Goal: Task Accomplishment & Management: Use online tool/utility

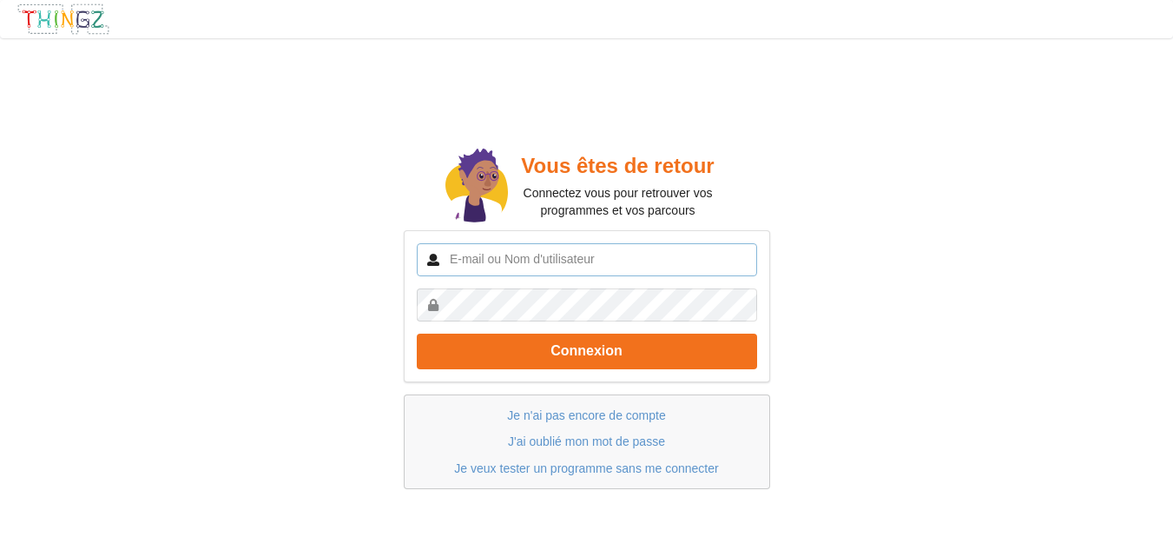
click at [525, 256] on input "text" at bounding box center [587, 259] width 340 height 33
type input "P"
click at [606, 262] on input "[EMAIL_ADDRESS][DOMAIN_NAME]" at bounding box center [587, 259] width 340 height 33
type input "[EMAIL_ADDRESS][DOMAIN_NAME]"
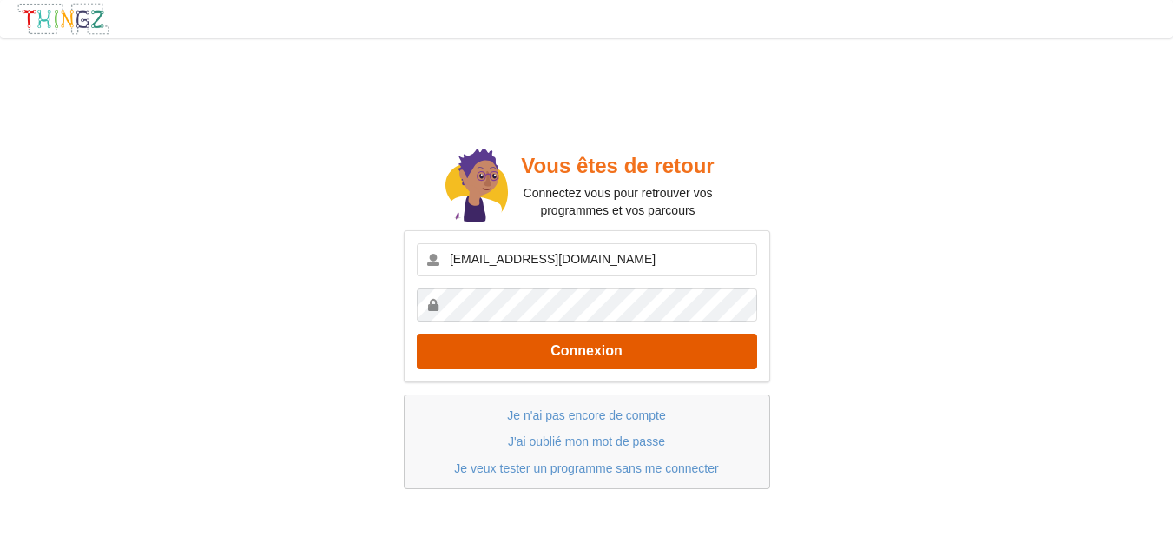
click at [547, 352] on button "Connexion" at bounding box center [587, 351] width 340 height 36
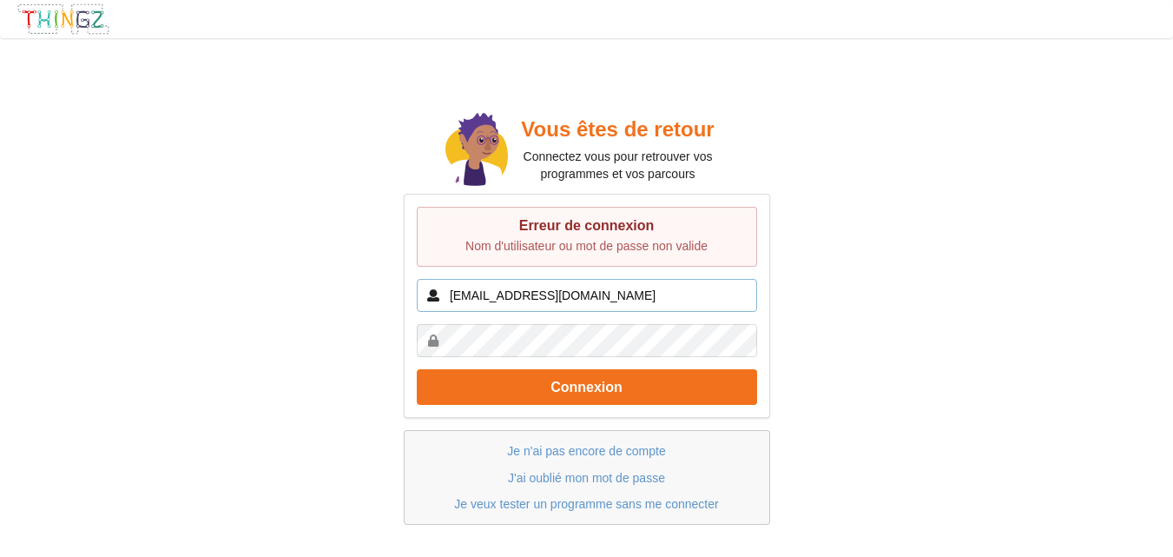
drag, startPoint x: 604, startPoint y: 285, endPoint x: 423, endPoint y: 280, distance: 181.6
click at [423, 280] on input "[EMAIL_ADDRESS][DOMAIN_NAME]" at bounding box center [587, 295] width 340 height 33
paste input "[EMAIL_ADDRESS][DOMAIN_NAME]"
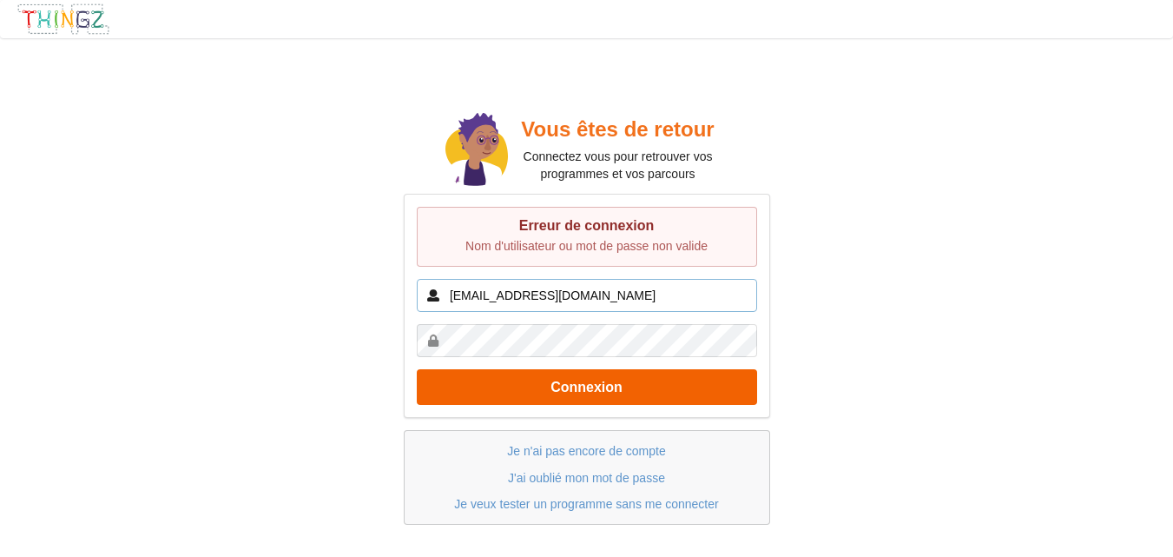
type input "[EMAIL_ADDRESS][DOMAIN_NAME]"
click at [571, 392] on button "Connexion" at bounding box center [587, 387] width 340 height 36
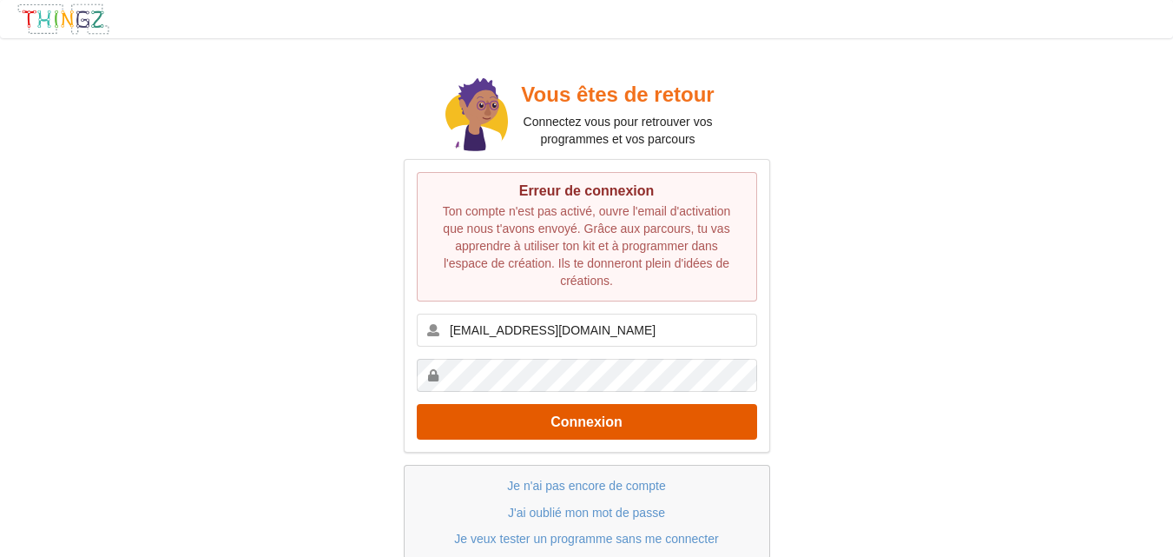
click at [417, 404] on button "Connexion" at bounding box center [587, 422] width 340 height 36
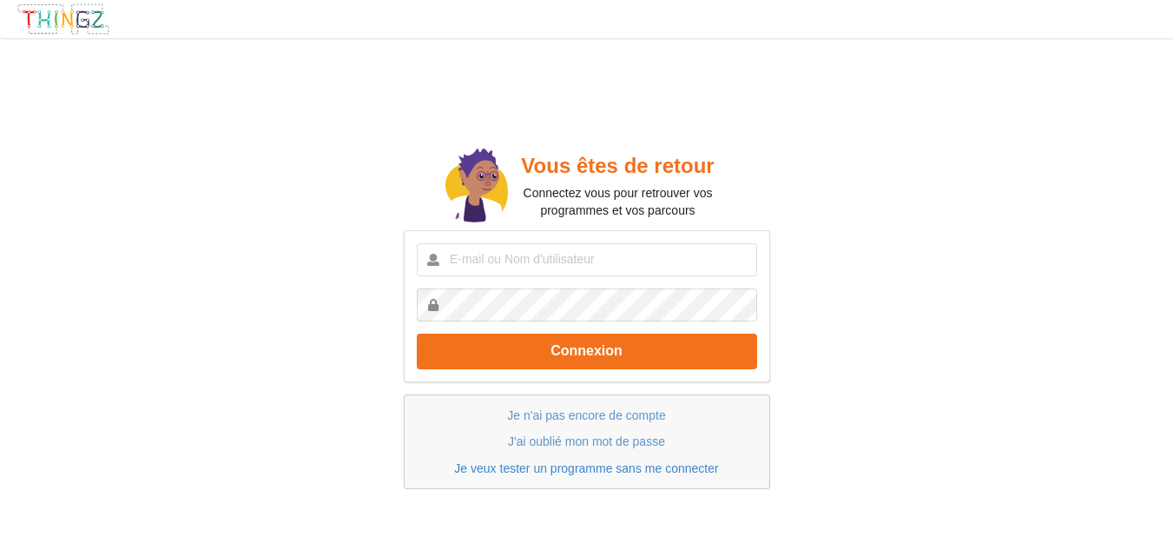
click at [540, 472] on link "Je veux tester un programme sans me connecter" at bounding box center [586, 468] width 264 height 14
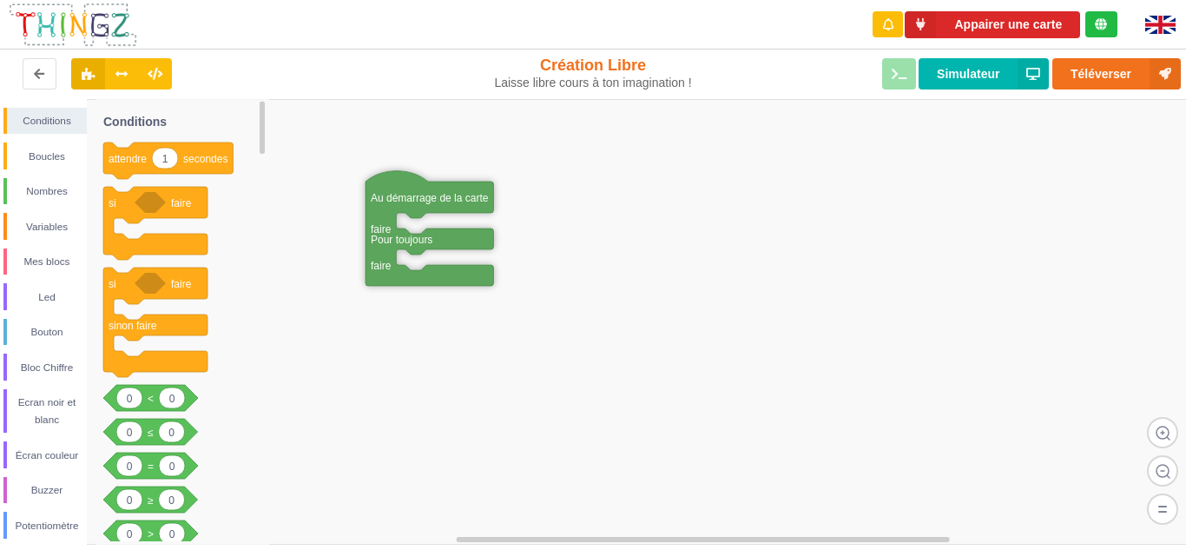
drag, startPoint x: 731, startPoint y: 291, endPoint x: 379, endPoint y: 207, distance: 362.5
click at [426, 339] on rect at bounding box center [599, 321] width 1198 height 445
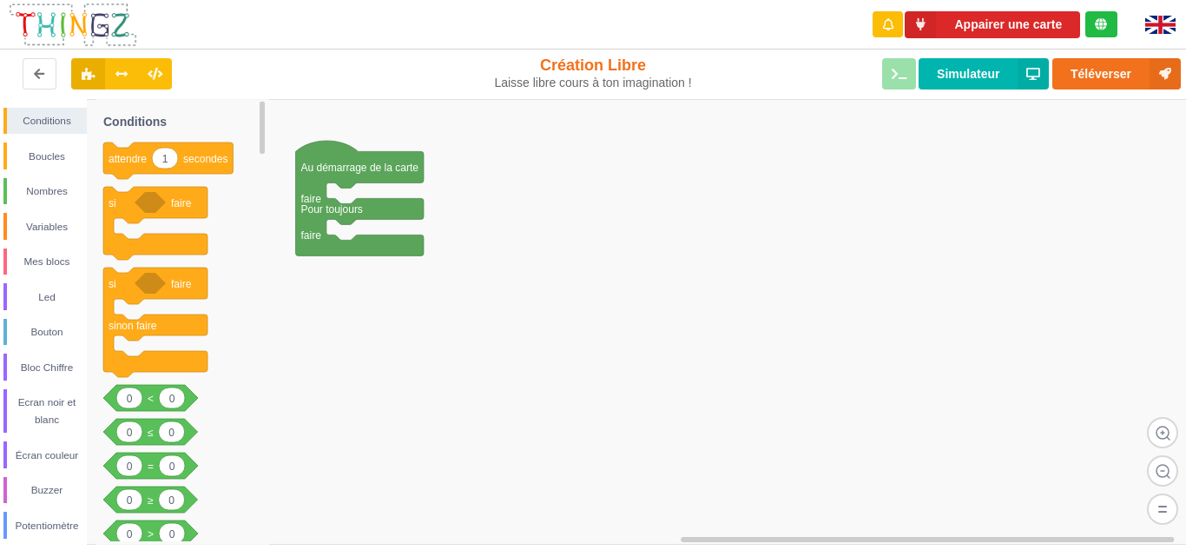
drag, startPoint x: 579, startPoint y: 232, endPoint x: 511, endPoint y: 211, distance: 71.7
click at [511, 211] on div "Conditions Boucles Nombres Variables Mes blocs Led Bouton Bloc Chiffre Ecran no…" at bounding box center [599, 321] width 1198 height 445
click at [266, 126] on rect at bounding box center [263, 321] width 10 height 441
drag, startPoint x: 85, startPoint y: 124, endPoint x: 97, endPoint y: 122, distance: 12.3
click at [97, 122] on div "Conditions Boucles Nombres Variables Mes blocs Led Bouton Bloc Chiffre Ecran no…" at bounding box center [599, 321] width 1198 height 445
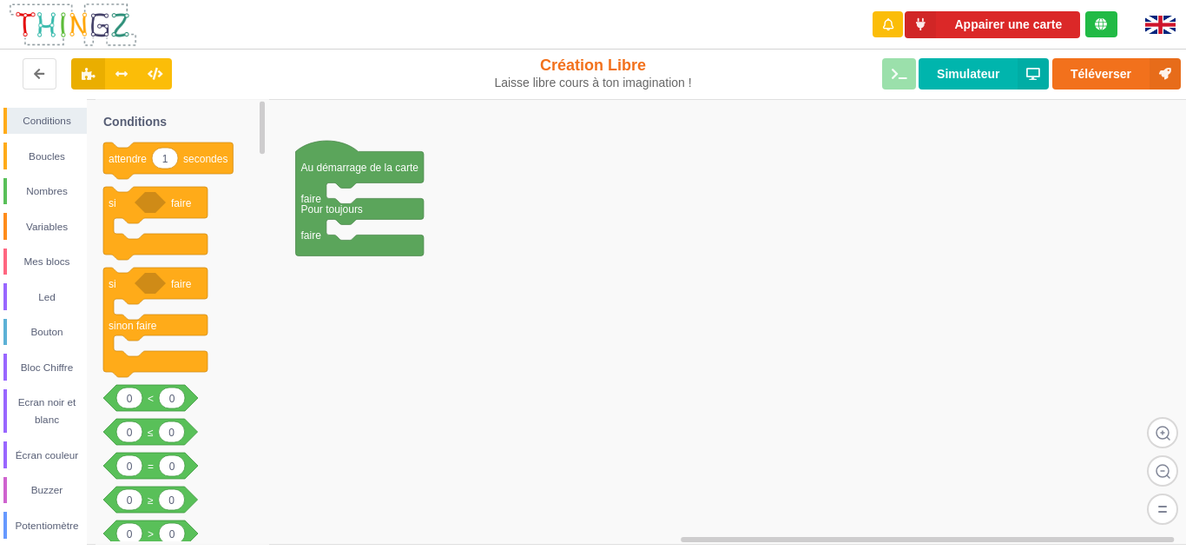
drag, startPoint x: 96, startPoint y: 139, endPoint x: 95, endPoint y: 215, distance: 76.4
click at [95, 215] on div "Conditions Boucles Nombres Variables Mes blocs Led Bouton Bloc Chiffre Ecran no…" at bounding box center [599, 321] width 1198 height 445
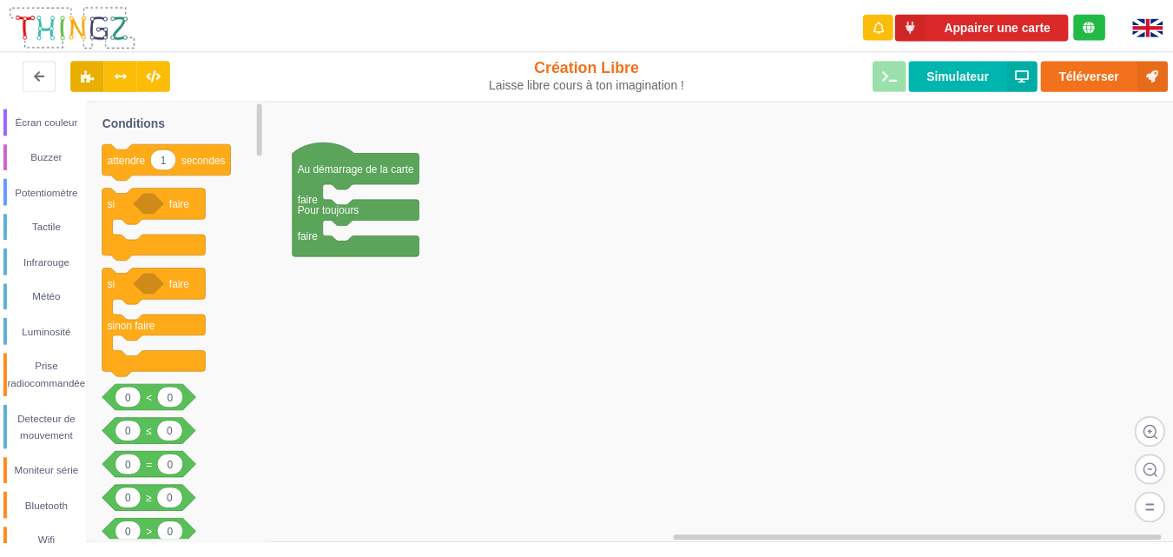
scroll to position [353, 0]
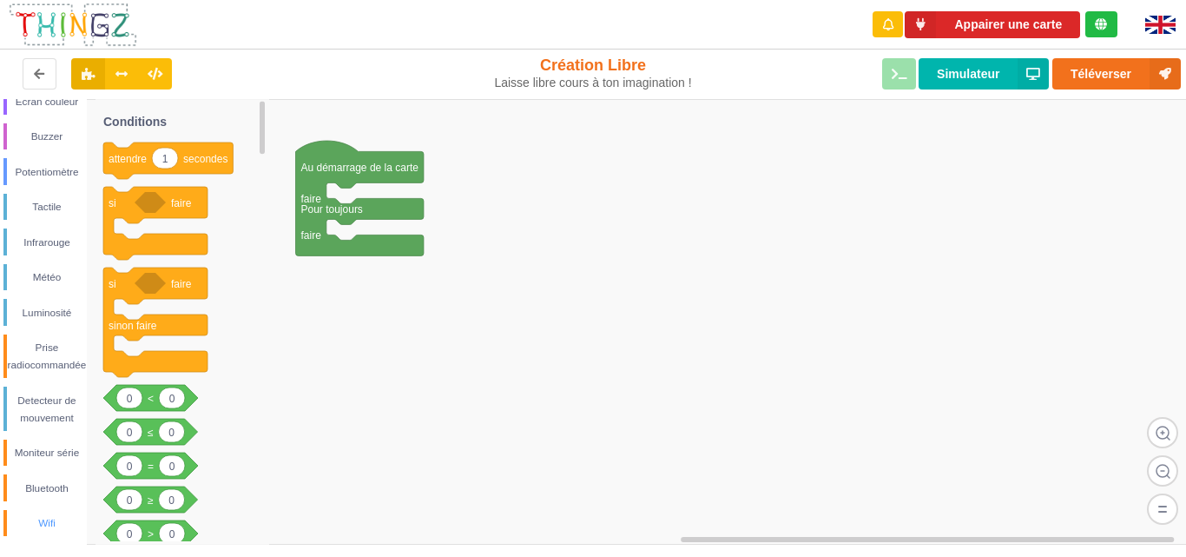
click at [65, 522] on div "Wifi" at bounding box center [47, 522] width 80 height 17
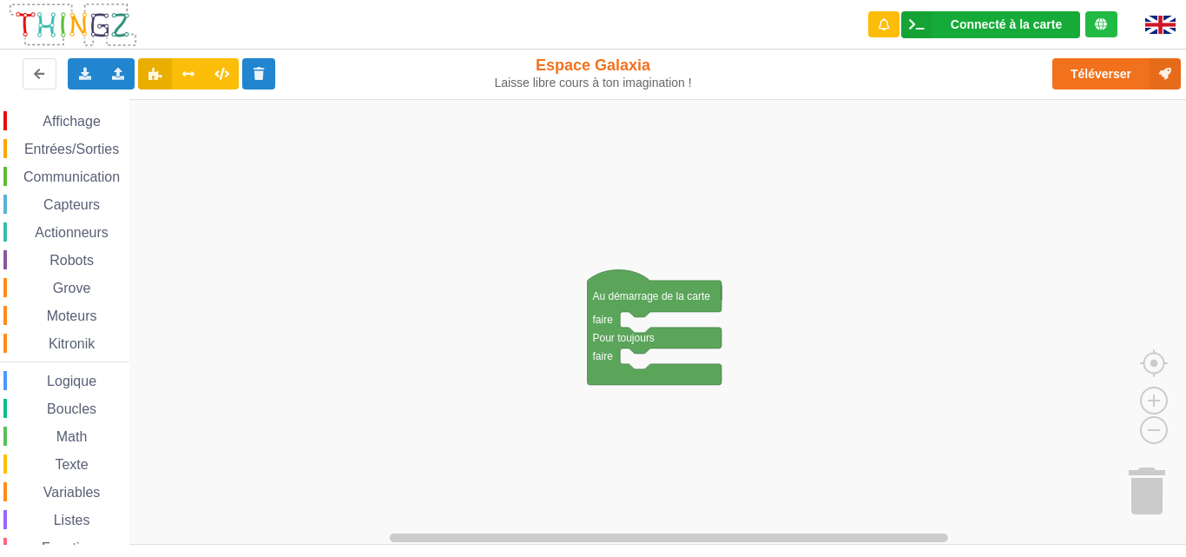
click at [1006, 31] on div "Connecté à la carte Réglages Ouvrir le moniteur automatiquement Connexion autom…" at bounding box center [990, 24] width 179 height 27
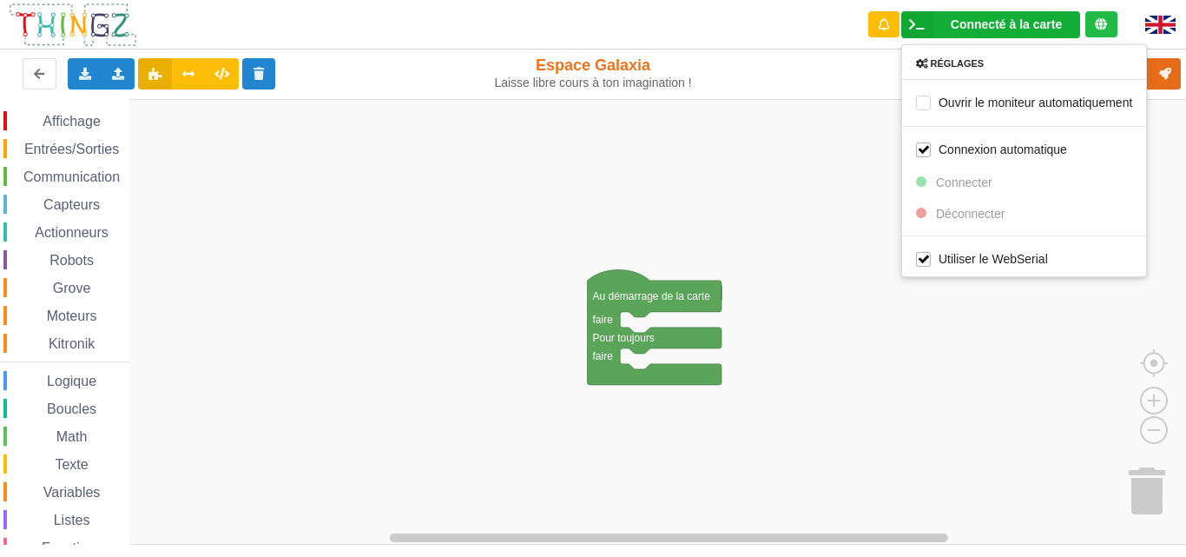
click at [750, 217] on rect "Espace de travail de Blocky" at bounding box center [599, 321] width 1198 height 445
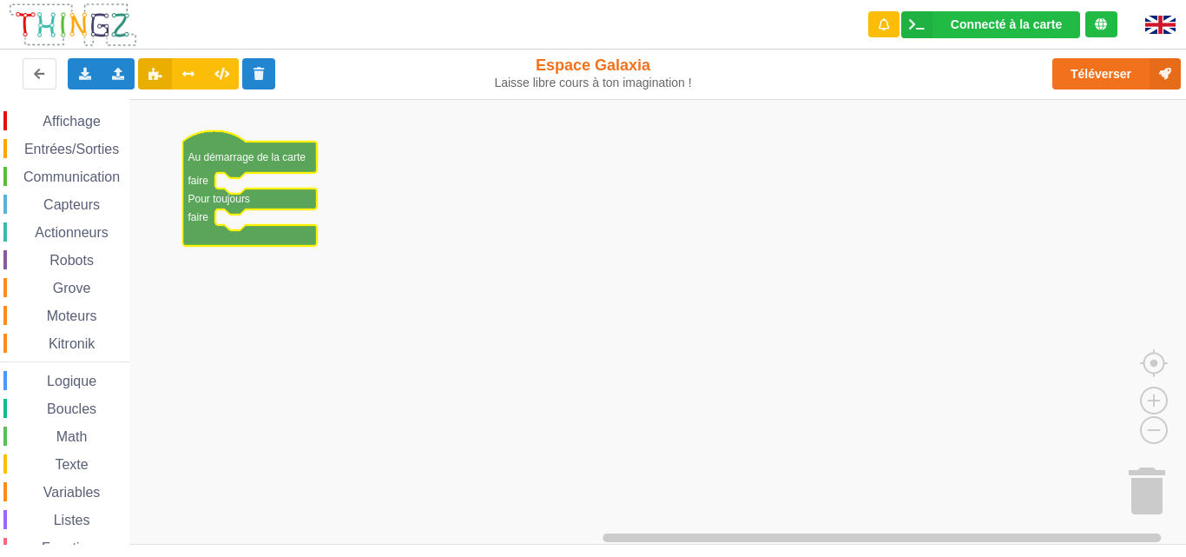
click at [66, 126] on span "Affichage" at bounding box center [71, 121] width 63 height 15
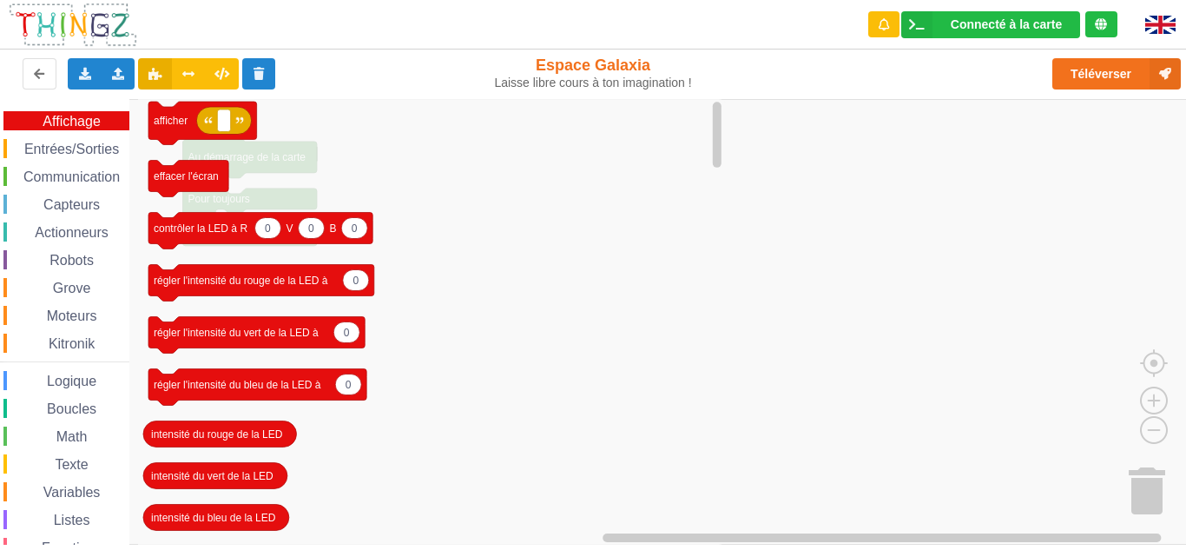
click at [82, 131] on div "Affichage Entrées/Sorties Communication Capteurs Actionneurs Robots Grove Moteu…" at bounding box center [599, 321] width 1198 height 445
click at [112, 175] on span "Communication" at bounding box center [72, 176] width 102 height 15
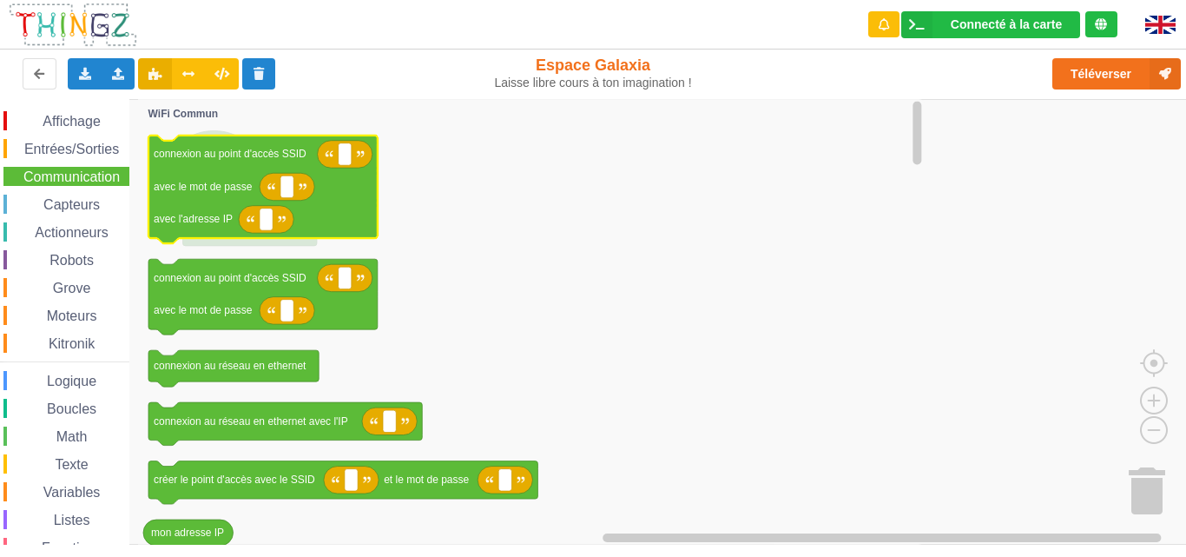
click at [254, 144] on icon "Espace de travail de Blocky" at bounding box center [262, 189] width 229 height 109
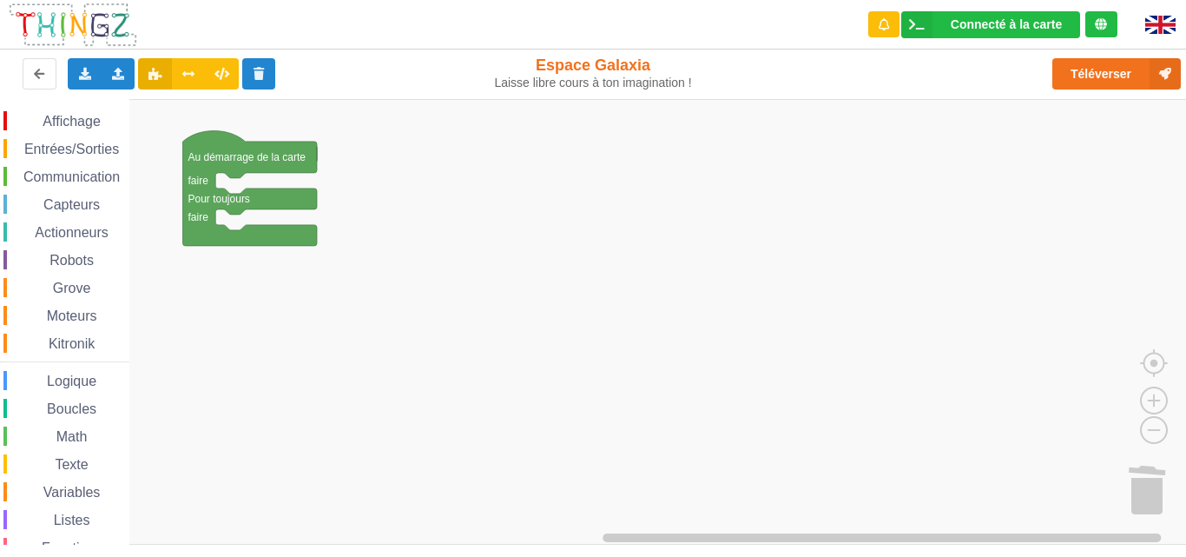
click at [76, 178] on span "Communication" at bounding box center [72, 176] width 102 height 15
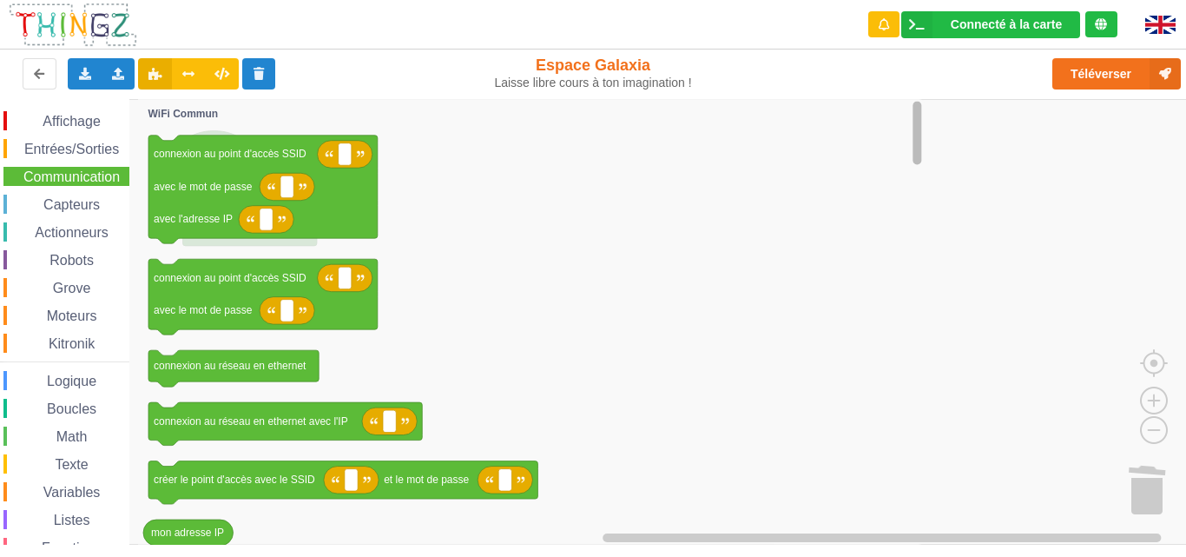
click at [912, 156] on rect "Espace de travail de Blocky" at bounding box center [917, 321] width 13 height 441
click at [917, 180] on rect "Espace de travail de Blocky" at bounding box center [917, 321] width 13 height 441
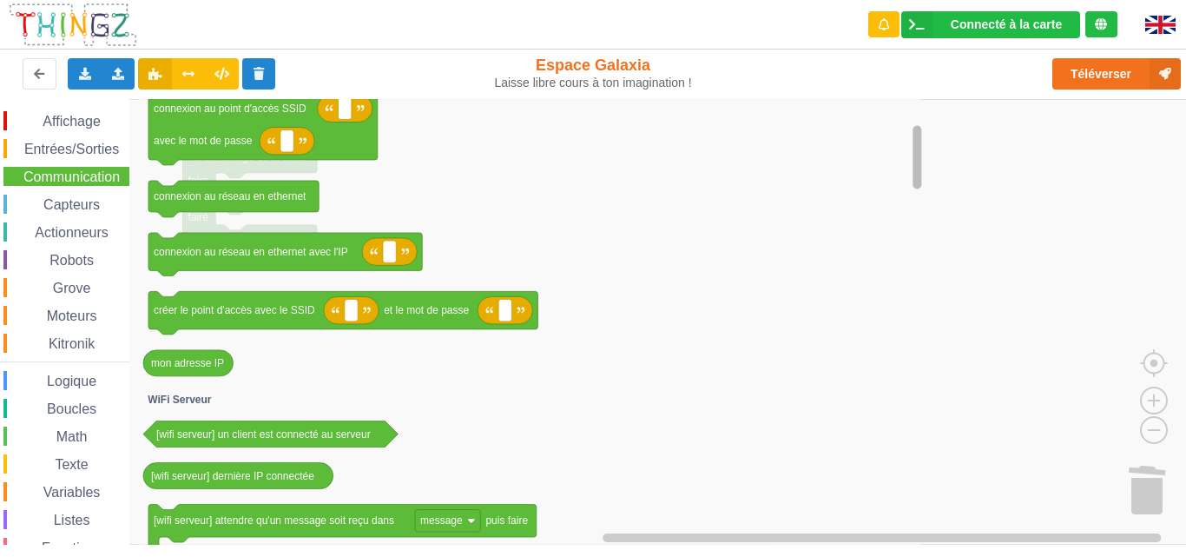
click at [912, 171] on g "Espace de travail de Blocky" at bounding box center [917, 321] width 13 height 441
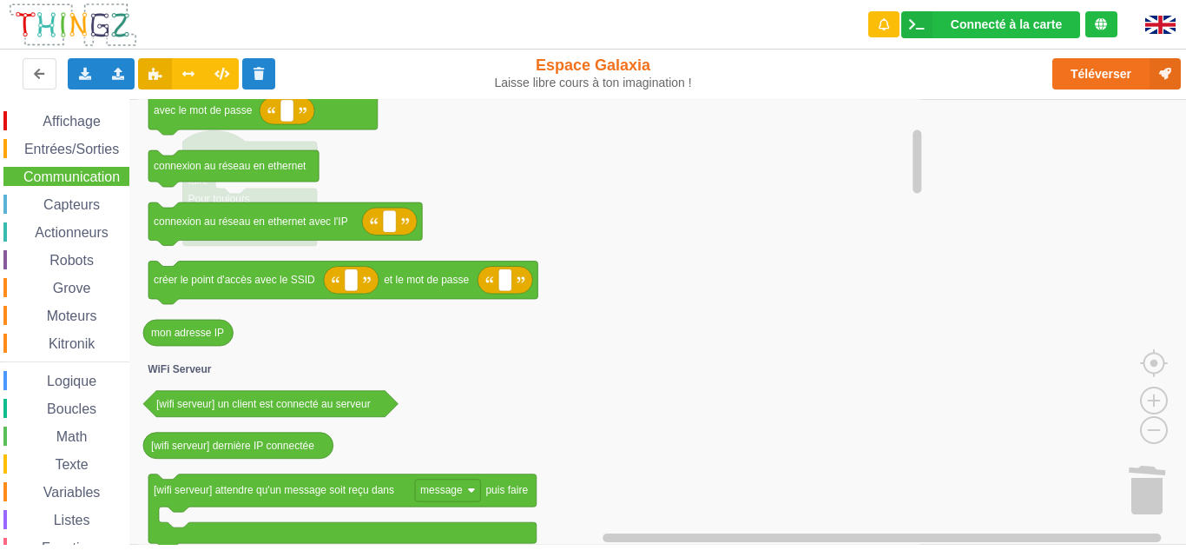
click at [38, 287] on span "Espace de travail de Blocky" at bounding box center [43, 288] width 14 height 14
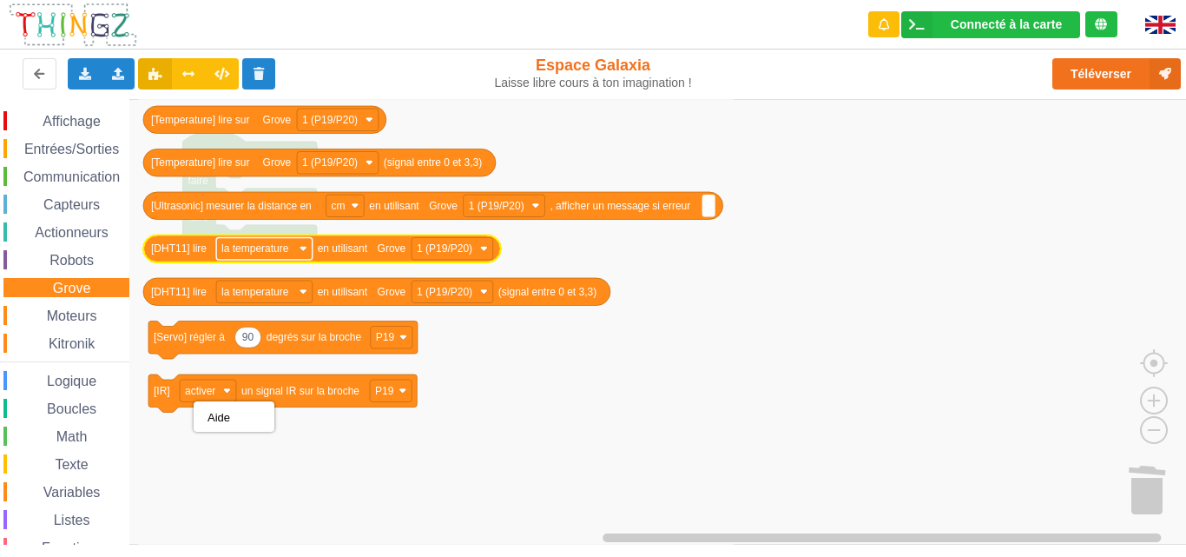
click at [241, 258] on rect "Espace de travail de Blocky" at bounding box center [264, 248] width 96 height 23
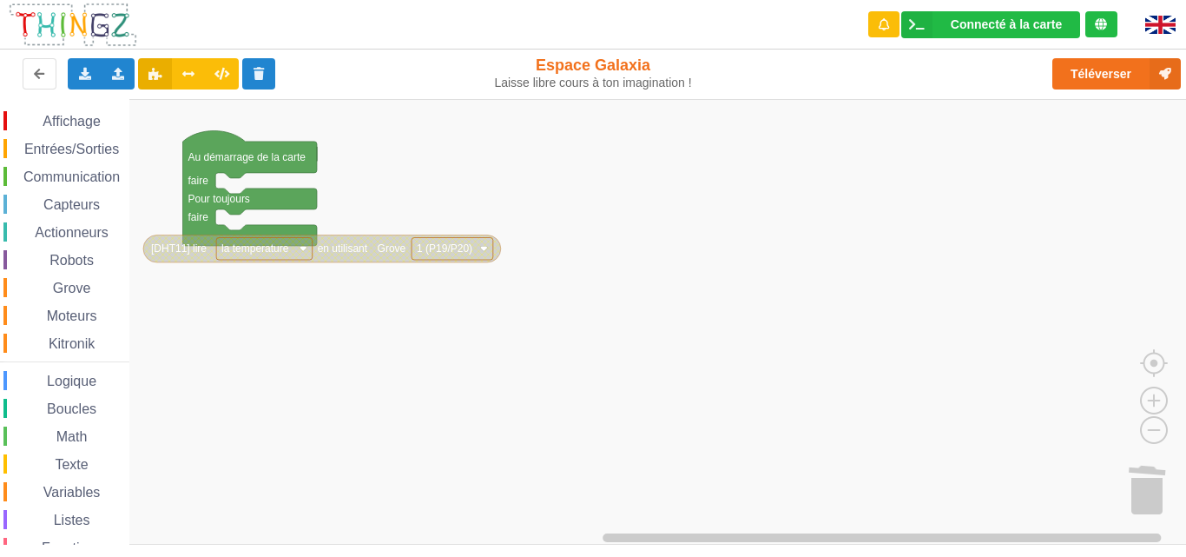
click at [256, 251] on text "la temperature" at bounding box center [255, 248] width 68 height 12
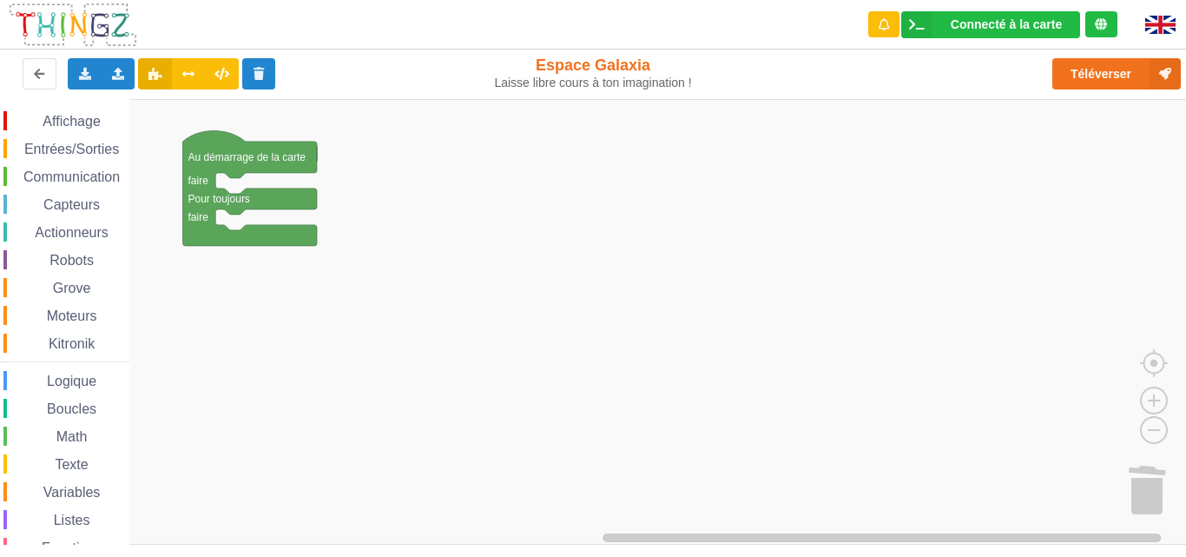
click at [69, 123] on span "Affichage" at bounding box center [71, 121] width 63 height 15
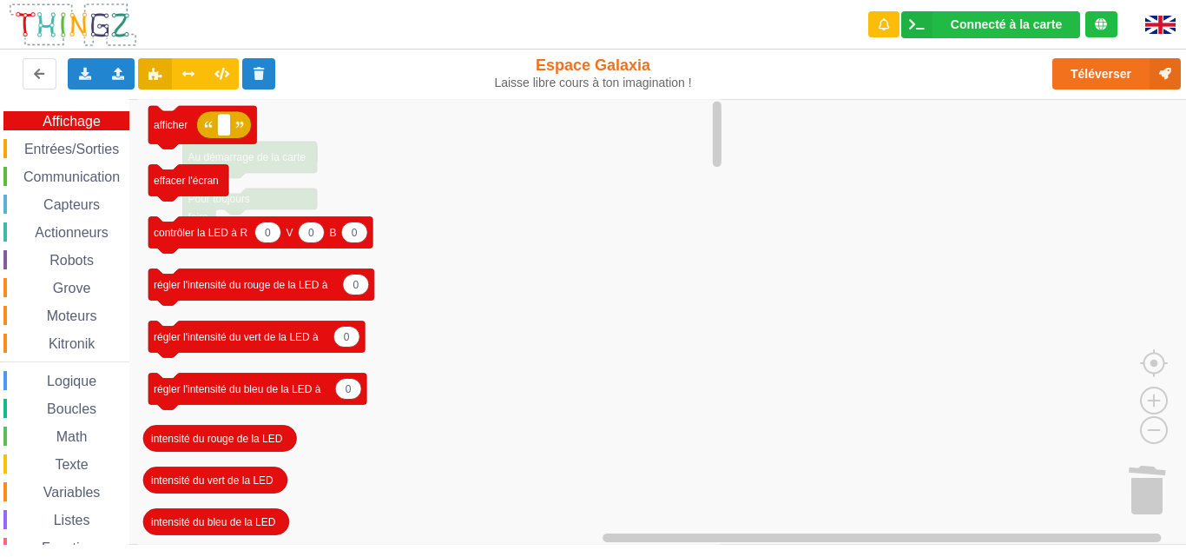
click at [95, 167] on div "Communication" at bounding box center [66, 176] width 126 height 19
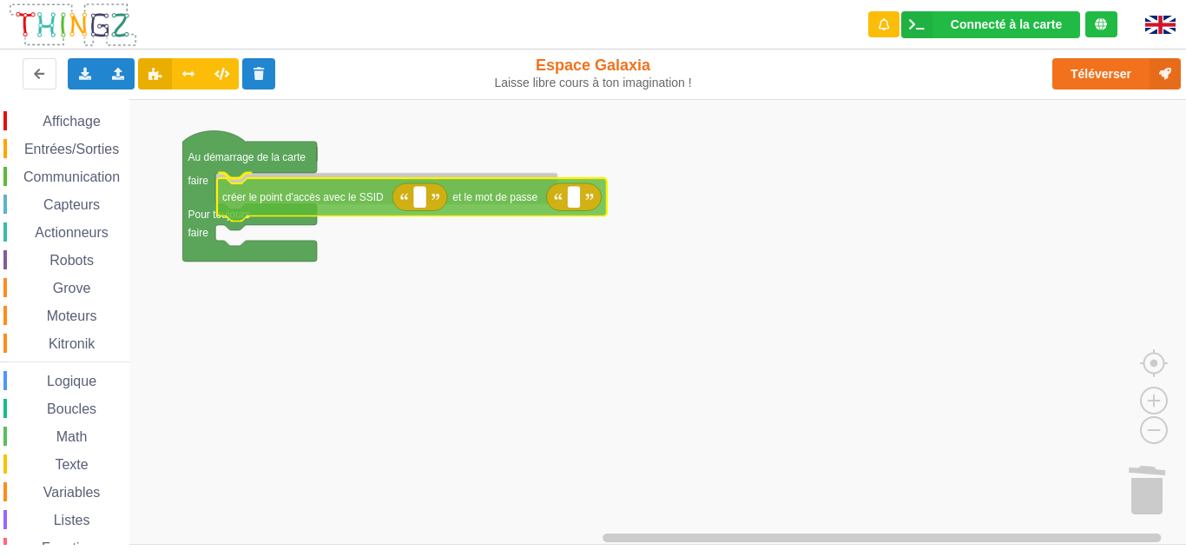
click at [258, 195] on div "Affichage Entrées/Sorties Communication Capteurs Actionneurs Robots Grove Moteu…" at bounding box center [599, 321] width 1198 height 445
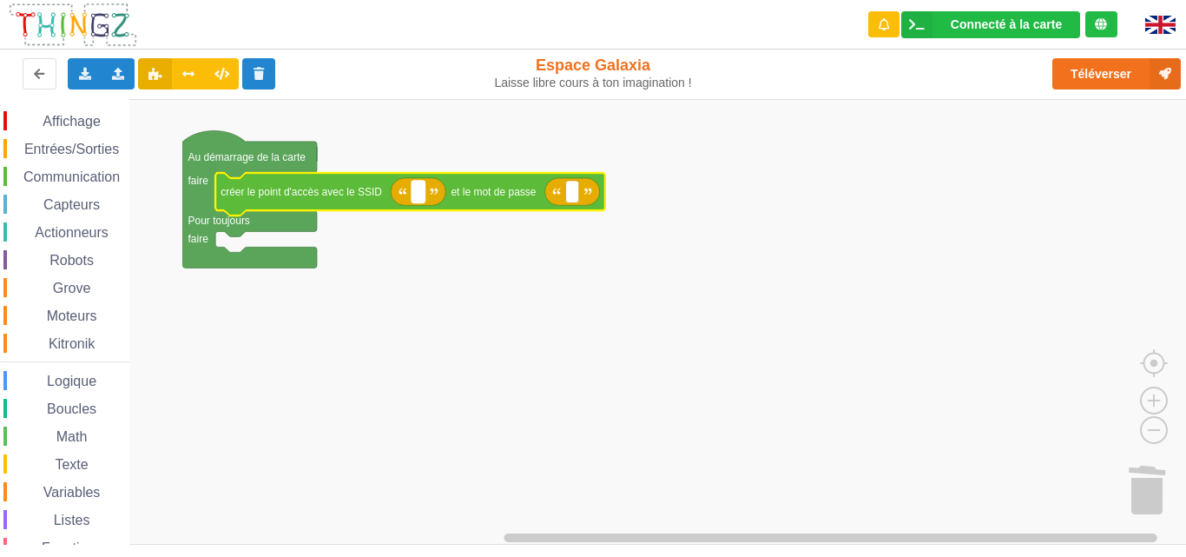
click at [421, 194] on rect "Espace de travail de Blocky" at bounding box center [418, 192] width 13 height 23
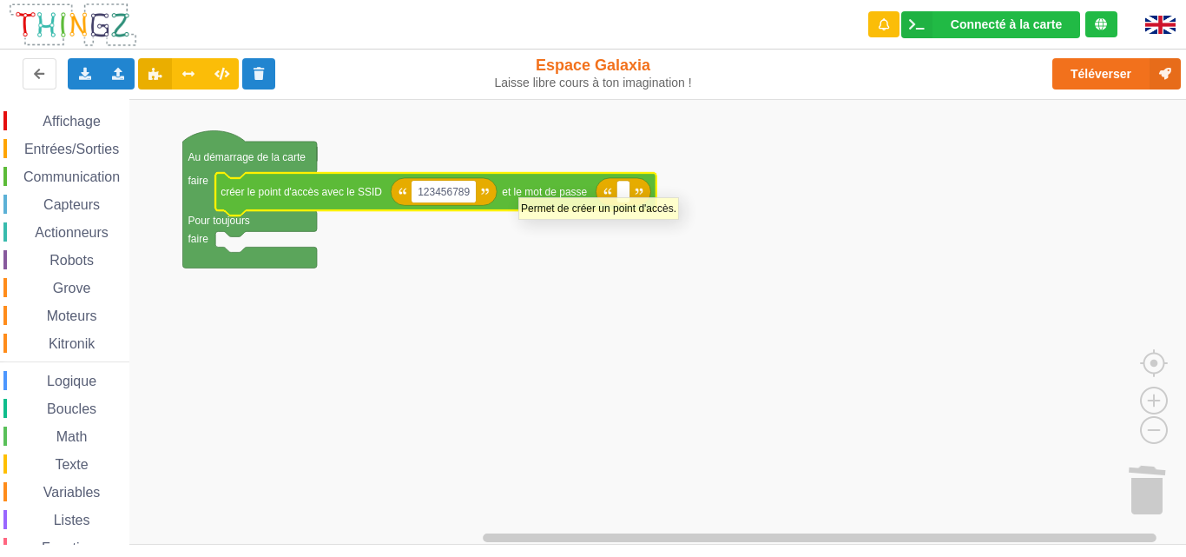
type input "1234567890"
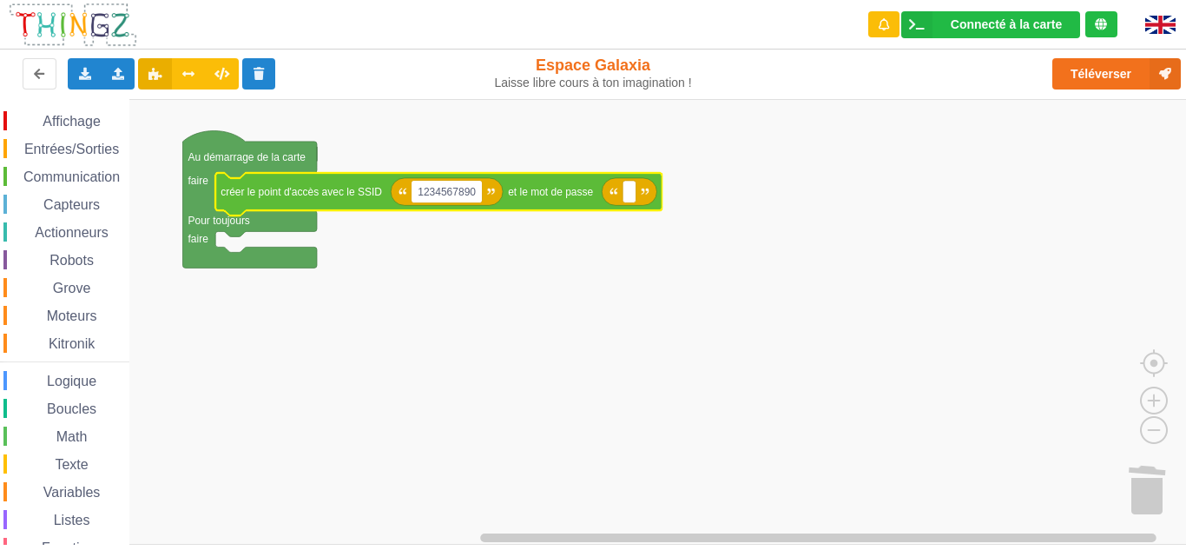
click at [79, 116] on span "Affichage" at bounding box center [71, 121] width 63 height 15
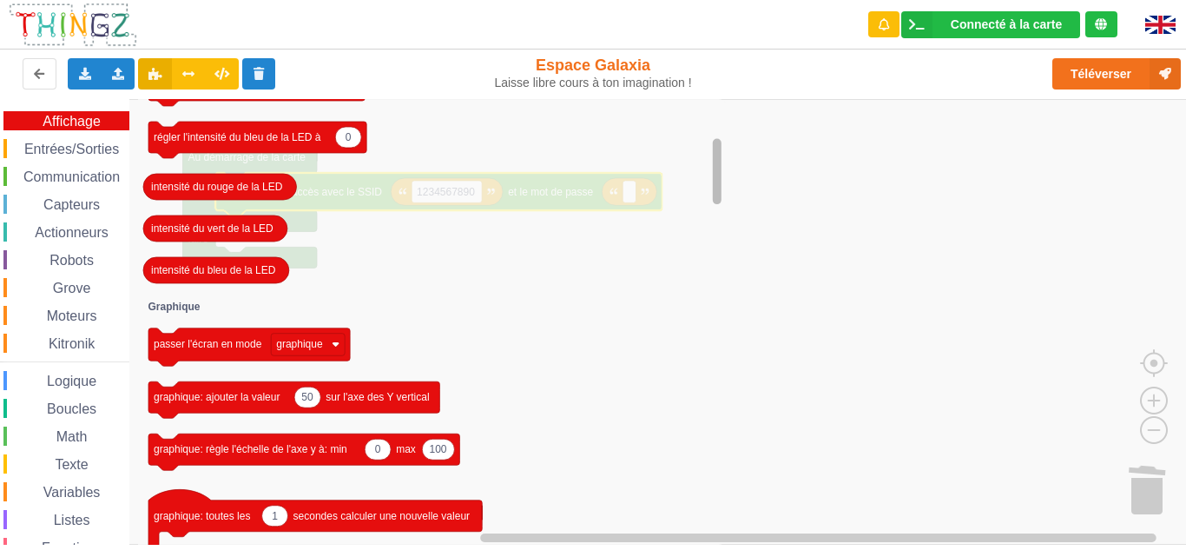
click at [718, 199] on rect "Espace de travail de Blocky" at bounding box center [717, 171] width 9 height 66
click at [851, 174] on rect "Espace de travail de Blocky" at bounding box center [599, 321] width 1198 height 445
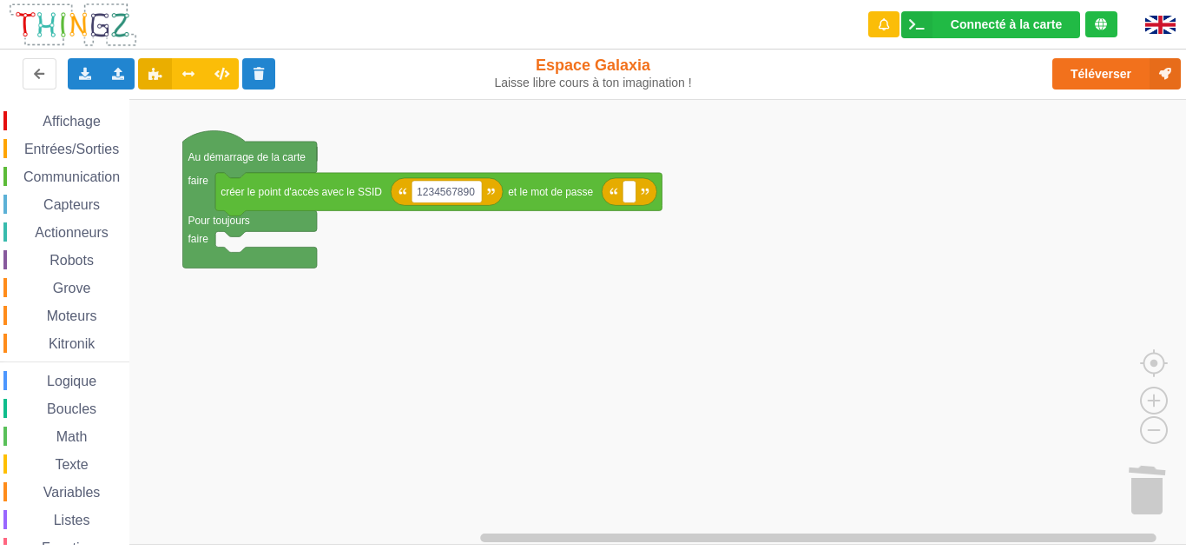
click at [85, 176] on span "Communication" at bounding box center [72, 176] width 102 height 15
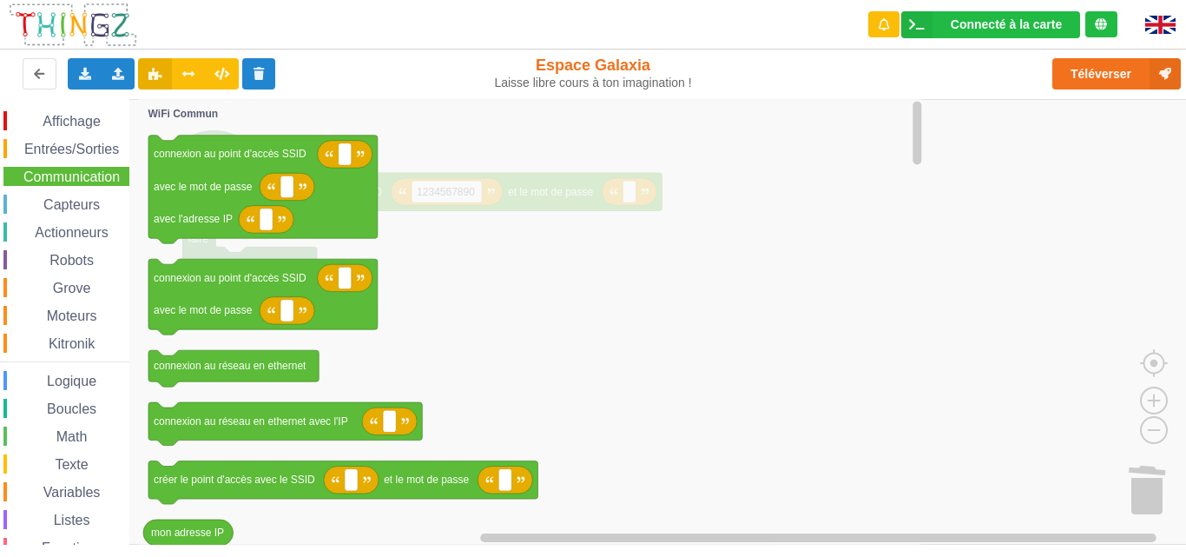
click at [75, 115] on span "Affichage" at bounding box center [71, 121] width 63 height 15
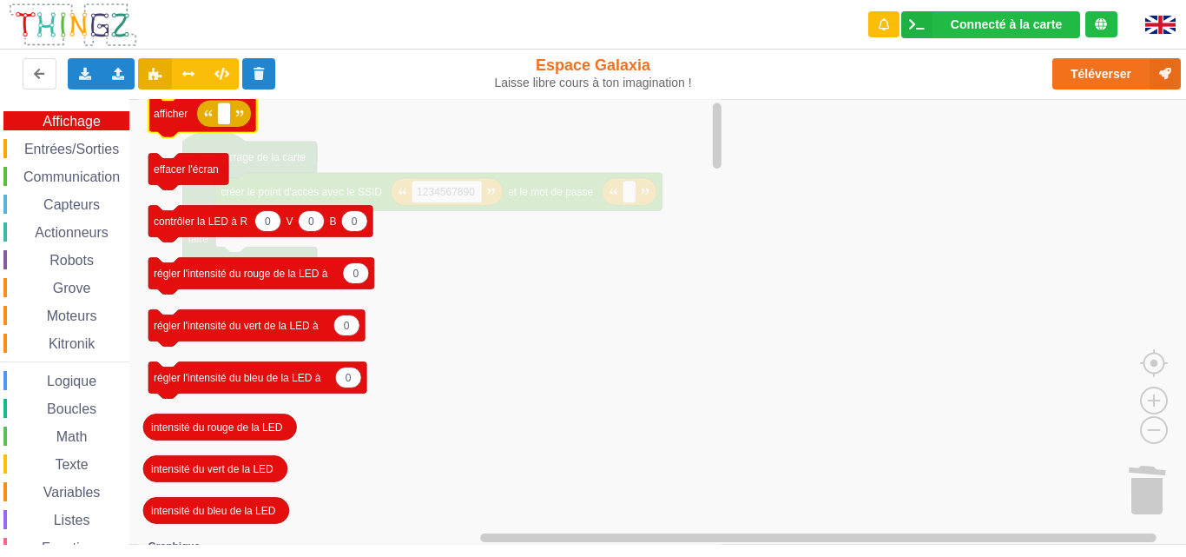
click at [146, 124] on icon "afficher effacer l'écran 0 0 0 contrôler la LED à R V B 0 régler l'intensité du…" at bounding box center [432, 321] width 588 height 445
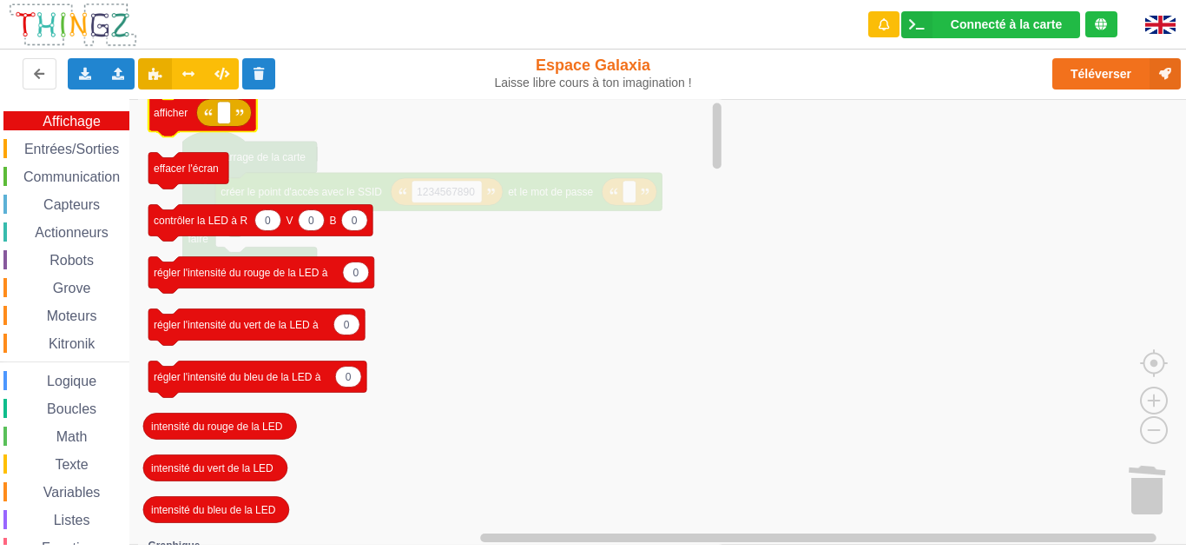
click at [164, 129] on icon "Espace de travail de Blocky" at bounding box center [202, 115] width 109 height 43
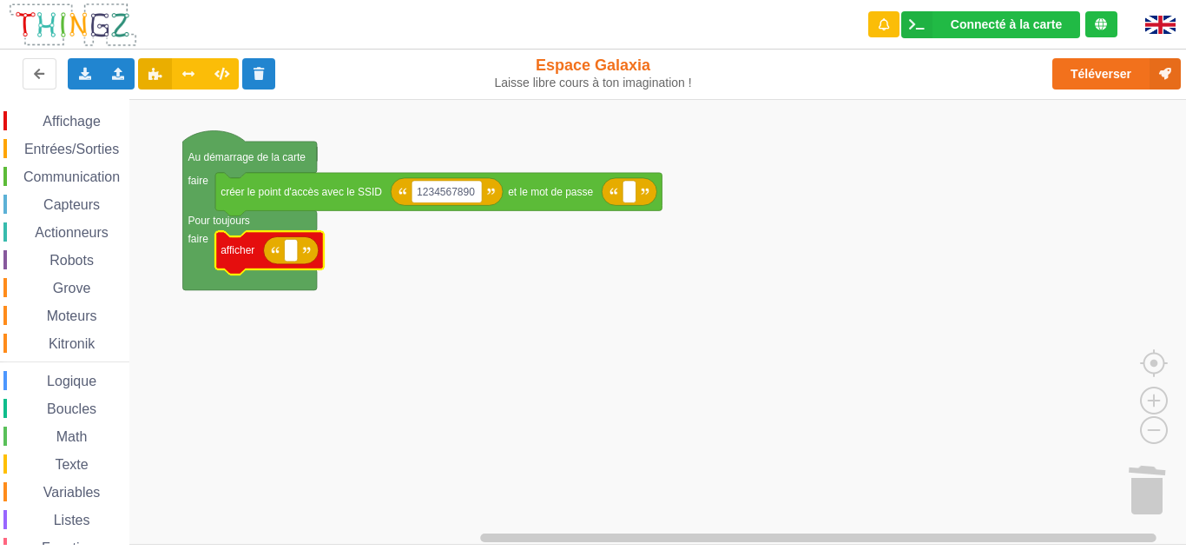
click at [43, 171] on span "Communication" at bounding box center [72, 176] width 102 height 15
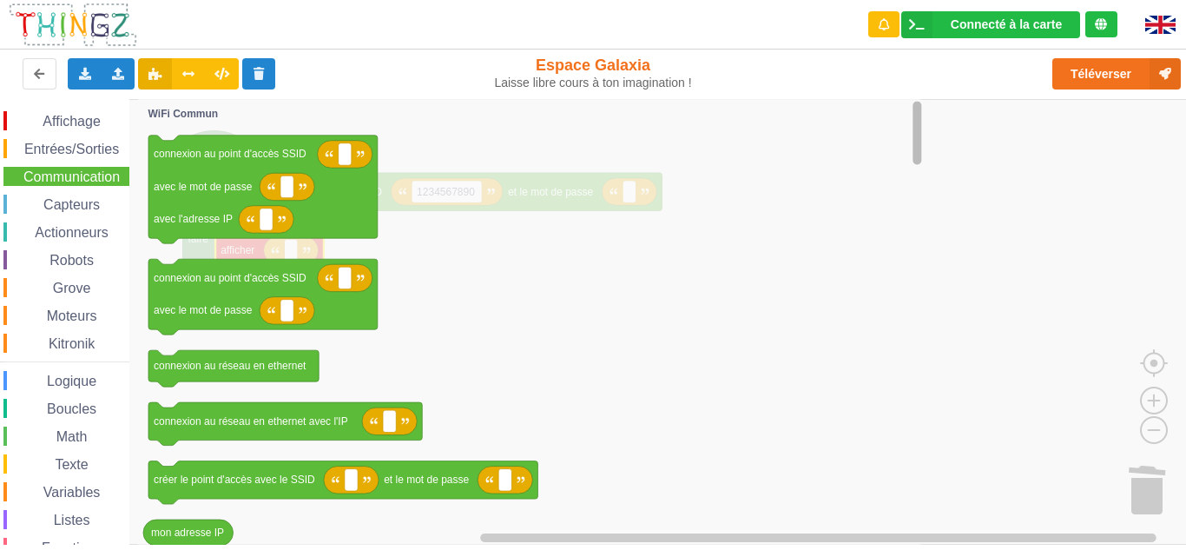
click at [961, 122] on div "Affichage Entrées/Sorties Communication Capteurs Actionneurs Robots Grove Moteu…" at bounding box center [599, 321] width 1198 height 445
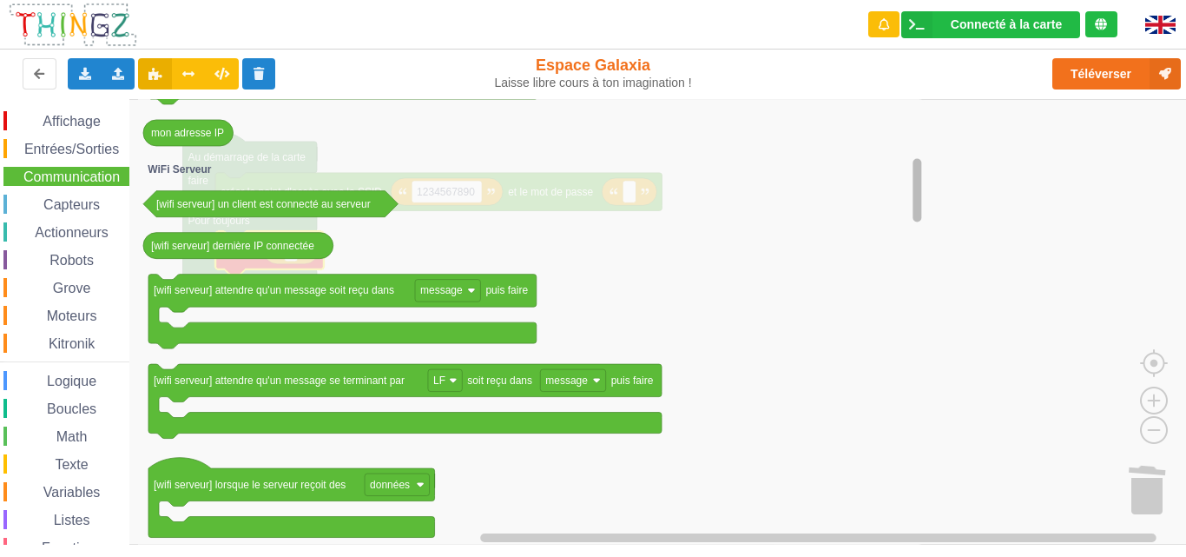
click at [892, 184] on div "Affichage Entrées/Sorties Communication Capteurs Actionneurs Robots Grove Moteu…" at bounding box center [599, 321] width 1198 height 445
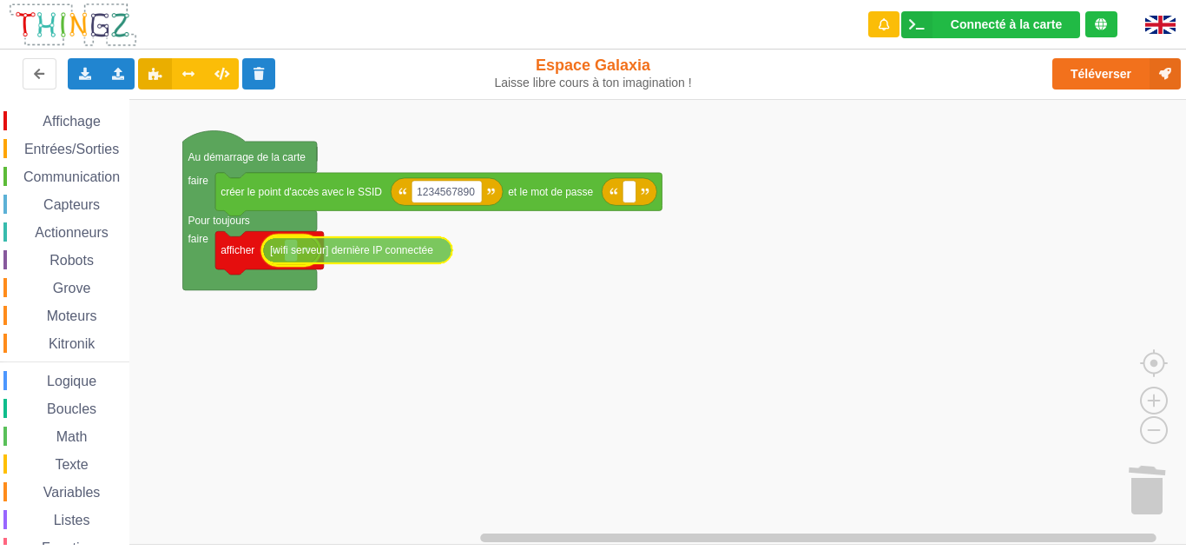
click at [291, 248] on div "Affichage Entrées/Sorties Communication Capteurs Actionneurs Robots Grove Moteu…" at bounding box center [599, 321] width 1198 height 445
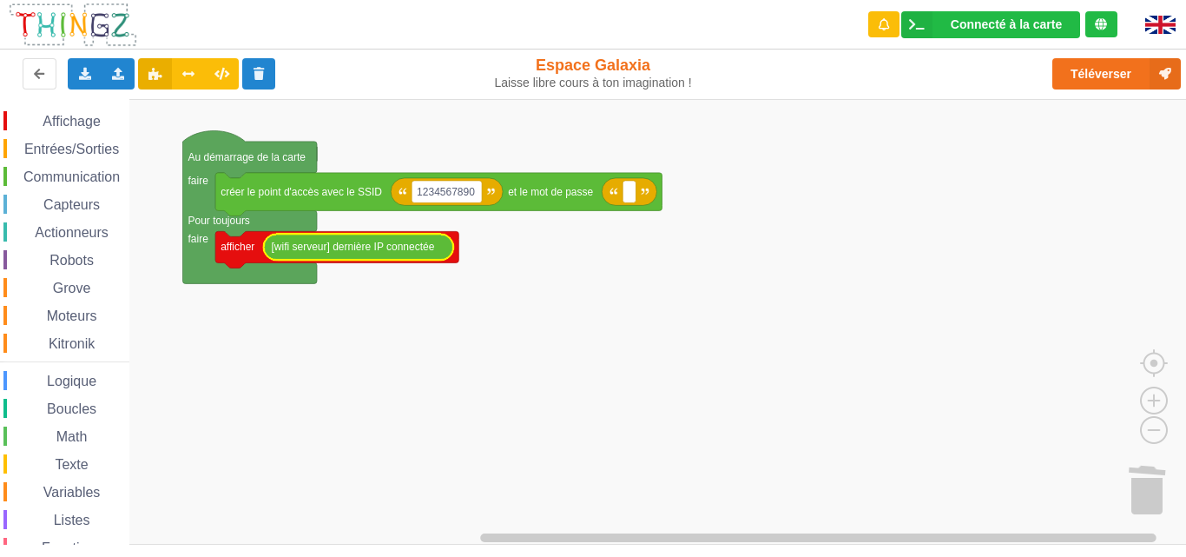
click at [89, 177] on span "Communication" at bounding box center [72, 176] width 102 height 15
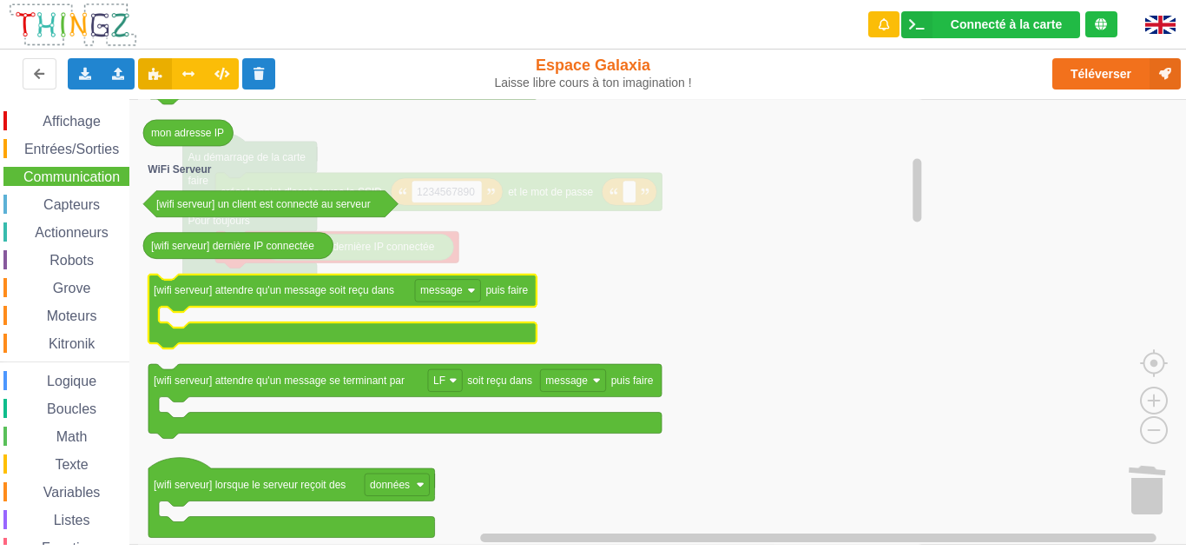
click at [216, 287] on text "[wifi serveur] attendre qu'un message soit reçu dans" at bounding box center [274, 290] width 241 height 12
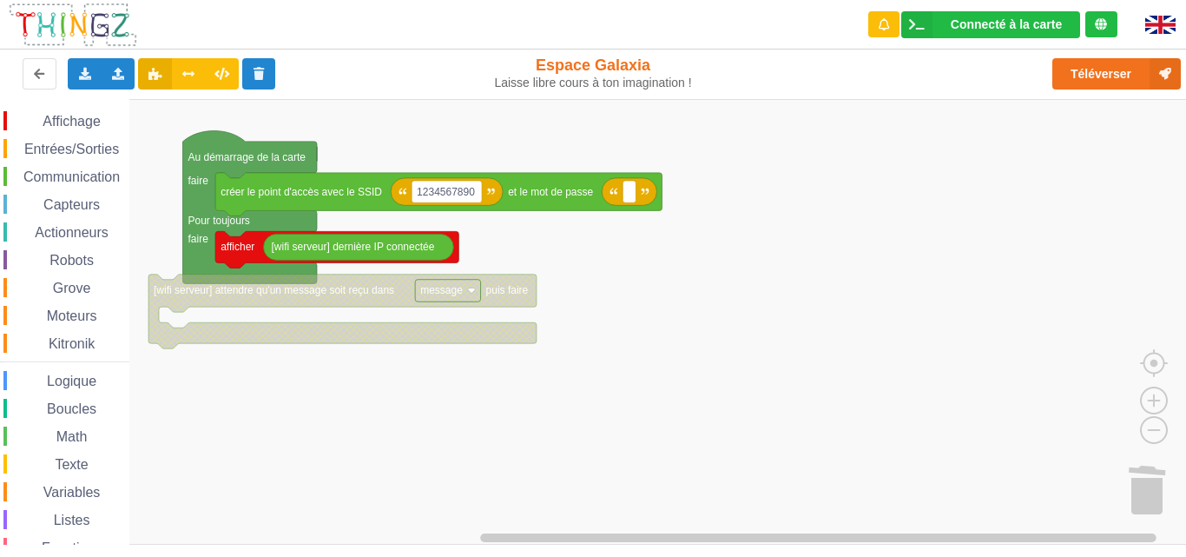
click at [280, 295] on text "[wifi serveur] attendre qu'un message soit reçu dans" at bounding box center [274, 290] width 241 height 12
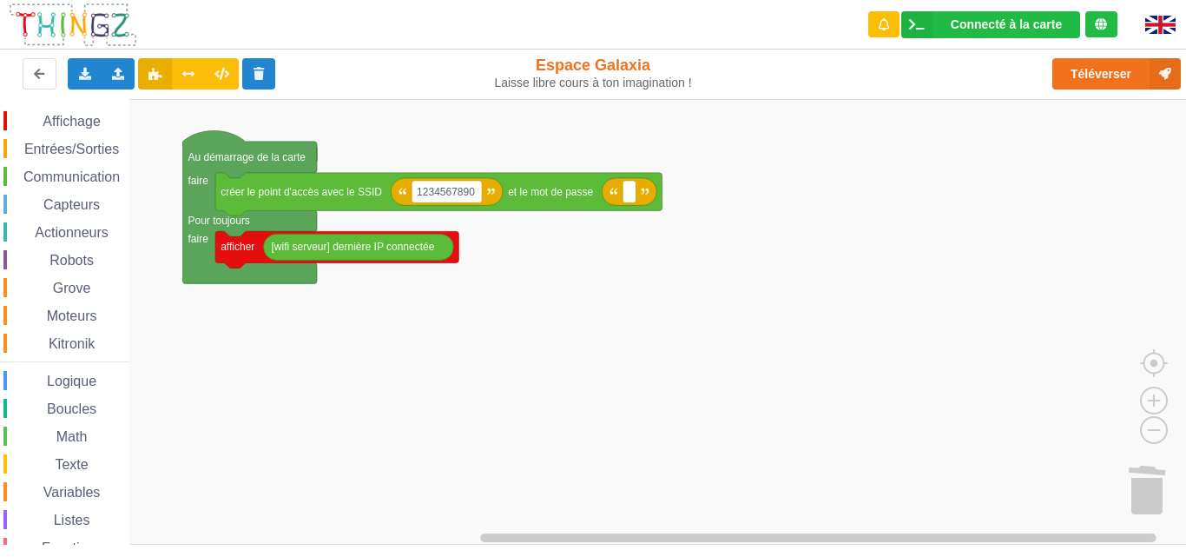
click at [58, 171] on span "Communication" at bounding box center [72, 176] width 102 height 15
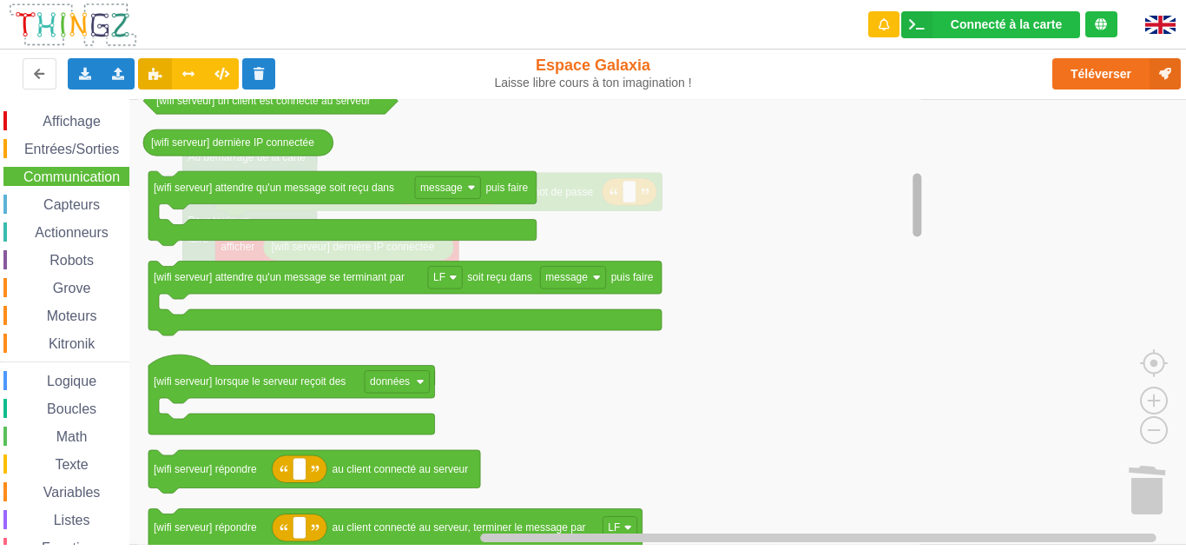
click at [904, 179] on div "Affichage Entrées/Sorties Communication Capteurs Actionneurs Robots Grove Moteu…" at bounding box center [599, 321] width 1198 height 445
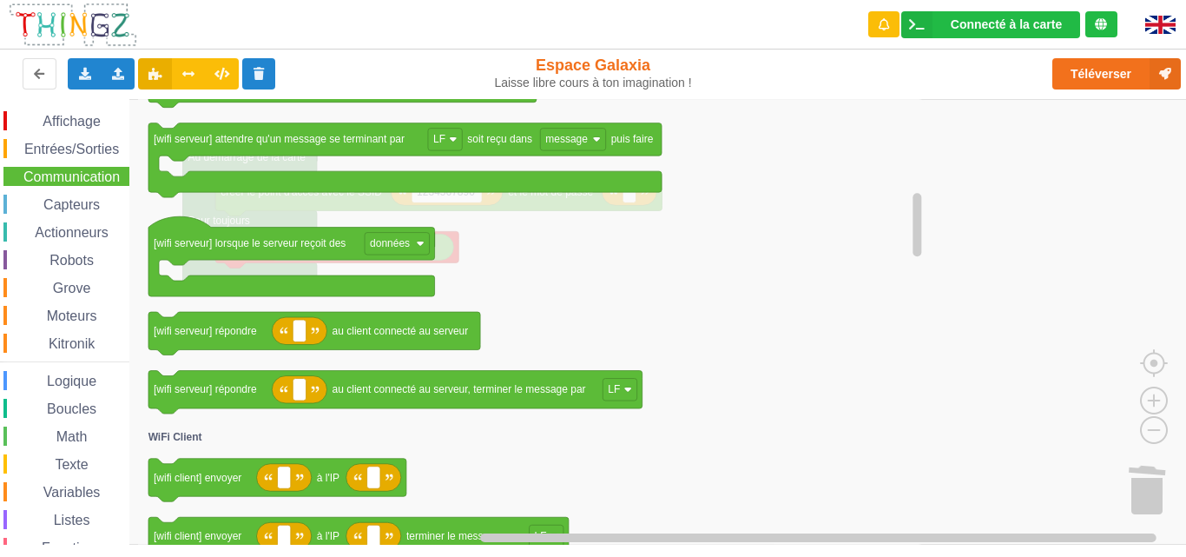
click at [934, 36] on div "Connecté à la carte Réglages Ouvrir le moniteur automatiquement Connexion autom…" at bounding box center [593, 266] width 1211 height 557
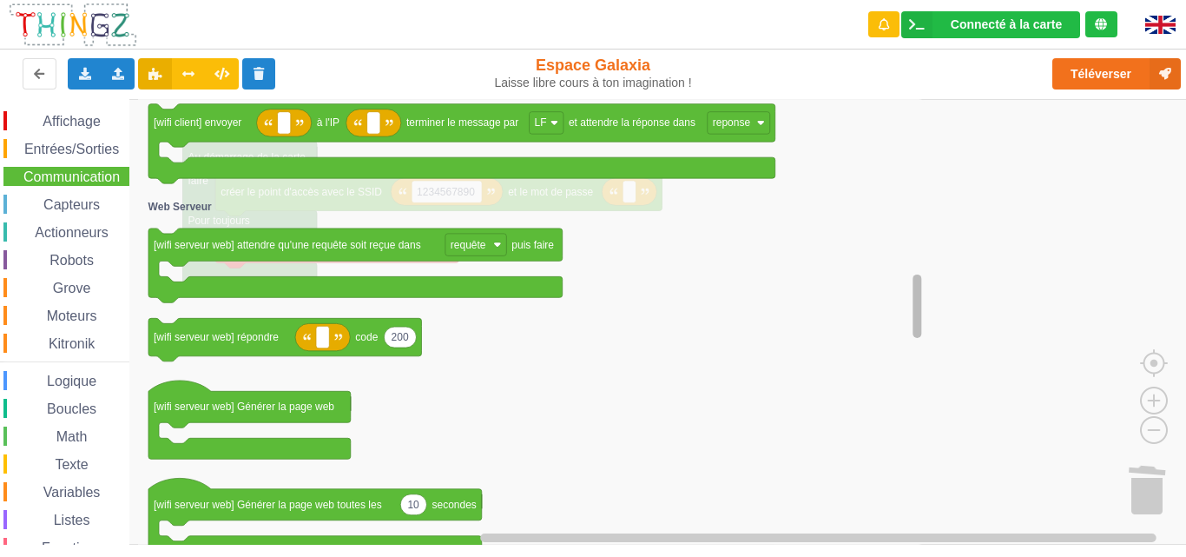
click at [903, 298] on div "Affichage Entrées/Sorties Communication Capteurs Actionneurs Robots Grove Moteu…" at bounding box center [599, 321] width 1198 height 445
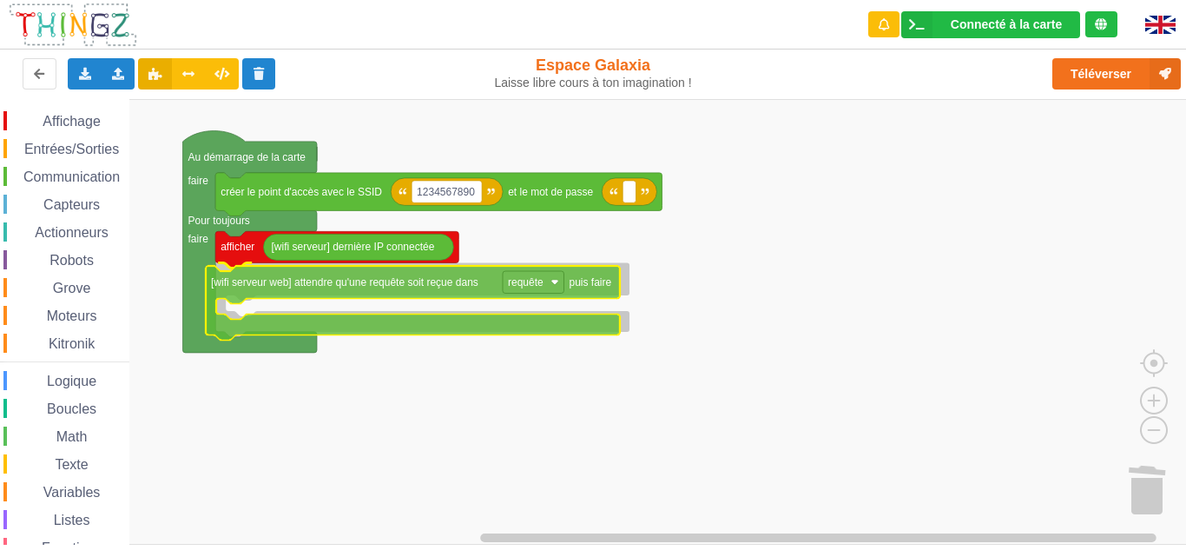
click at [528, 280] on div "Affichage Entrées/Sorties Communication Capteurs Actionneurs Robots Grove Moteu…" at bounding box center [599, 321] width 1198 height 445
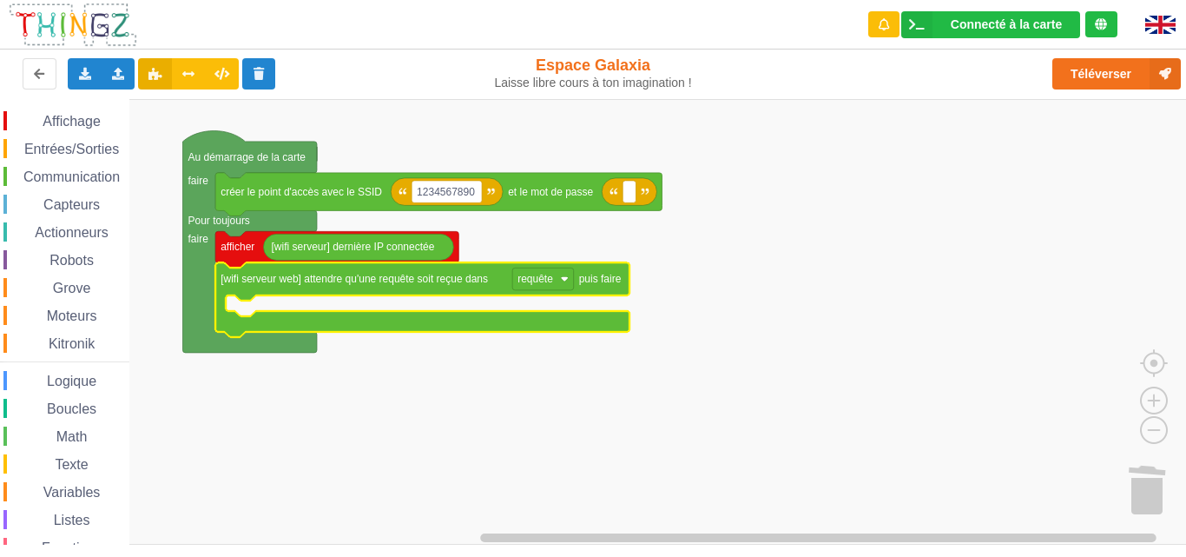
click at [83, 379] on span "Logique" at bounding box center [71, 380] width 55 height 15
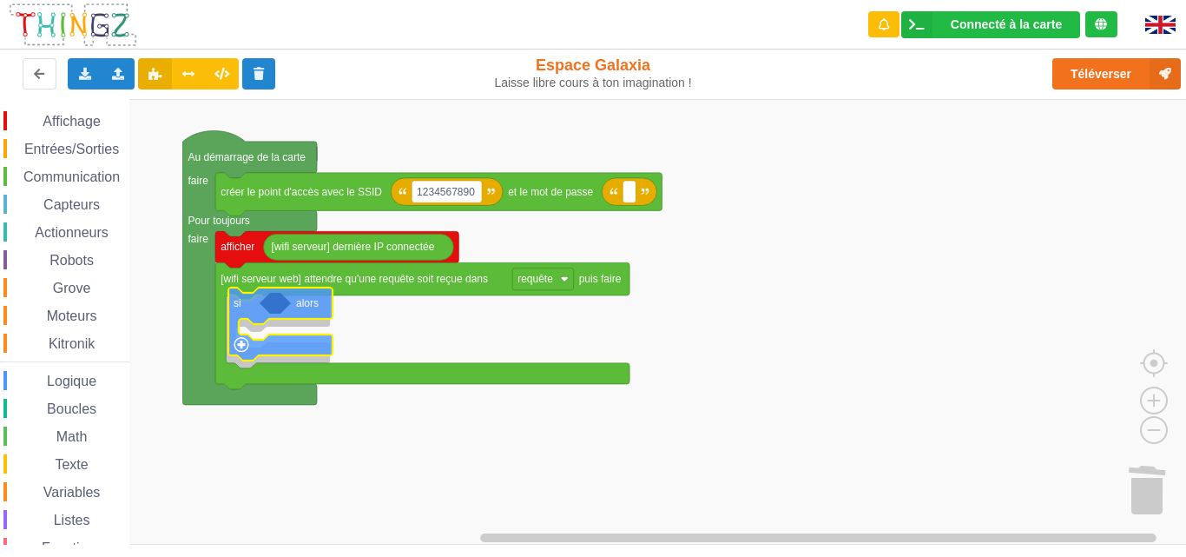
click at [255, 304] on div "Affichage Entrées/Sorties Communication Capteurs Actionneurs Robots Grove Moteu…" at bounding box center [599, 321] width 1198 height 445
click at [102, 183] on span "Communication" at bounding box center [72, 176] width 102 height 15
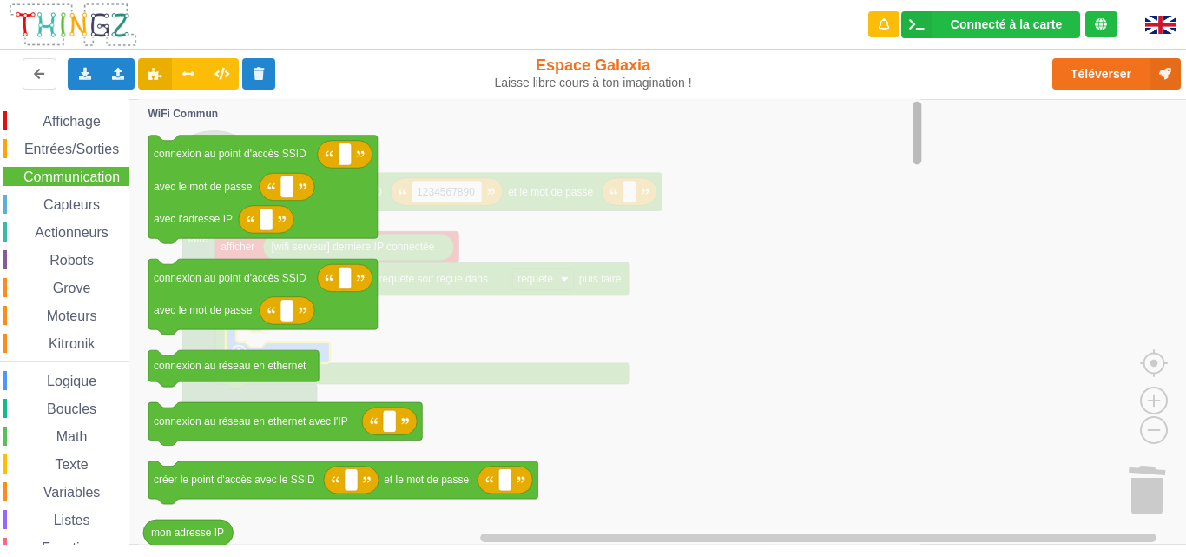
click at [911, 162] on icon "Espace de travail de Blocky" at bounding box center [917, 321] width 13 height 441
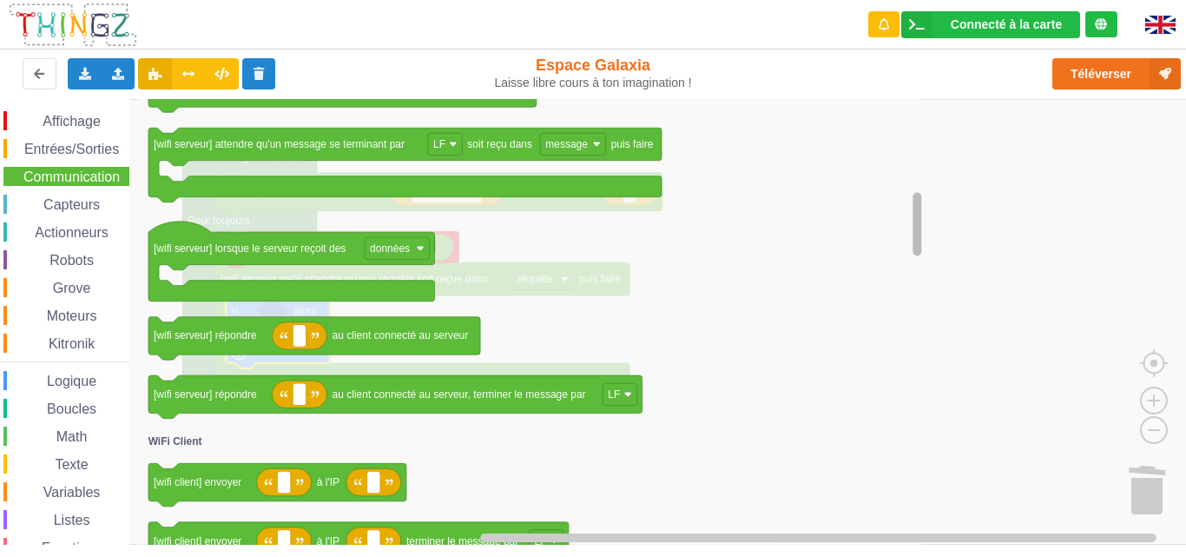
click at [920, 245] on rect "Espace de travail de Blocky" at bounding box center [917, 223] width 9 height 63
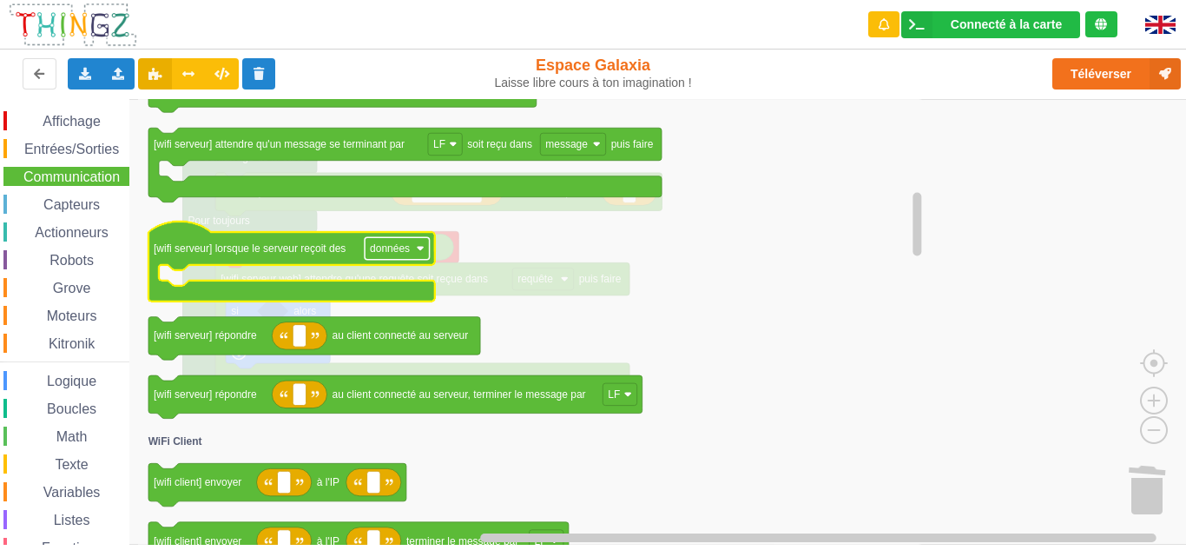
click at [371, 255] on rect "Espace de travail de Blocky" at bounding box center [397, 248] width 65 height 23
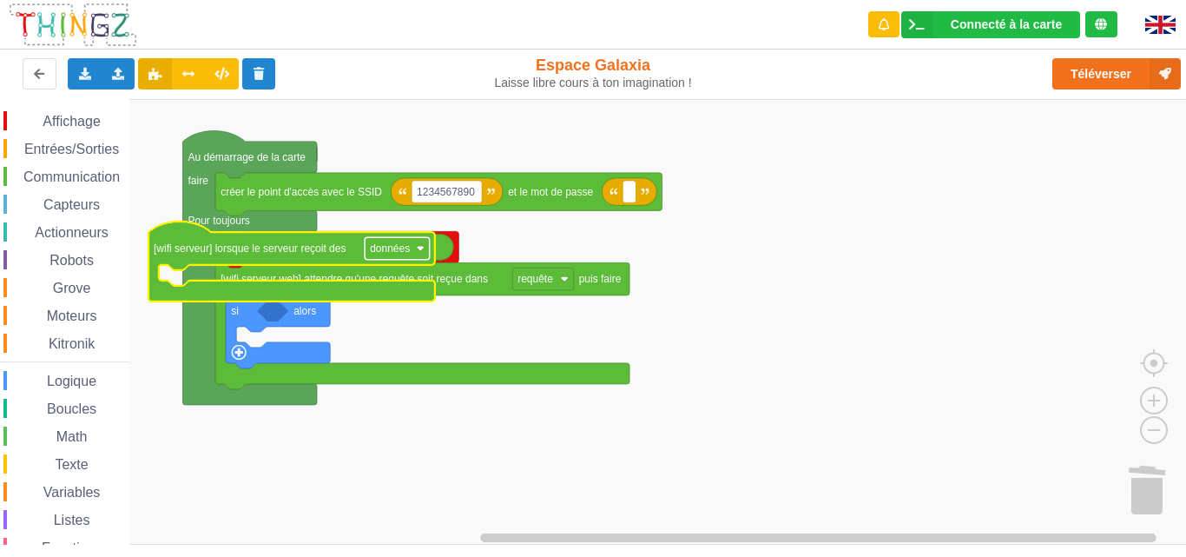
click at [372, 255] on rect "Espace de travail de Blocky" at bounding box center [397, 248] width 65 height 23
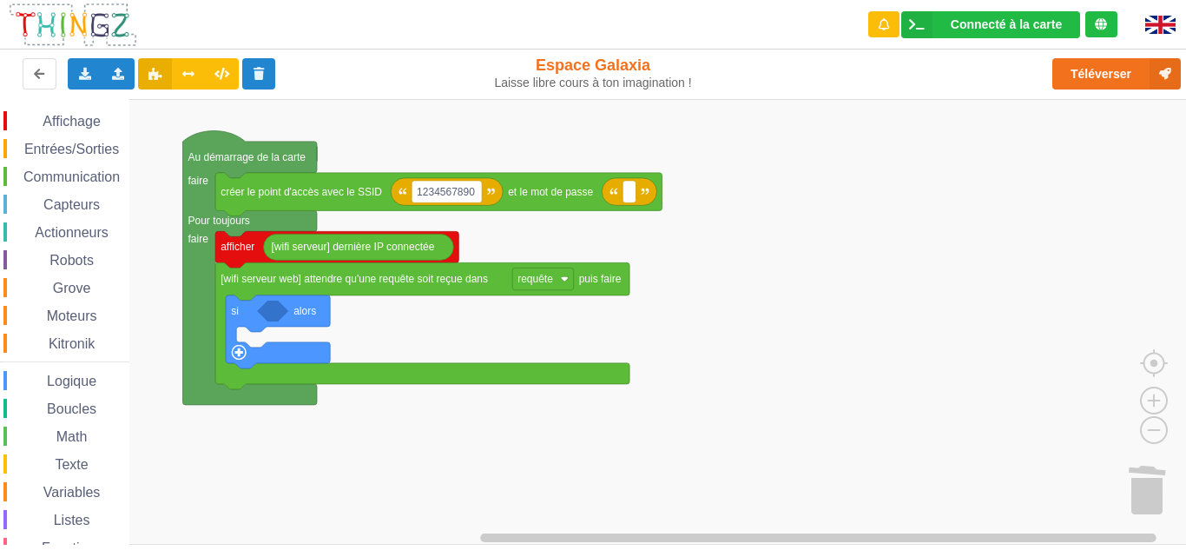
click at [33, 165] on div "Affichage Entrées/Sorties Communication Capteurs Actionneurs Robots Grove Moteu…" at bounding box center [64, 357] width 129 height 492
click at [66, 174] on span "Communication" at bounding box center [72, 176] width 102 height 15
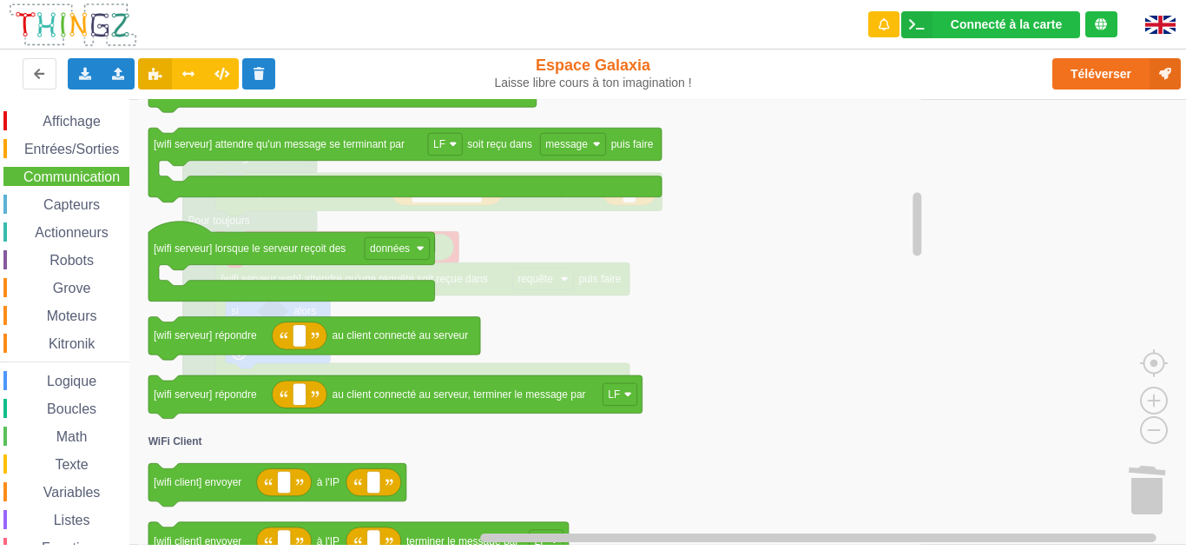
drag, startPoint x: 910, startPoint y: 203, endPoint x: 910, endPoint y: 220, distance: 16.5
click at [911, 220] on icon "Espace de travail de Blocky" at bounding box center [917, 321] width 13 height 441
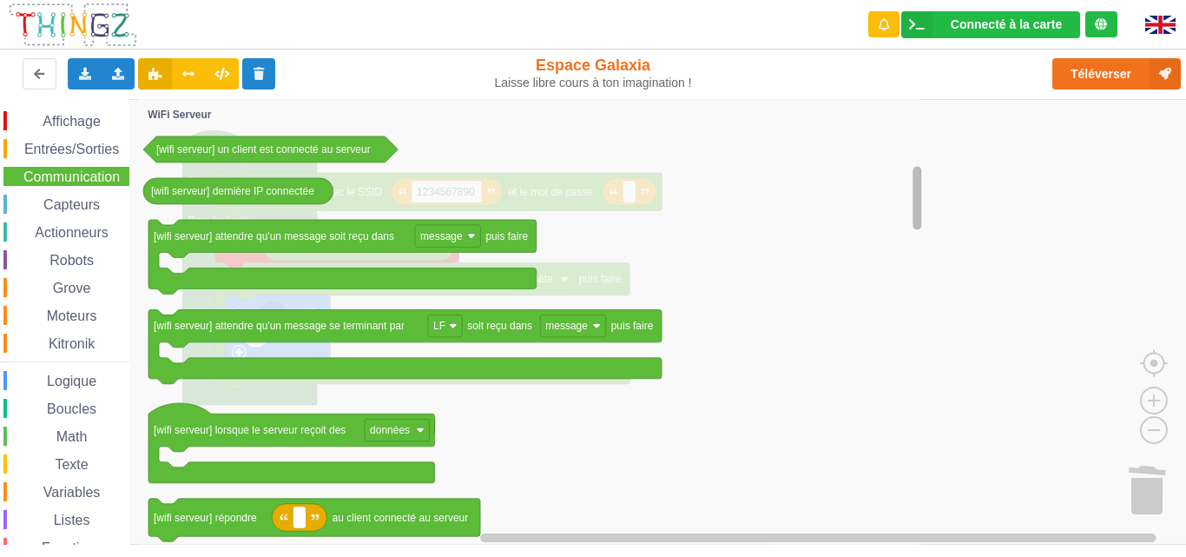
click at [916, 185] on rect "Espace de travail de Blocky" at bounding box center [917, 197] width 9 height 63
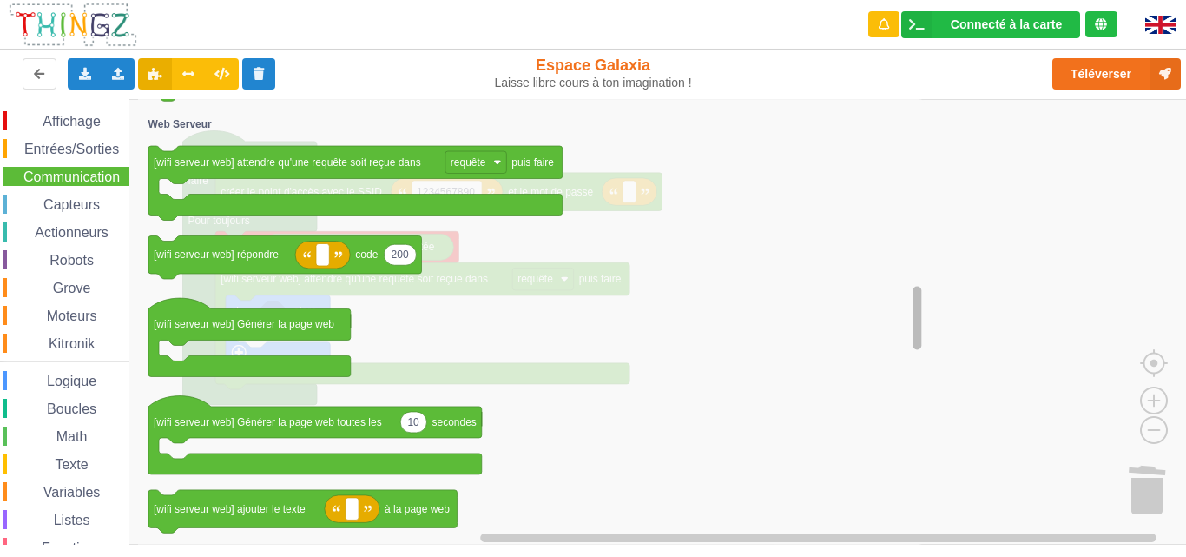
click at [922, 300] on g "Espace de travail de Blocky" at bounding box center [917, 321] width 13 height 441
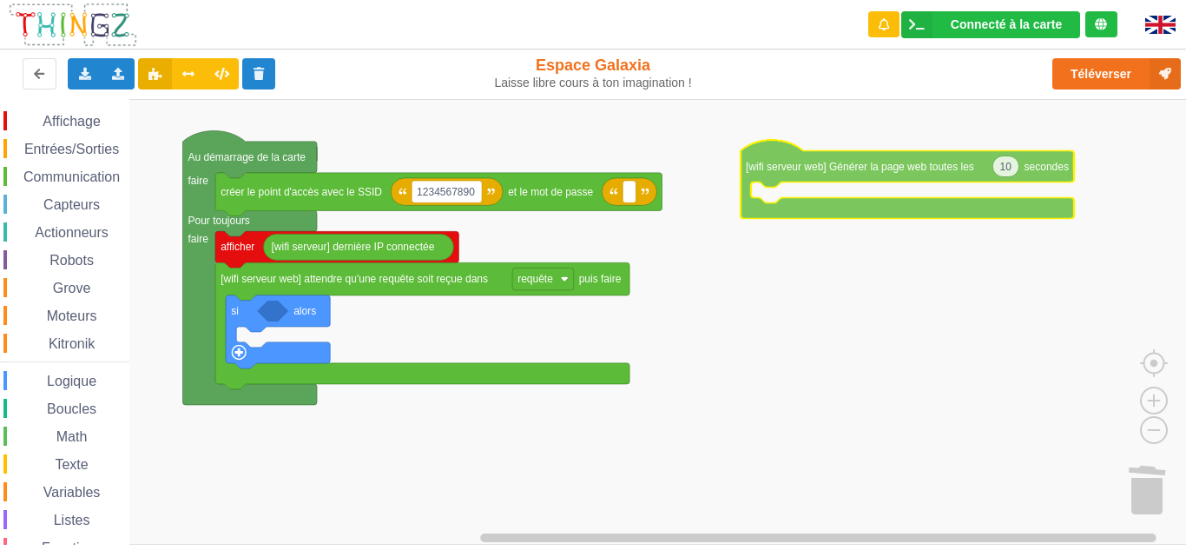
click at [774, 165] on div "Affichage Entrées/Sorties Communication Capteurs Actionneurs Robots Grove Moteu…" at bounding box center [599, 321] width 1198 height 445
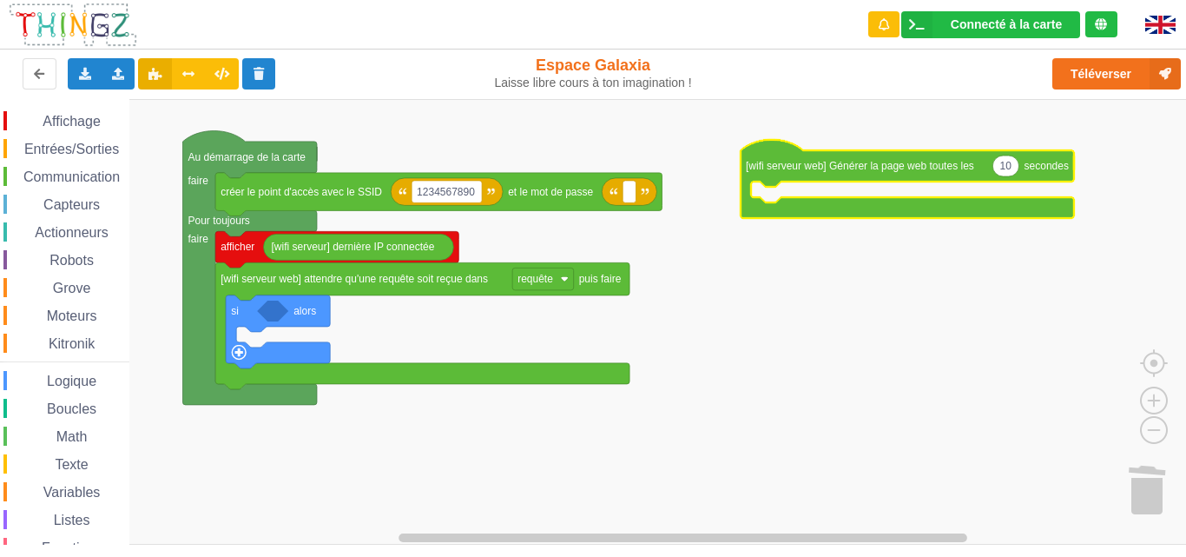
click at [92, 179] on span "Communication" at bounding box center [72, 176] width 102 height 15
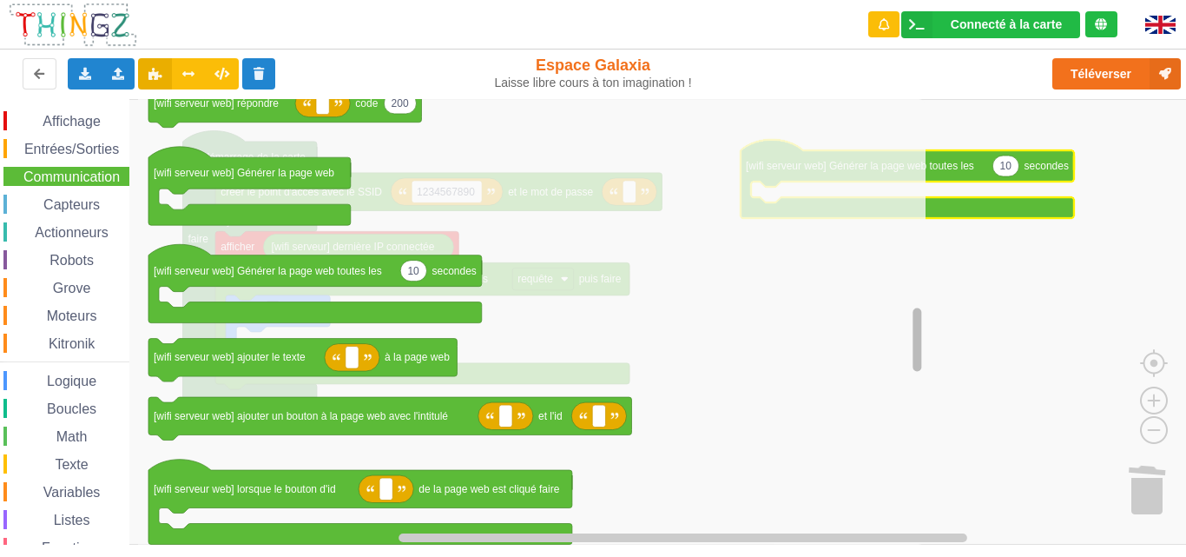
click at [860, 337] on div "Affichage Entrées/Sorties Communication Capteurs Actionneurs Robots Grove Moteu…" at bounding box center [599, 321] width 1198 height 445
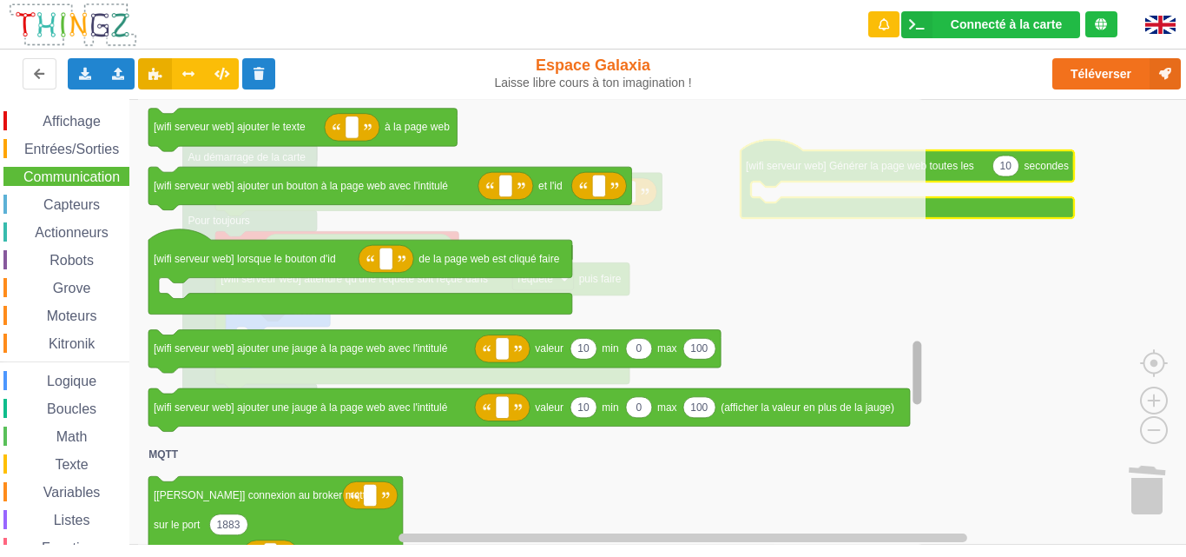
click at [924, 366] on div "Affichage Entrées/Sorties Communication Capteurs Actionneurs Robots Grove Moteu…" at bounding box center [599, 321] width 1198 height 445
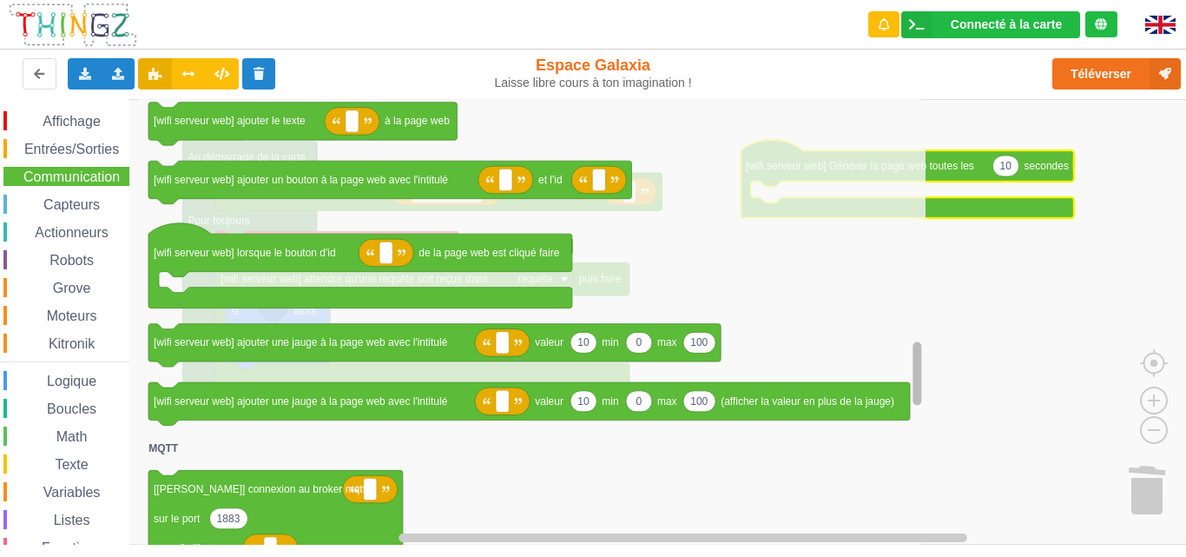
click at [911, 350] on rect "Espace de travail de Blocky" at bounding box center [917, 321] width 13 height 441
click at [911, 352] on rect "Espace de travail de Blocky" at bounding box center [917, 321] width 13 height 441
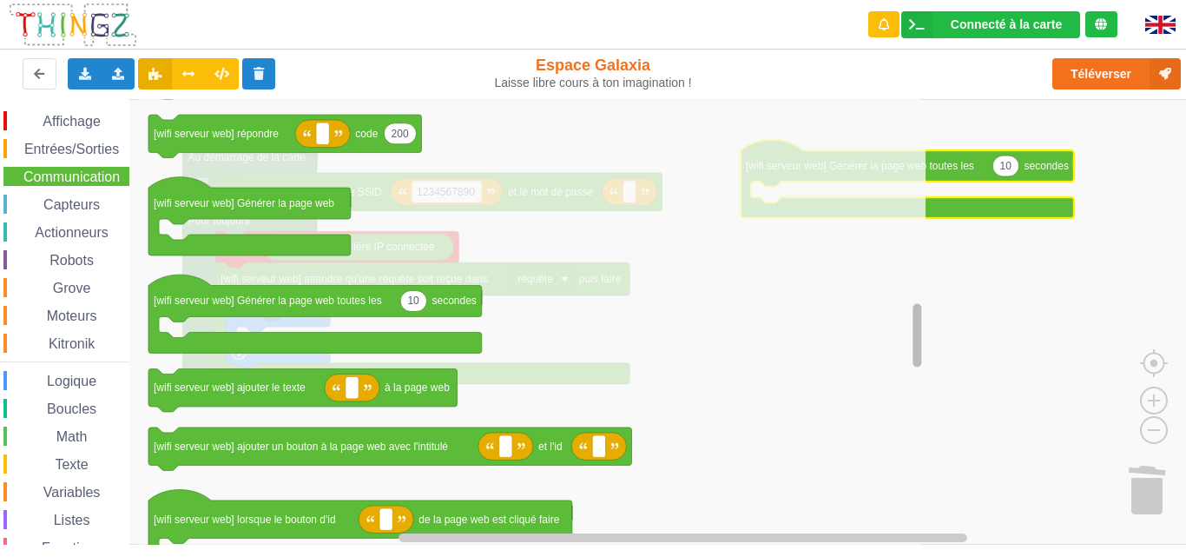
click at [923, 317] on g "Espace de travail de Blocky" at bounding box center [917, 321] width 13 height 441
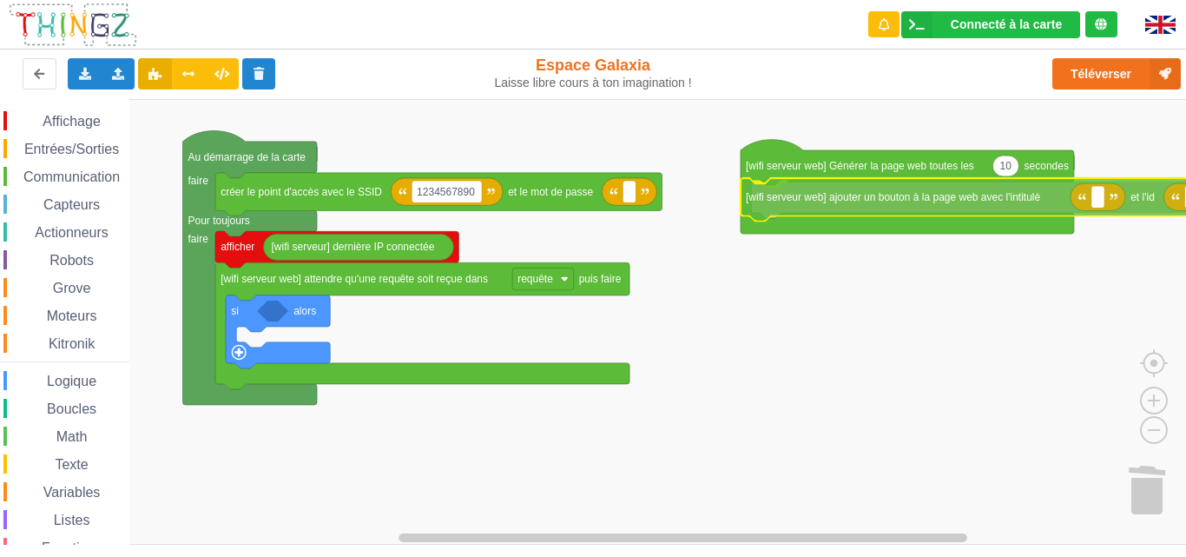
click at [793, 201] on div "Affichage Entrées/Sorties Communication Capteurs Actionneurs Robots Grove Moteu…" at bounding box center [599, 321] width 1198 height 445
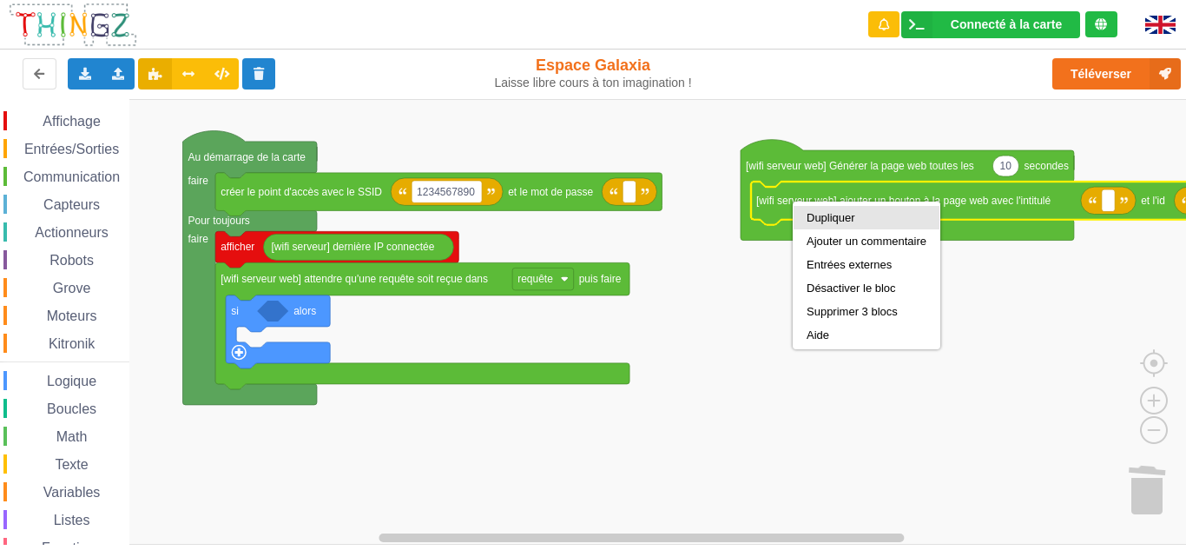
click at [808, 213] on div "Dupliquer" at bounding box center [867, 217] width 120 height 13
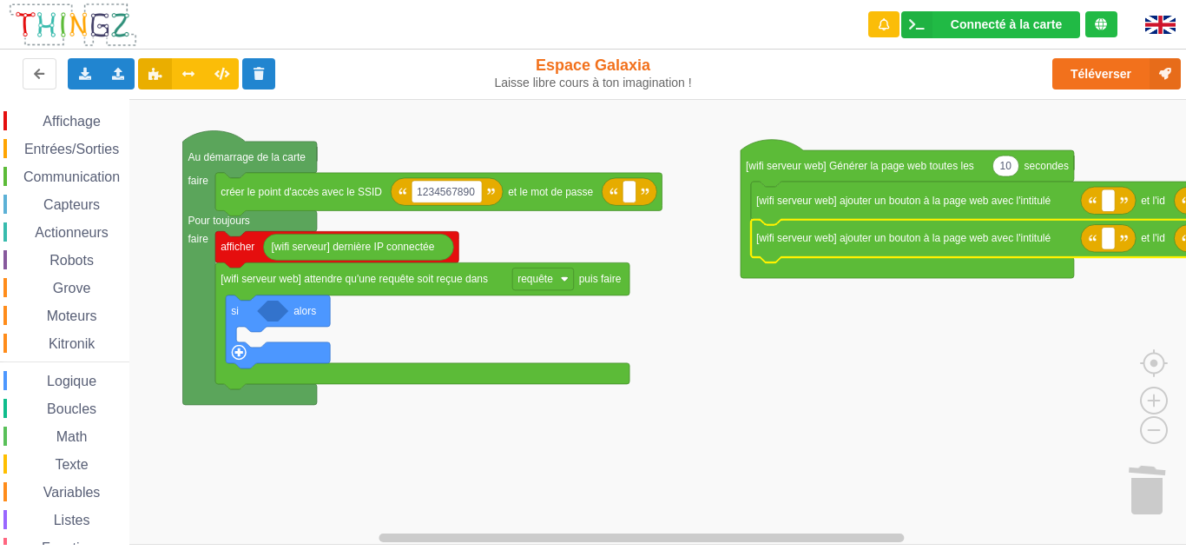
click at [95, 181] on span "Communication" at bounding box center [72, 176] width 102 height 15
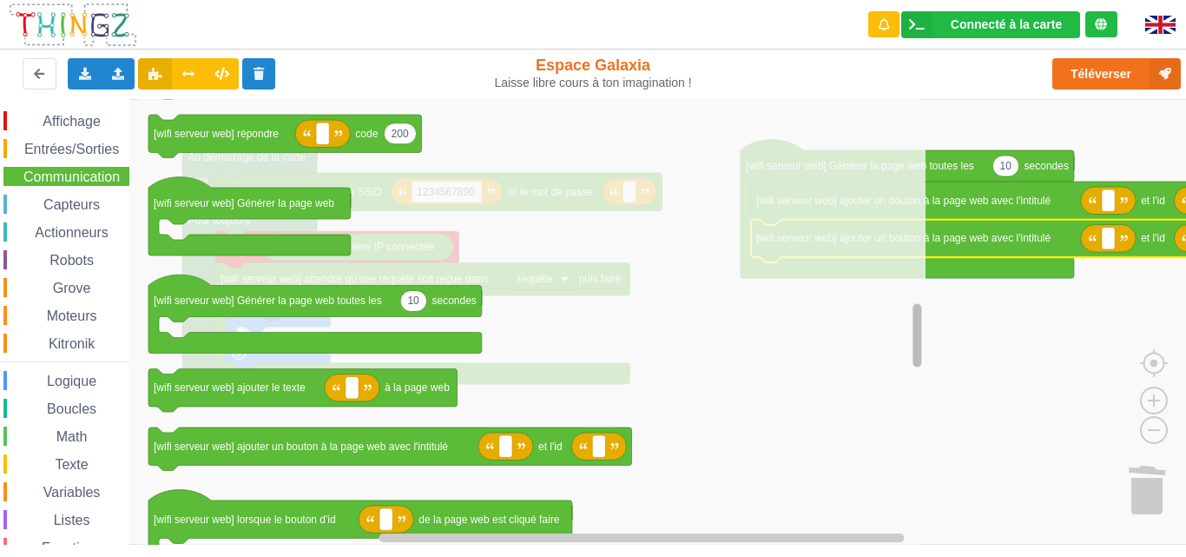
click at [916, 300] on rect "Espace de travail de Blocky" at bounding box center [917, 321] width 13 height 441
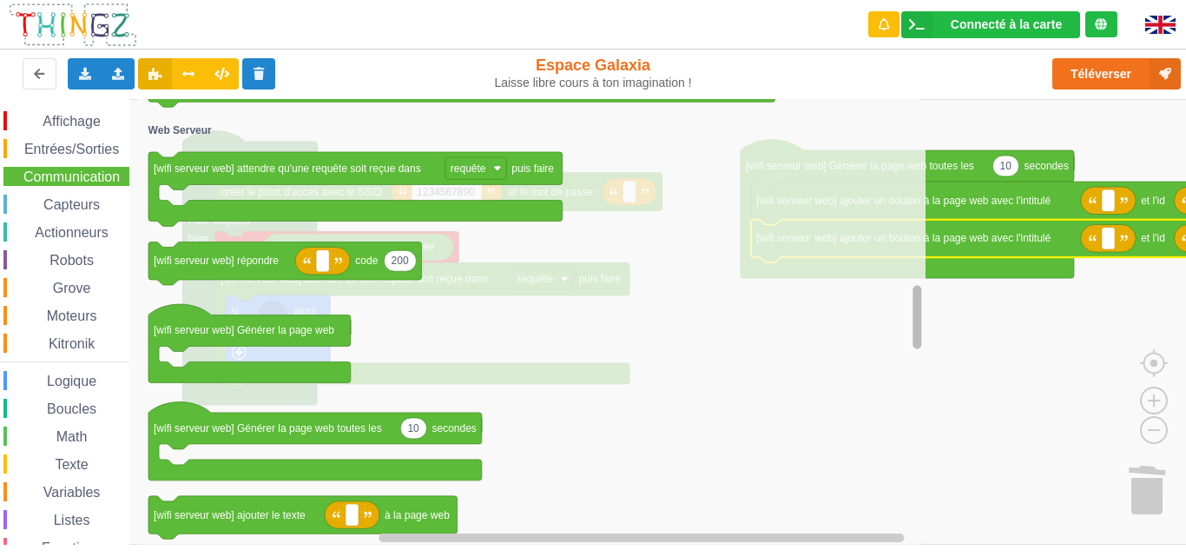
click at [917, 304] on rect "Espace de travail de Blocky" at bounding box center [917, 316] width 9 height 63
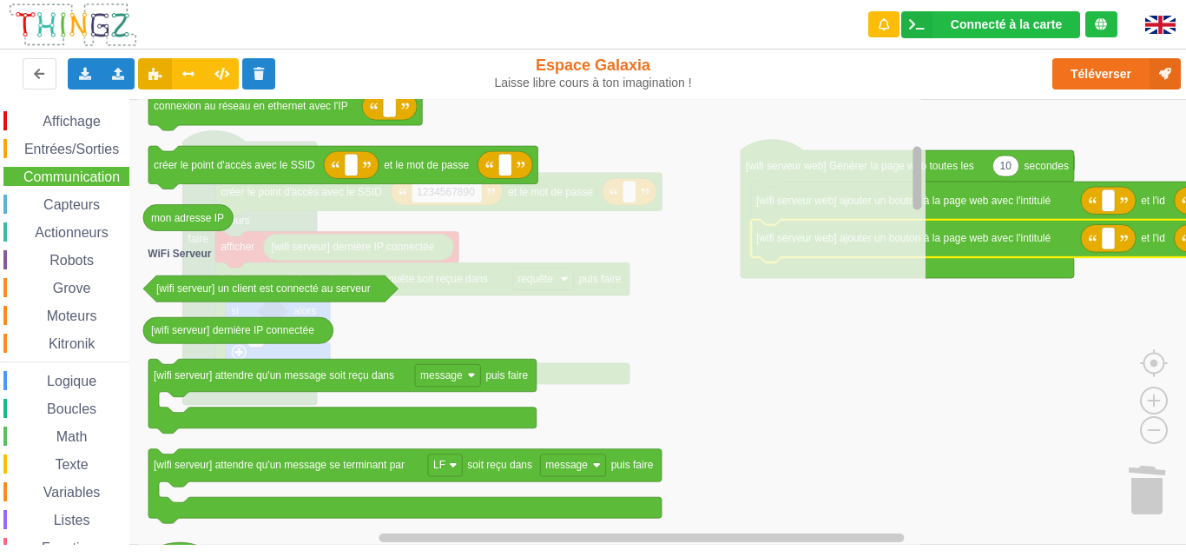
click at [904, 189] on div "Affichage Entrées/Sorties Communication Capteurs Actionneurs Robots Grove Moteu…" at bounding box center [599, 321] width 1198 height 445
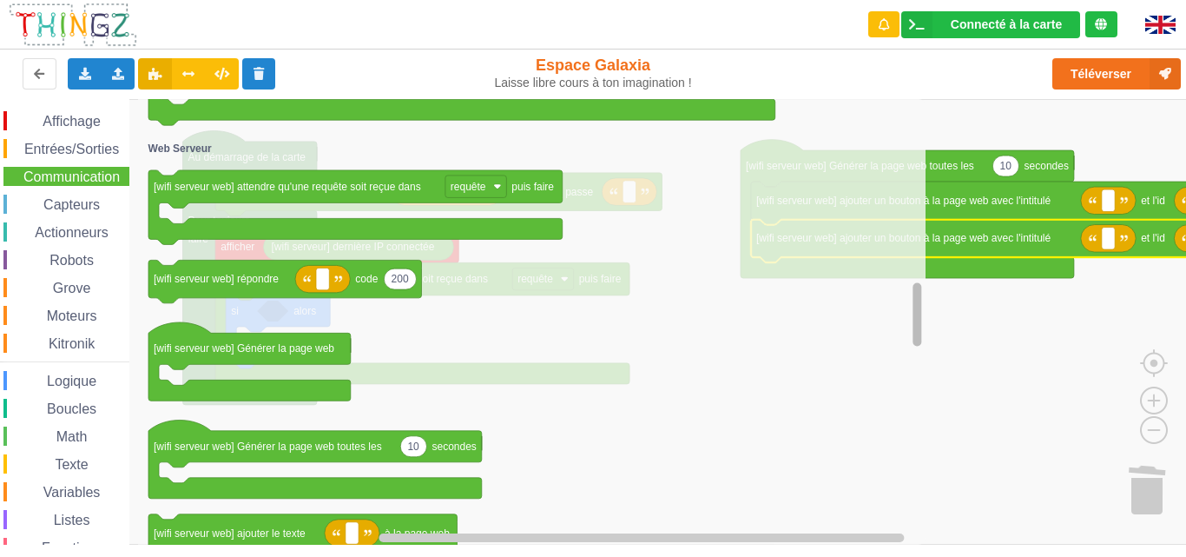
click at [858, 339] on div "Affichage Entrées/Sorties Communication Capteurs Actionneurs Robots Grove Moteu…" at bounding box center [599, 321] width 1198 height 445
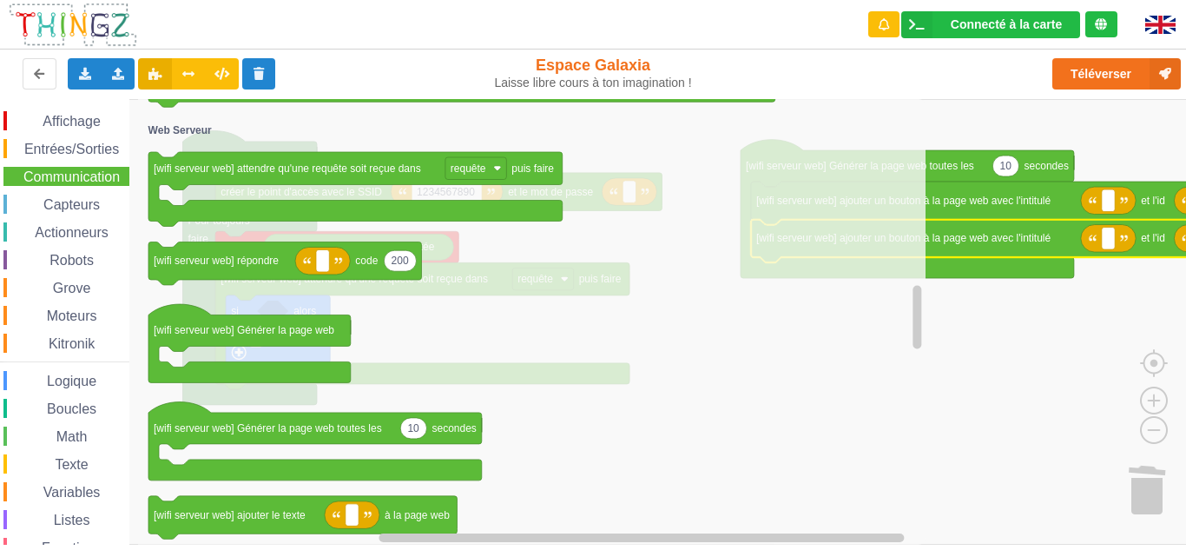
click at [419, 453] on rect "Espace de travail de Blocky" at bounding box center [314, 439] width 333 height 82
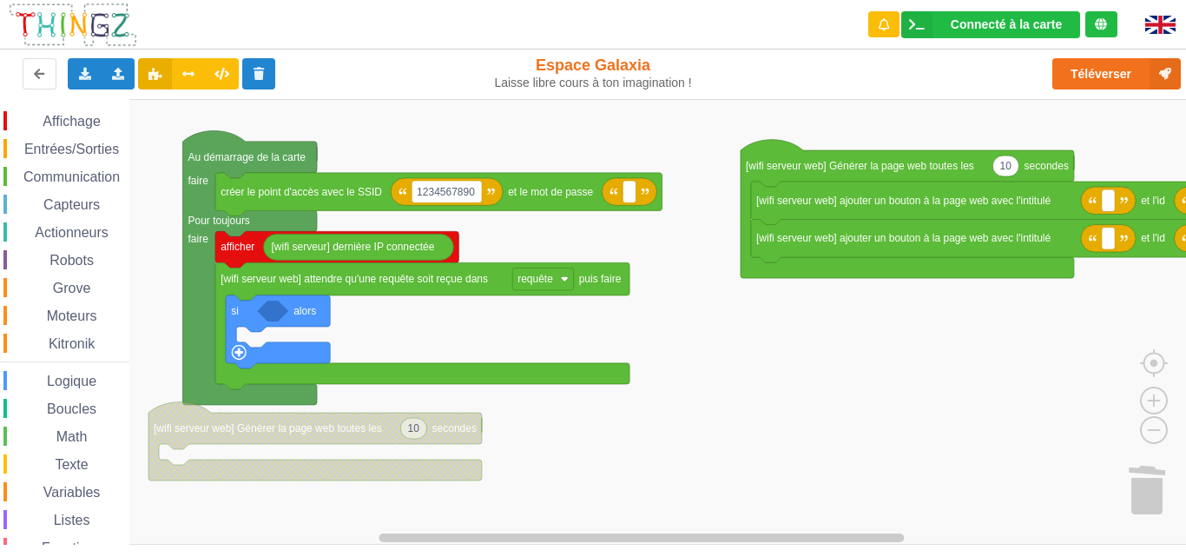
click at [74, 176] on span "Communication" at bounding box center [72, 176] width 102 height 15
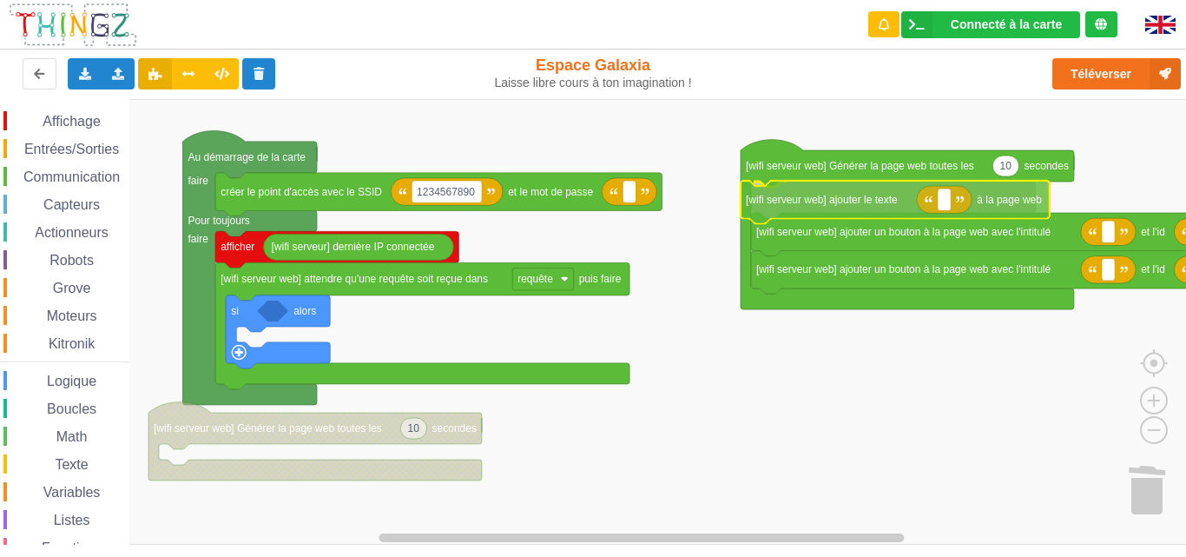
click at [852, 211] on div "Affichage Entrées/Sorties Communication Capteurs Actionneurs Robots Grove Moteu…" at bounding box center [599, 321] width 1198 height 445
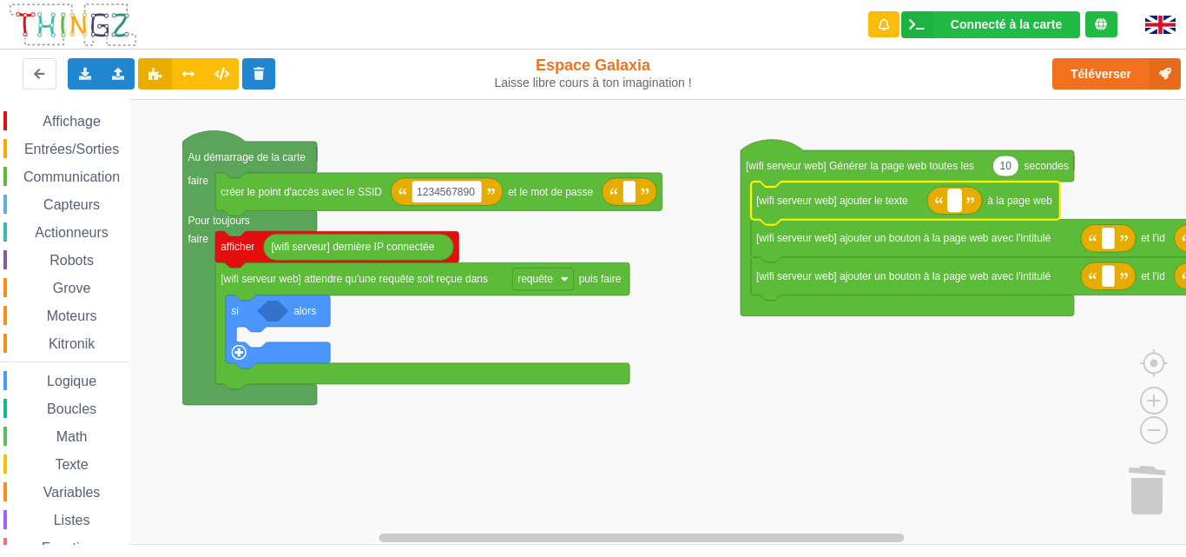
click at [960, 203] on rect "Espace de travail de Blocky" at bounding box center [954, 200] width 13 height 22
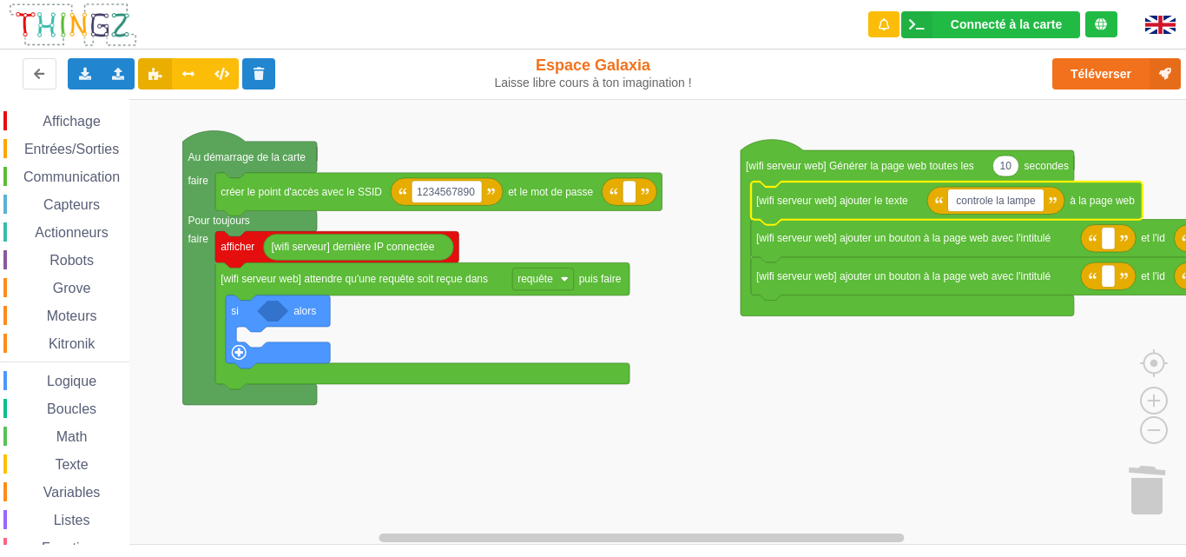
click at [984, 195] on input "controle la lampe" at bounding box center [996, 200] width 96 height 23
type input "contrôle la lampe"
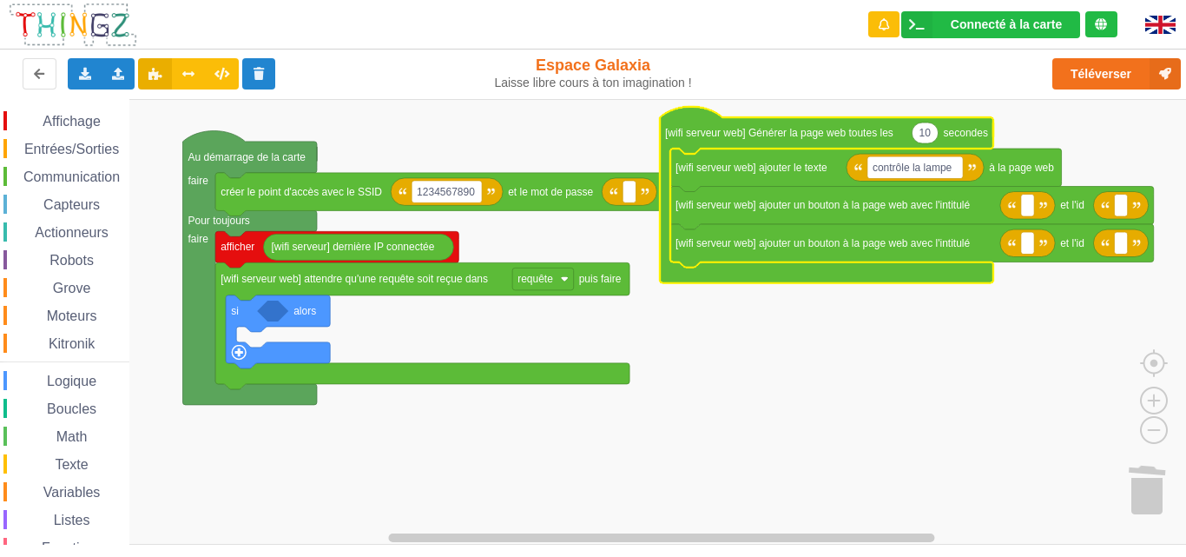
click at [756, 373] on rect "Espace de travail de Blocky" at bounding box center [599, 321] width 1198 height 445
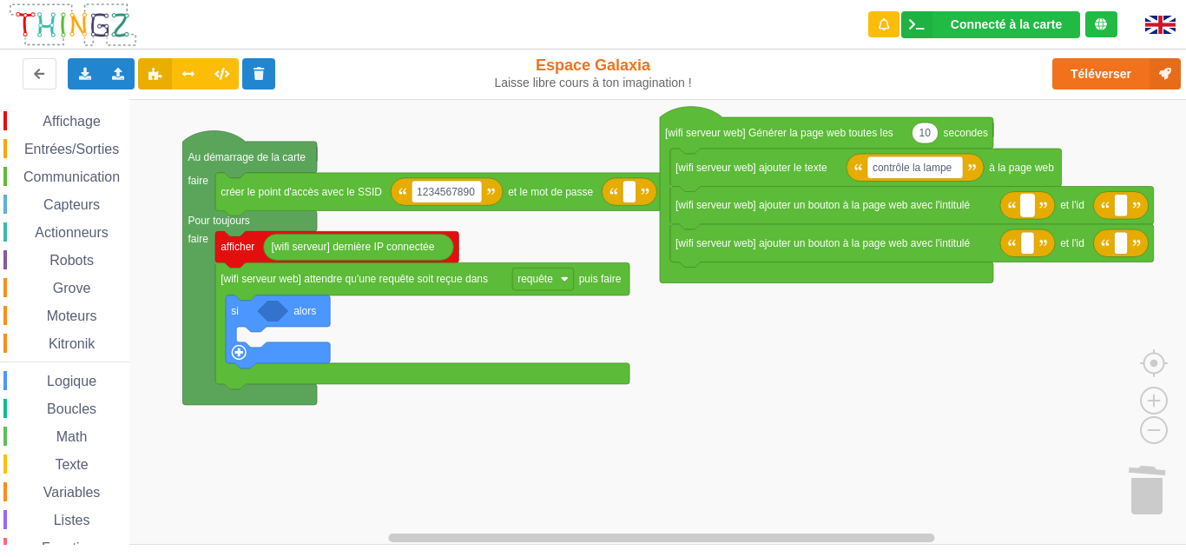
click at [1028, 209] on text "Espace de travail de Blocky" at bounding box center [1027, 205] width 3 height 12
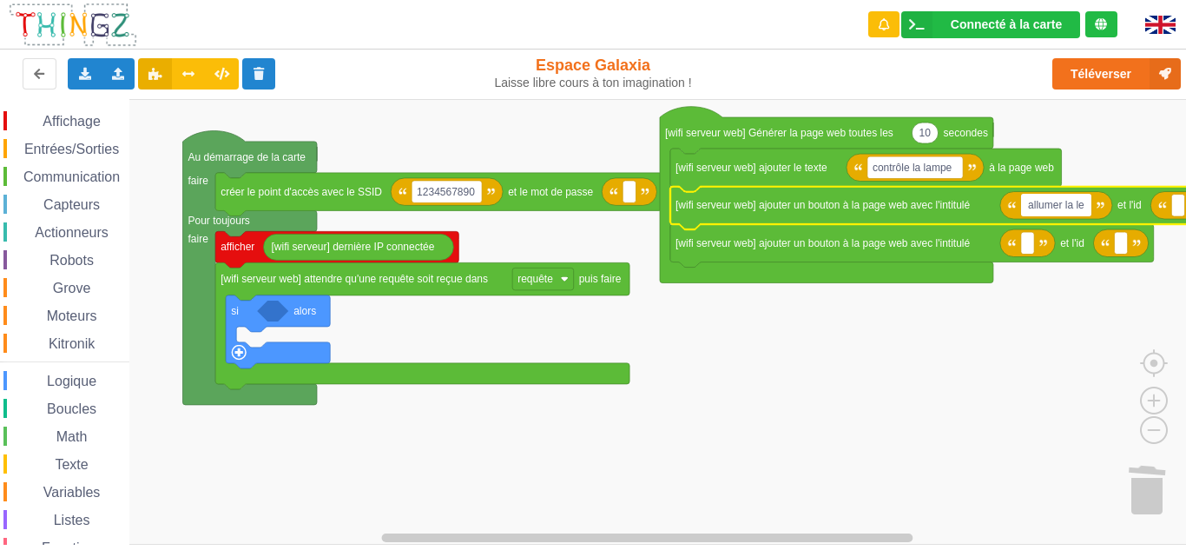
type input "allumer la led"
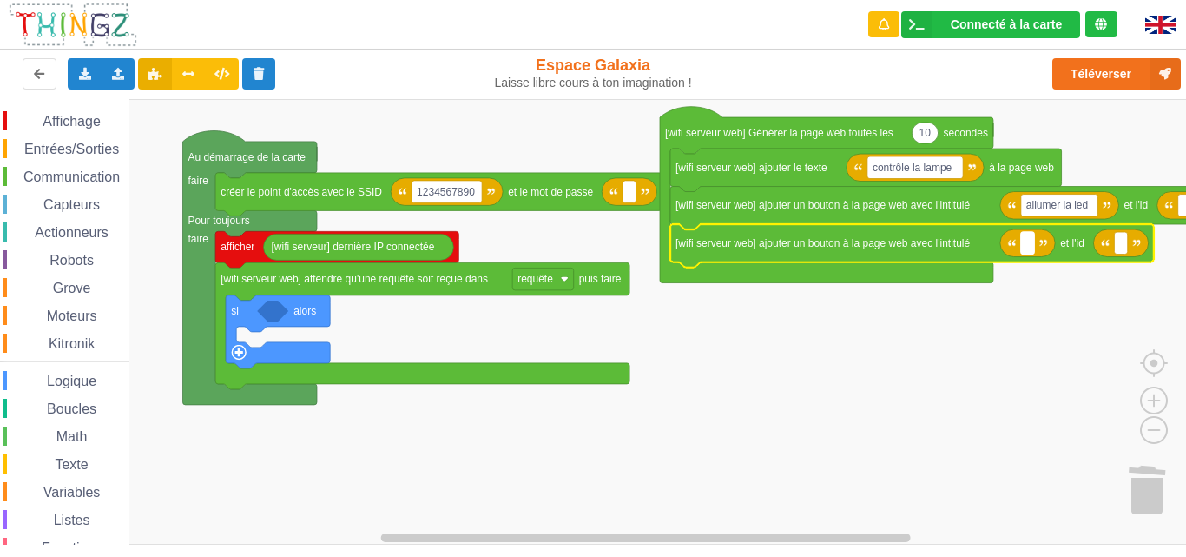
click at [1030, 250] on rect "Espace de travail de Blocky" at bounding box center [1027, 243] width 13 height 23
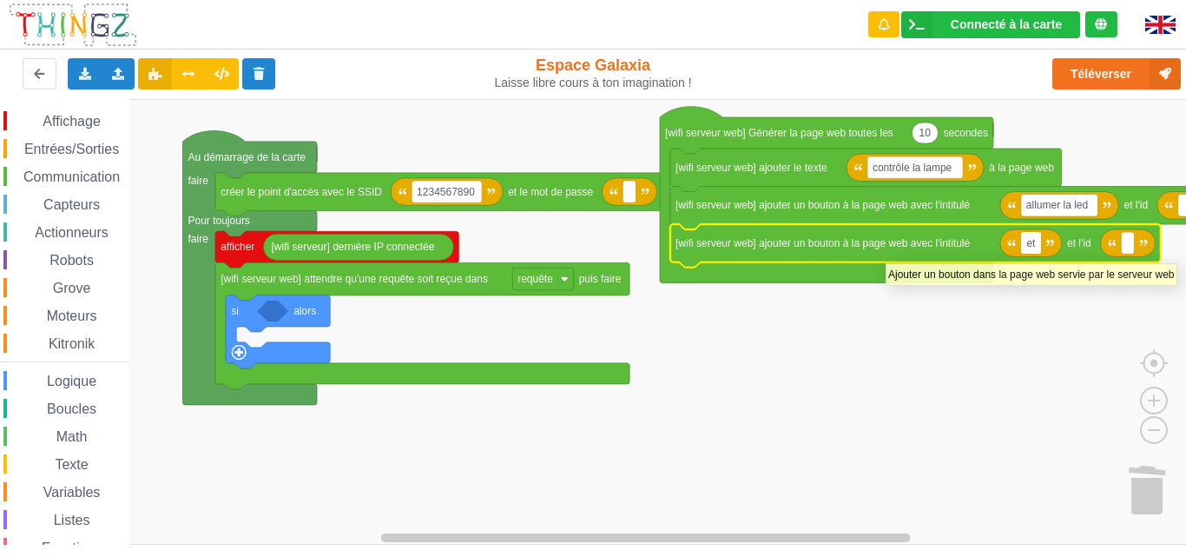
type input "e"
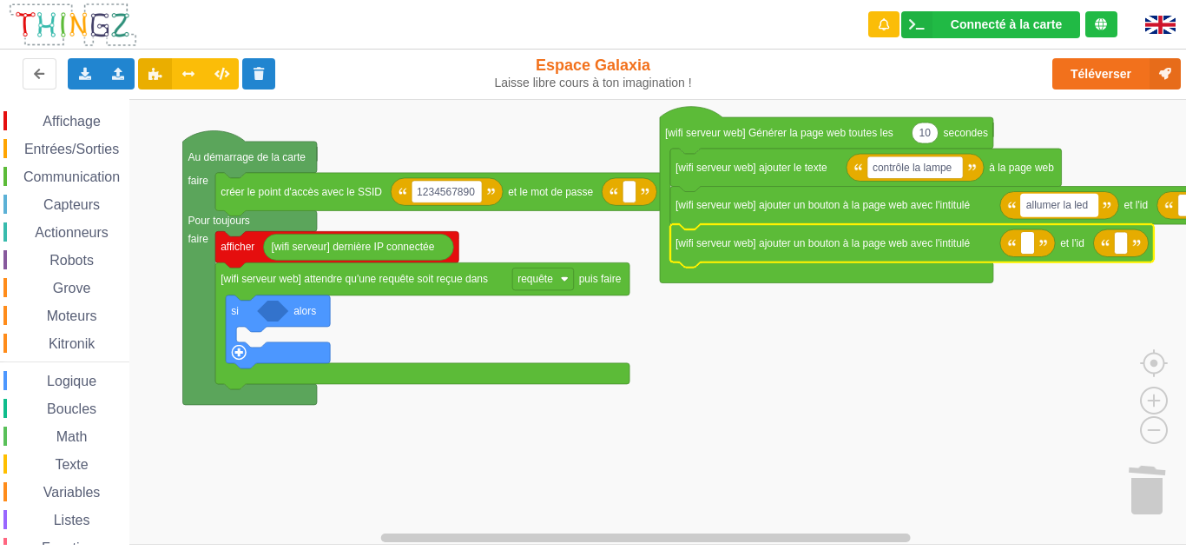
click at [1088, 204] on text "allumer la led" at bounding box center [1057, 205] width 62 height 12
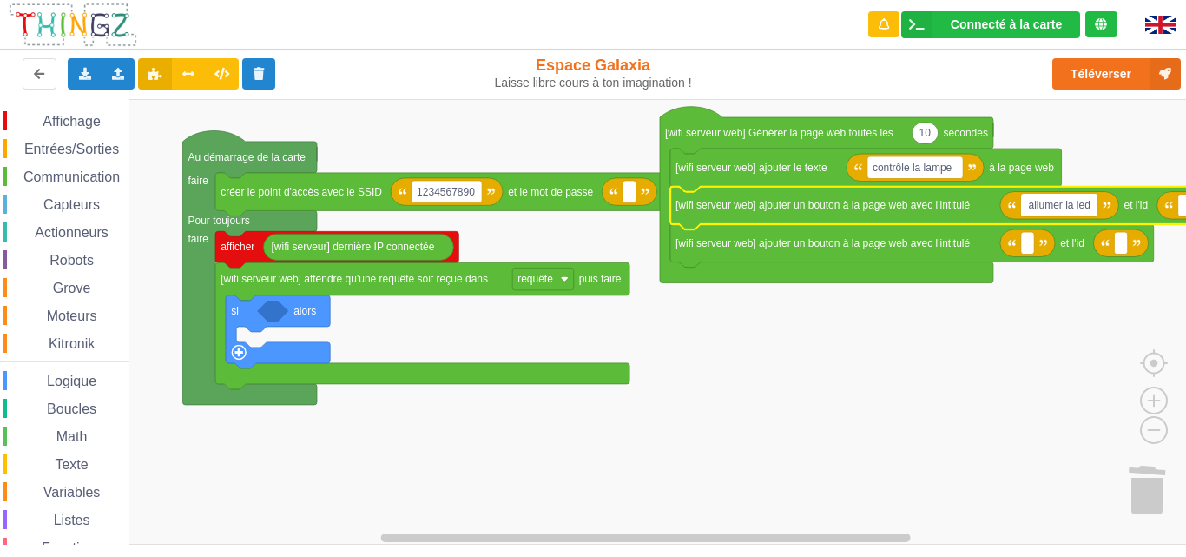
click at [1089, 204] on input "allumer la led" at bounding box center [1059, 205] width 77 height 23
type input "allumer la led en vert"
click at [1025, 240] on rect "Espace de travail de Blocky" at bounding box center [1027, 243] width 13 height 23
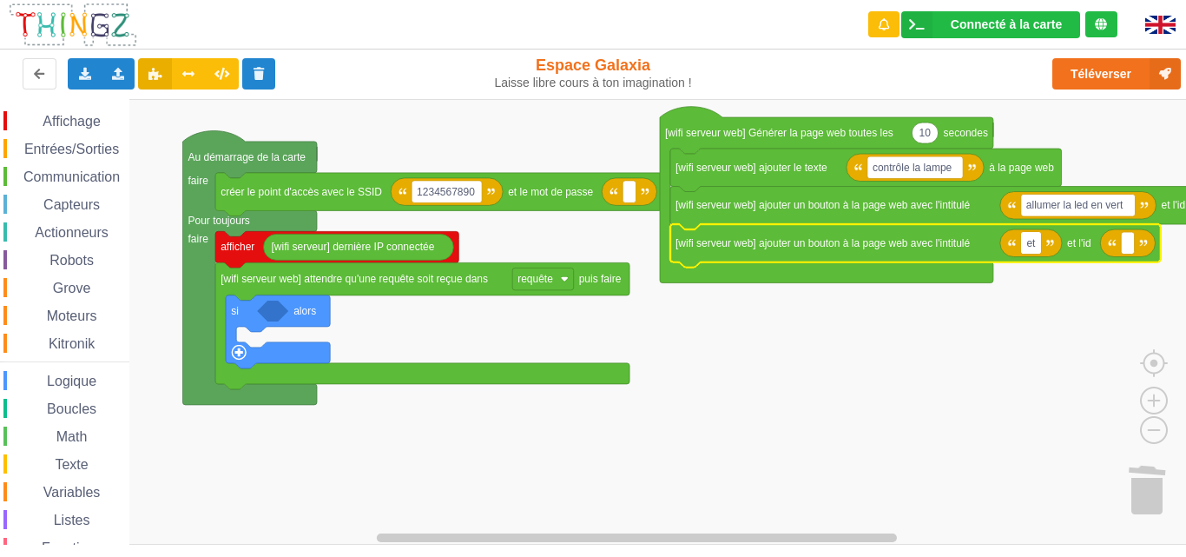
type input "e"
type input "allumer la led e,"
click at [1099, 246] on text "allumer la led e," at bounding box center [1063, 243] width 74 height 12
click at [1105, 245] on input "allumer la led e," at bounding box center [1065, 243] width 89 height 23
type input "allumer la led en rouge"
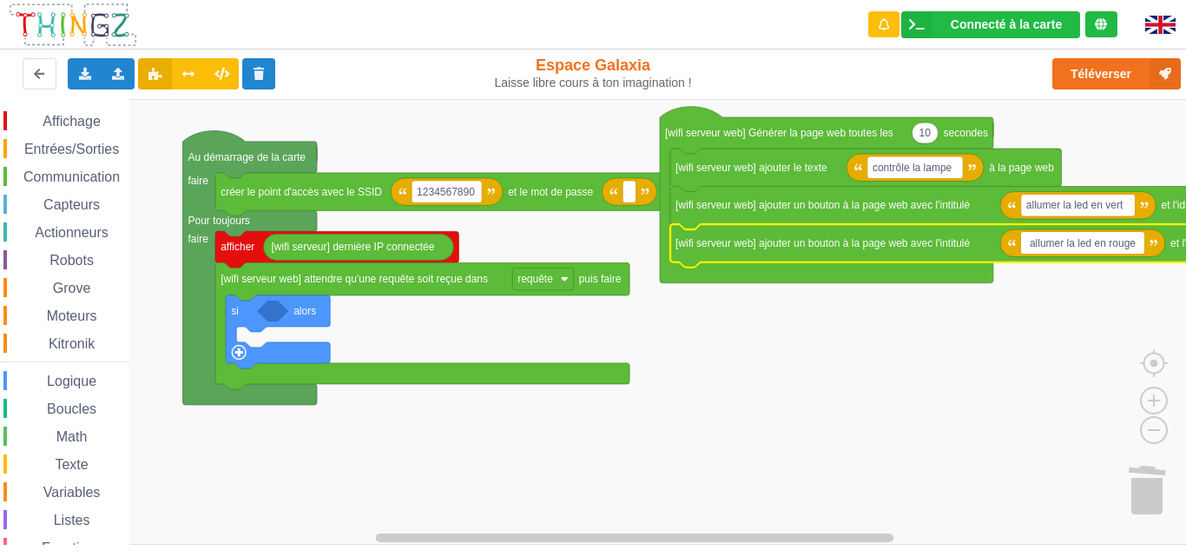
click at [77, 210] on span "Capteurs" at bounding box center [72, 204] width 62 height 15
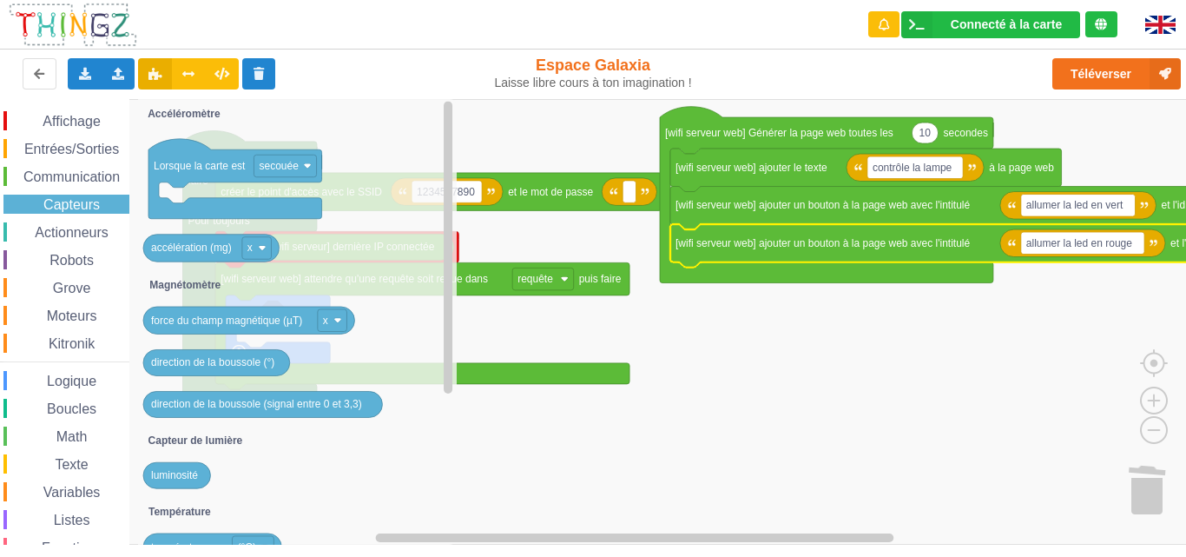
click at [74, 391] on div "Affichage Entrées/Sorties Communication Capteurs Actionneurs Robots Grove Moteu…" at bounding box center [64, 357] width 129 height 492
click at [79, 384] on span "Logique" at bounding box center [71, 380] width 55 height 15
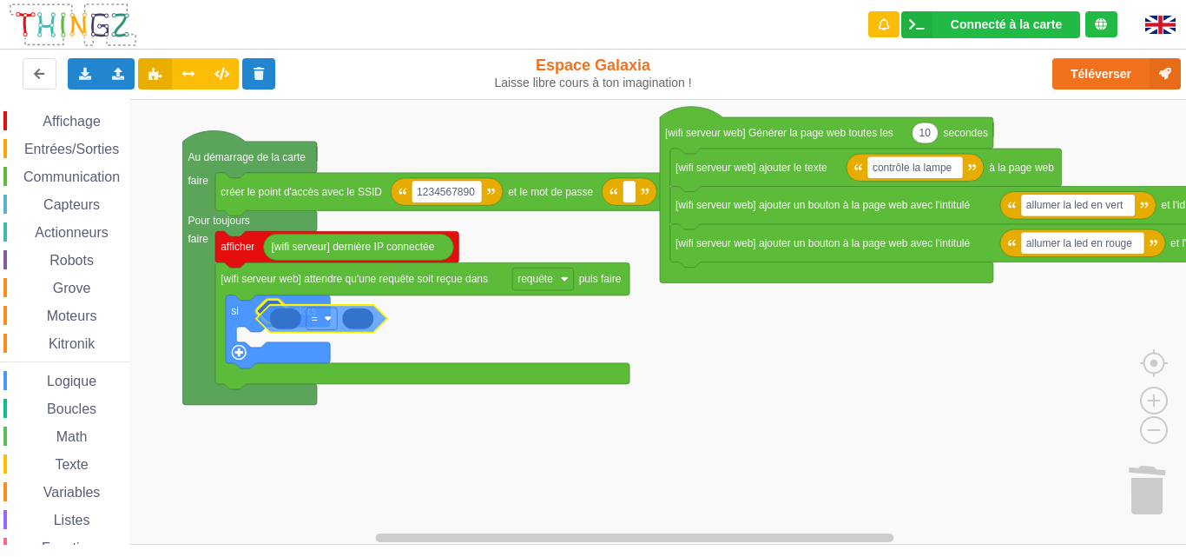
click at [283, 317] on div "Affichage Entrées/Sorties Communication Capteurs Actionneurs Robots Grove Moteu…" at bounding box center [599, 321] width 1198 height 445
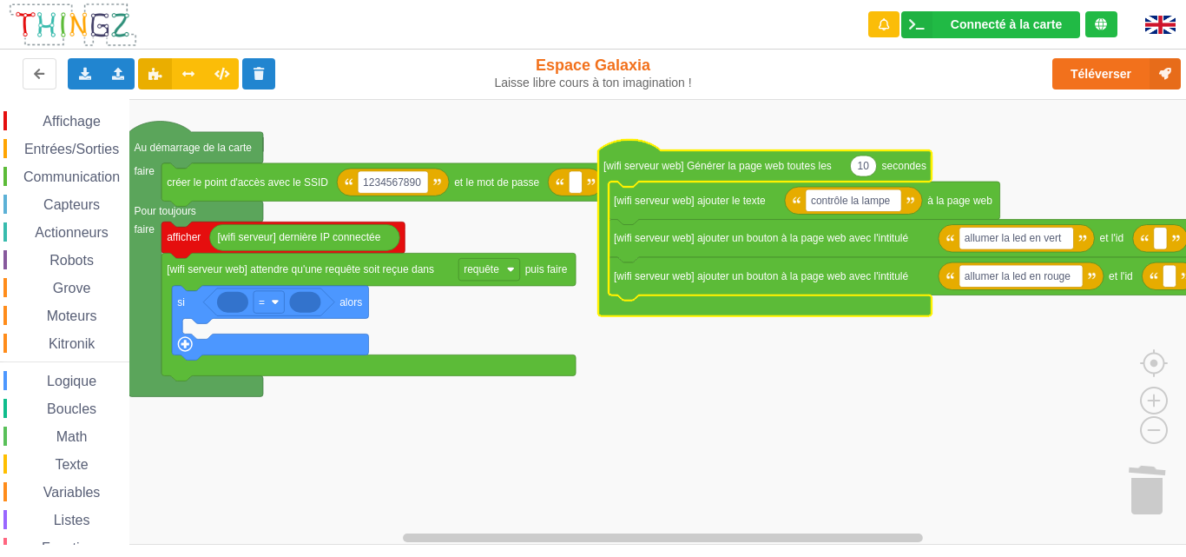
scroll to position [13, 0]
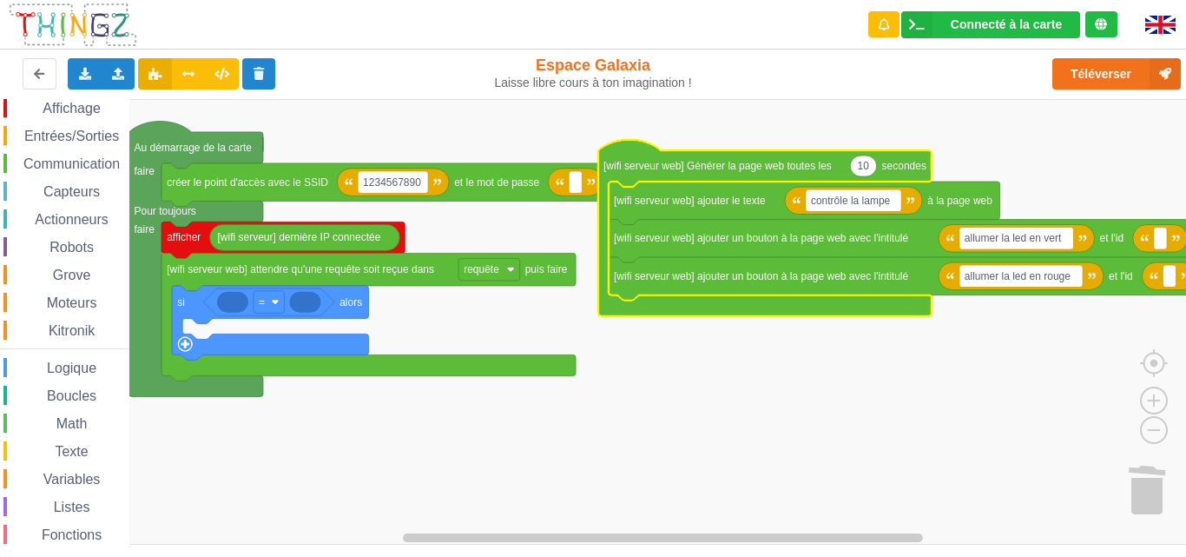
click at [90, 477] on span "Variables" at bounding box center [72, 479] width 63 height 15
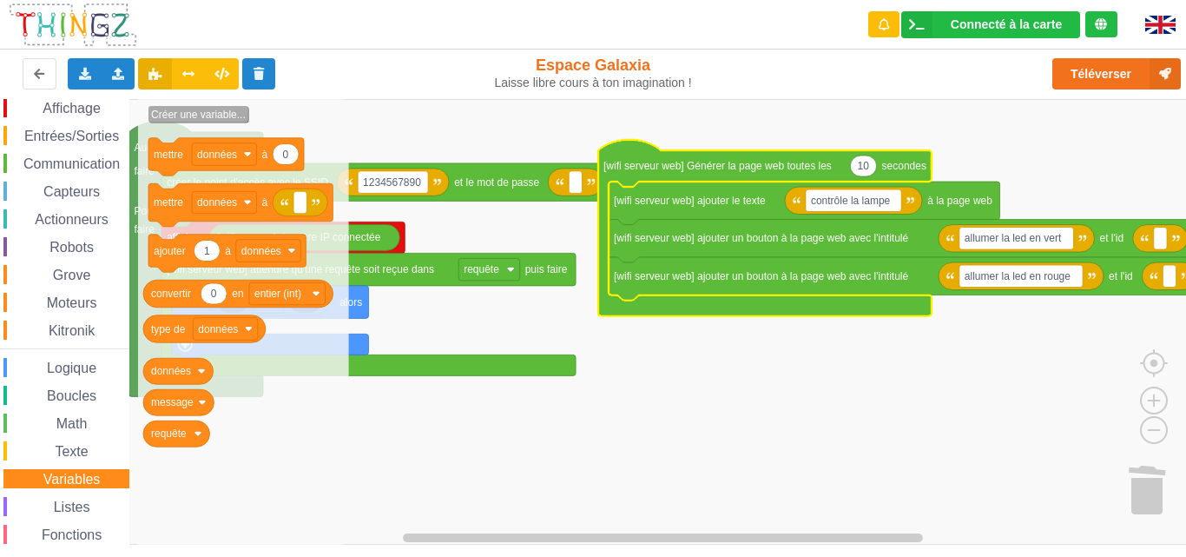
click at [216, 114] on text "Créer une variable..." at bounding box center [198, 115] width 95 height 12
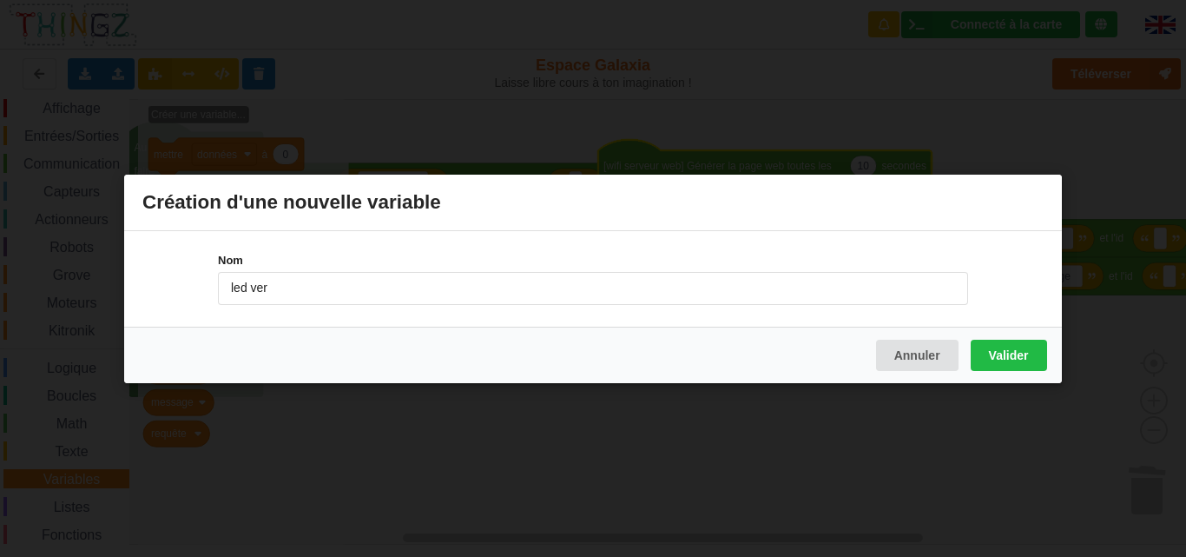
type input "led vert"
click at [1011, 358] on button "Valider" at bounding box center [1009, 354] width 76 height 31
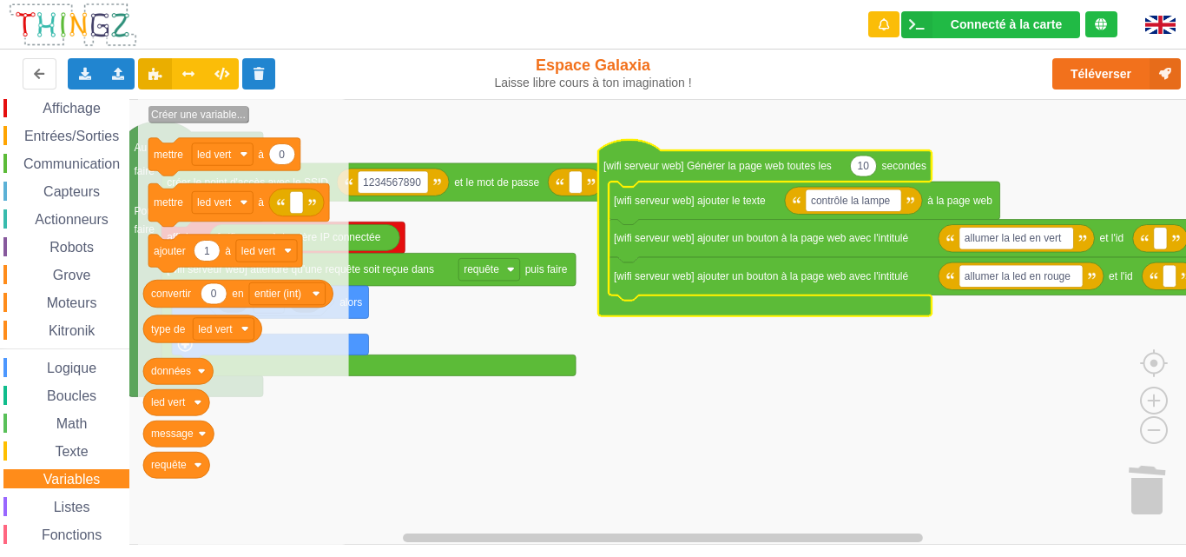
click at [206, 121] on text "Créer une variable..." at bounding box center [198, 115] width 95 height 12
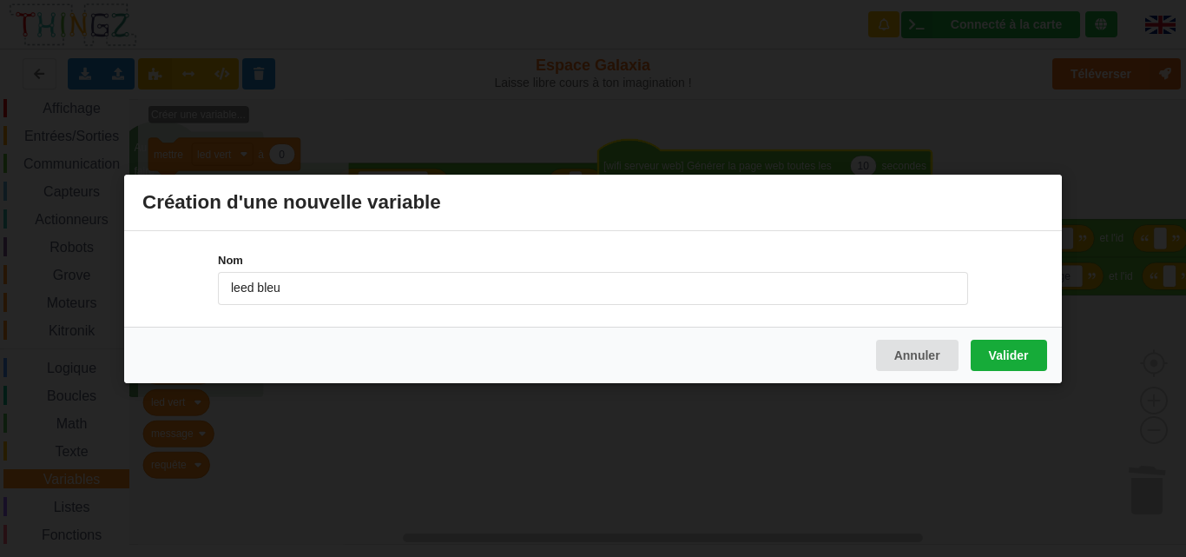
type input "leed bleu"
click at [991, 356] on button "Valider" at bounding box center [1009, 354] width 76 height 31
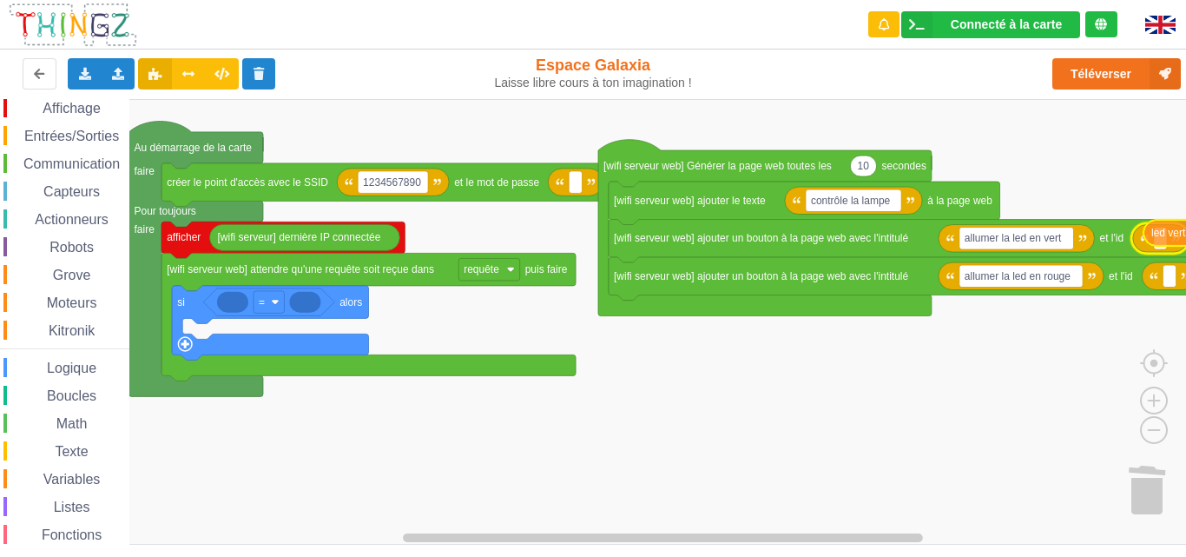
click at [1168, 234] on div "Affichage Entrées/Sorties Communication Capteurs Actionneurs Robots Grove Moteu…" at bounding box center [599, 321] width 1198 height 445
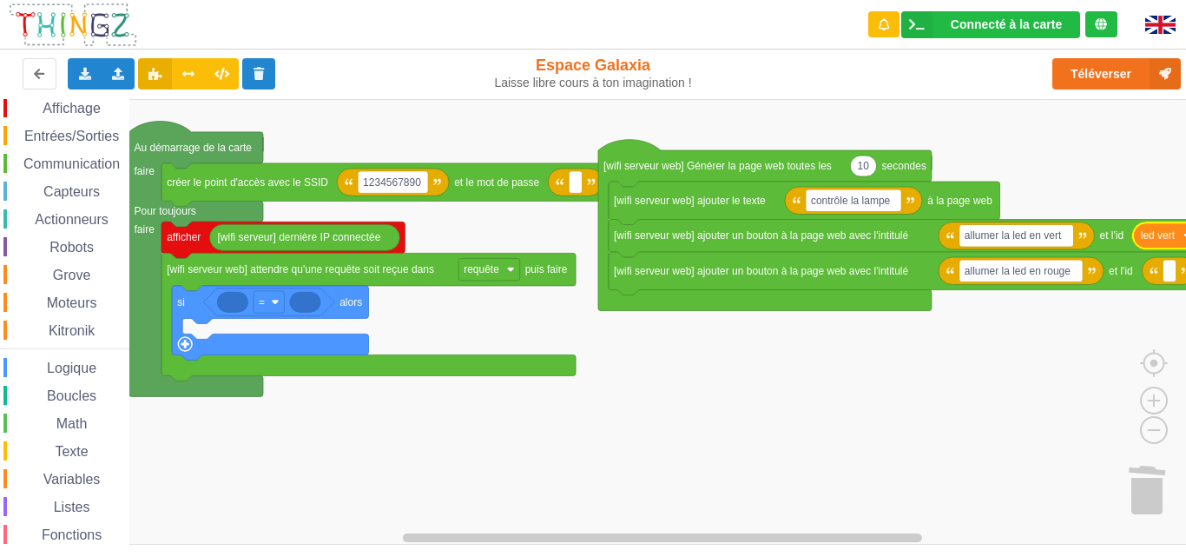
click at [77, 481] on span "Variables" at bounding box center [72, 479] width 63 height 15
click at [1165, 279] on div "Affichage Entrées/Sorties Communication Capteurs Actionneurs Robots Grove Moteu…" at bounding box center [599, 321] width 1198 height 445
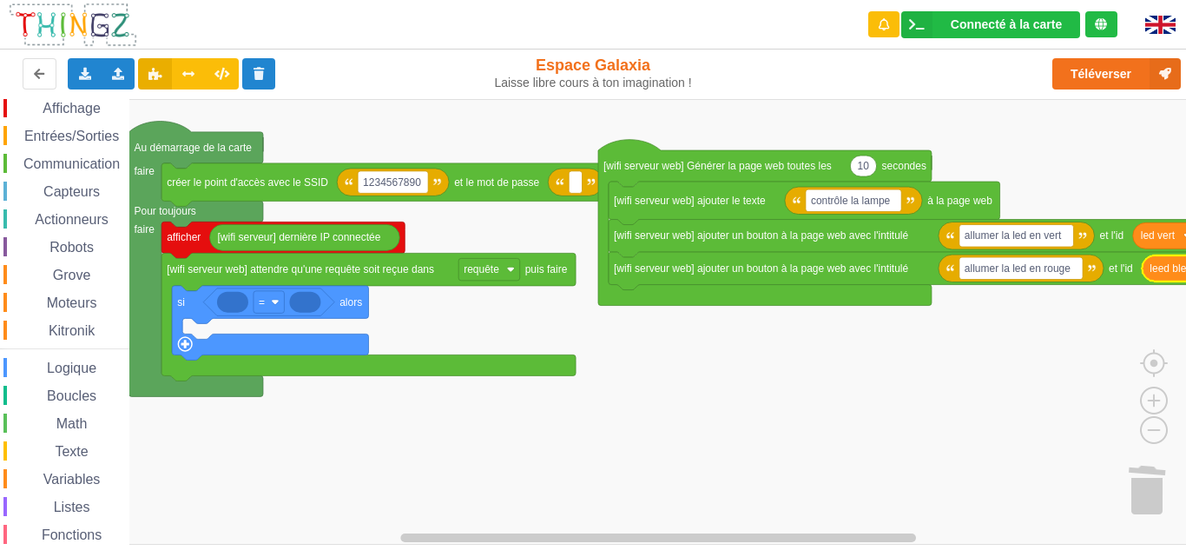
click at [84, 477] on span "Variables" at bounding box center [72, 479] width 63 height 15
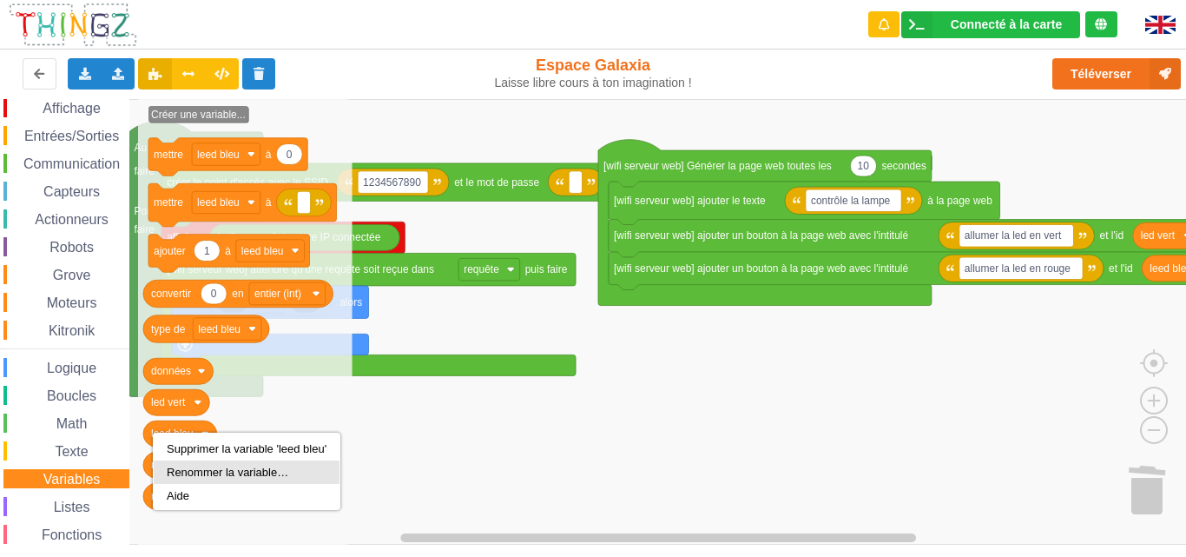
click at [180, 465] on div "Renommer la variable…" at bounding box center [247, 471] width 186 height 23
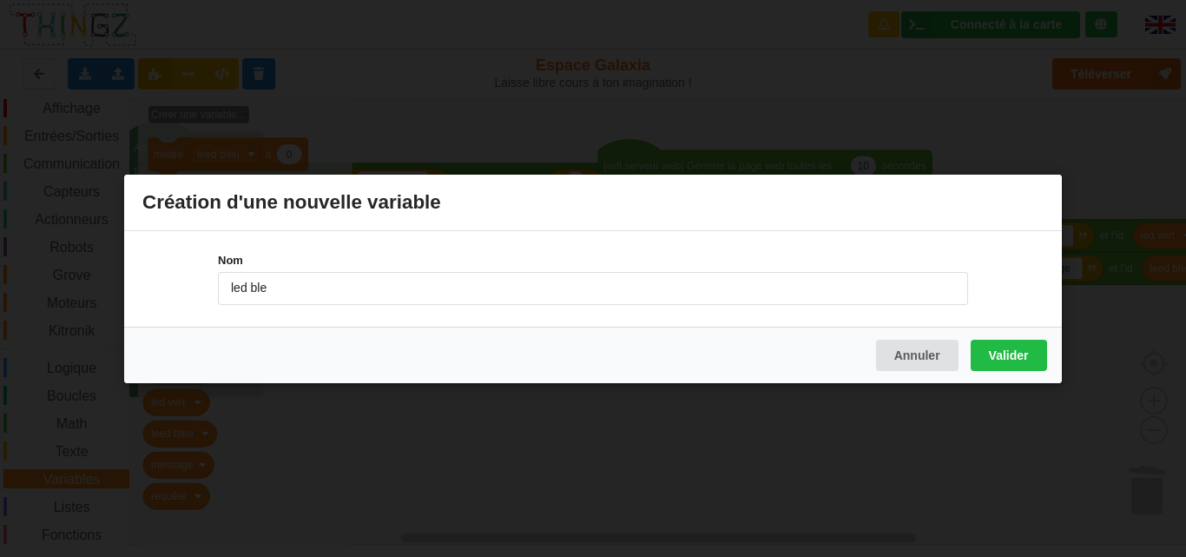
type input "led bleu"
click at [1000, 358] on button "Valider" at bounding box center [1009, 354] width 76 height 31
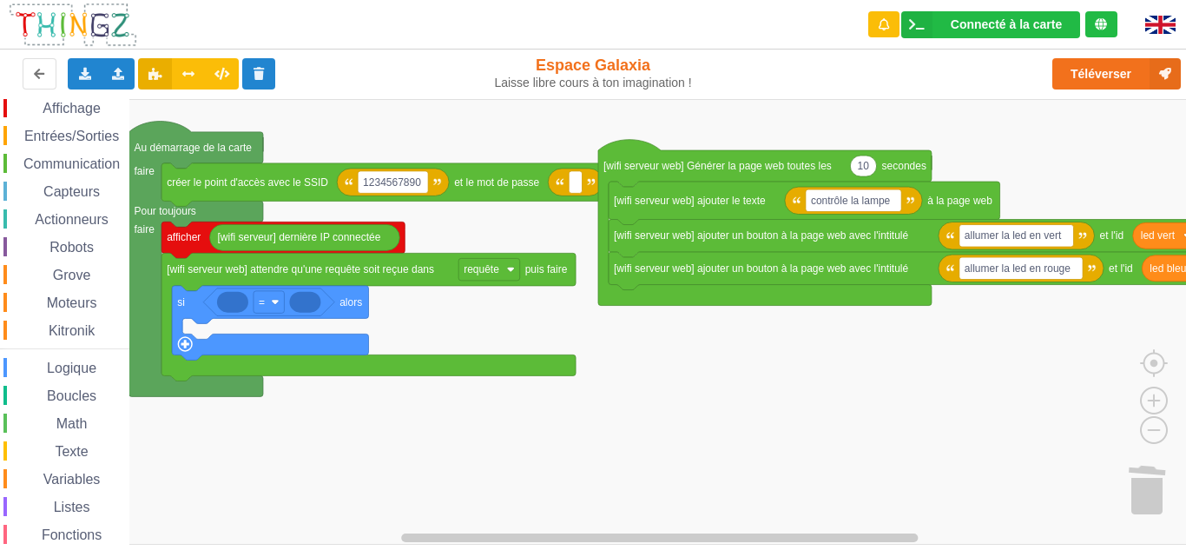
click at [408, 452] on rect "Espace de travail de Blocky" at bounding box center [599, 321] width 1198 height 445
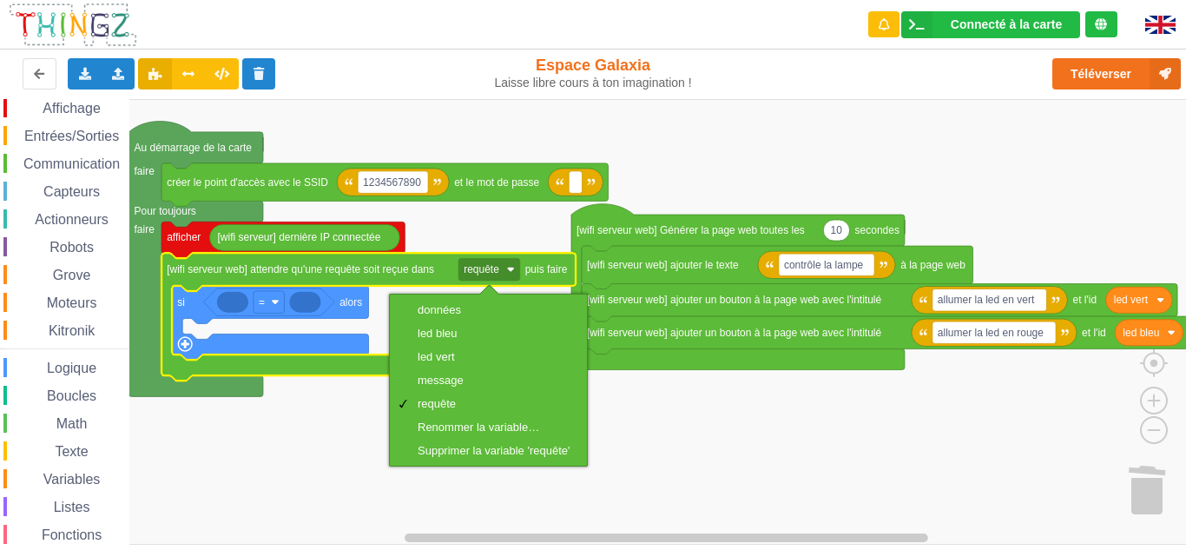
click at [194, 498] on rect "Espace de travail de Blocky" at bounding box center [599, 321] width 1198 height 445
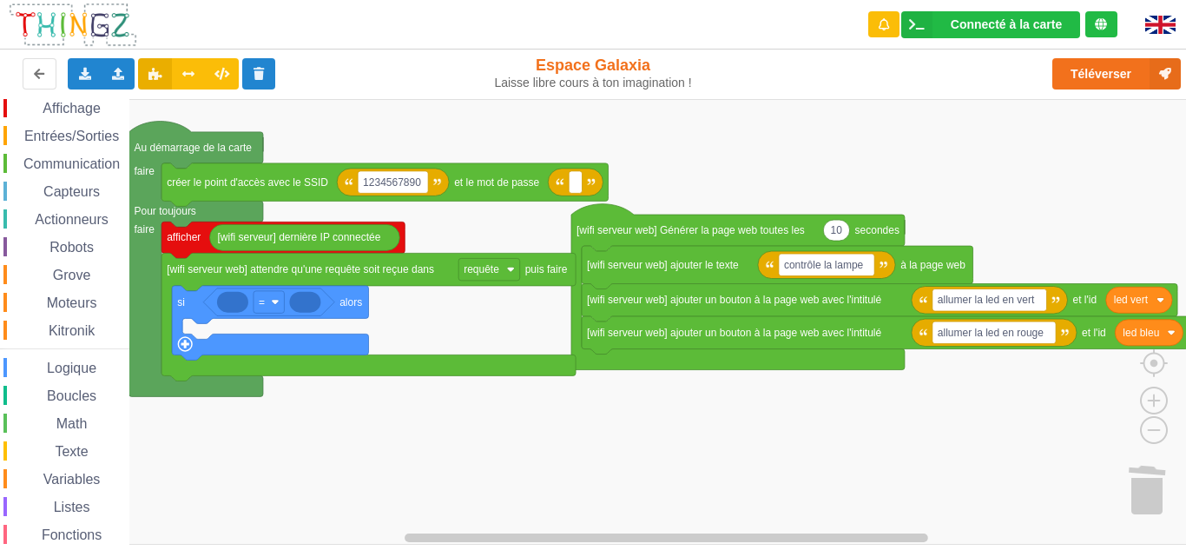
click at [71, 480] on span "Variables" at bounding box center [72, 479] width 63 height 15
click at [264, 312] on div "Affichage Entrées/Sorties Communication Capteurs Actionneurs Robots Grove Moteu…" at bounding box center [599, 321] width 1198 height 445
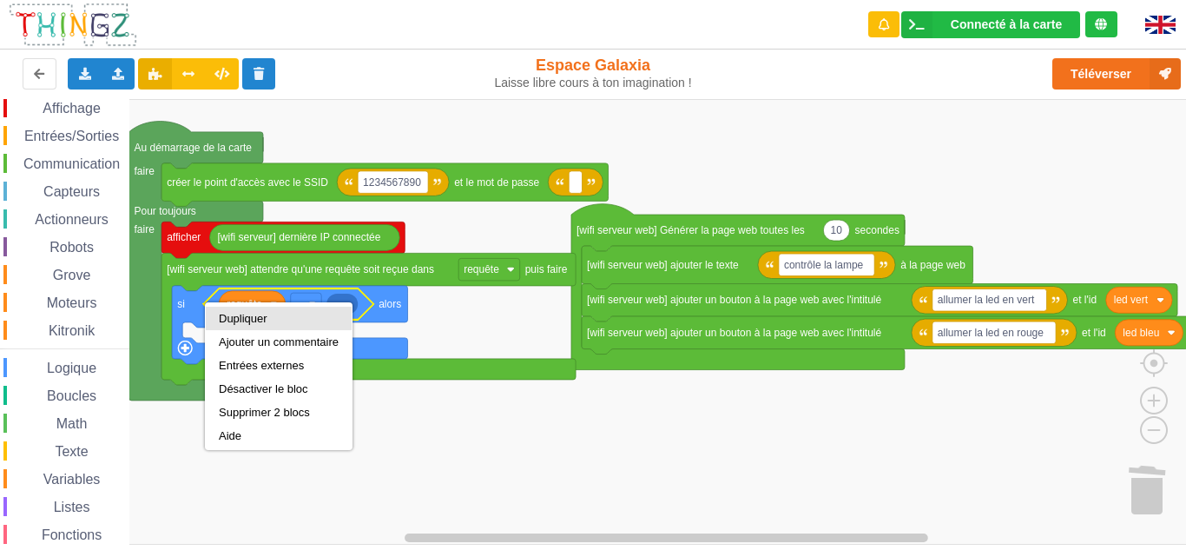
click at [240, 321] on div "Dupliquer" at bounding box center [279, 318] width 120 height 13
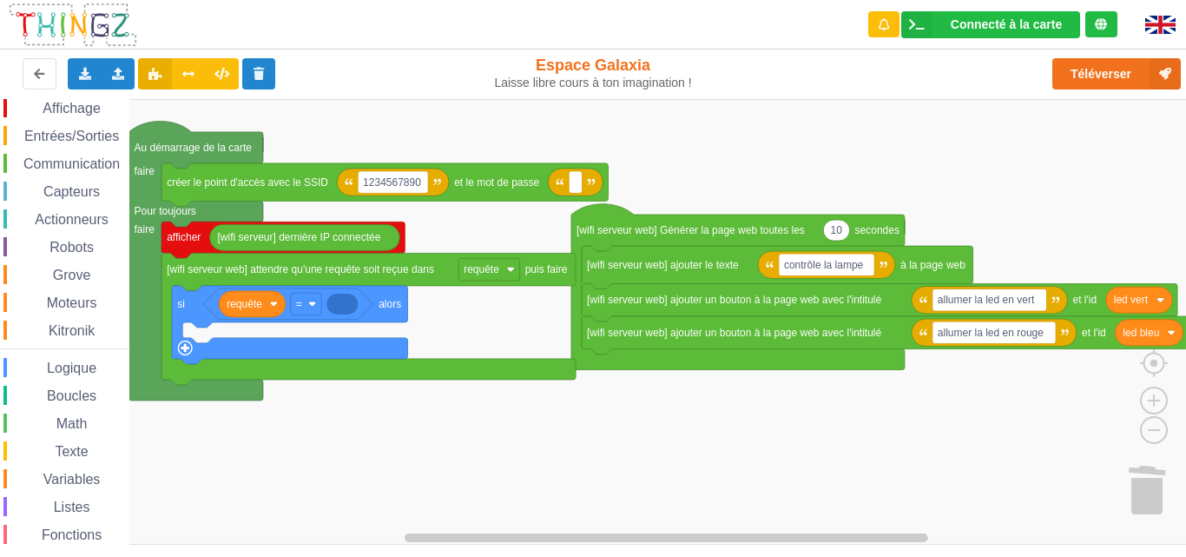
click at [180, 315] on icon "Espace de travail de Blocky" at bounding box center [289, 325] width 235 height 78
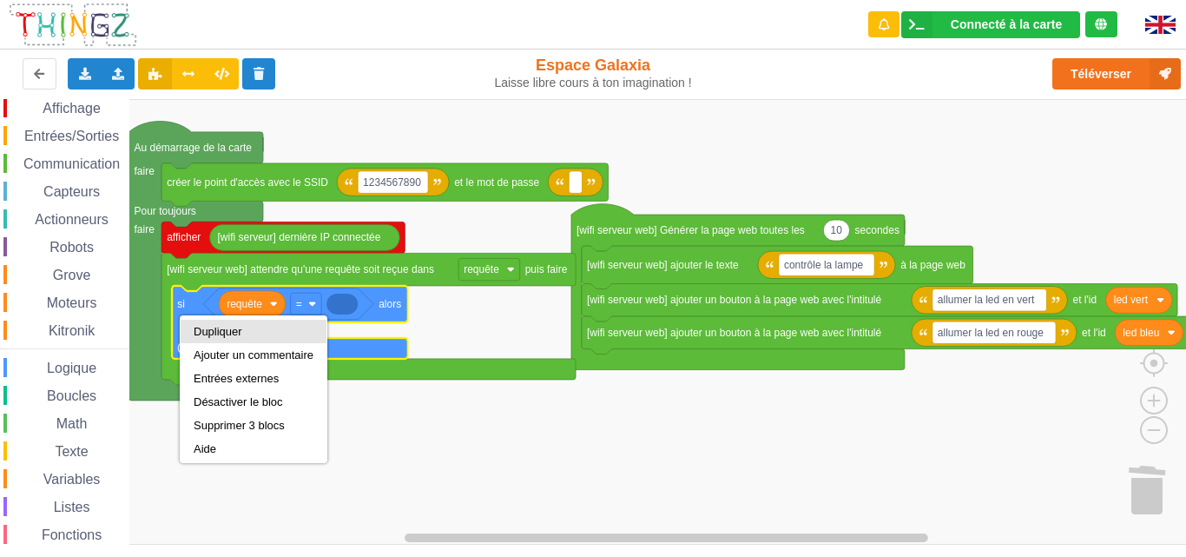
click at [205, 338] on div "Dupliquer" at bounding box center [254, 331] width 146 height 23
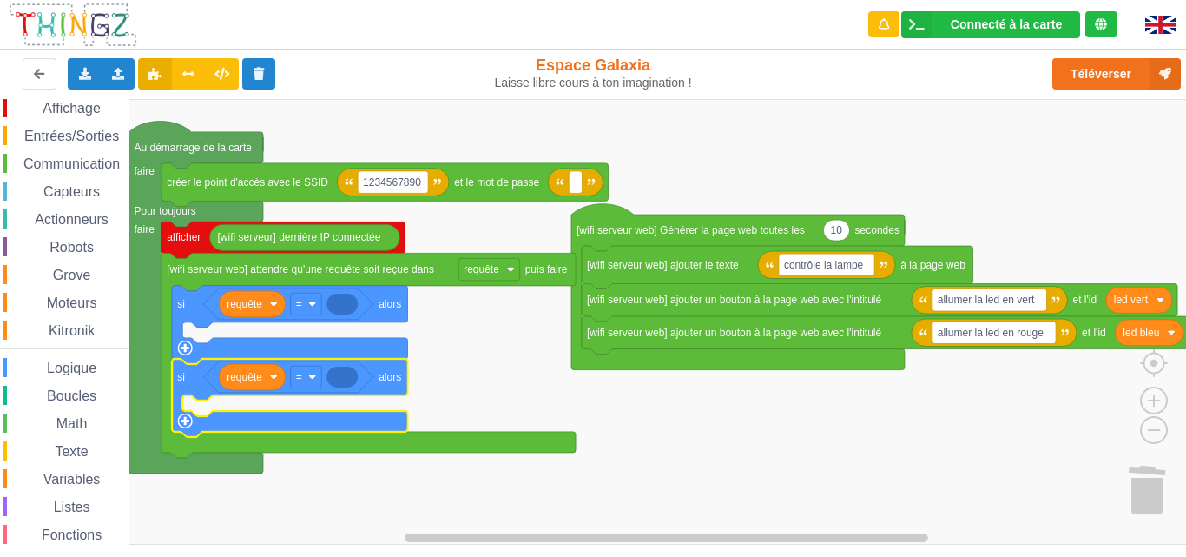
click at [57, 474] on span "Variables" at bounding box center [72, 479] width 63 height 15
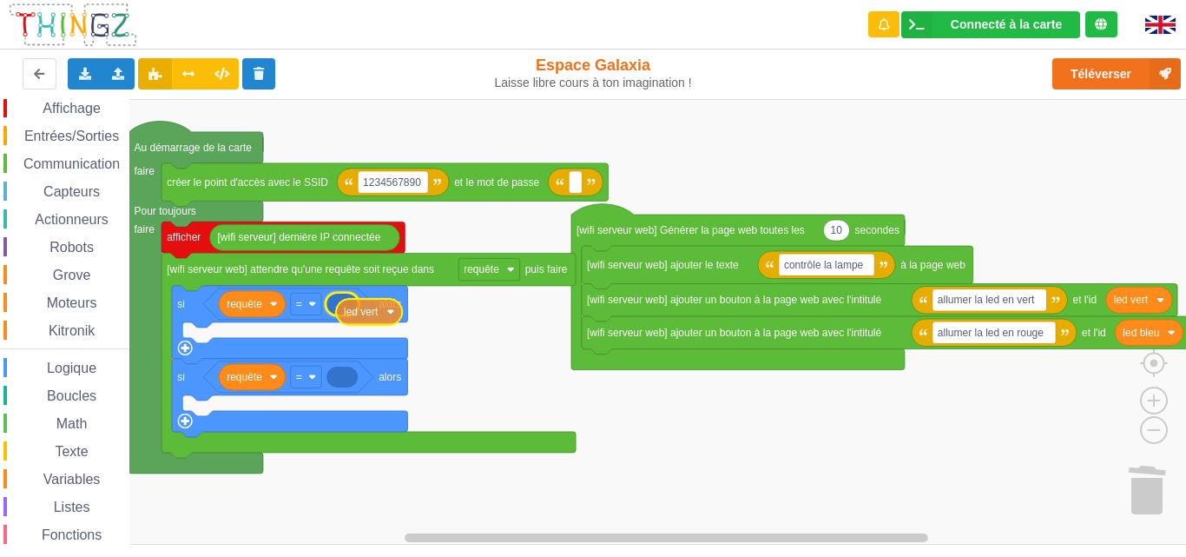
click at [360, 314] on div "Affichage Entrées/Sorties Communication Capteurs Actionneurs Robots Grove Moteu…" at bounding box center [599, 321] width 1198 height 445
click at [66, 473] on span "Variables" at bounding box center [72, 479] width 63 height 15
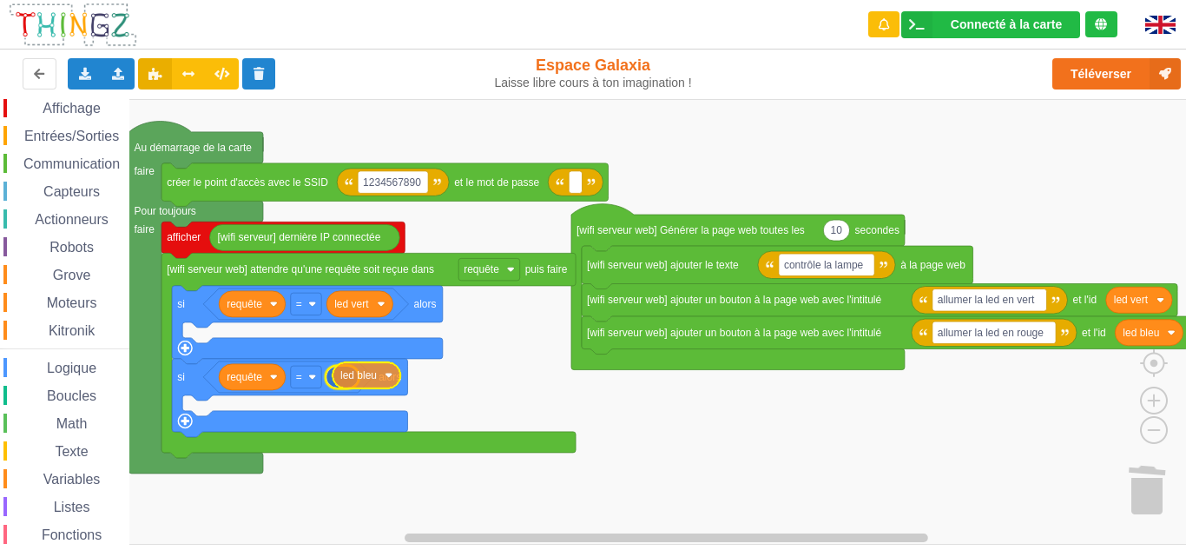
click at [366, 378] on div "Affichage Entrées/Sorties Communication Capteurs Actionneurs Robots Grove Moteu…" at bounding box center [599, 321] width 1198 height 445
click at [81, 106] on span "Affichage" at bounding box center [71, 108] width 63 height 15
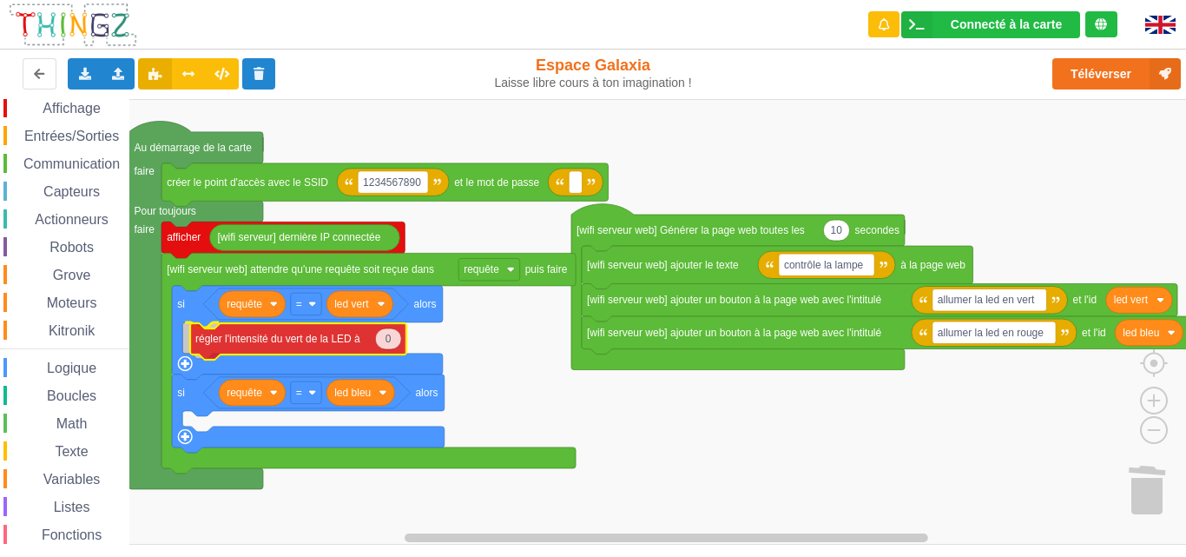
click at [234, 339] on div "Affichage Entrées/Sorties Communication Capteurs Actionneurs Robots Grove Moteu…" at bounding box center [599, 321] width 1198 height 445
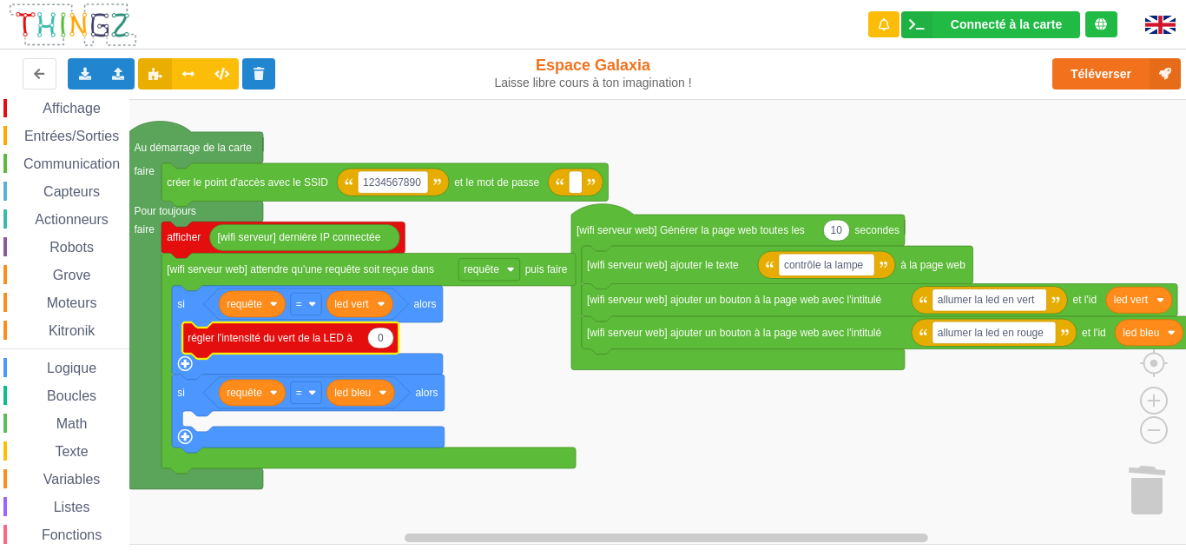
click at [76, 103] on span "Affichage" at bounding box center [71, 108] width 63 height 15
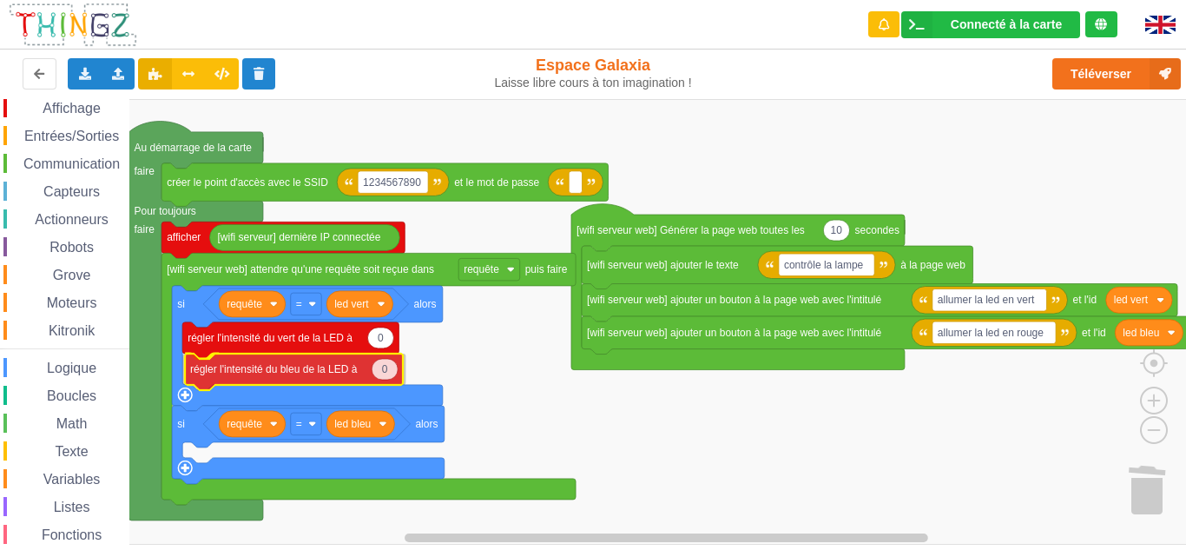
click at [235, 371] on div "Affichage Entrées/Sorties Communication Capteurs Actionneurs Robots Grove Moteu…" at bounding box center [599, 321] width 1198 height 445
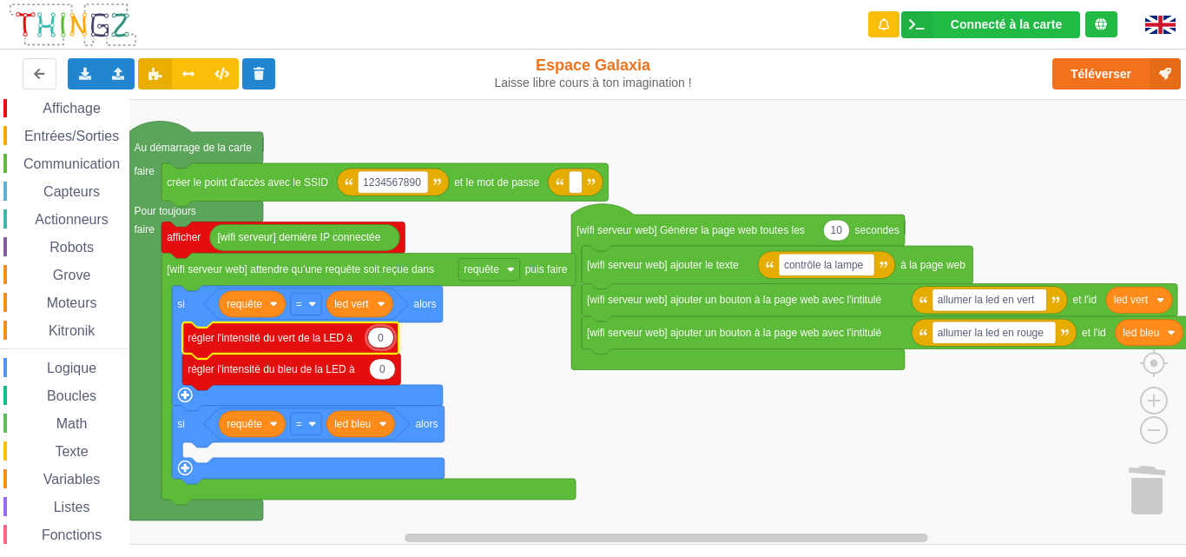
type input "2"
type input "300"
click at [530, 401] on rect "Espace de travail de Blocky" at bounding box center [599, 321] width 1198 height 445
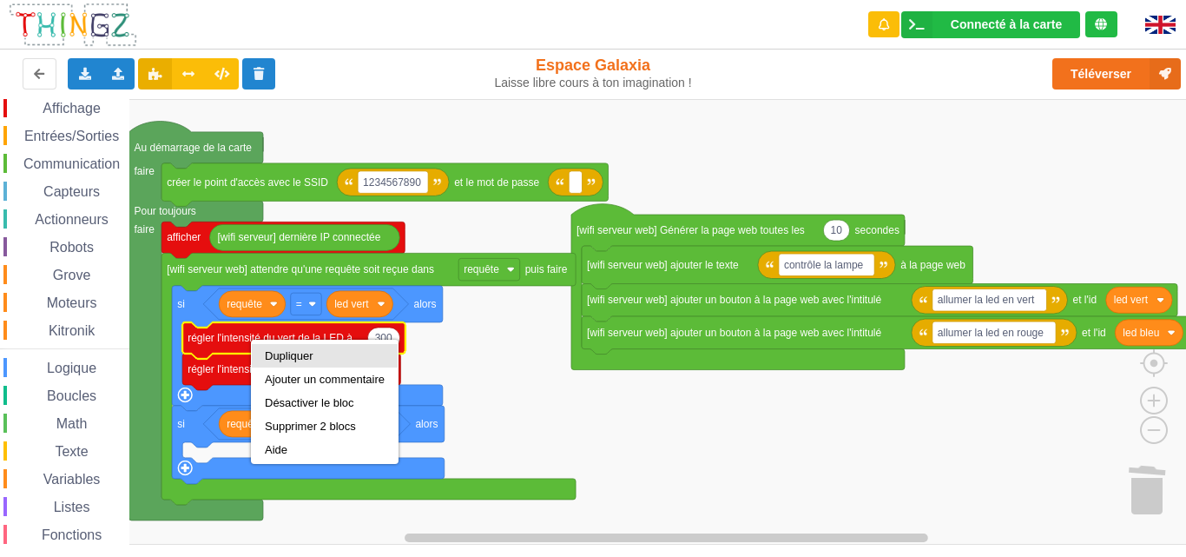
click at [297, 356] on div "Dupliquer" at bounding box center [325, 355] width 120 height 13
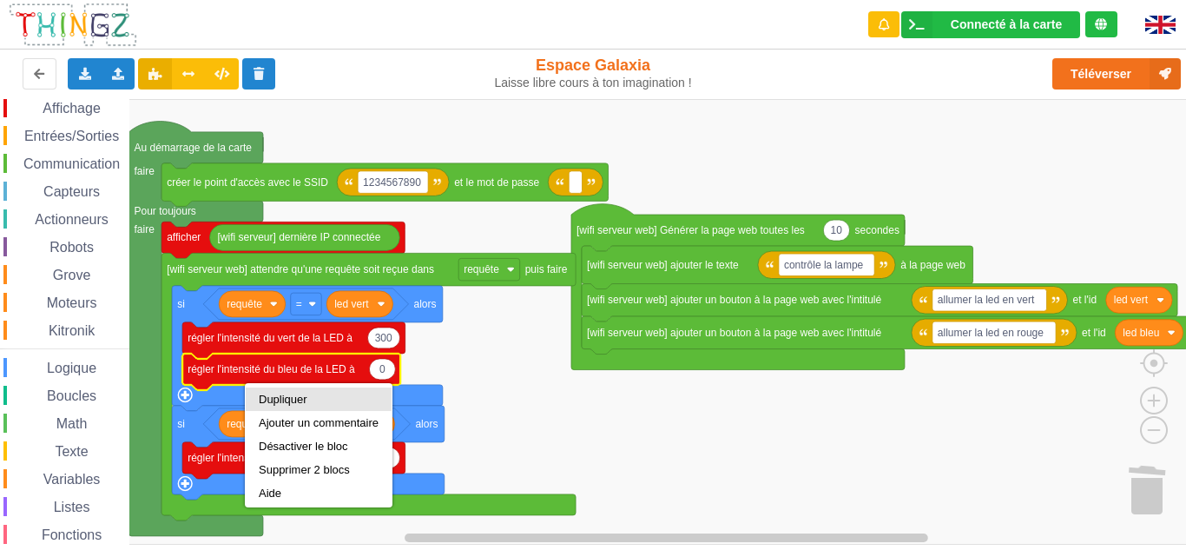
click at [262, 394] on div "Dupliquer" at bounding box center [319, 398] width 146 height 23
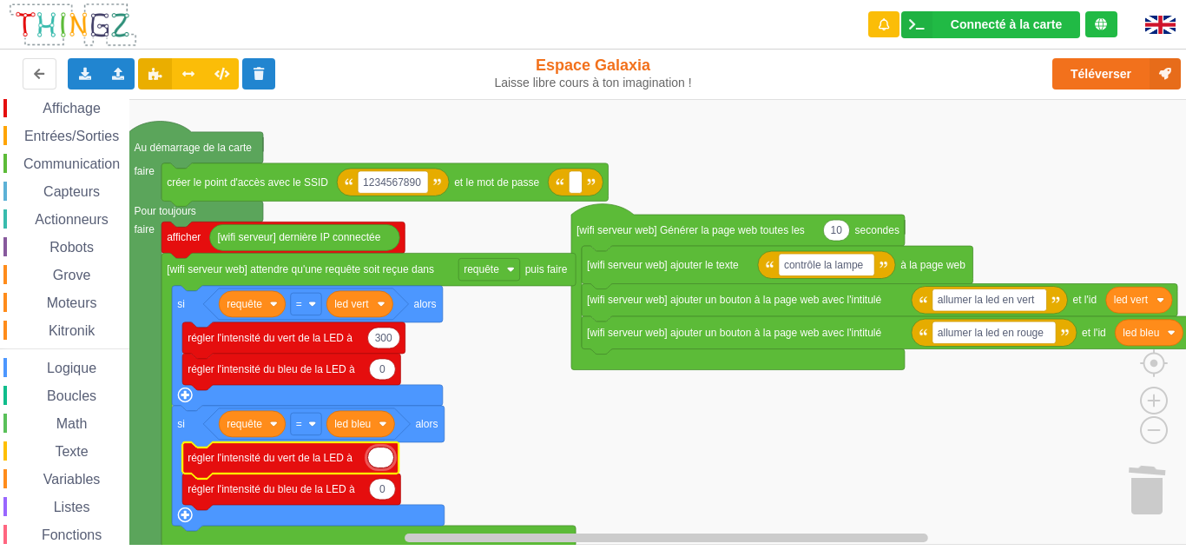
type input "0"
click at [387, 495] on icon "Espace de travail de Blocky" at bounding box center [382, 488] width 26 height 21
type input "300"
click at [481, 432] on rect "Espace de travail de Blocky" at bounding box center [599, 321] width 1198 height 445
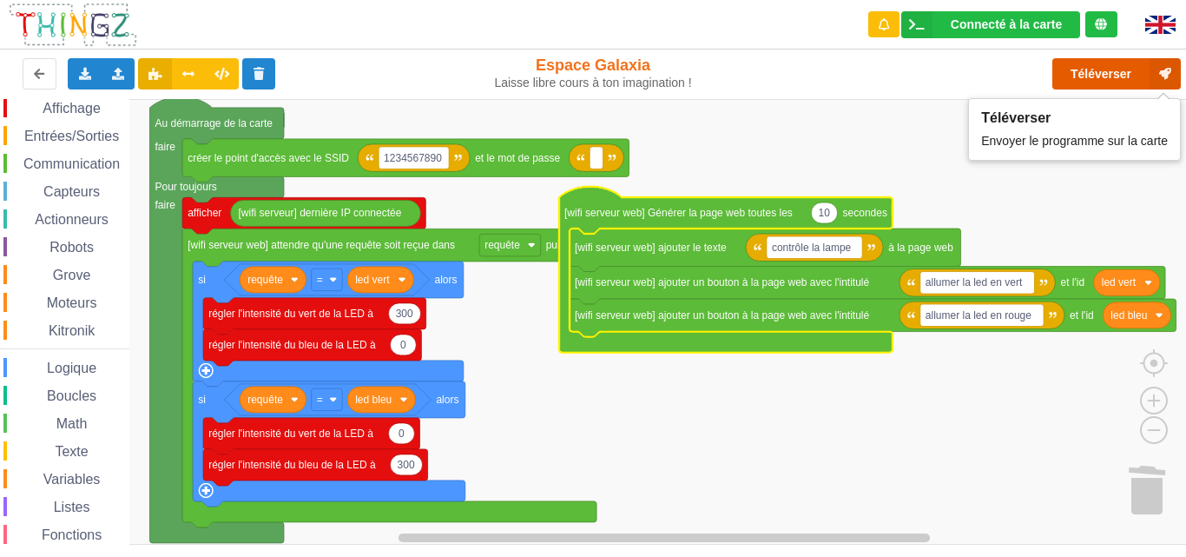
click at [1144, 76] on button "Téléverser" at bounding box center [1117, 73] width 129 height 31
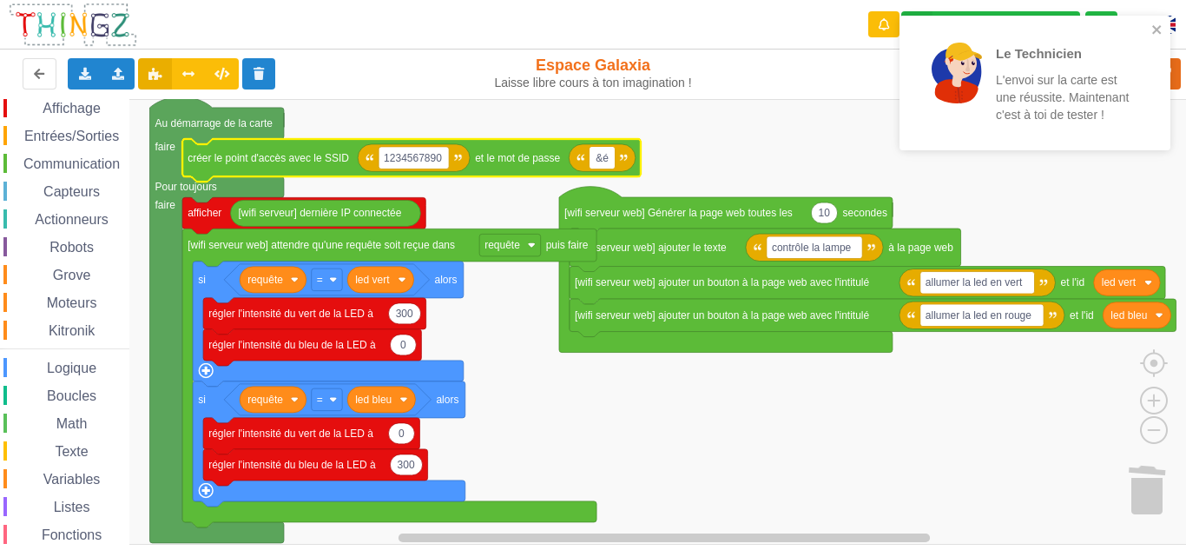
type input "&"
type input "123456789"
click at [1161, 20] on div "Le Technicien L'envoi sur la carte est une réussite. Maintenant c'est à toi de …" at bounding box center [1035, 83] width 271 height 135
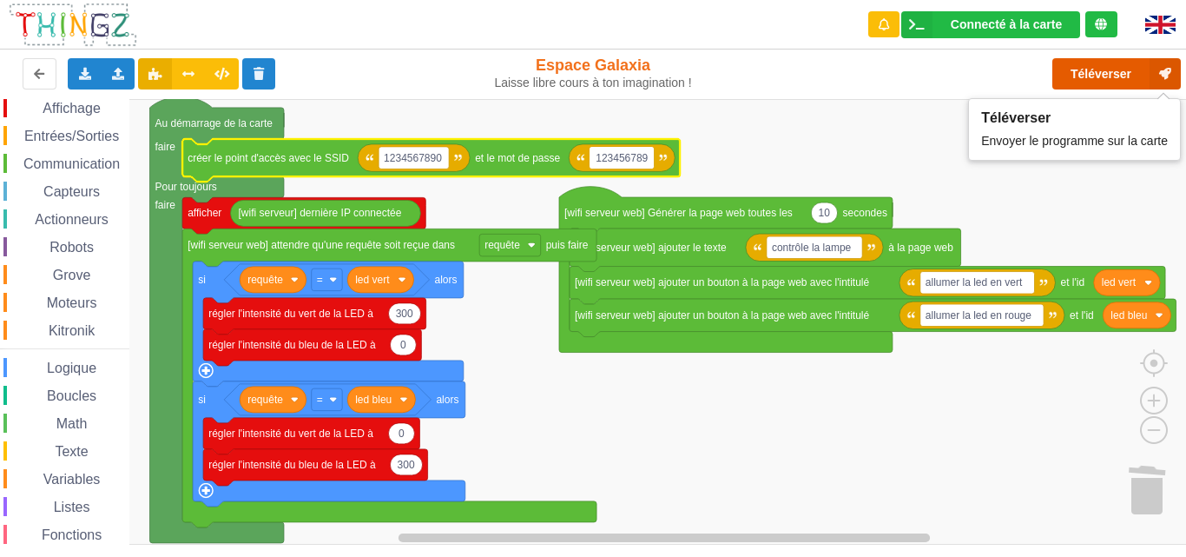
click at [1134, 69] on button "Téléverser" at bounding box center [1117, 73] width 129 height 31
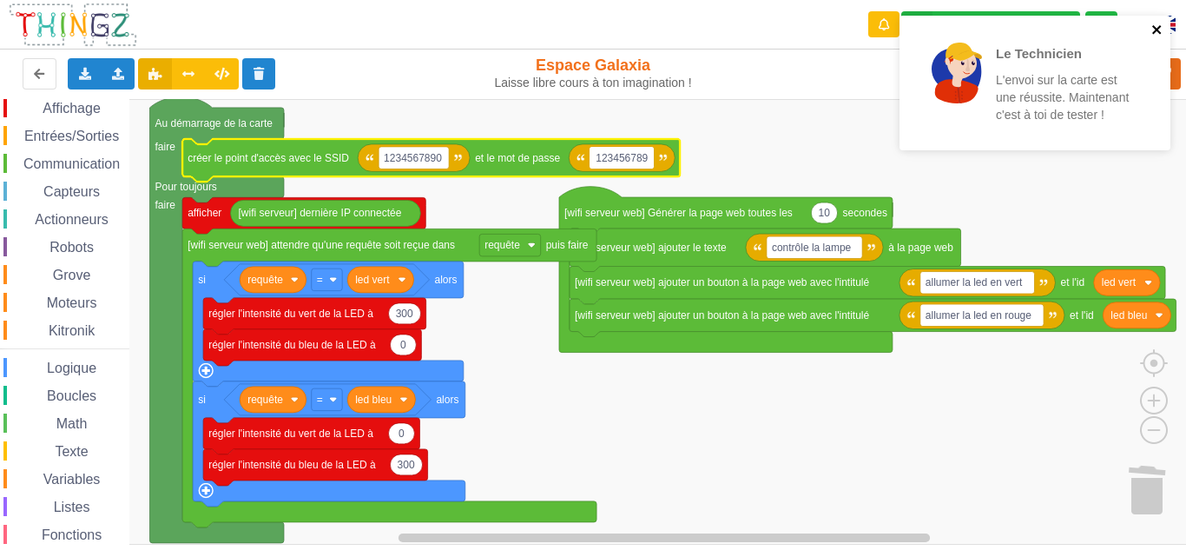
click at [1159, 32] on icon "close" at bounding box center [1156, 29] width 9 height 9
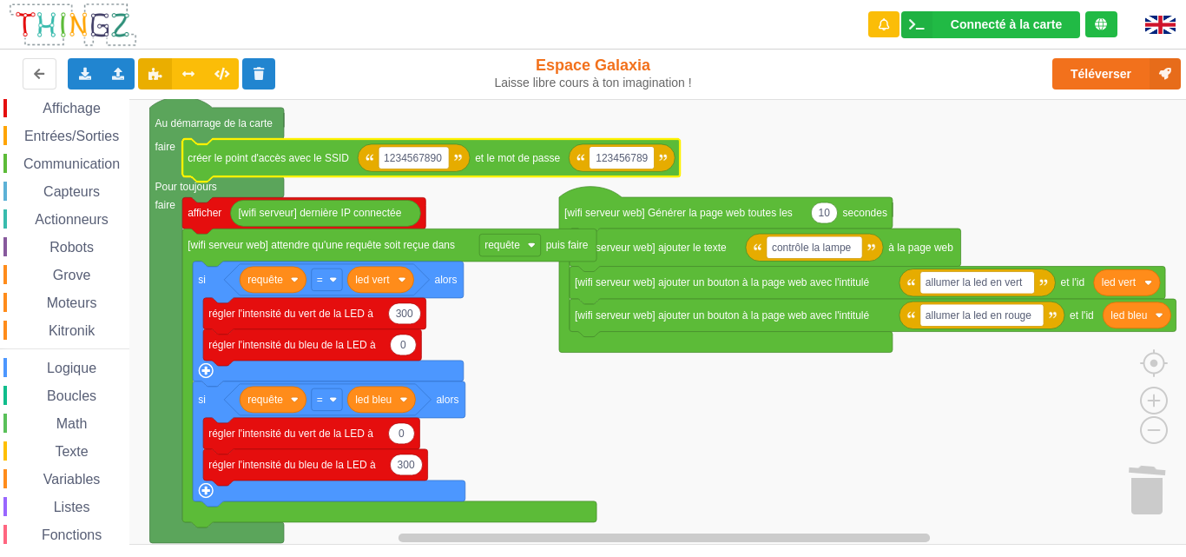
click at [74, 442] on div "Texte" at bounding box center [66, 450] width 126 height 19
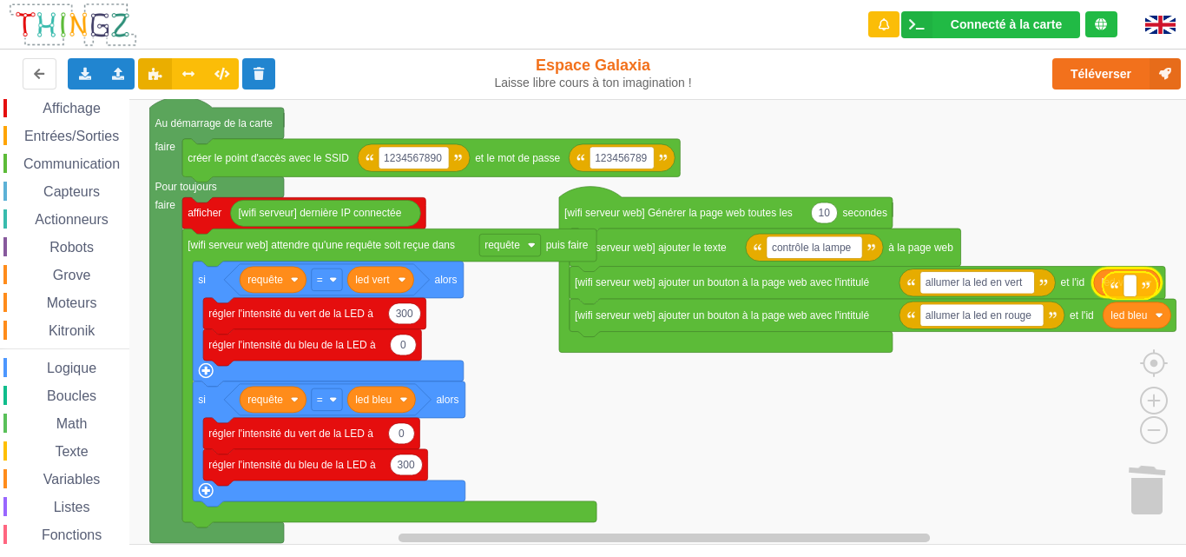
click at [1123, 285] on div "Affichage Entrées/Sorties Communication Capteurs Actionneurs Robots Grove Moteu…" at bounding box center [599, 321] width 1198 height 445
click at [56, 454] on span "Texte" at bounding box center [71, 451] width 38 height 15
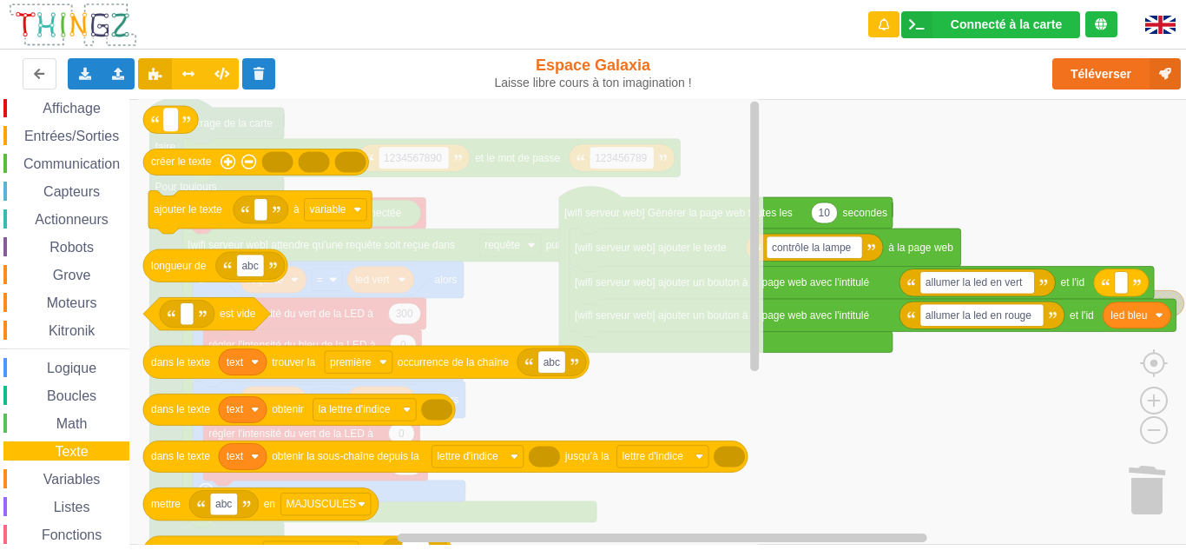
click at [361, 137] on icon "créer le texte ajouter le texte à variable abc longueur de est vide text abc da…" at bounding box center [450, 321] width 625 height 445
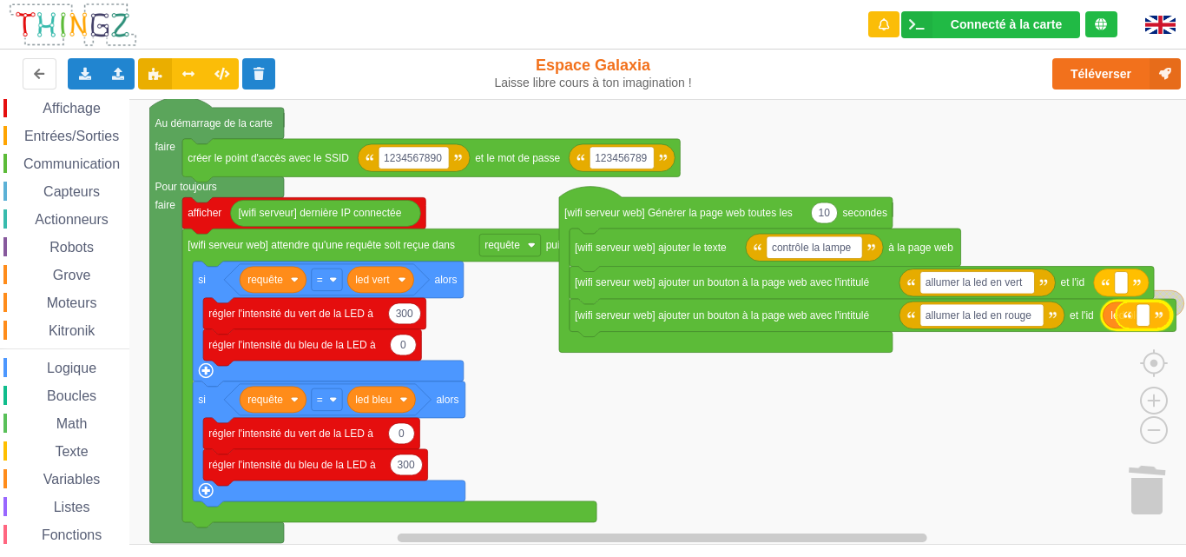
click at [1171, 310] on div "Affichage Entrées/Sorties Communication Capteurs Actionneurs Robots Grove Moteu…" at bounding box center [599, 321] width 1198 height 445
click at [1119, 277] on rect "Espace de travail de Blocky" at bounding box center [1121, 282] width 13 height 23
type input "ON"
type input "OFF"
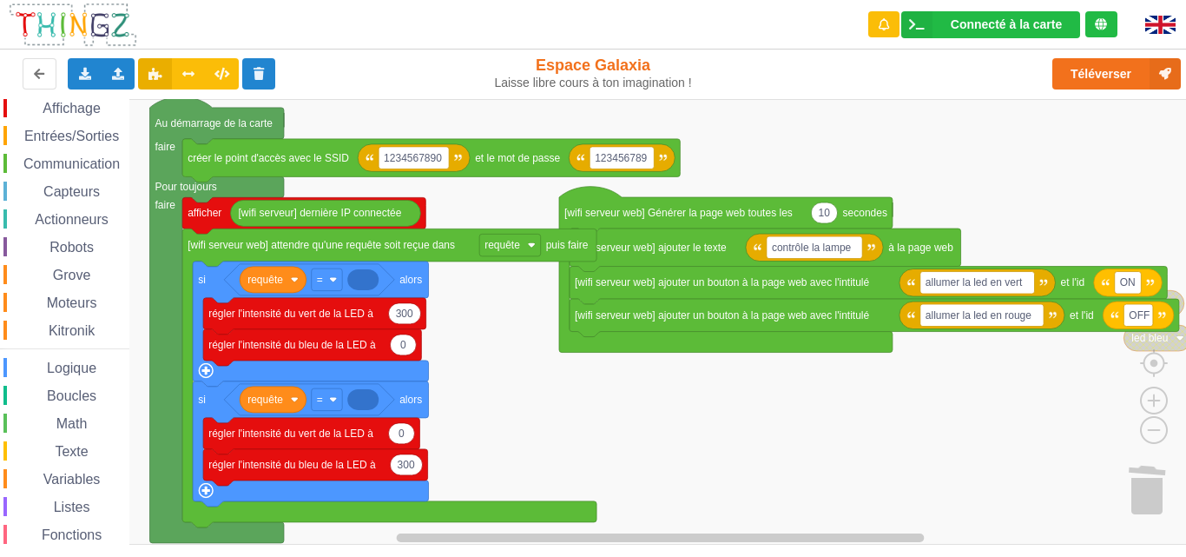
click at [59, 443] on div "Texte" at bounding box center [66, 450] width 126 height 19
click at [349, 280] on div "Affichage Entrées/Sorties Communication Capteurs Actionneurs Robots Grove Moteu…" at bounding box center [599, 321] width 1198 height 445
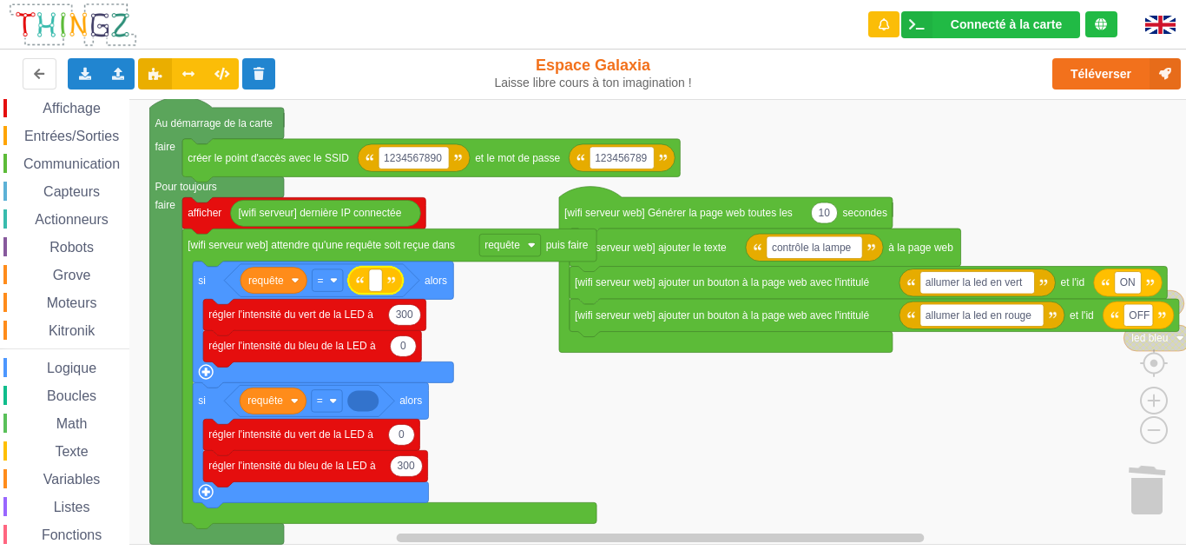
click at [64, 447] on span "Texte" at bounding box center [71, 451] width 38 height 15
click at [378, 406] on div "Affichage Entrées/Sorties Communication Capteurs Actionneurs Robots Grove Moteu…" at bounding box center [599, 321] width 1198 height 445
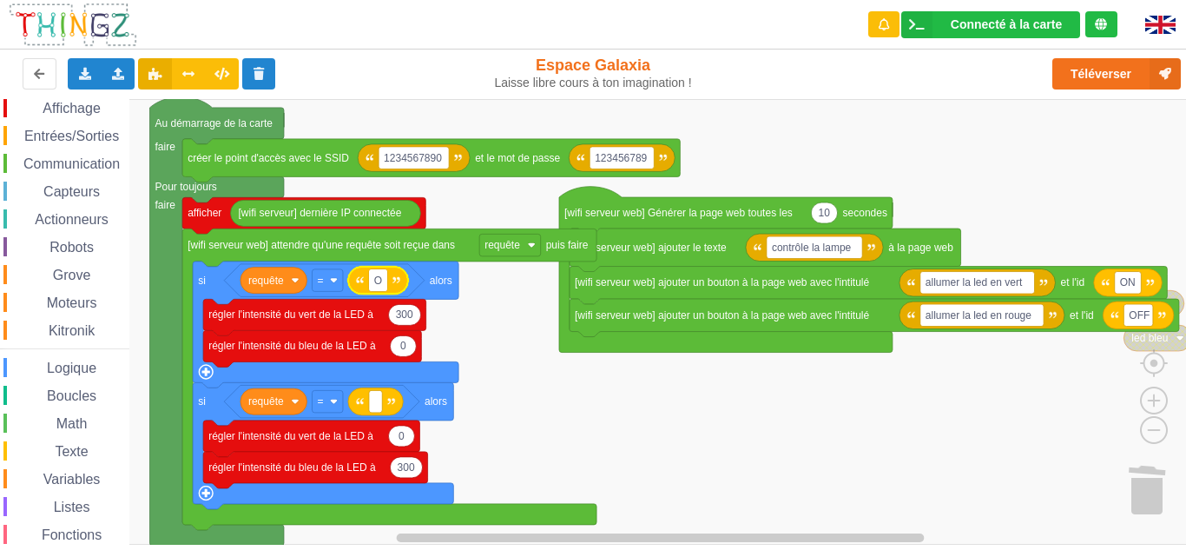
type input "ON"
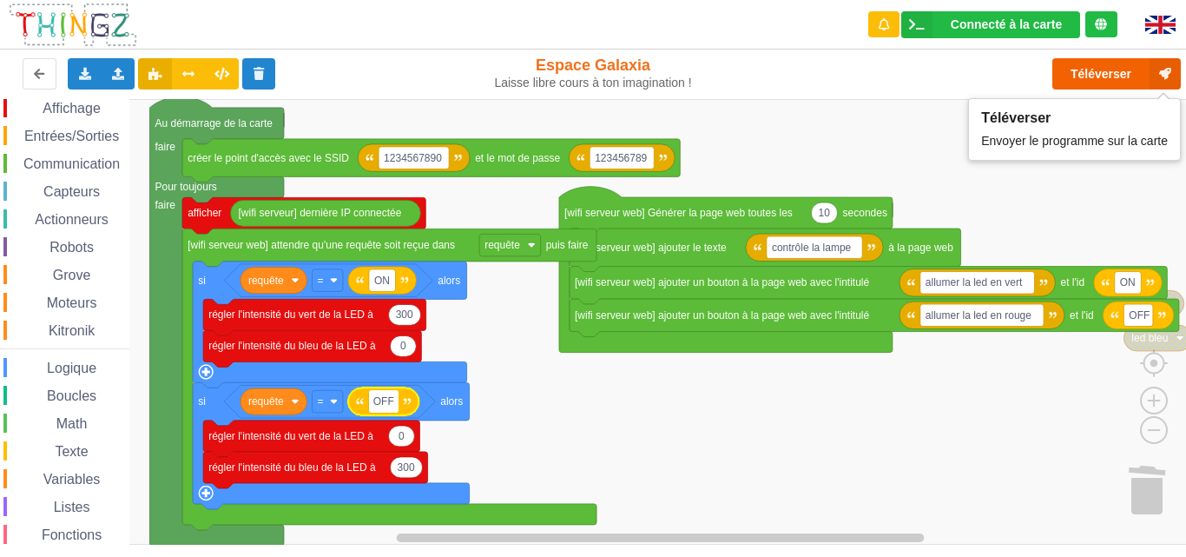
type input "OFF"
click at [1115, 63] on button "Téléverser" at bounding box center [1117, 73] width 129 height 31
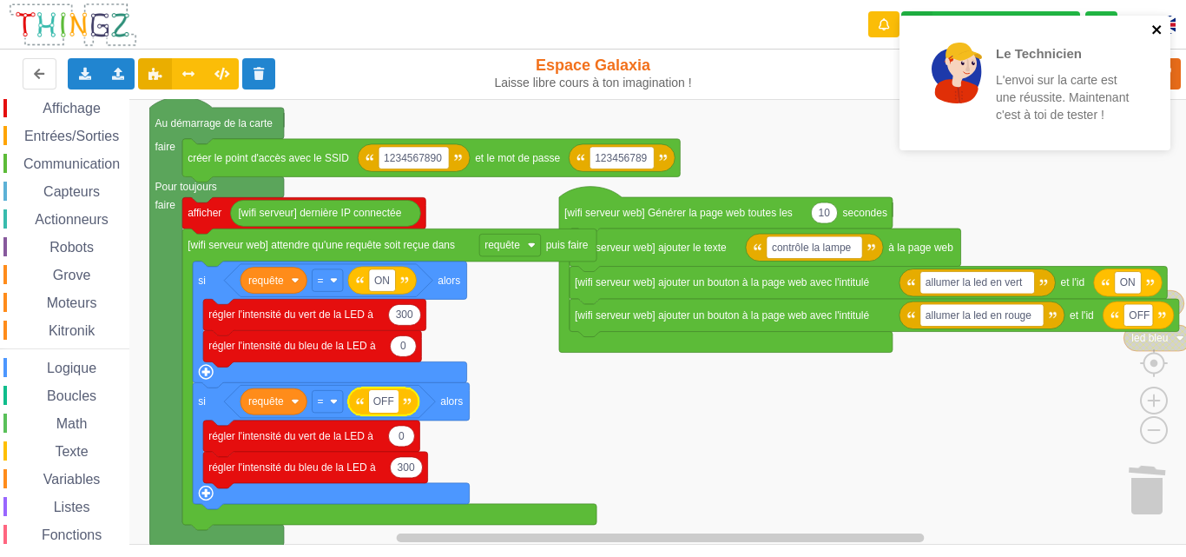
click at [1155, 23] on div "Le Technicien L'envoi sur la carte est une réussite. Maintenant c'est à toi de …" at bounding box center [1035, 83] width 271 height 135
click at [1155, 23] on icon "close" at bounding box center [1158, 30] width 12 height 14
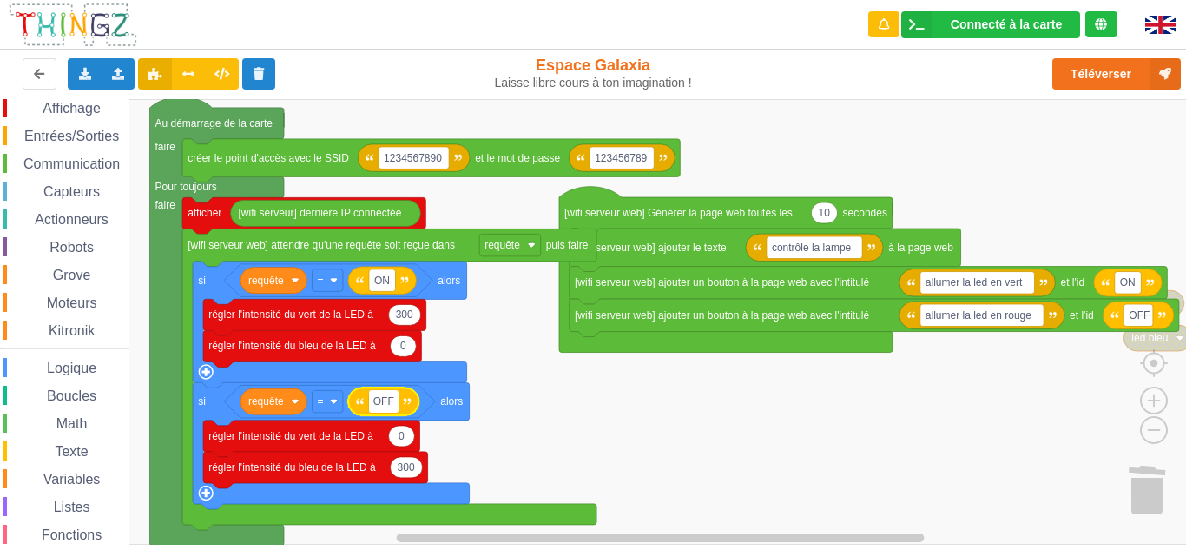
click at [539, 430] on rect "Espace de travail de Blocky" at bounding box center [599, 321] width 1198 height 445
click at [78, 213] on span "Actionneurs" at bounding box center [71, 219] width 79 height 15
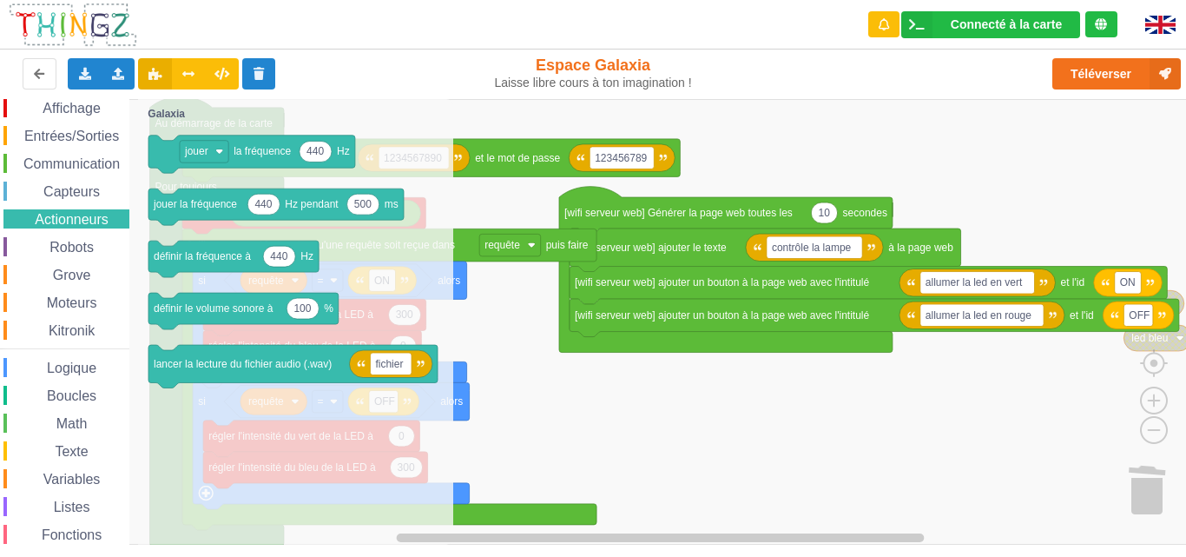
click at [80, 190] on span "Capteurs" at bounding box center [72, 191] width 62 height 15
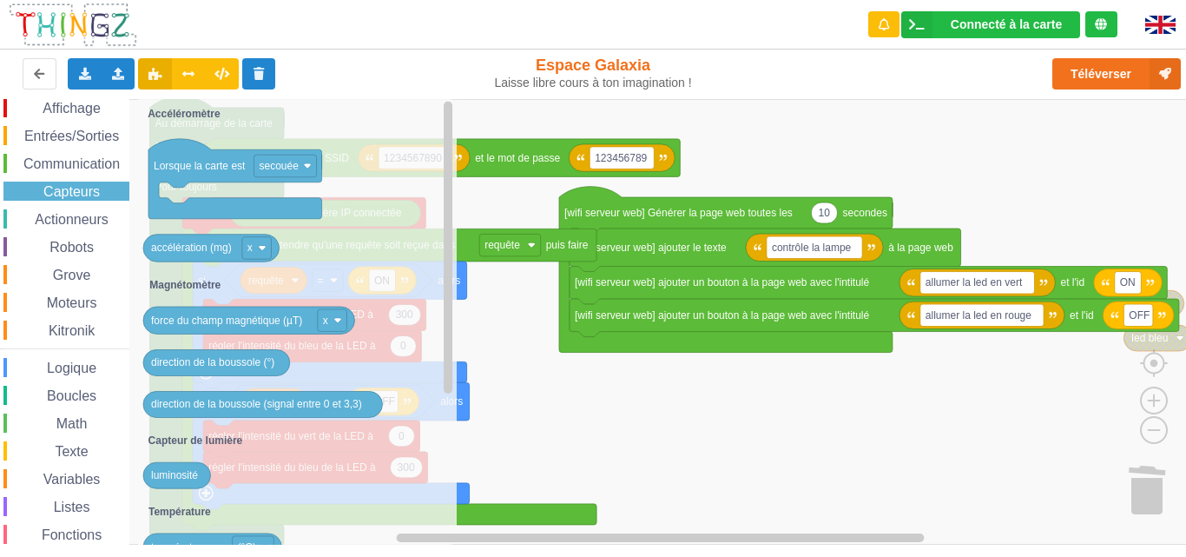
click at [78, 213] on span "Actionneurs" at bounding box center [71, 219] width 79 height 15
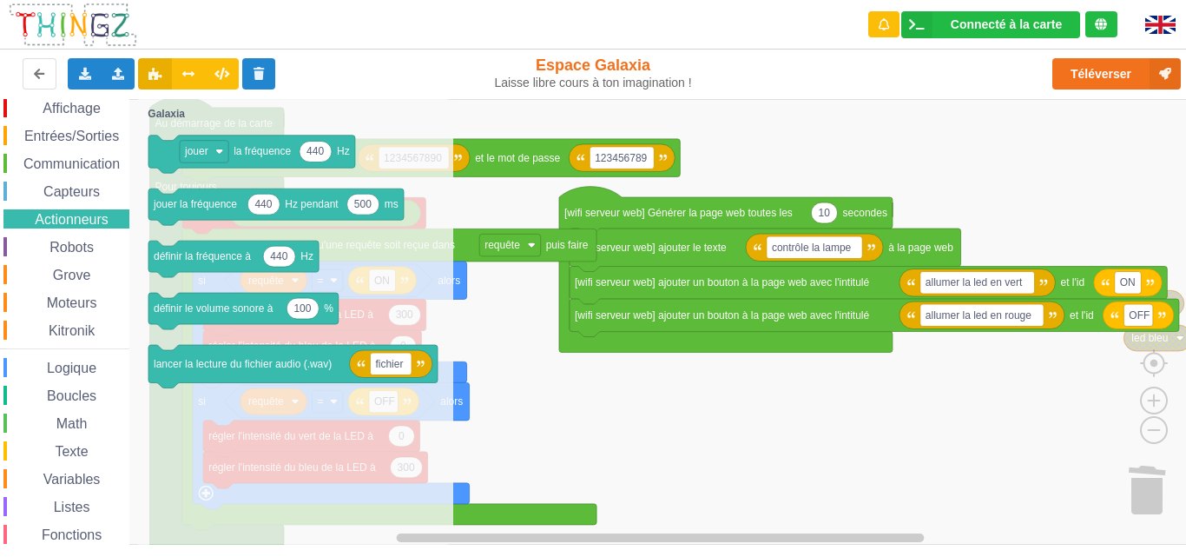
click at [26, 116] on div "Affichage" at bounding box center [66, 107] width 126 height 19
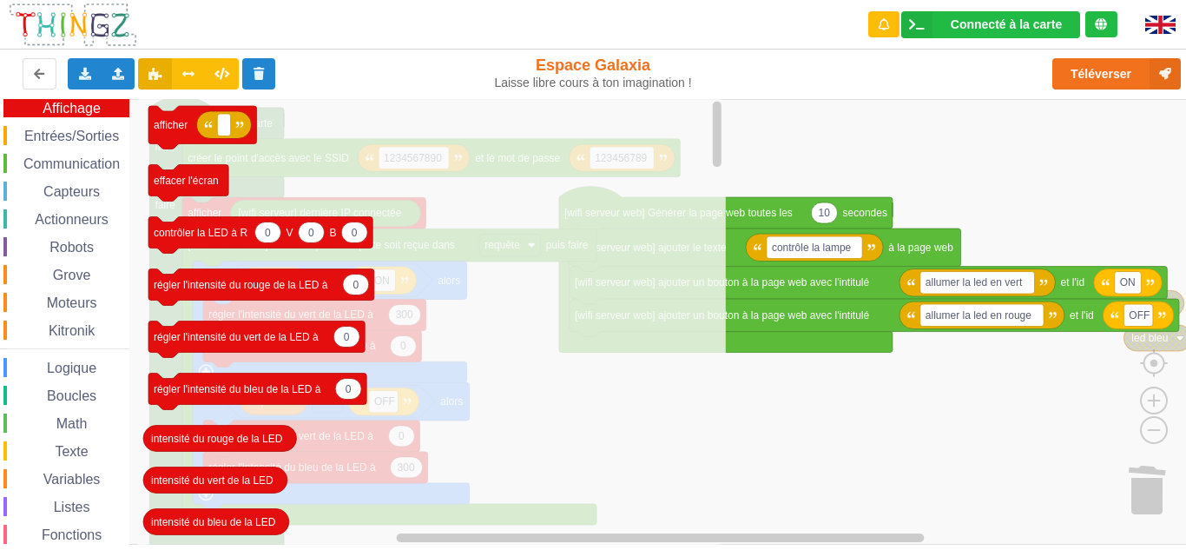
click at [85, 168] on span "Communication" at bounding box center [72, 163] width 102 height 15
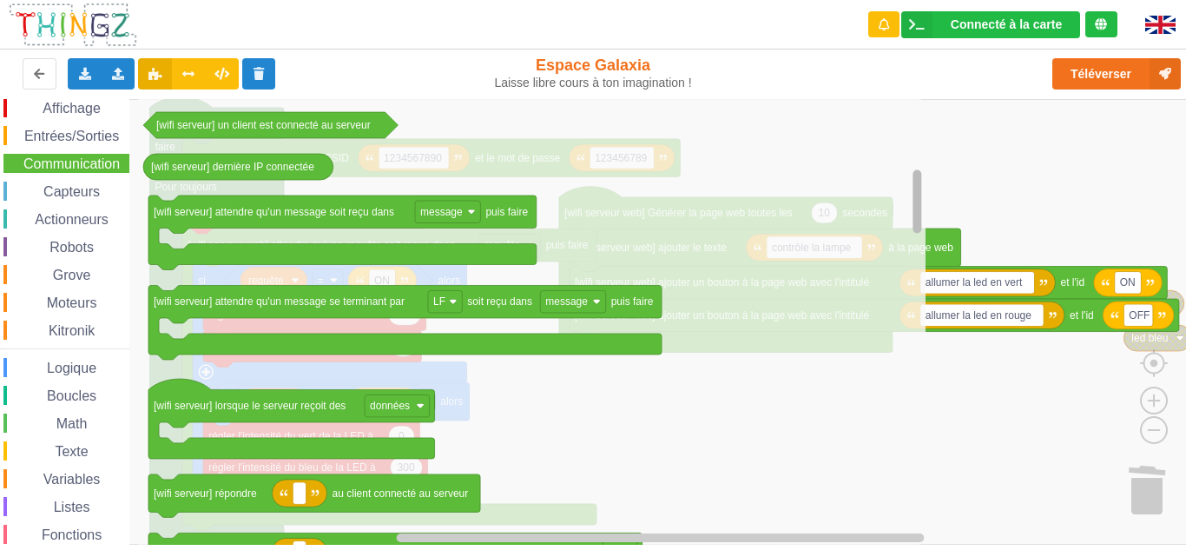
click at [907, 213] on div "Affichage Entrées/Sorties Communication Capteurs Actionneurs Robots Grove Moteu…" at bounding box center [599, 321] width 1198 height 445
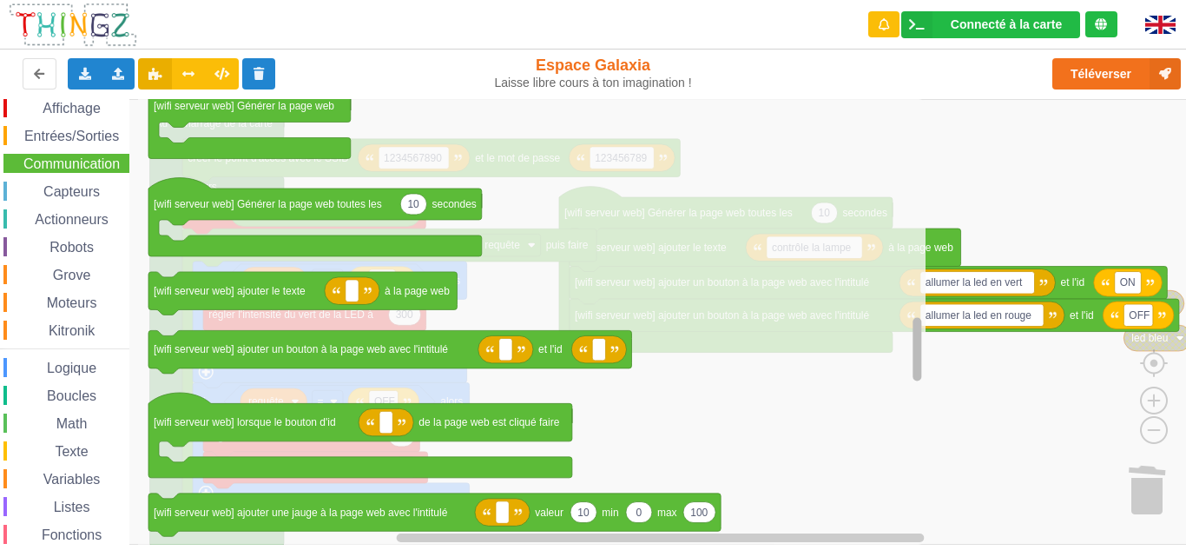
click at [894, 360] on div "Affichage Entrées/Sorties Communication Capteurs Actionneurs Robots Grove Moteu…" at bounding box center [599, 321] width 1198 height 445
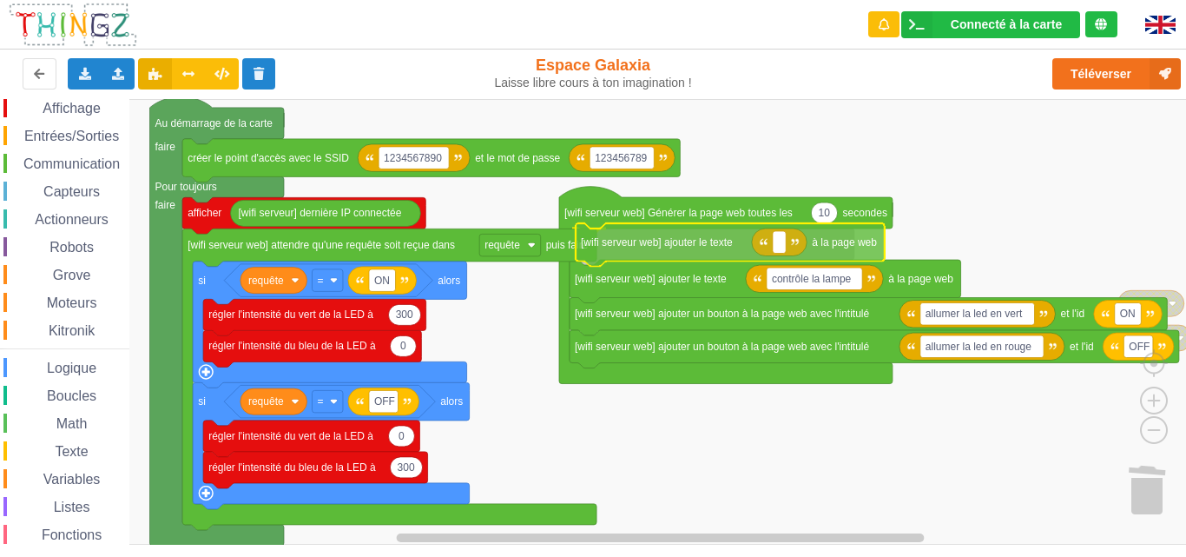
click at [649, 247] on div "Affichage Entrées/Sorties Communication Capteurs Actionneurs Robots Grove Moteu…" at bounding box center [599, 321] width 1198 height 445
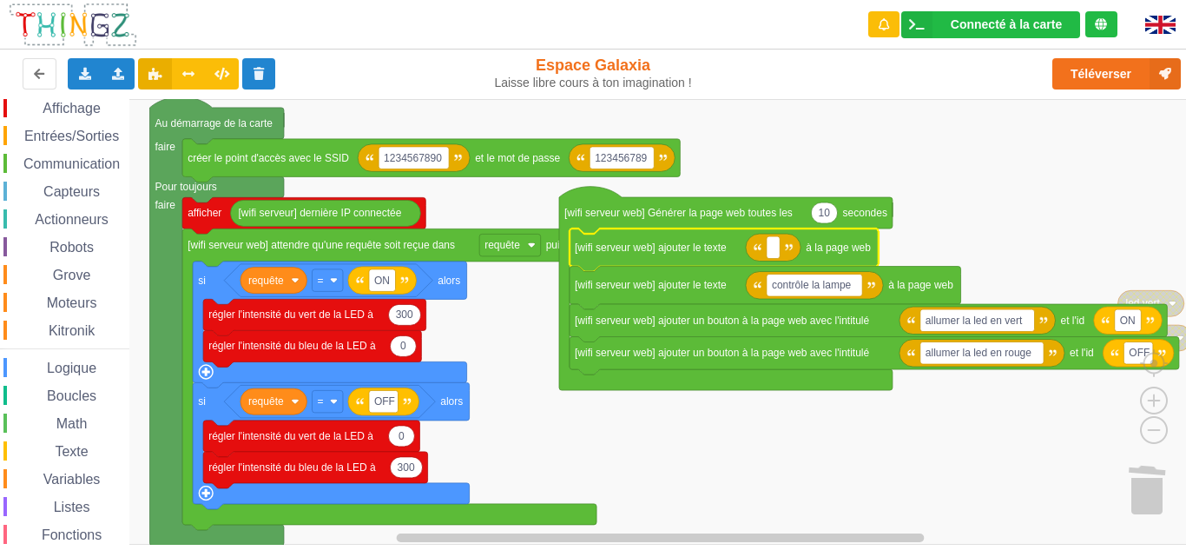
click at [82, 184] on div "Capteurs" at bounding box center [66, 190] width 126 height 19
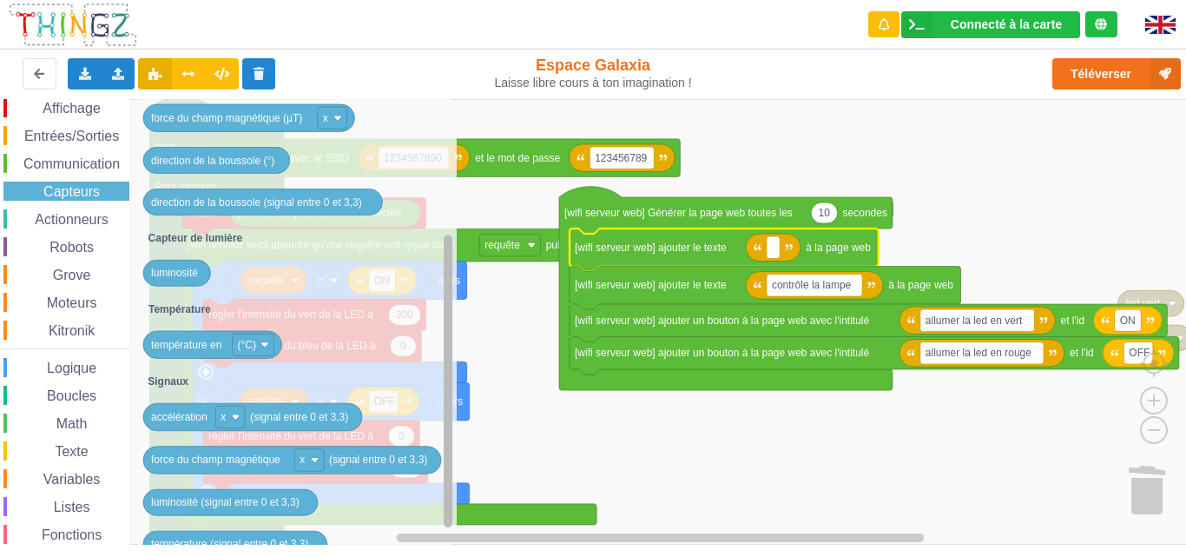
click at [442, 494] on g "Espace de travail de Blocky" at bounding box center [448, 321] width 13 height 441
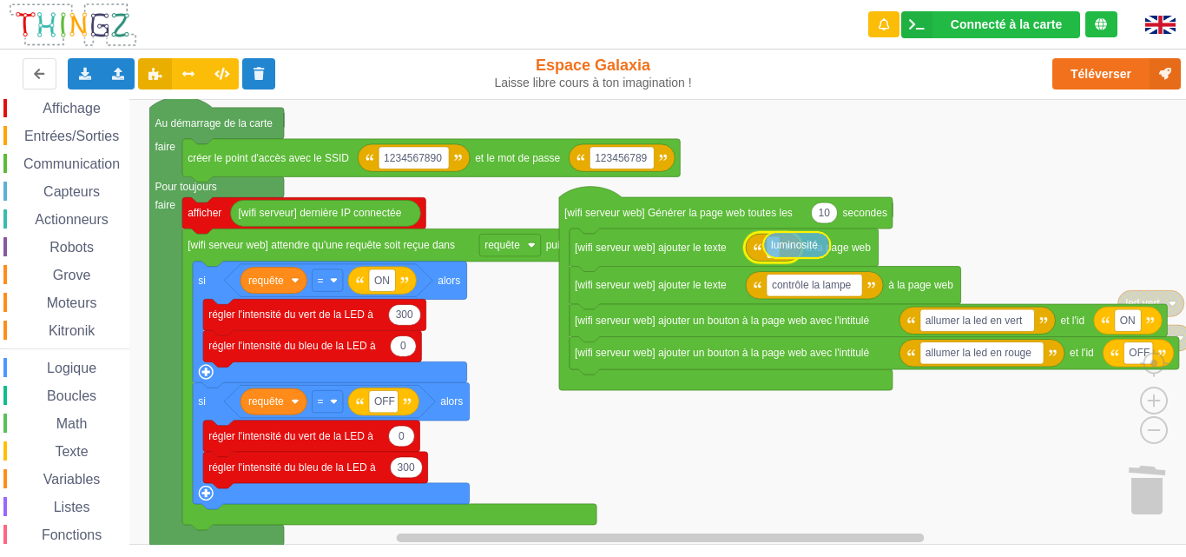
click at [785, 256] on div "Affichage Entrées/Sorties Communication Capteurs Actionneurs Robots Grove Moteu…" at bounding box center [599, 321] width 1198 height 445
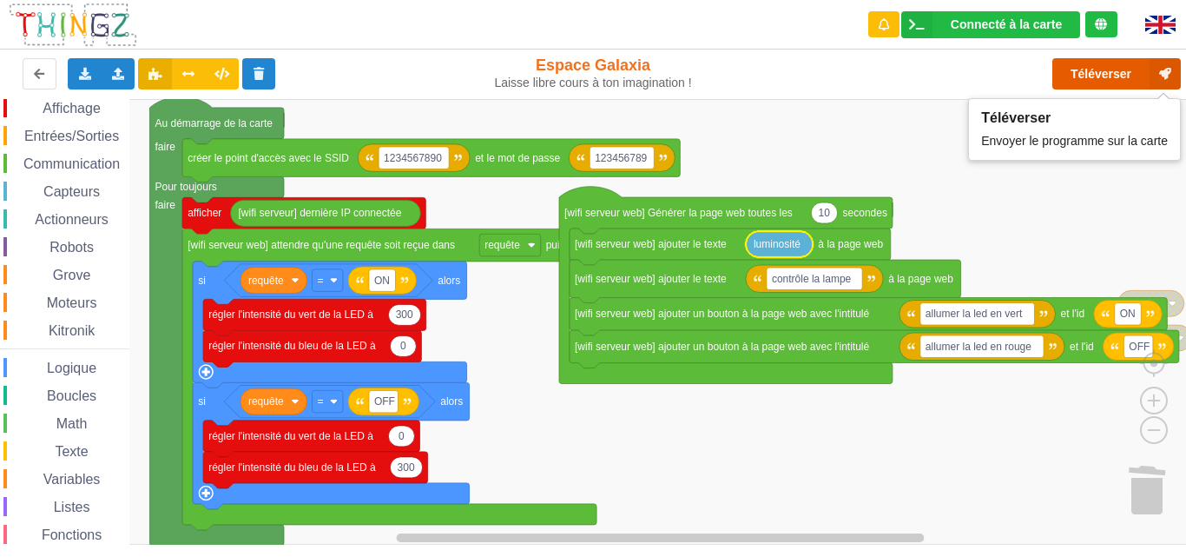
click at [1128, 75] on button "Téléverser" at bounding box center [1117, 73] width 129 height 31
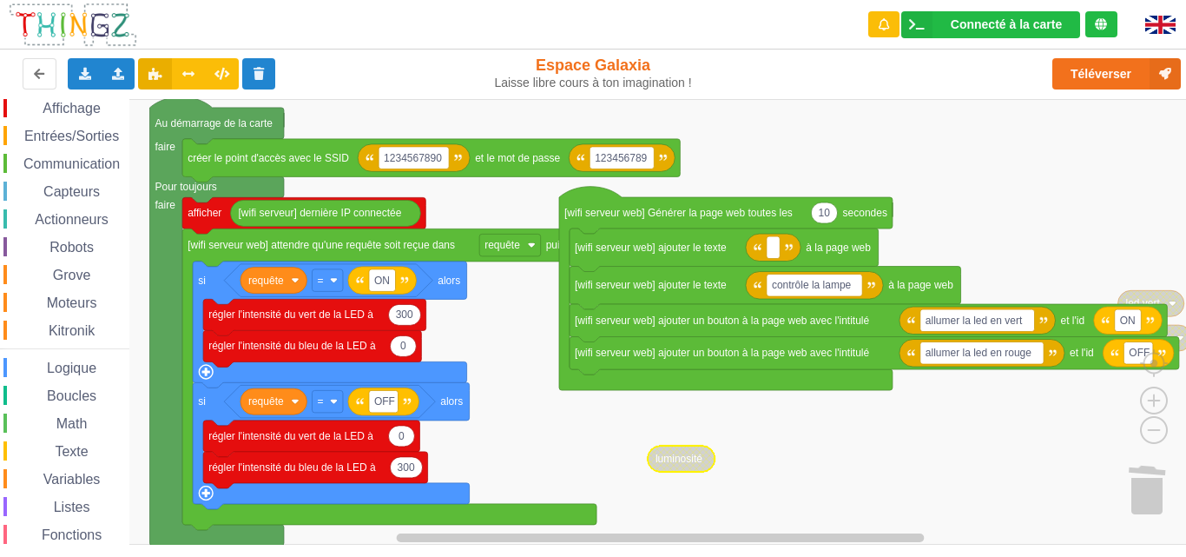
click at [76, 188] on span "Capteurs" at bounding box center [72, 191] width 62 height 15
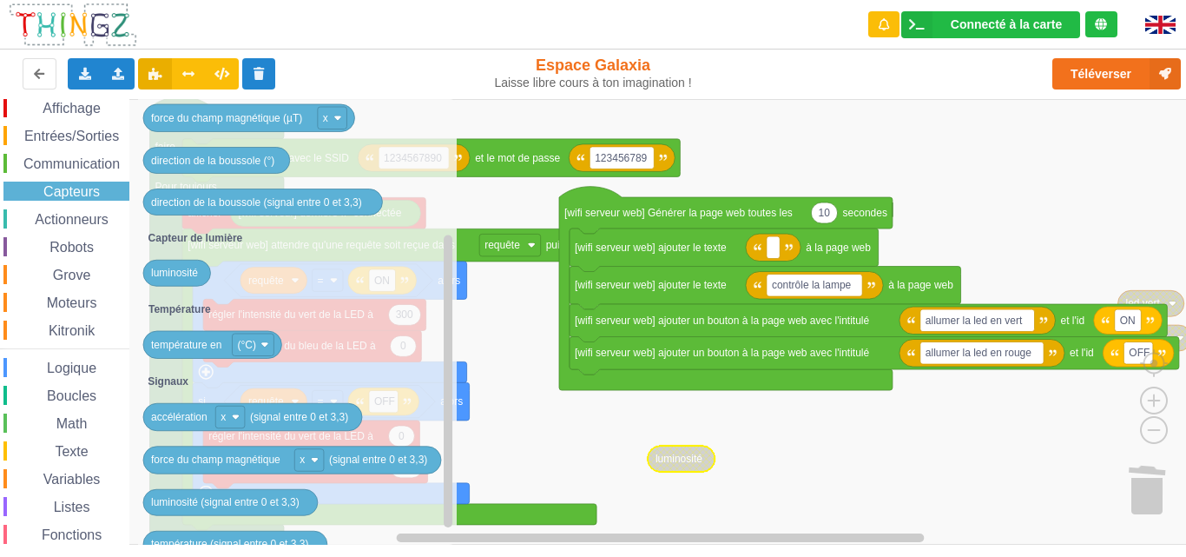
click at [76, 212] on span "Actionneurs" at bounding box center [71, 219] width 79 height 15
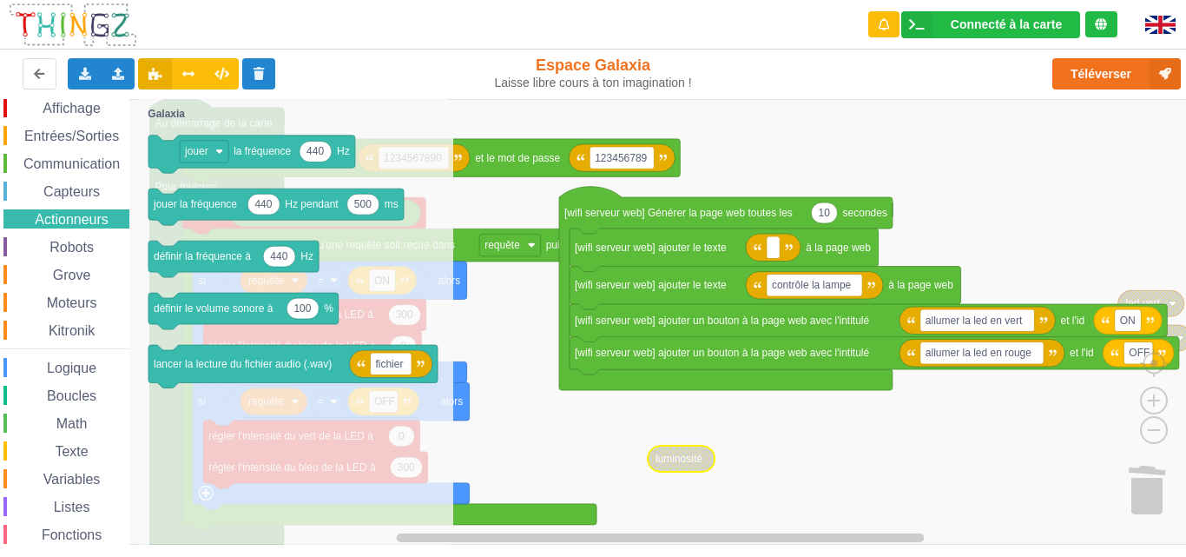
click at [66, 371] on span "Logique" at bounding box center [71, 367] width 55 height 15
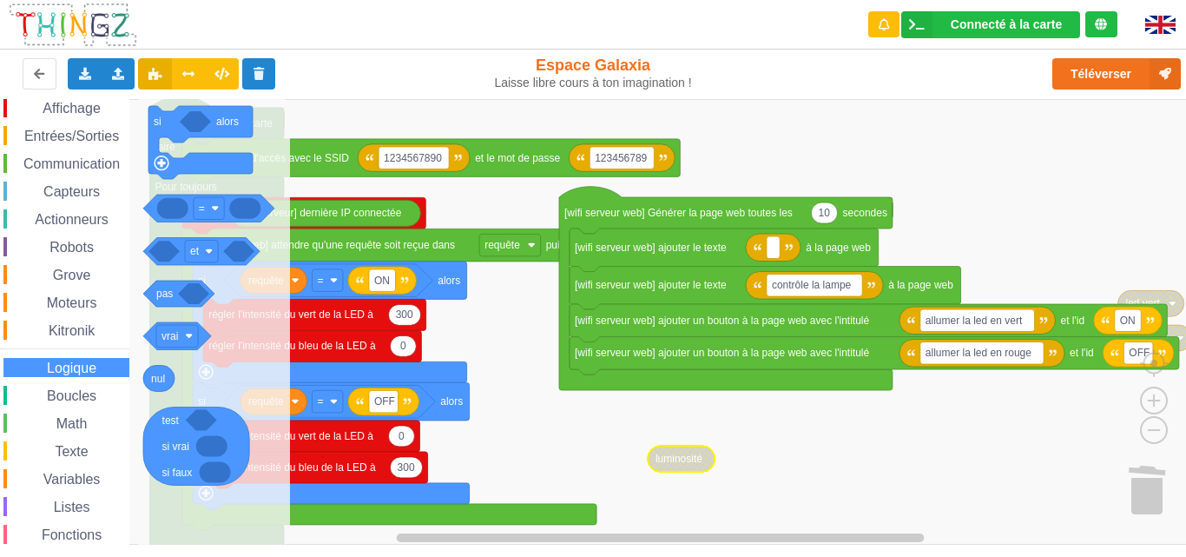
click at [47, 404] on div "Boucles" at bounding box center [66, 395] width 126 height 19
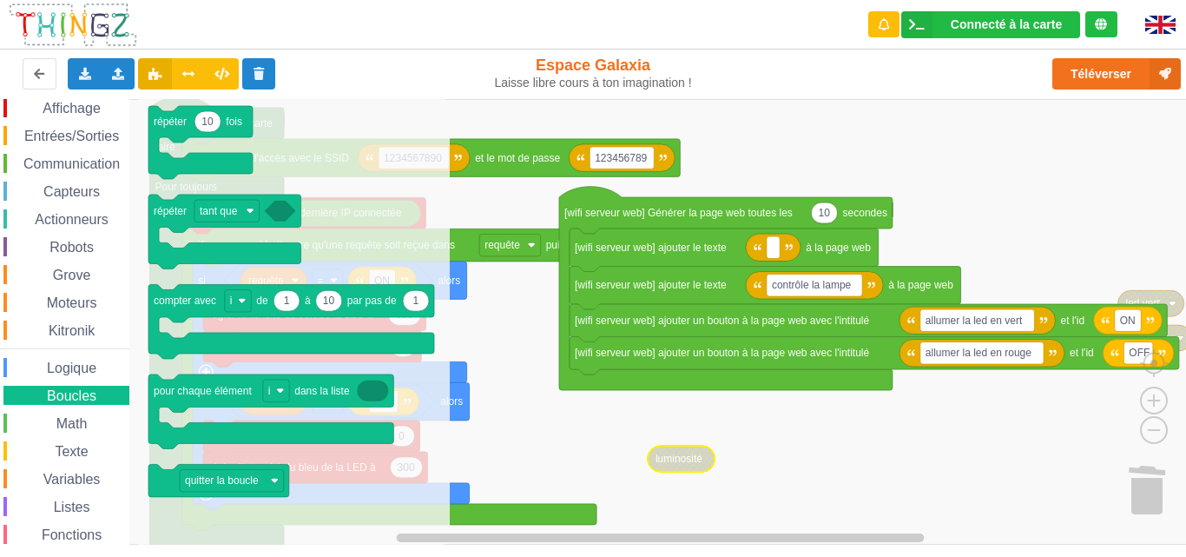
click at [49, 419] on span "Espace de travail de Blocky" at bounding box center [47, 424] width 14 height 14
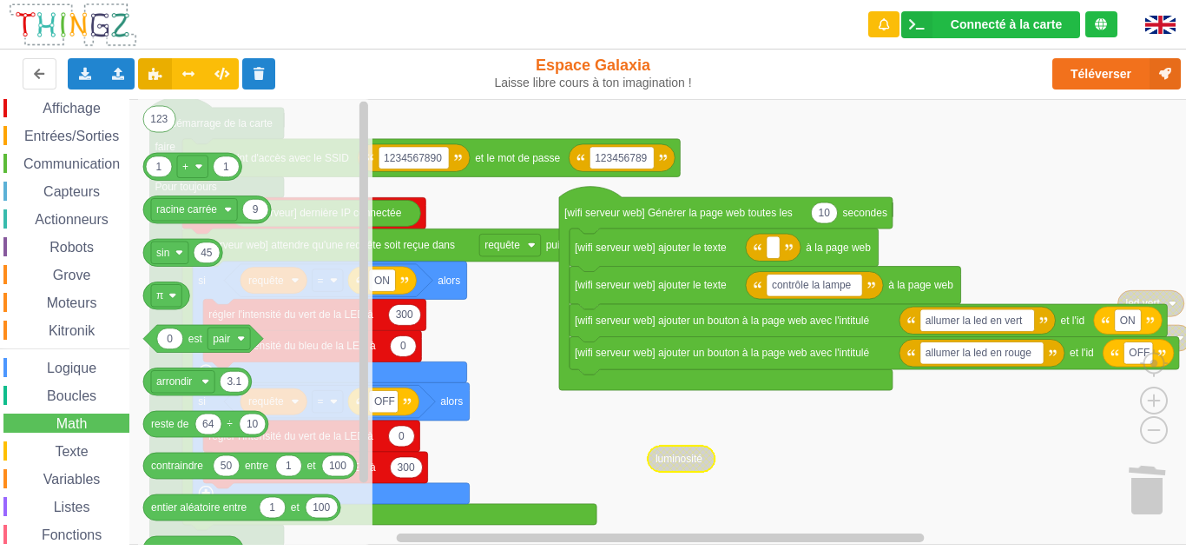
click at [54, 454] on span "Texte" at bounding box center [71, 451] width 38 height 15
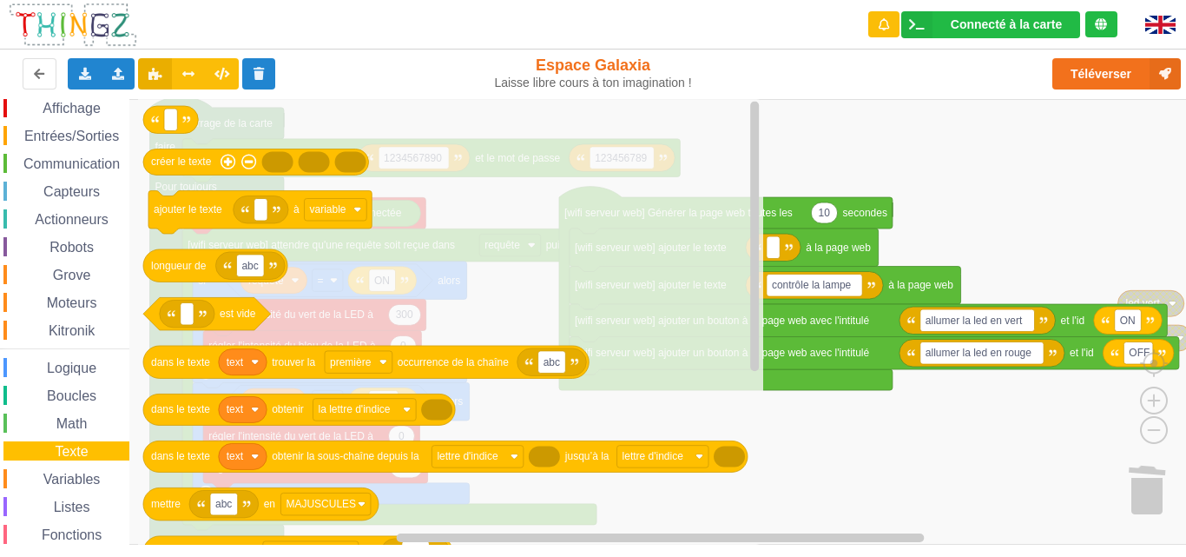
click at [75, 471] on div "Variables" at bounding box center [66, 478] width 126 height 19
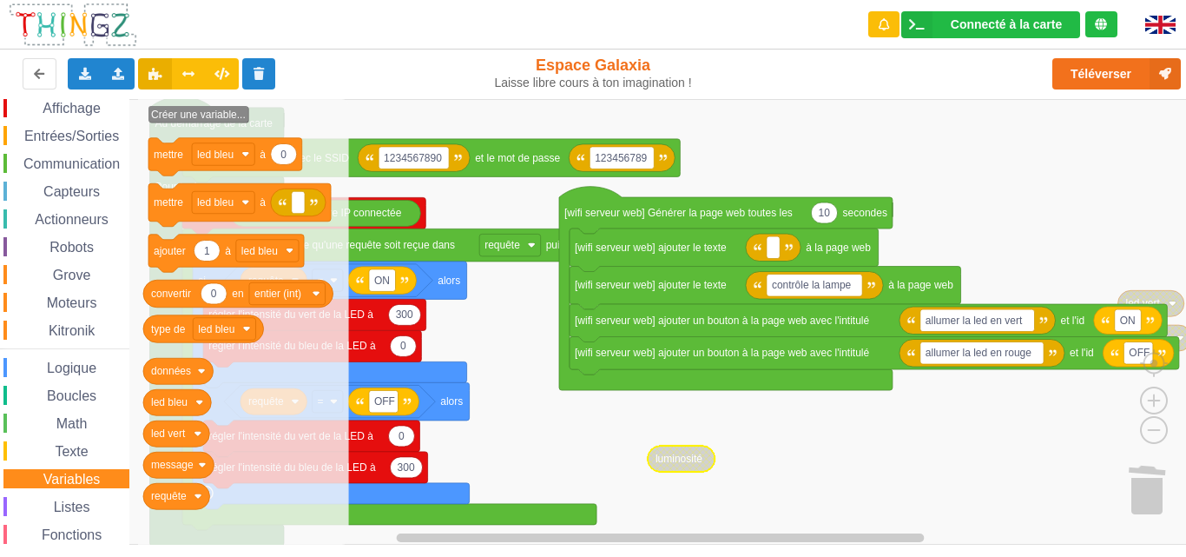
click at [76, 465] on div "Affichage Entrées/Sorties Communication Capteurs Actionneurs Robots Grove Moteu…" at bounding box center [64, 344] width 129 height 492
click at [79, 459] on div "Affichage Entrées/Sorties Communication Capteurs Actionneurs Robots Grove Moteu…" at bounding box center [64, 344] width 129 height 492
click at [82, 447] on span "Texte" at bounding box center [71, 451] width 38 height 15
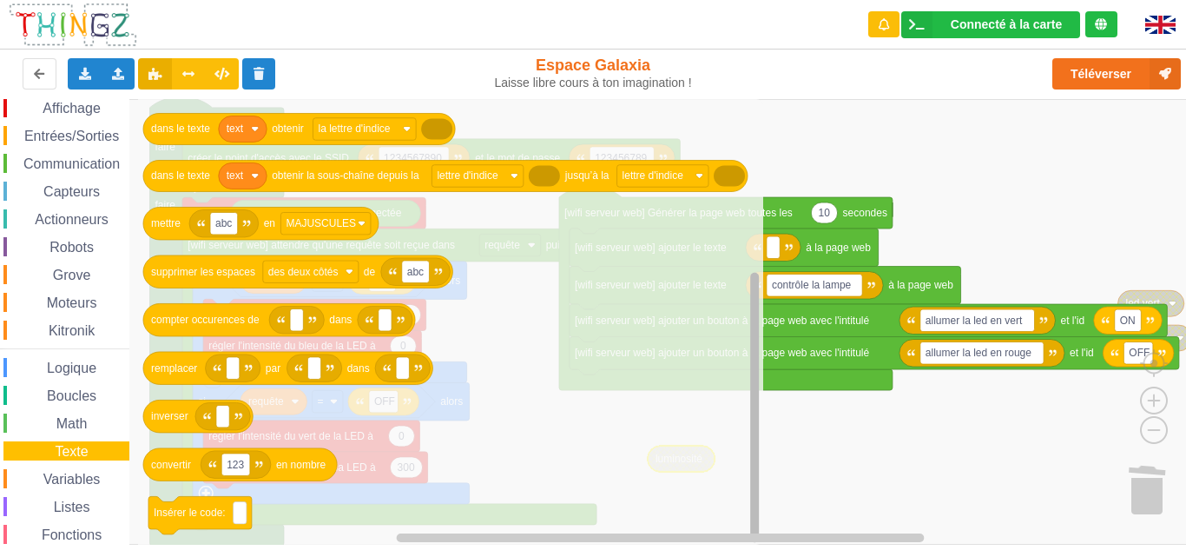
click at [749, 479] on g "Espace de travail de Blocky" at bounding box center [755, 321] width 13 height 441
click at [66, 483] on span "Variables" at bounding box center [72, 479] width 63 height 15
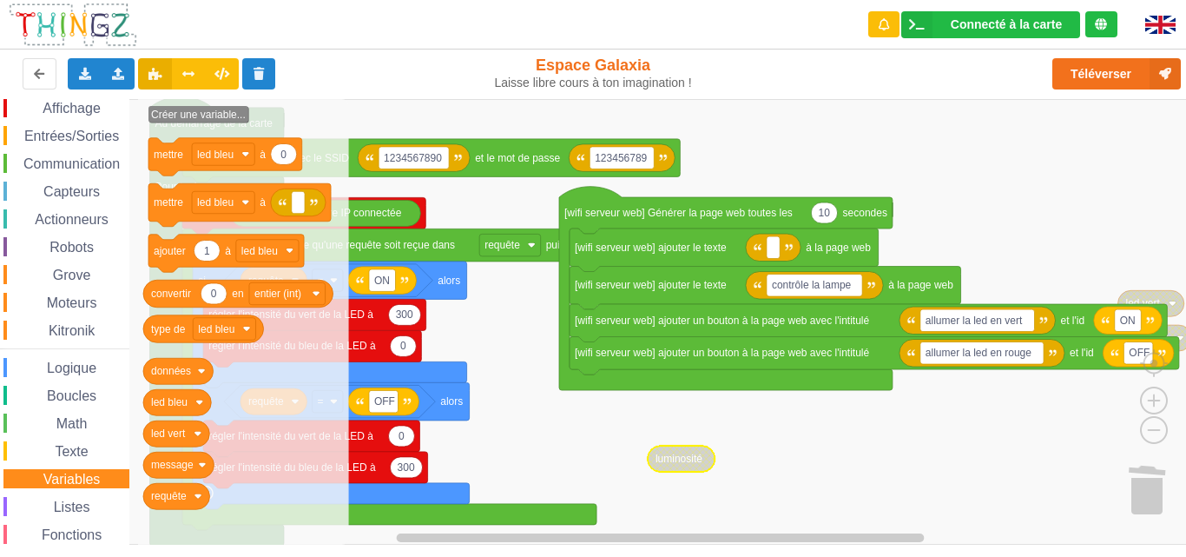
click at [70, 497] on div "Listes" at bounding box center [66, 506] width 126 height 19
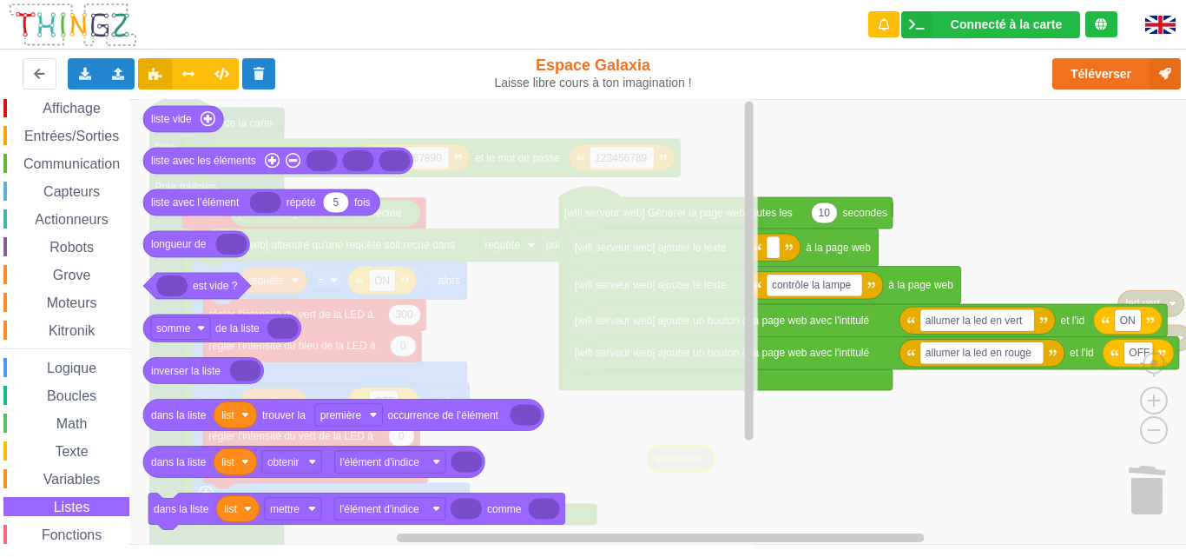
click at [769, 473] on rect "Espace de travail de Blocky" at bounding box center [599, 321] width 1198 height 445
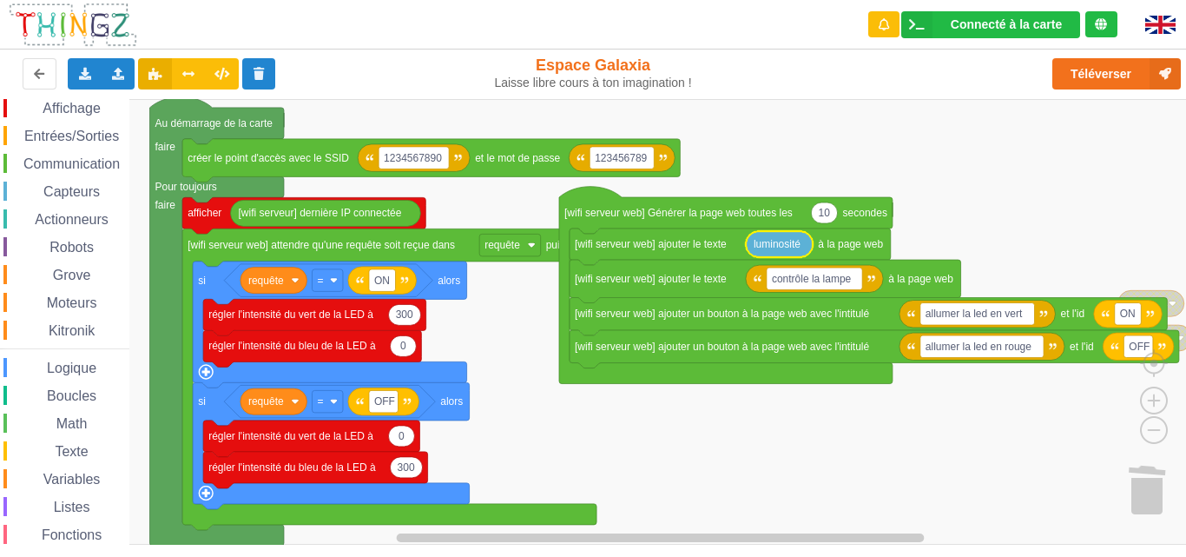
click at [74, 110] on span "Affichage" at bounding box center [71, 108] width 63 height 15
click at [1135, 495] on div "Affichage Entrées/Sorties Communication Capteurs Actionneurs Robots Grove Moteu…" at bounding box center [599, 321] width 1198 height 445
click at [86, 162] on span "Communication" at bounding box center [72, 163] width 102 height 15
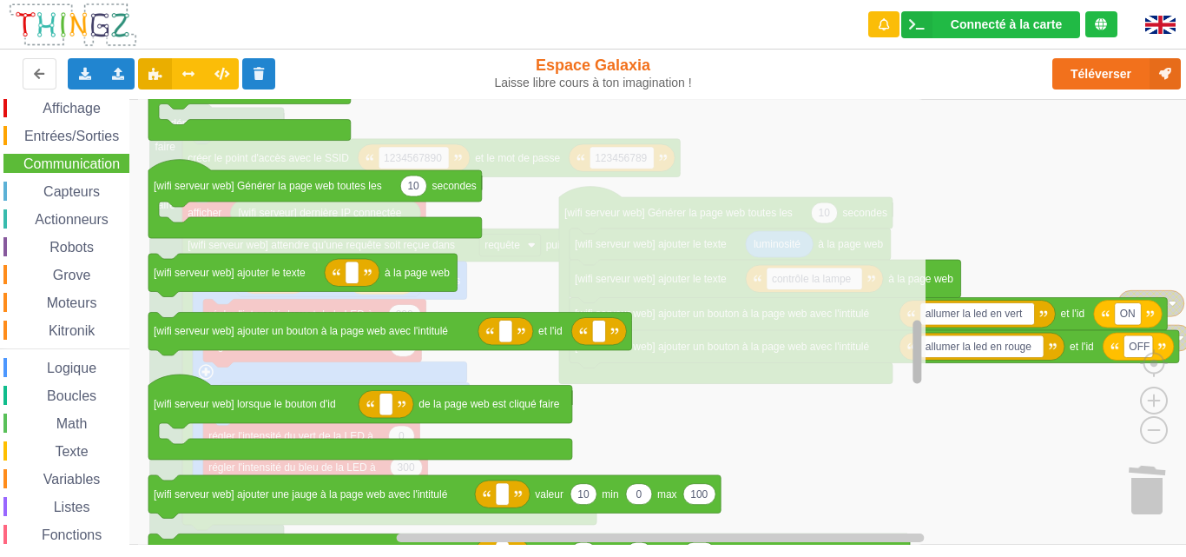
click at [899, 363] on div "Affichage Entrées/Sorties Communication Capteurs Actionneurs Robots Grove Moteu…" at bounding box center [599, 321] width 1198 height 445
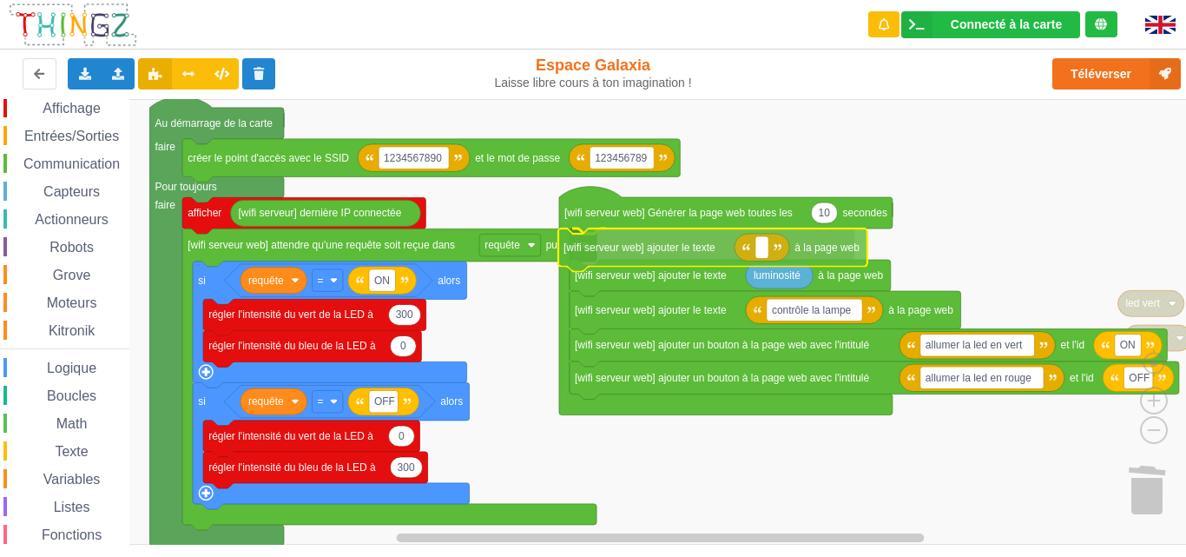
click at [621, 256] on div "Affichage Entrées/Sorties Communication Capteurs Actionneurs Robots Grove Moteu…" at bounding box center [599, 321] width 1198 height 445
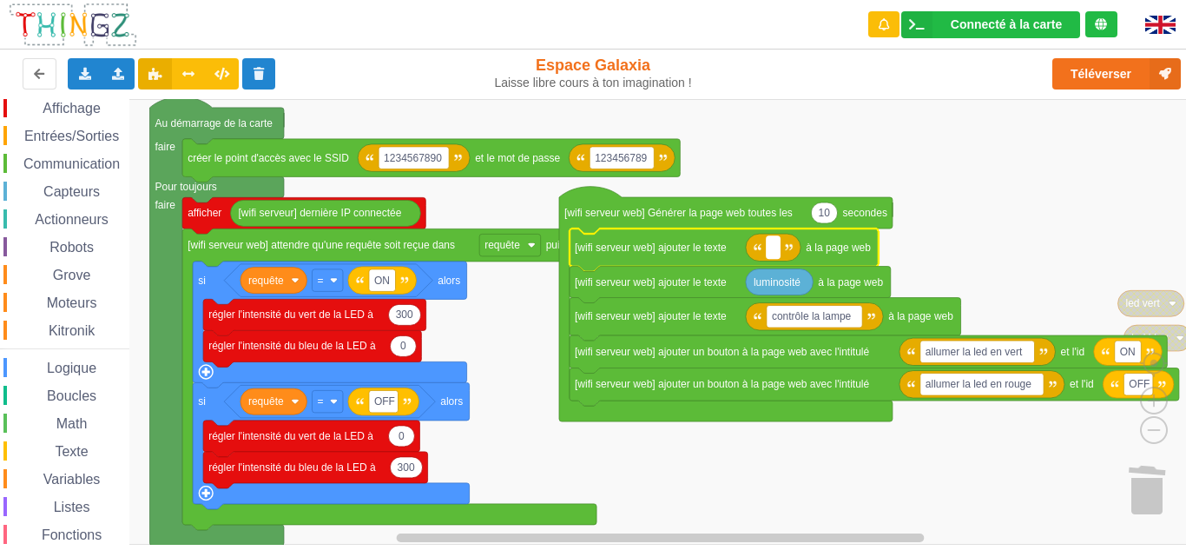
click at [775, 251] on rect "Espace de travail de Blocky" at bounding box center [773, 247] width 13 height 23
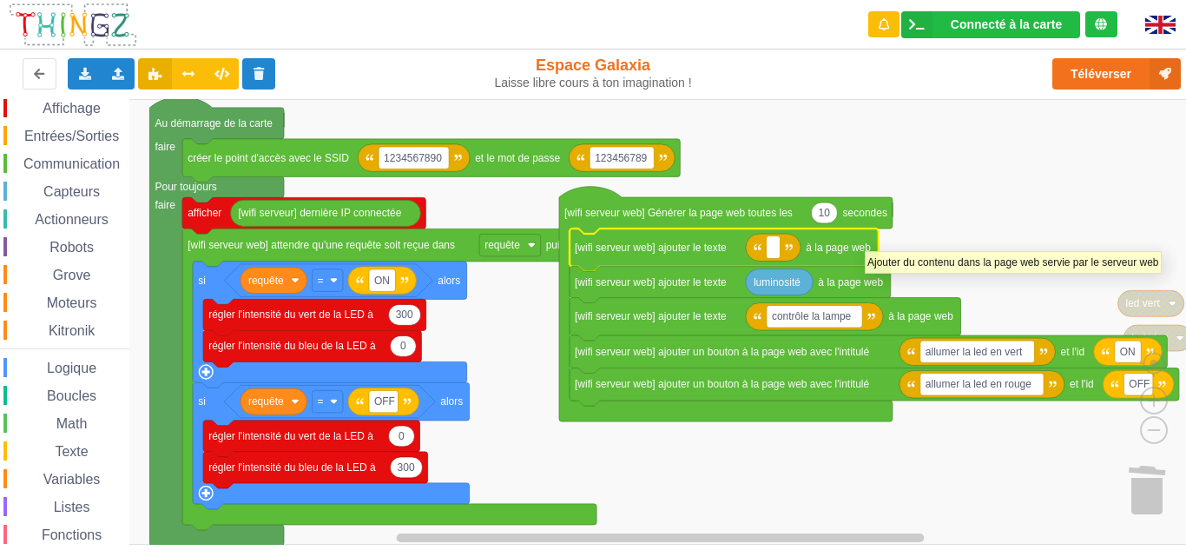
type input "l"
type input "c"
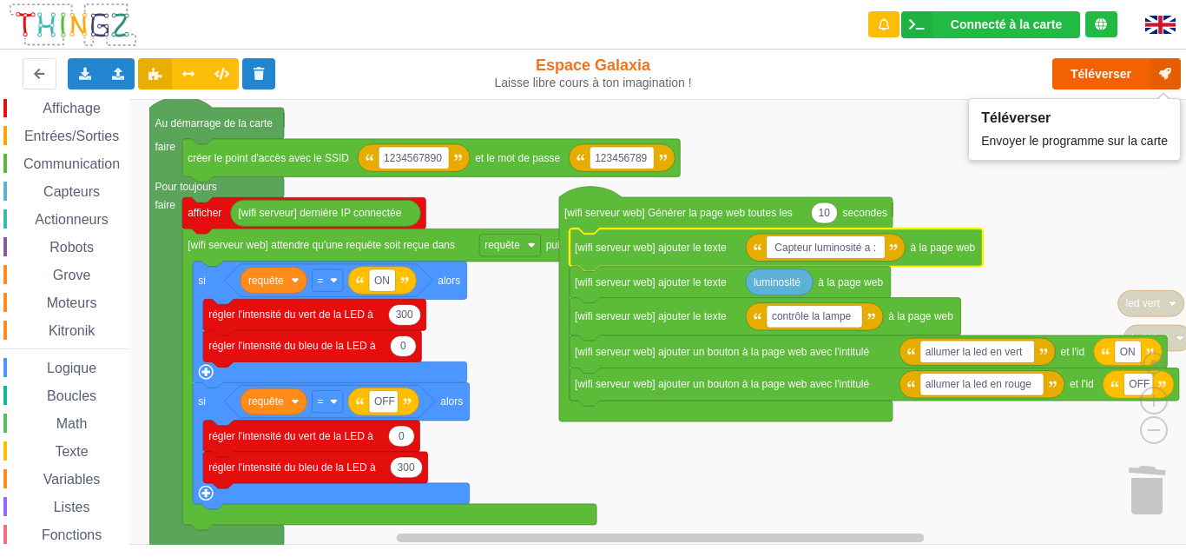
type input "Capteur luminosité a :"
click at [1093, 69] on button "Téléverser" at bounding box center [1117, 73] width 129 height 31
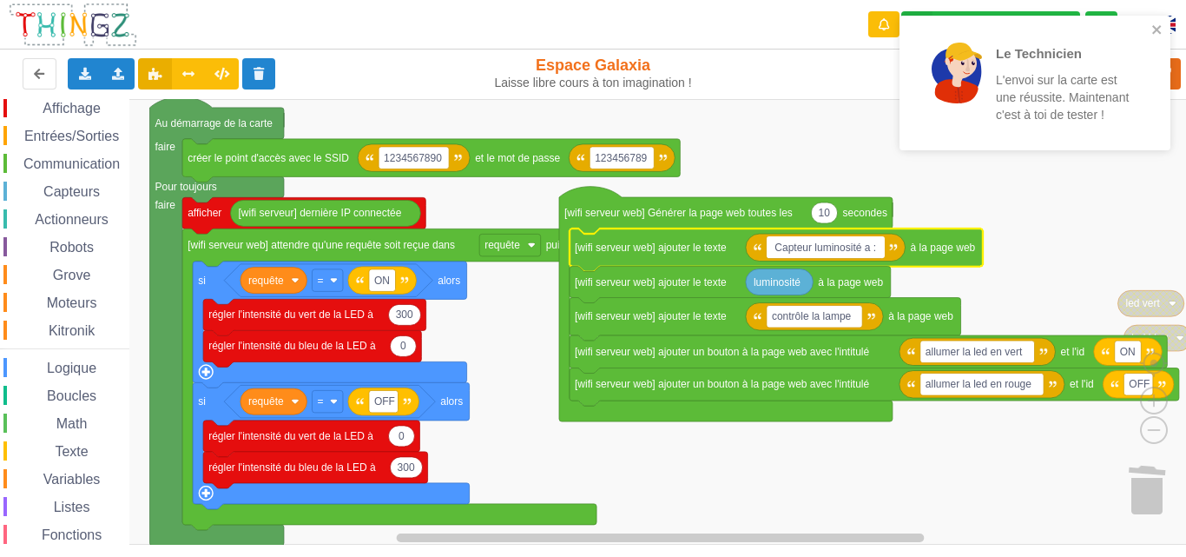
click at [1155, 20] on div "Le Technicien L'envoi sur la carte est une réussite. Maintenant c'est à toi de …" at bounding box center [1035, 83] width 271 height 135
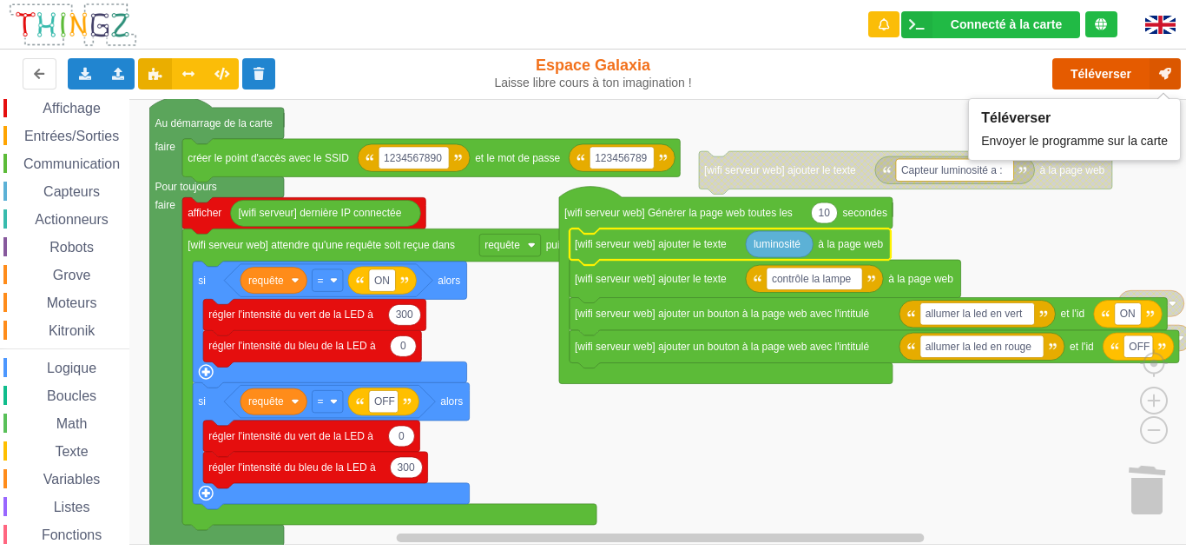
click at [1086, 77] on button "Téléverser" at bounding box center [1117, 73] width 129 height 31
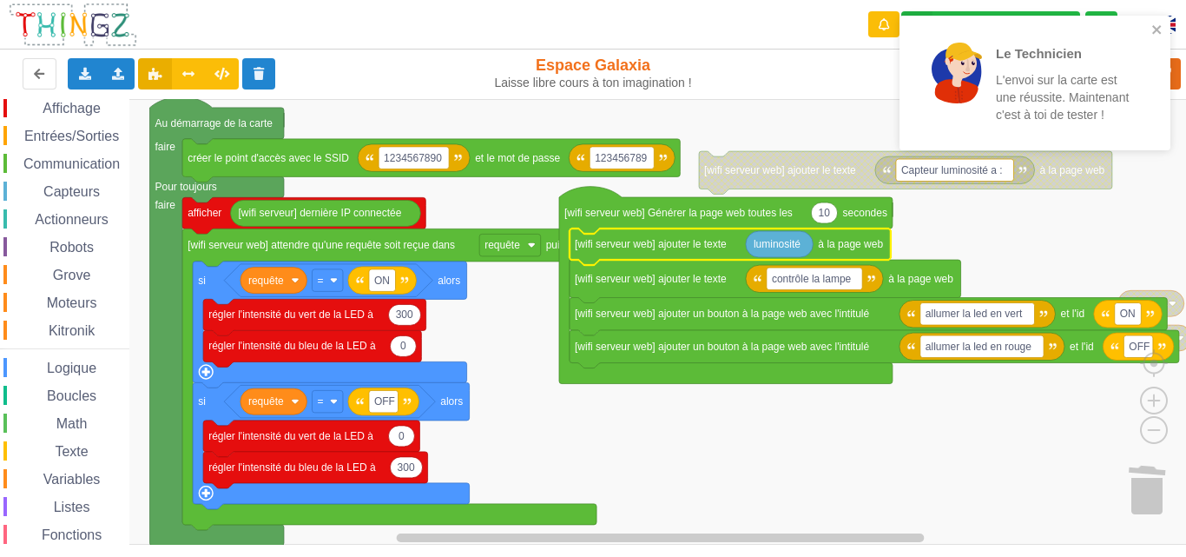
click at [828, 100] on rect "Espace de travail de Blocky" at bounding box center [599, 321] width 1198 height 445
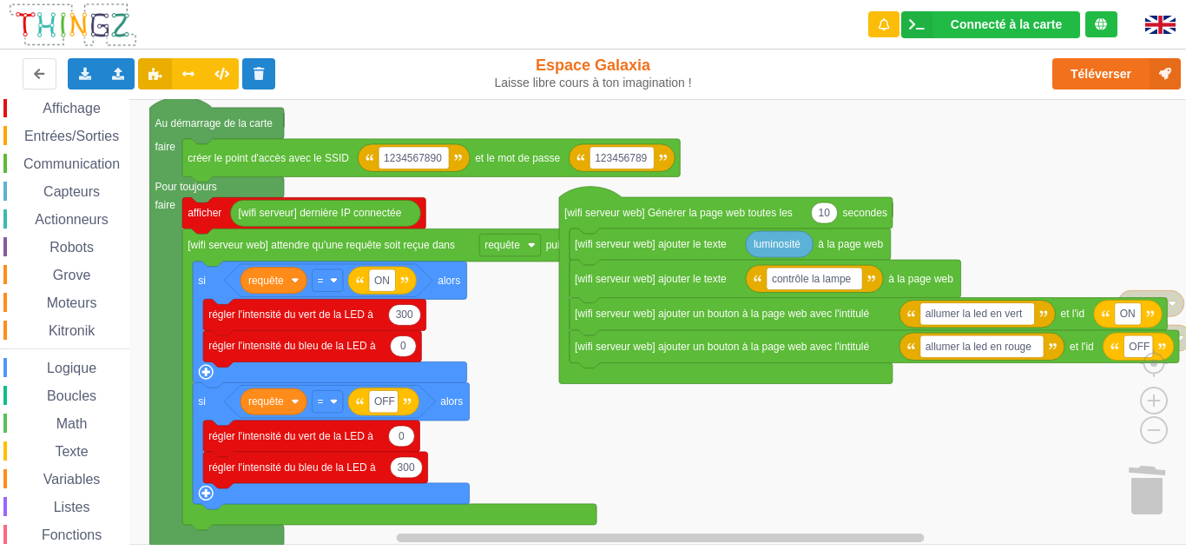
click at [788, 174] on rect "Espace de travail de Blocky" at bounding box center [599, 321] width 1198 height 445
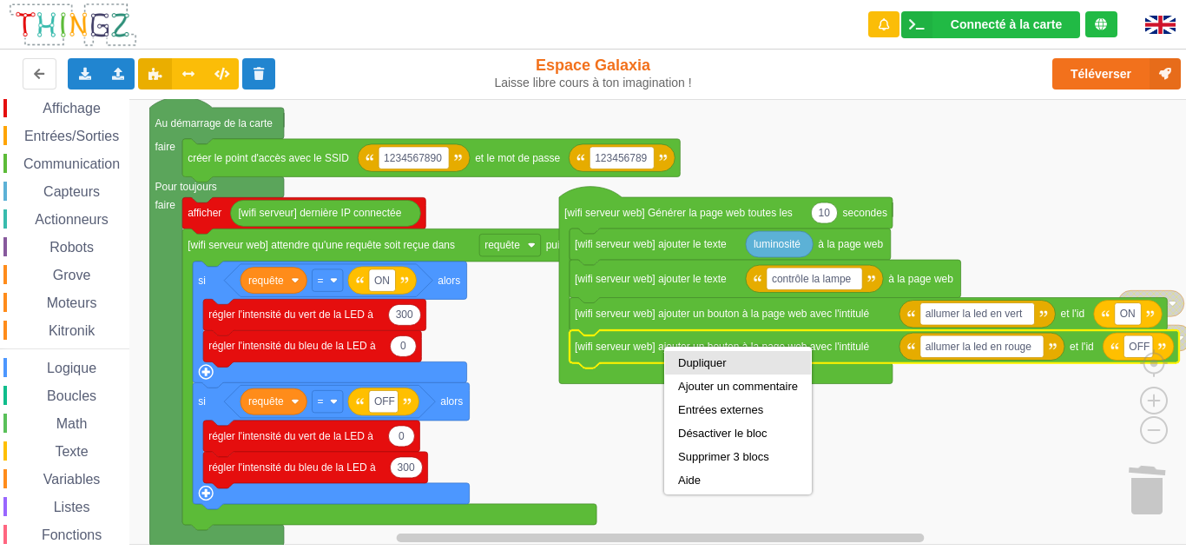
click at [699, 366] on div "Dupliquer" at bounding box center [738, 362] width 120 height 13
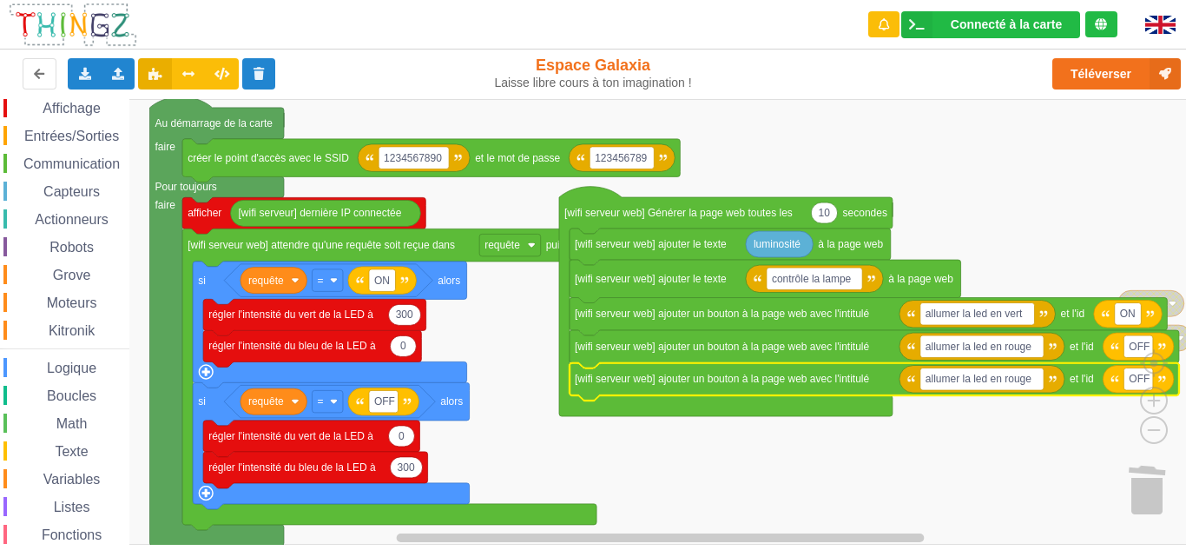
click at [963, 230] on rect "Espace de travail de Blocky" at bounding box center [599, 321] width 1198 height 445
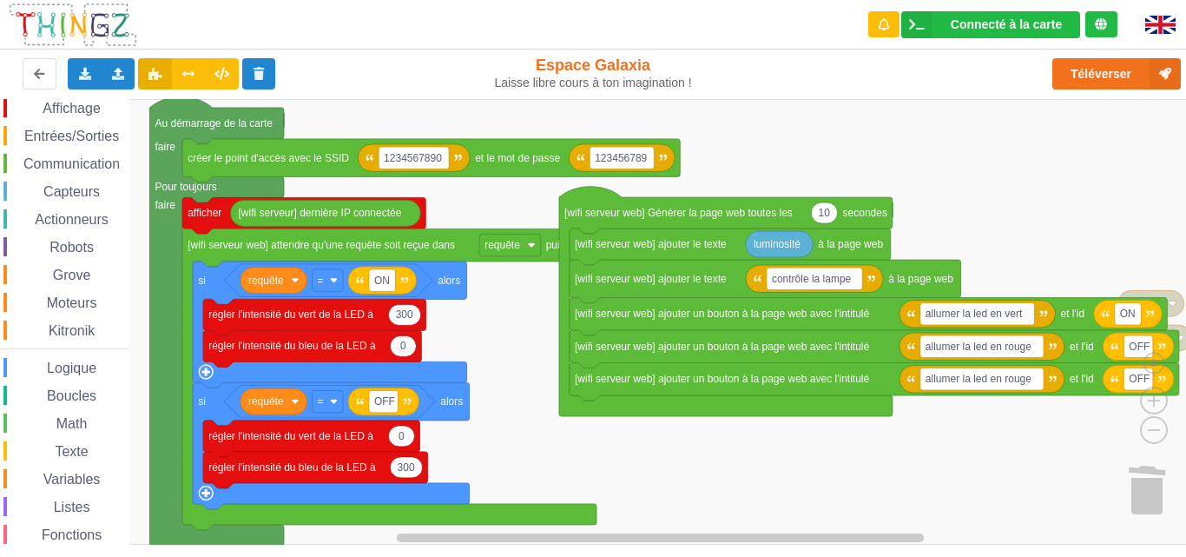
click at [963, 230] on rect "Espace de travail de Blocky" at bounding box center [599, 321] width 1198 height 445
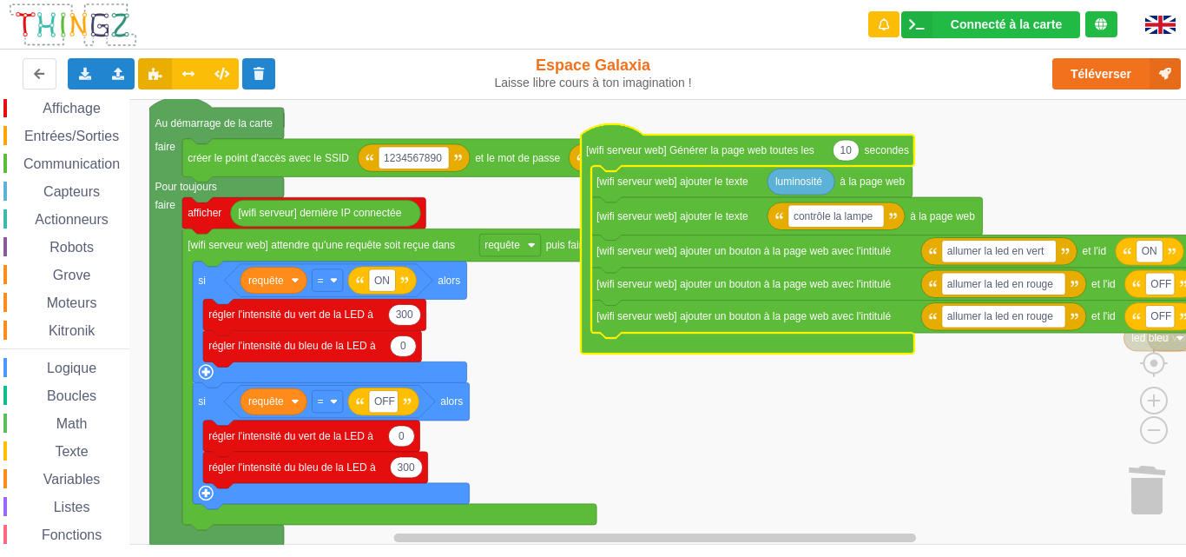
click at [1000, 320] on text "allumer la led en rouge" at bounding box center [1000, 316] width 106 height 12
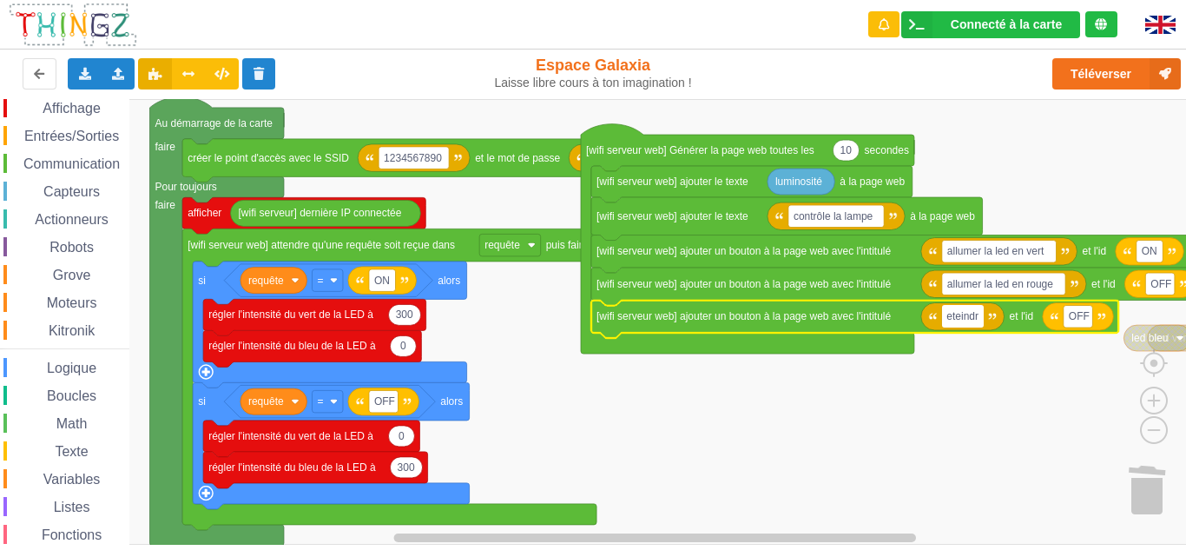
type input "eteindre"
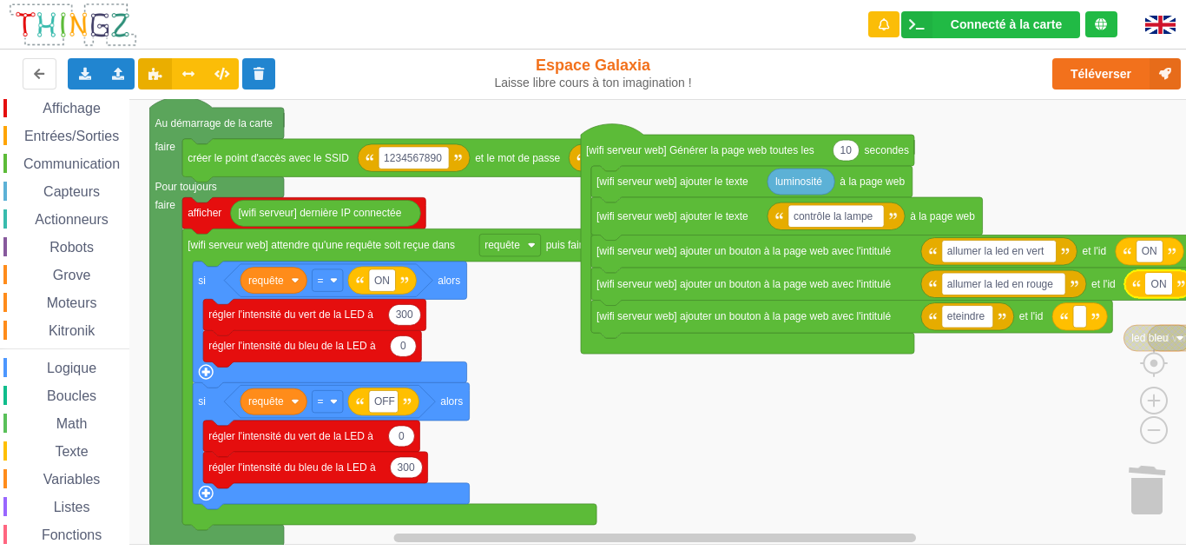
type input "ONN"
type input "OFF"
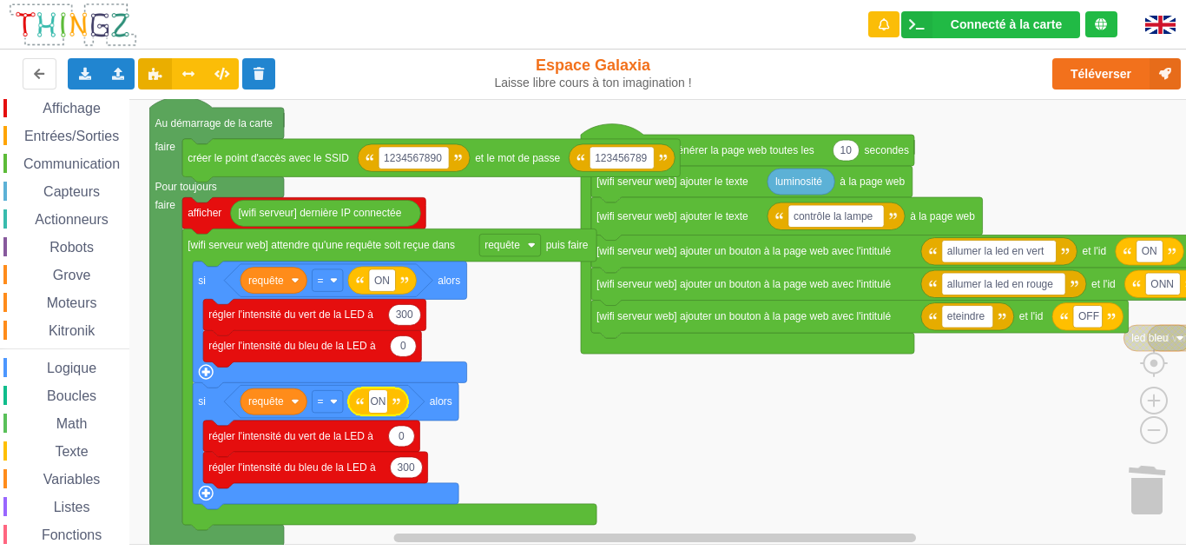
type input "ONN"
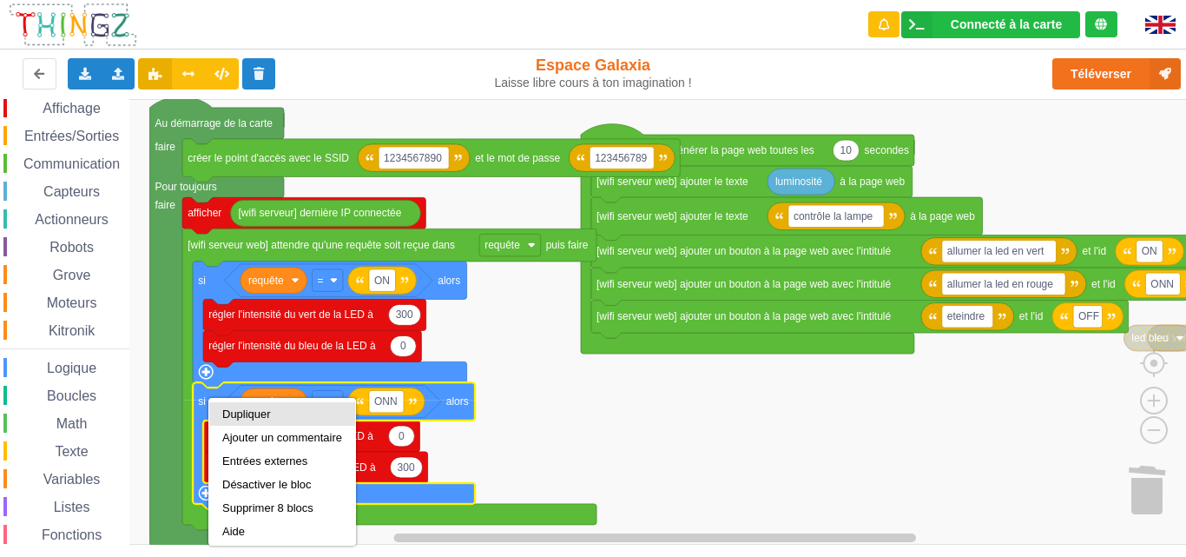
click at [230, 415] on div "Dupliquer" at bounding box center [282, 413] width 120 height 13
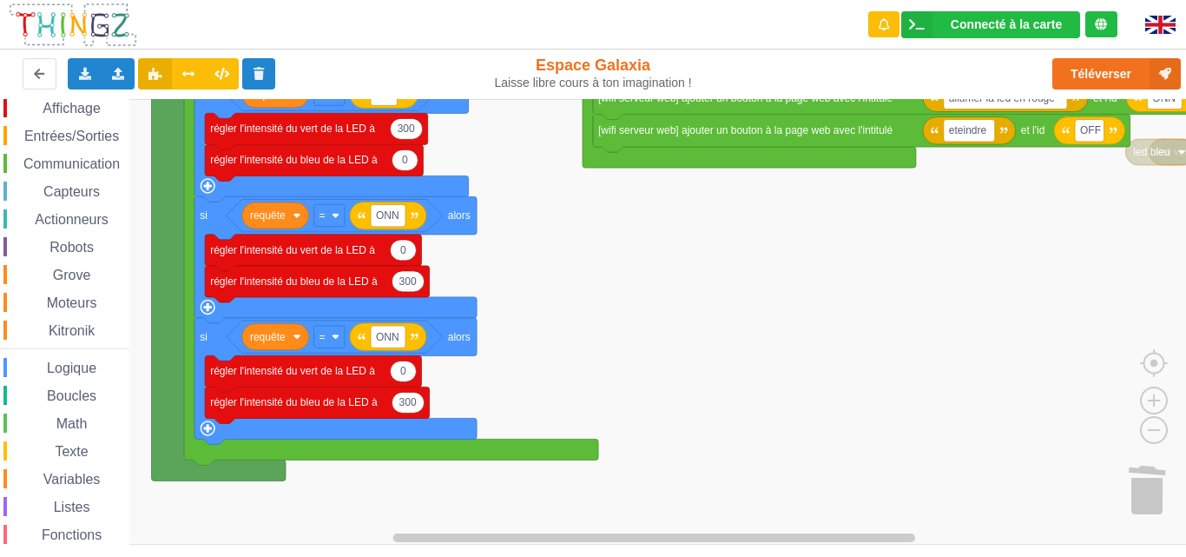
click at [499, 256] on div "Affichage Entrées/Sorties Communication Capteurs Actionneurs Robots Grove Moteu…" at bounding box center [599, 321] width 1198 height 445
type input "OFF"
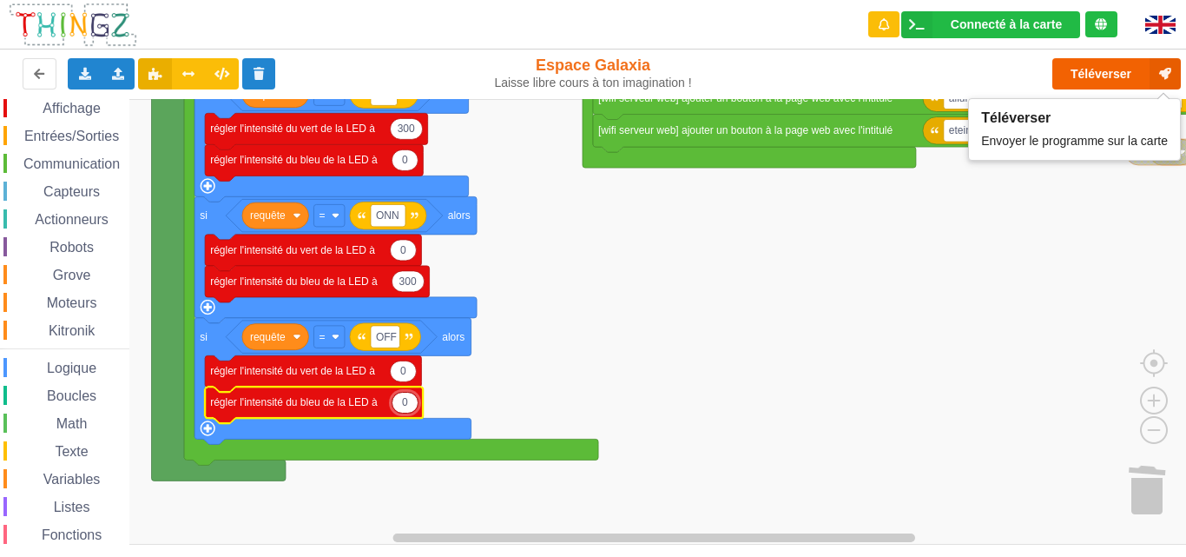
type input "0"
click at [1092, 73] on button "Téléverser" at bounding box center [1117, 73] width 129 height 31
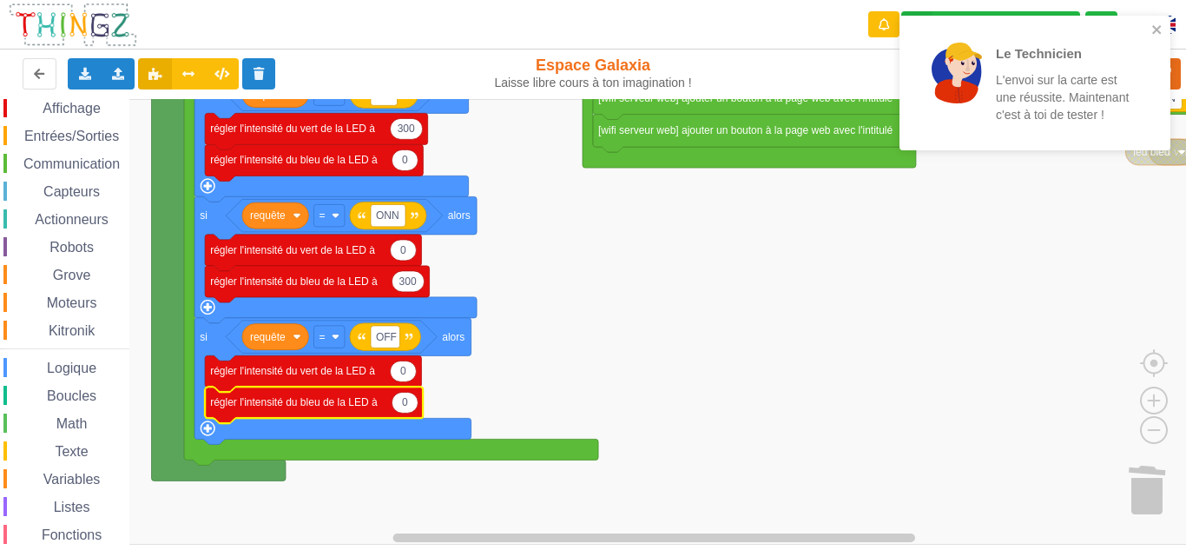
click at [1000, 184] on rect "Espace de travail de Blocky" at bounding box center [599, 321] width 1198 height 445
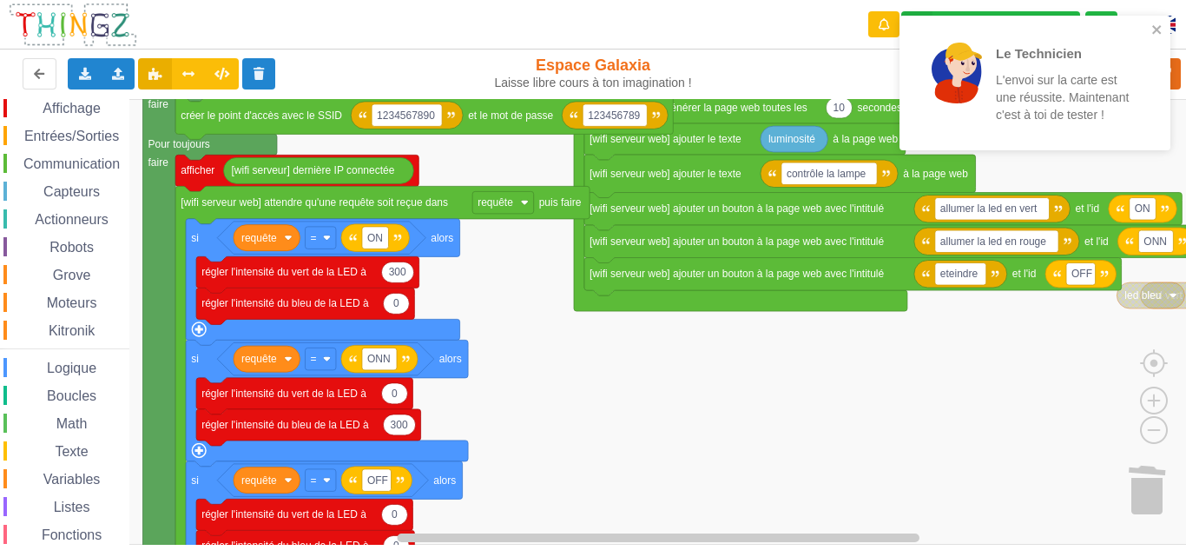
click at [991, 327] on div "Affichage Entrées/Sorties Communication Capteurs Actionneurs Robots Grove Moteu…" at bounding box center [599, 321] width 1198 height 445
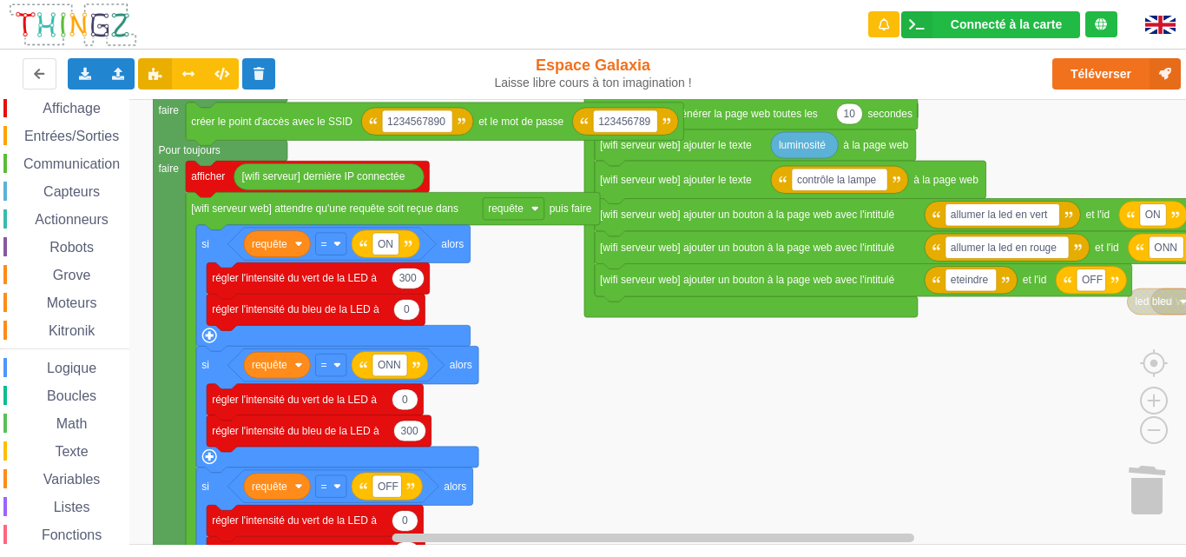
click at [617, 366] on div "Affichage Entrées/Sorties Communication Capteurs Actionneurs Robots Grove Moteu…" at bounding box center [599, 321] width 1198 height 445
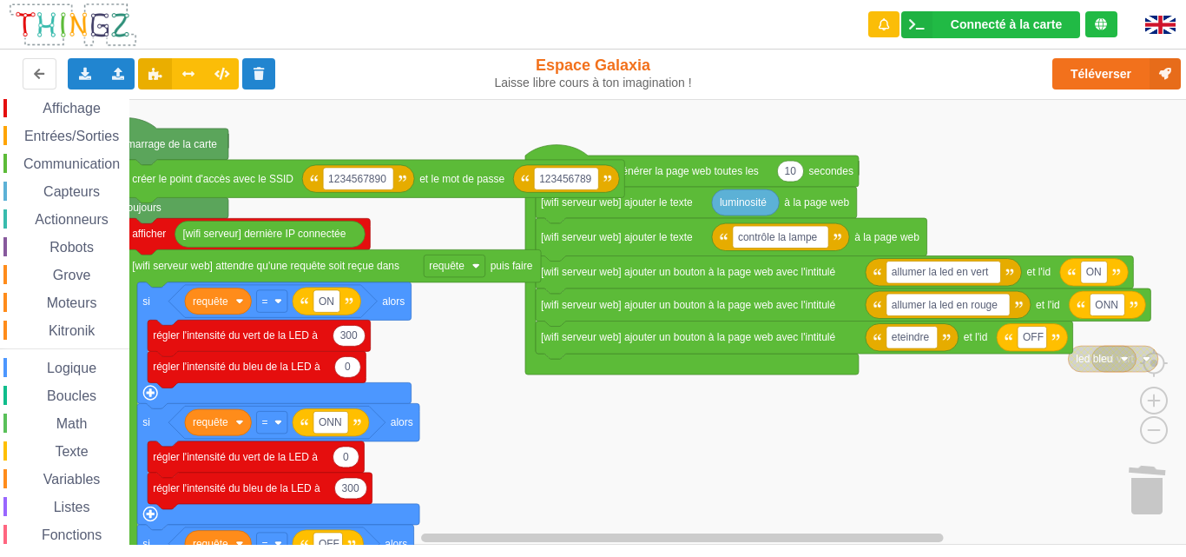
click at [678, 408] on div "Affichage Entrées/Sorties Communication Capteurs Actionneurs Robots Grove Moteu…" at bounding box center [599, 321] width 1198 height 445
click at [678, 408] on rect "Espace de travail de Blocky" at bounding box center [599, 321] width 1198 height 445
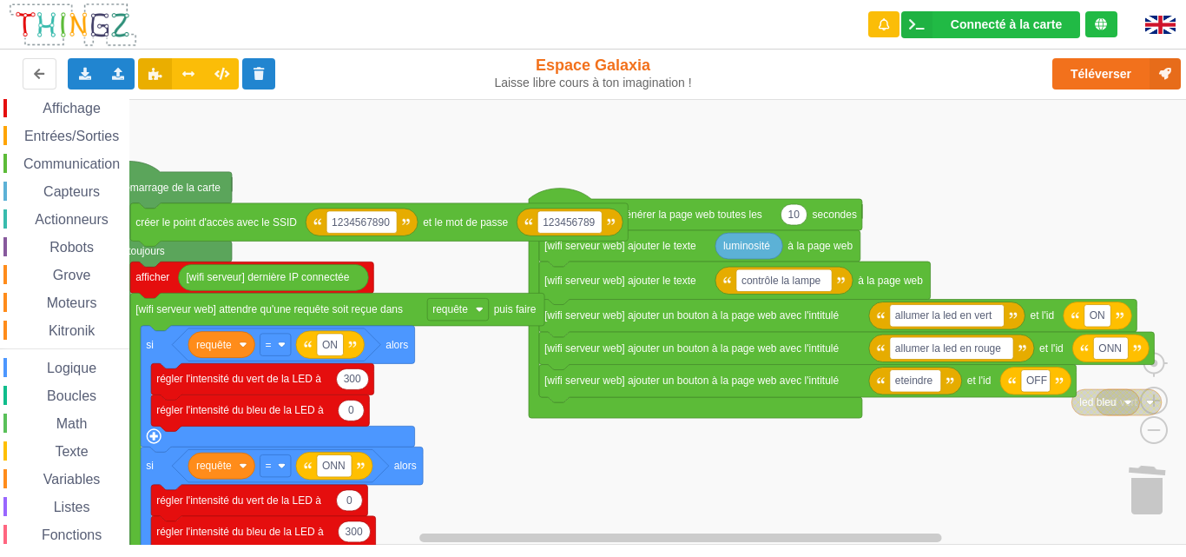
click at [683, 453] on div "Affichage Entrées/Sorties Communication Capteurs Actionneurs Robots Grove Moteu…" at bounding box center [599, 321] width 1198 height 445
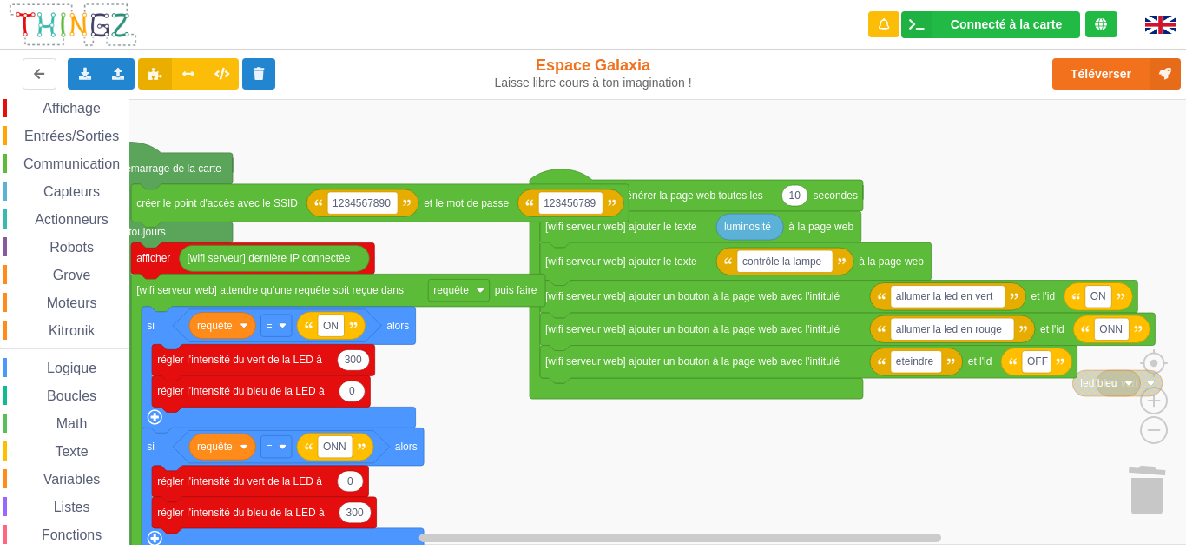
click at [683, 433] on div "Affichage Entrées/Sorties Communication Capteurs Actionneurs Robots Grove Moteu…" at bounding box center [599, 321] width 1198 height 445
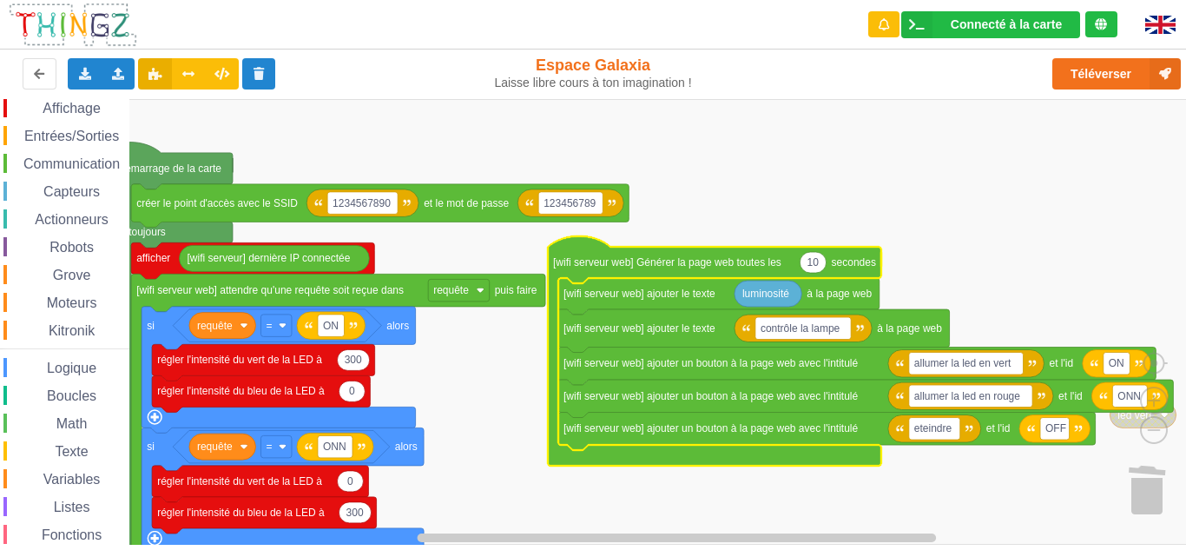
click at [36, 163] on span "Communication" at bounding box center [72, 163] width 102 height 15
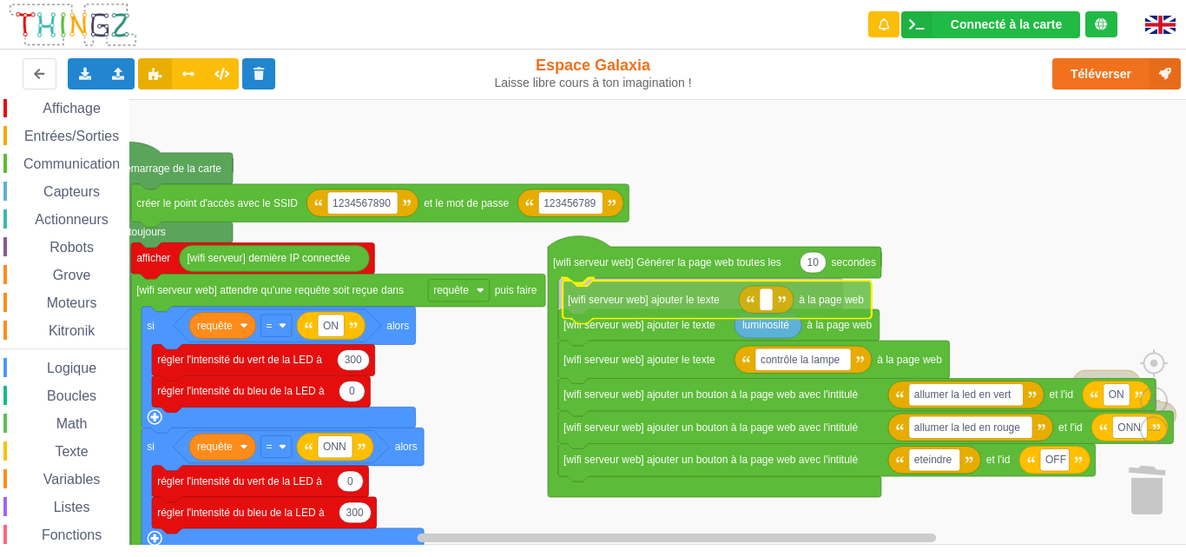
click at [674, 304] on div "Affichage Entrées/Sorties Communication Capteurs Actionneurs Robots Grove Moteu…" at bounding box center [599, 321] width 1198 height 445
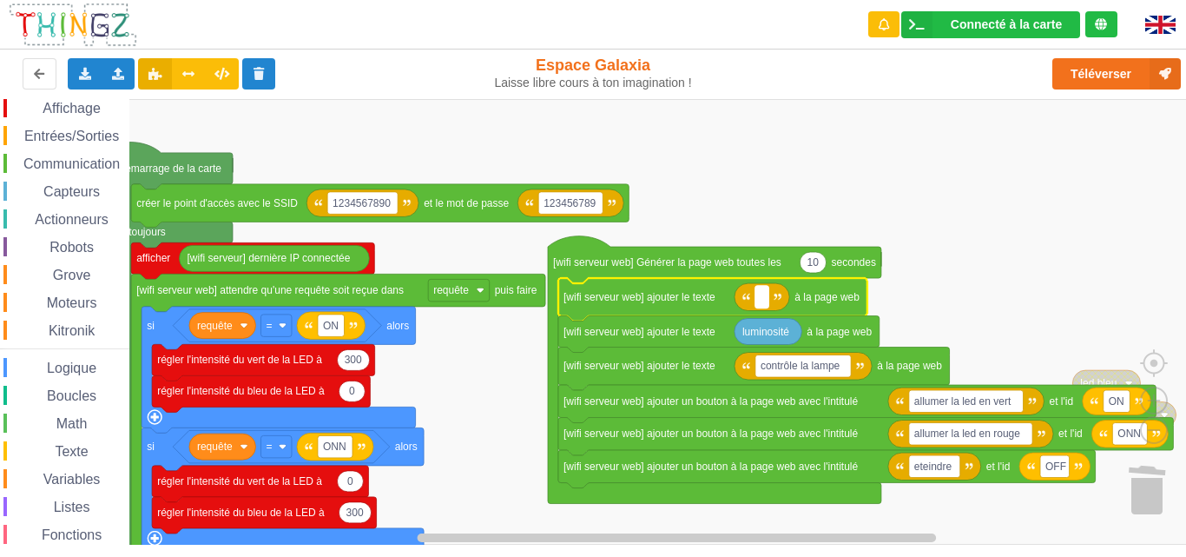
click at [763, 298] on text "Espace de travail de Blocky" at bounding box center [762, 297] width 3 height 12
type input "c"
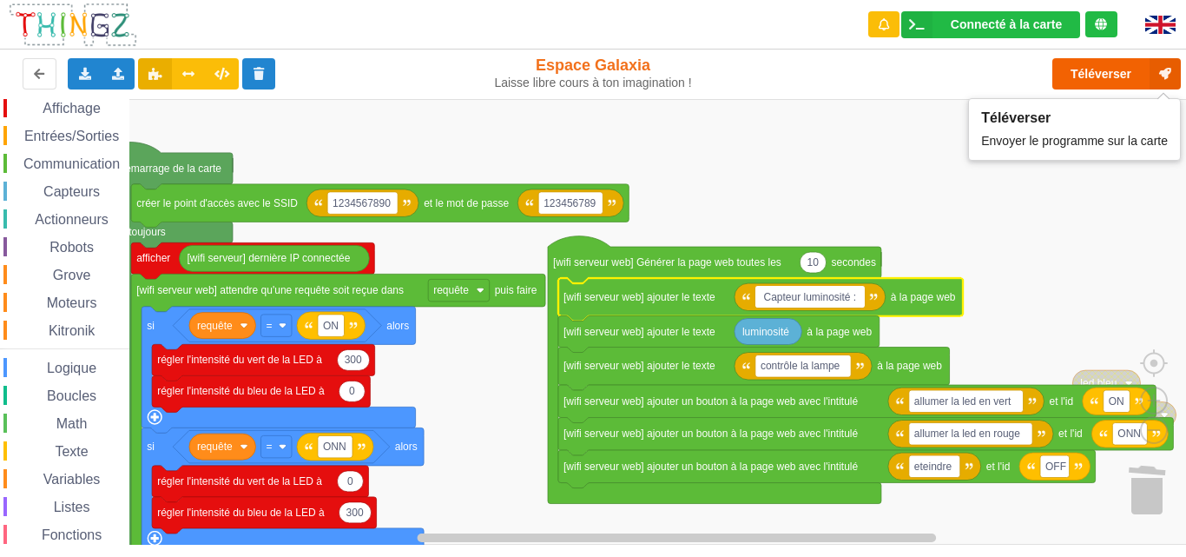
type input "Capteur luminosité :"
click at [1082, 76] on button "Téléverser" at bounding box center [1117, 73] width 129 height 31
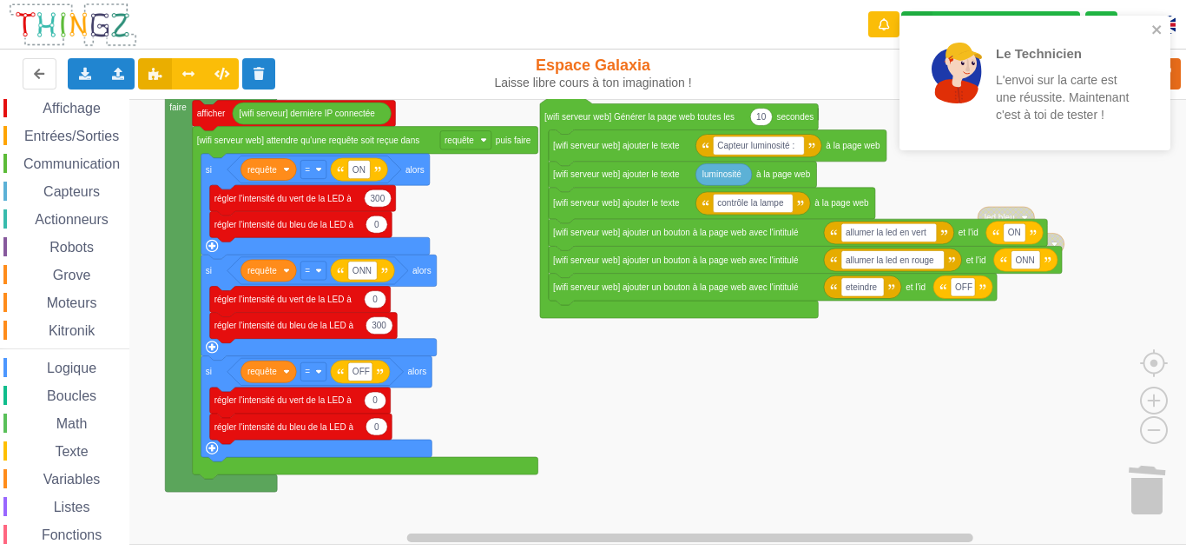
click at [699, 21] on div "Le Technicien L'envoi sur la carte est une réussite. Maintenant c'est à toi de …" at bounding box center [593, 266] width 1211 height 557
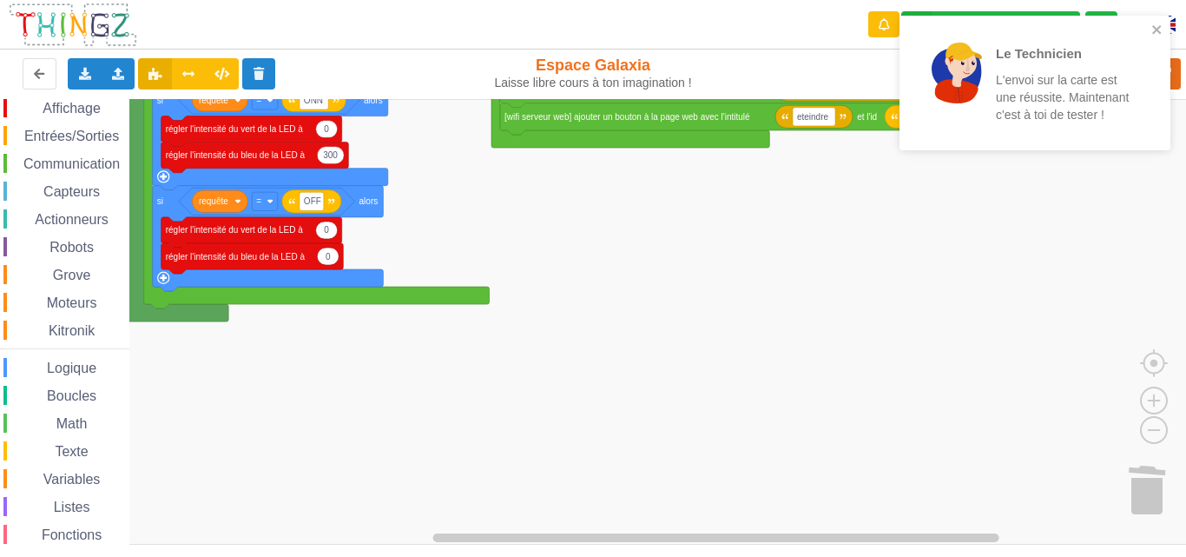
click at [616, 134] on g "Espace de travail de Blocky" at bounding box center [612, 322] width 1224 height 446
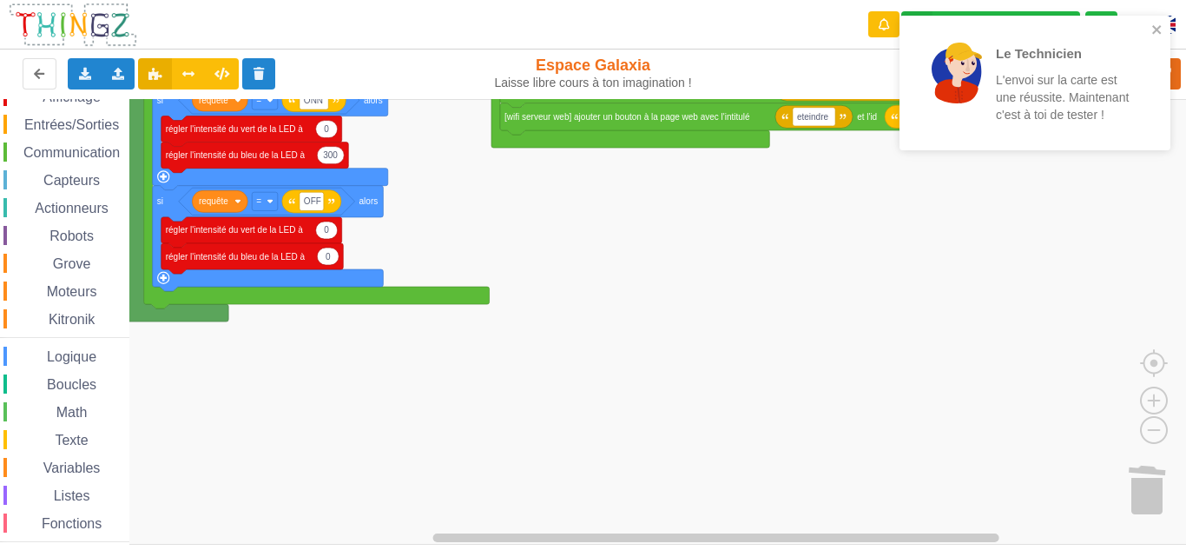
scroll to position [0, 0]
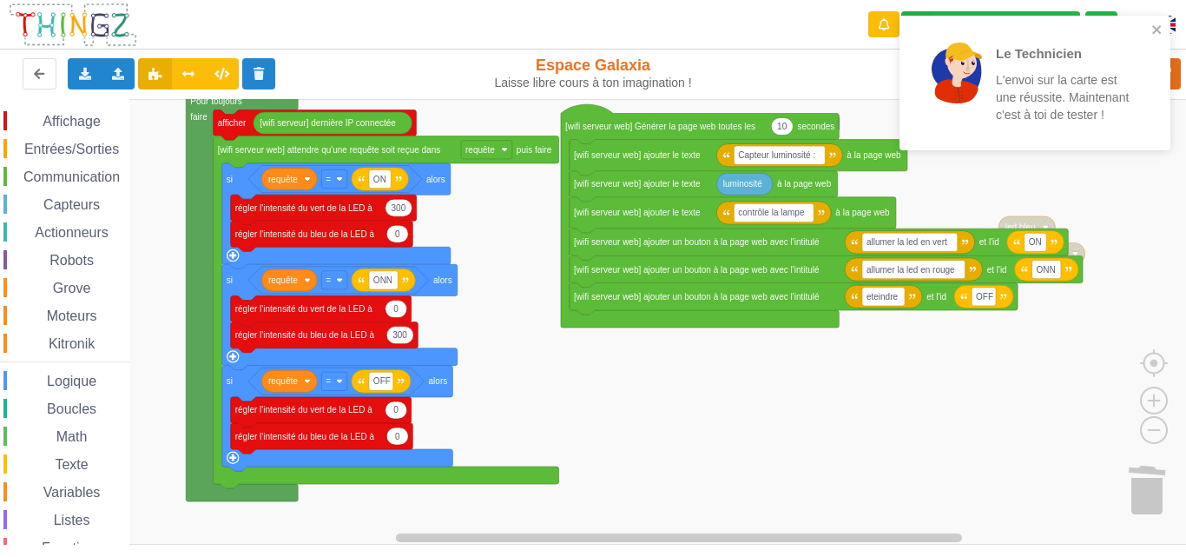
click at [608, 400] on div "Affichage Entrées/Sorties Communication Capteurs Actionneurs Robots Grove Moteu…" at bounding box center [599, 321] width 1198 height 445
click at [72, 144] on span "Entrées/Sorties" at bounding box center [72, 149] width 100 height 15
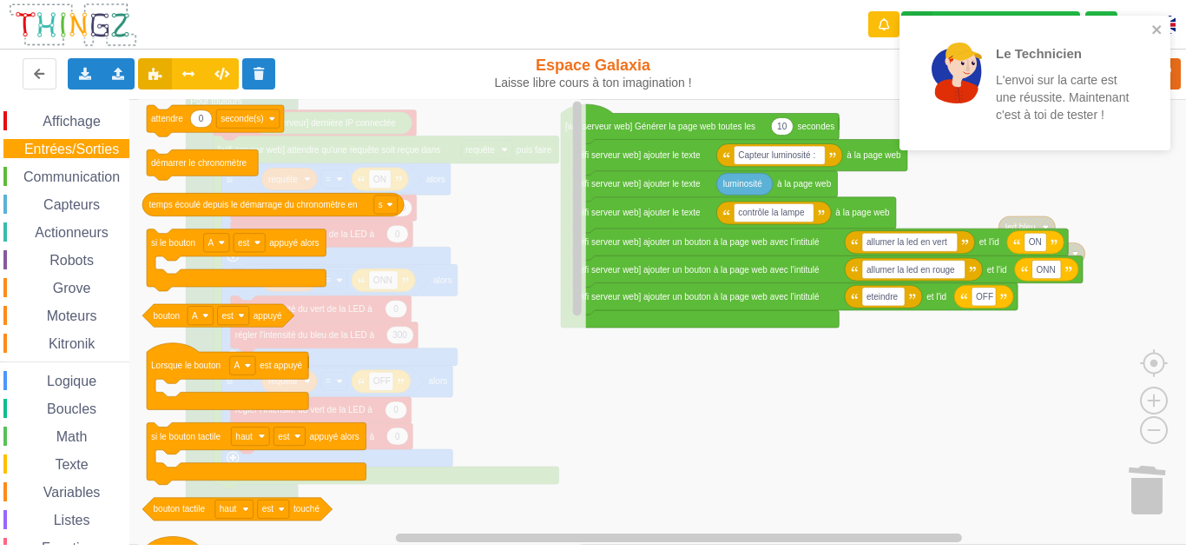
click at [81, 177] on span "Communication" at bounding box center [72, 176] width 102 height 15
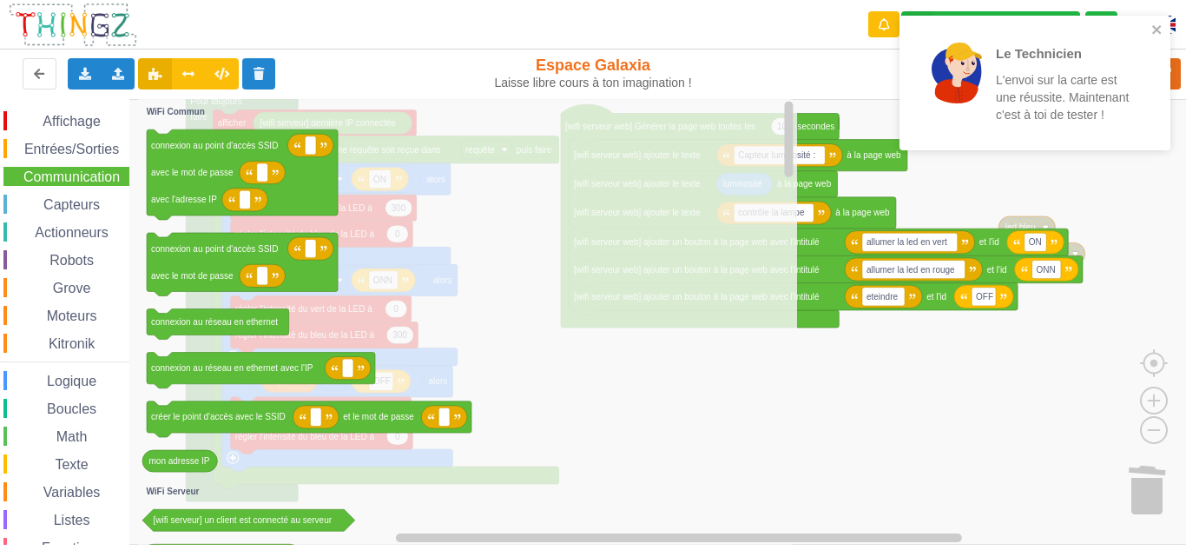
click at [918, 339] on rect "Espace de travail de Blocky" at bounding box center [599, 321] width 1198 height 445
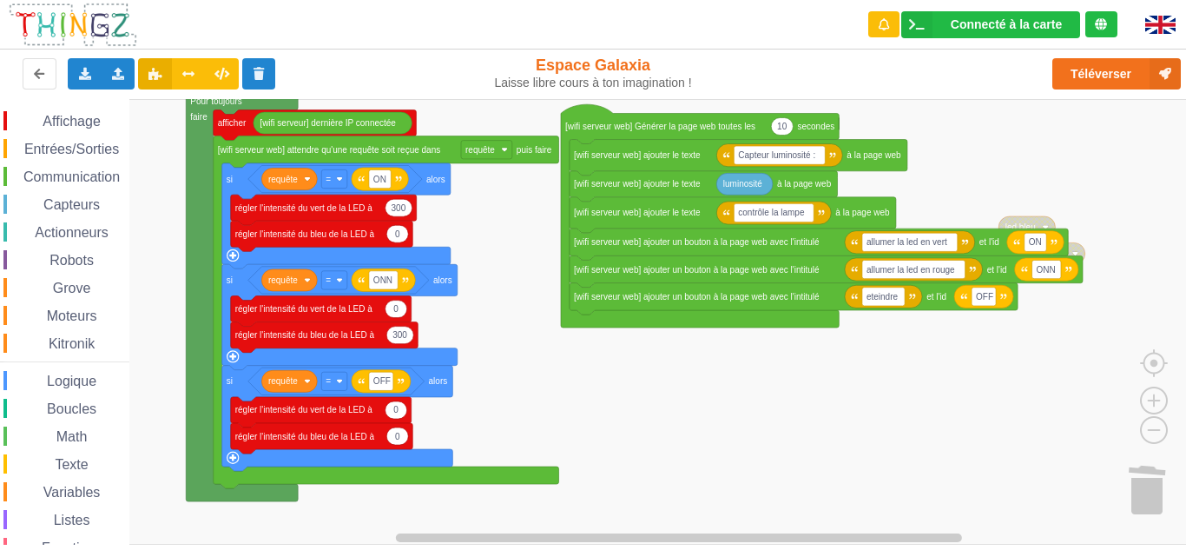
click at [672, 158] on text "[wifi serveur web] ajouter le texte" at bounding box center [637, 155] width 127 height 10
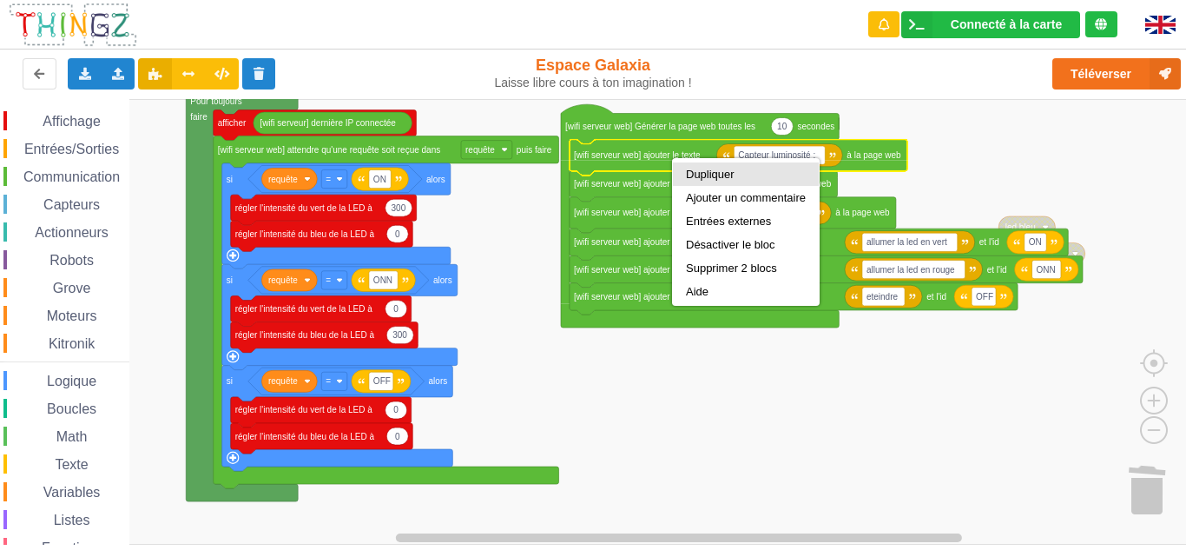
click at [709, 170] on div "Dupliquer" at bounding box center [746, 174] width 120 height 13
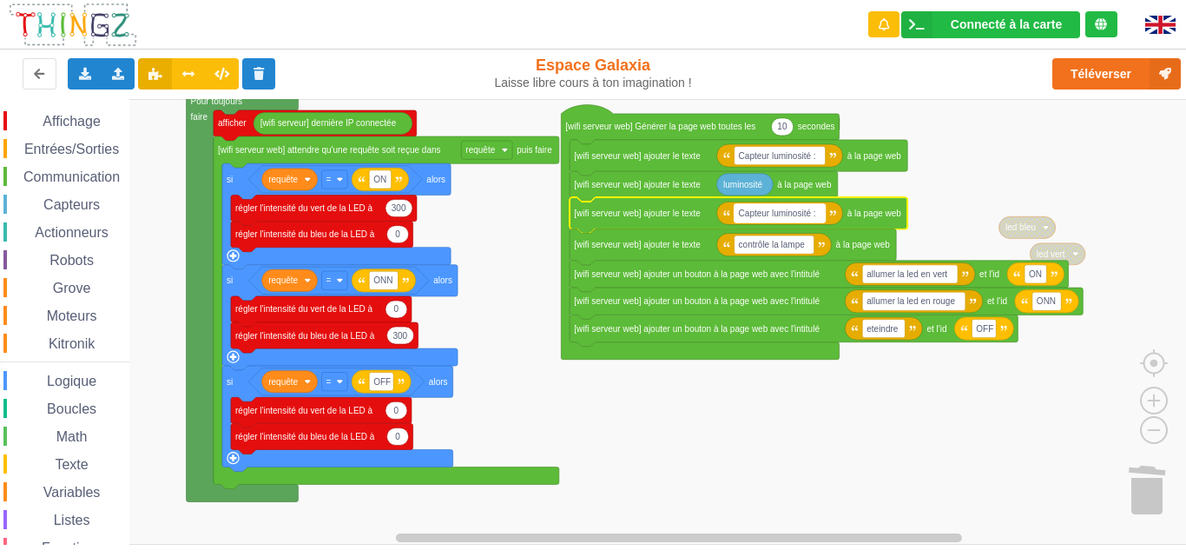
click at [754, 213] on text "Capteur luminosité :" at bounding box center [777, 213] width 77 height 10
click at [1007, 168] on div "Affichage Entrées/Sorties Communication Capteurs Actionneurs Robots Grove Moteu…" at bounding box center [599, 321] width 1198 height 445
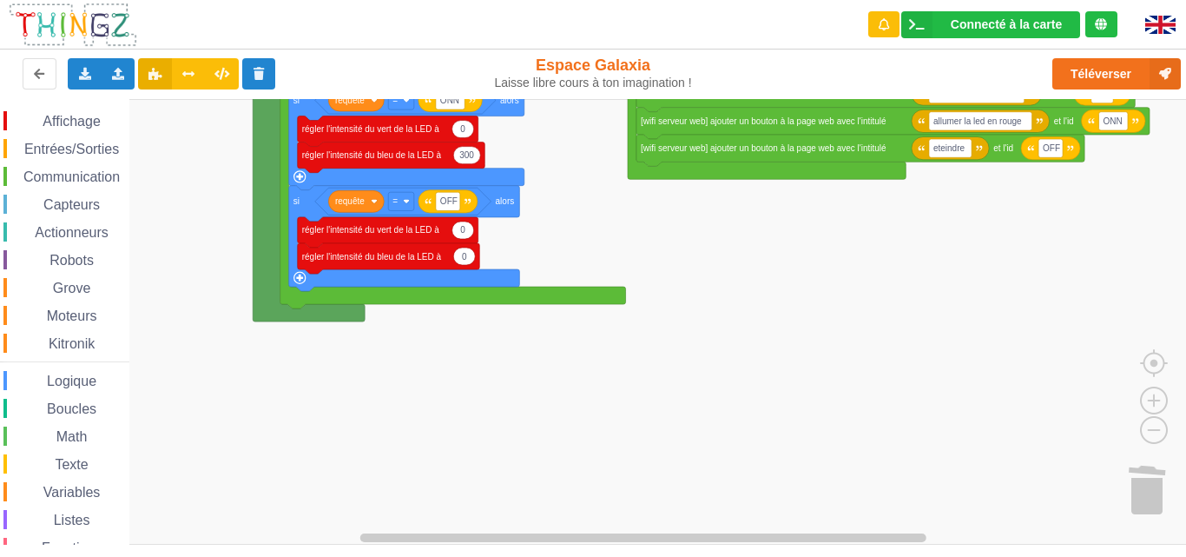
click at [900, 197] on div "Affichage Entrées/Sorties Communication Capteurs Actionneurs Robots Grove Moteu…" at bounding box center [599, 321] width 1198 height 445
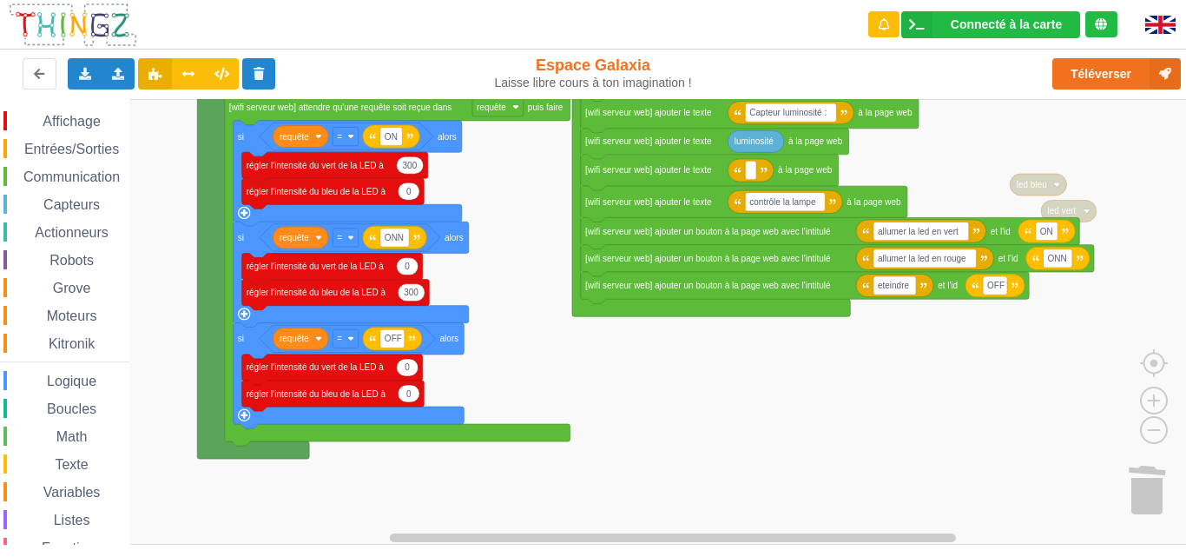
click at [786, 381] on div "Affichage Entrées/Sorties Communication Capteurs Actionneurs Robots Grove Moteu…" at bounding box center [599, 321] width 1198 height 445
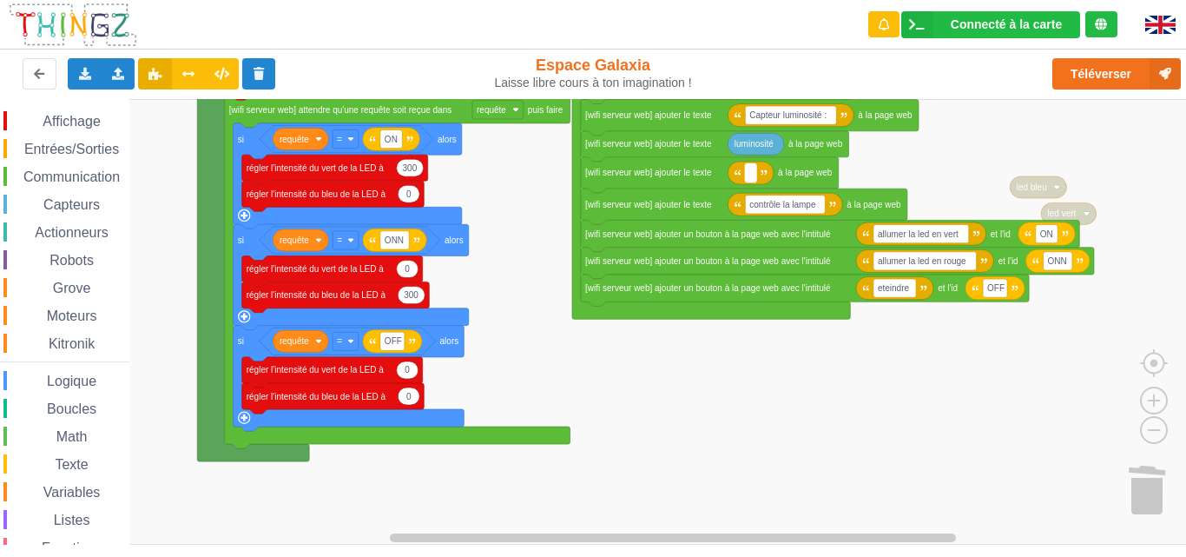
click at [749, 175] on rect "Espace de travail de Blocky" at bounding box center [750, 172] width 11 height 18
click at [691, 385] on rect "Espace de travail de Blocky" at bounding box center [599, 321] width 1198 height 445
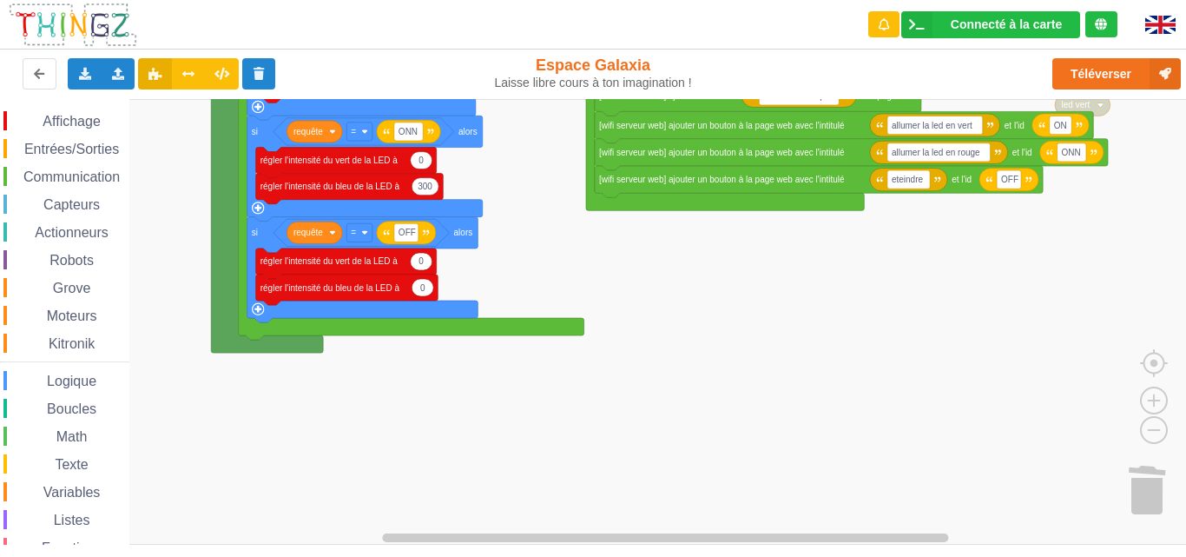
click at [694, 234] on div "Affichage Entrées/Sorties Communication Capteurs Actionneurs Robots Grove Moteu…" at bounding box center [599, 321] width 1198 height 445
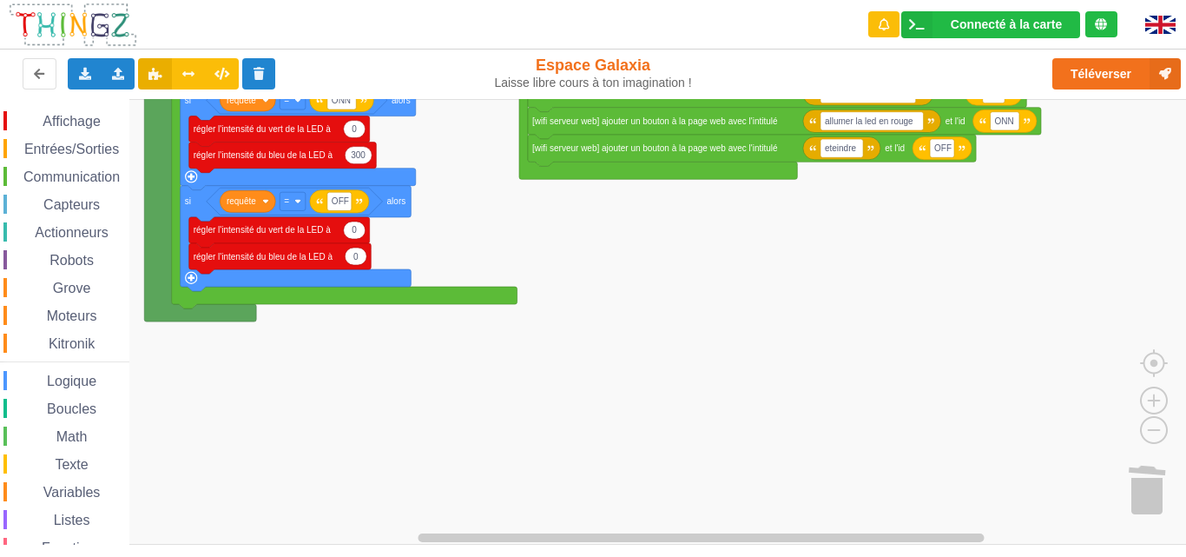
click at [643, 254] on div "Affichage Entrées/Sorties Communication Capteurs Actionneurs Robots Grove Moteu…" at bounding box center [599, 321] width 1198 height 445
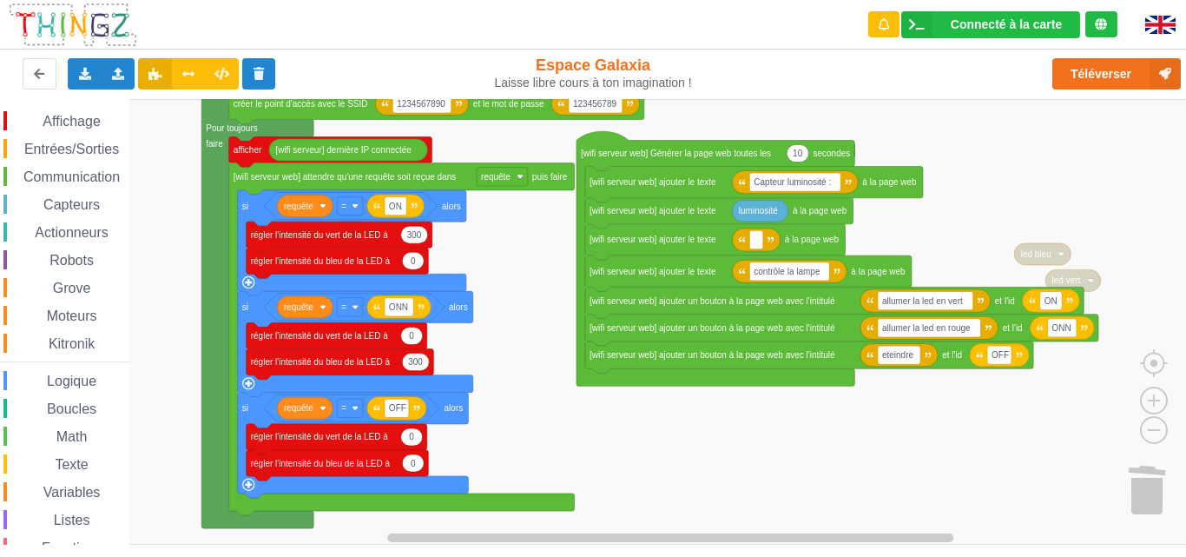
click at [601, 432] on div "Affichage Entrées/Sorties Communication Capteurs Actionneurs Robots Grove Moteu…" at bounding box center [599, 321] width 1198 height 445
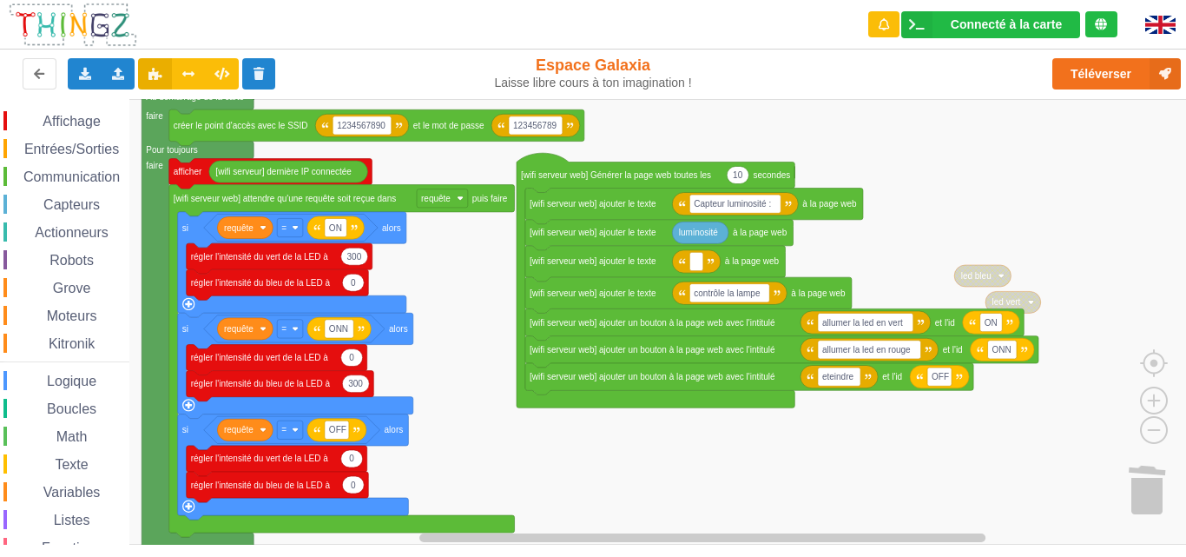
click at [562, 481] on div "Affichage Entrées/Sorties Communication Capteurs Actionneurs Robots Grove Moteu…" at bounding box center [599, 321] width 1198 height 445
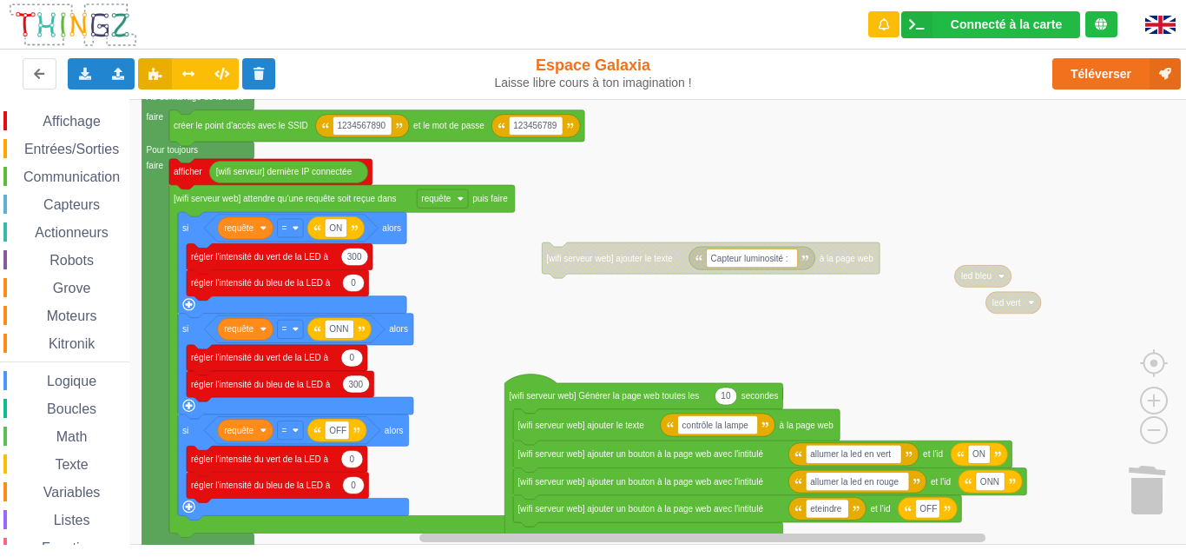
click at [578, 255] on text "[wifi serveur web] ajouter le texte" at bounding box center [609, 258] width 127 height 10
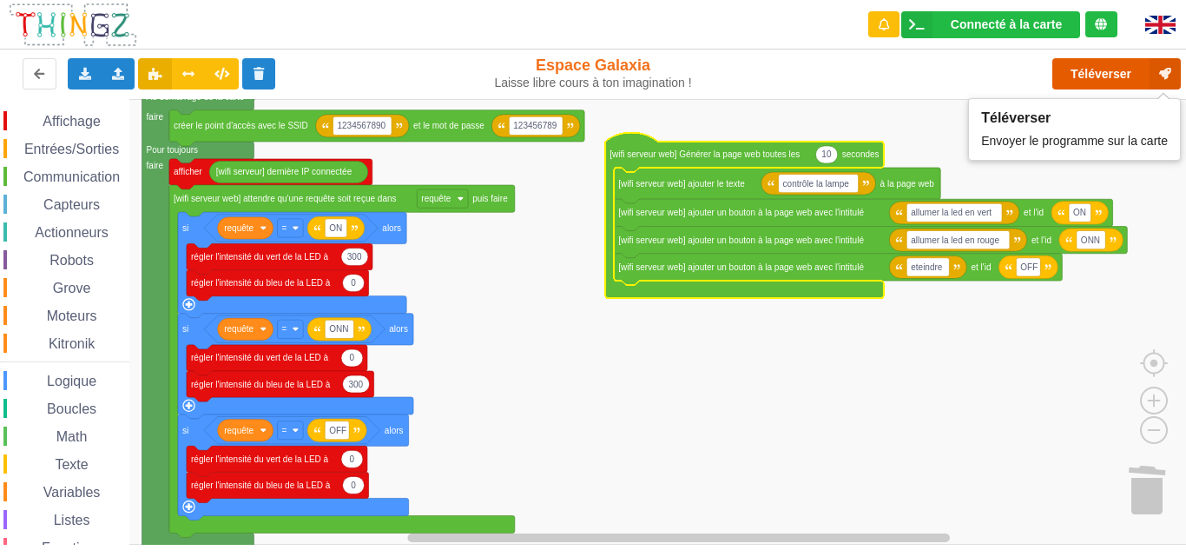
click at [1099, 69] on button "Téléverser" at bounding box center [1117, 73] width 129 height 31
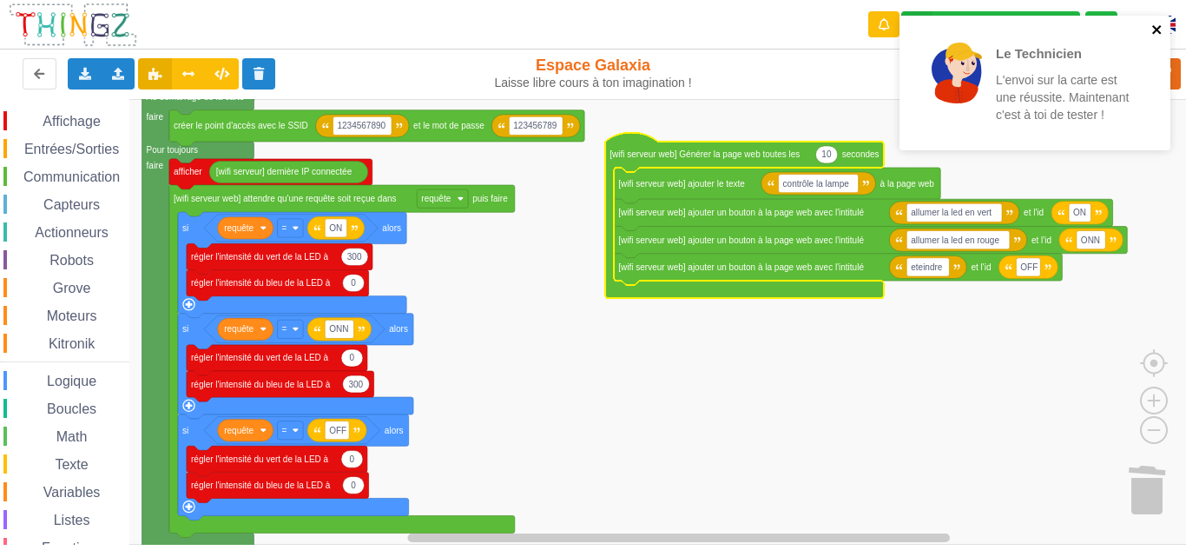
click at [1155, 30] on icon "close" at bounding box center [1158, 30] width 12 height 14
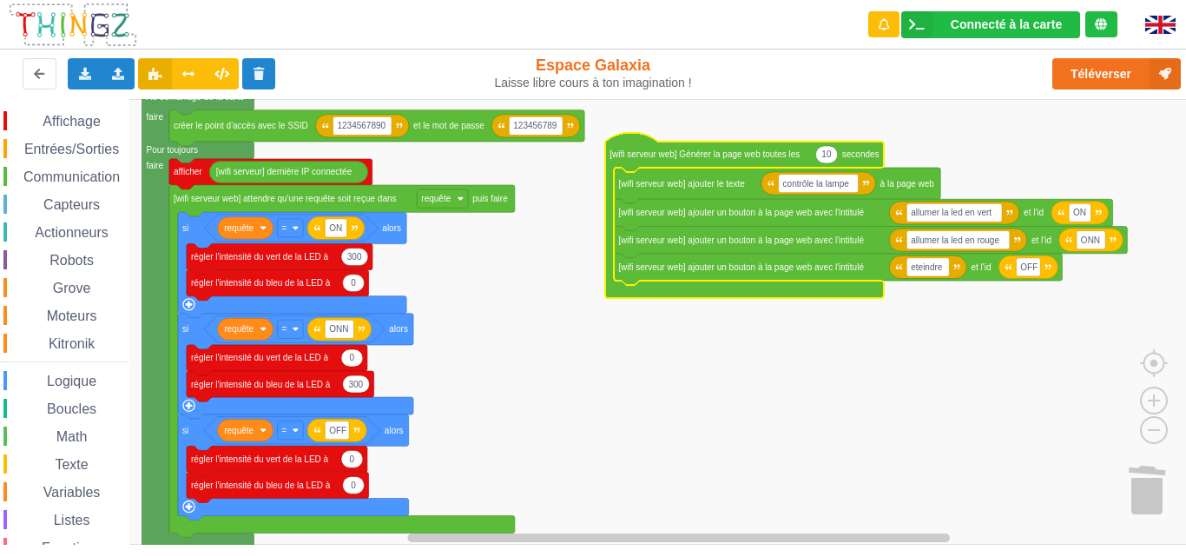
click at [646, 340] on rect "Espace de travail de Blocky" at bounding box center [599, 321] width 1198 height 445
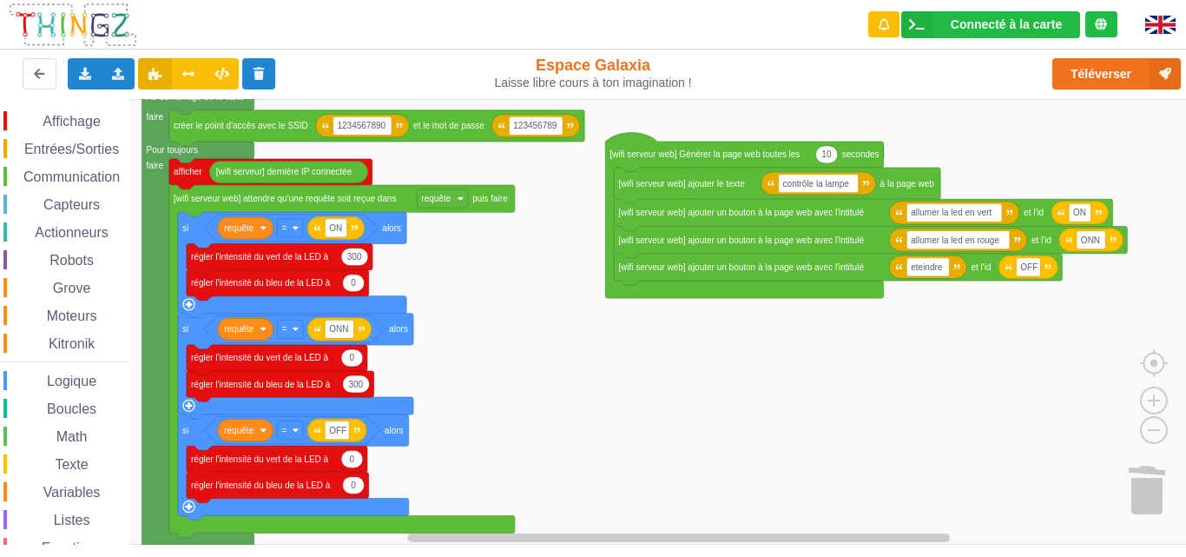
click at [90, 178] on span "Communication" at bounding box center [72, 176] width 102 height 15
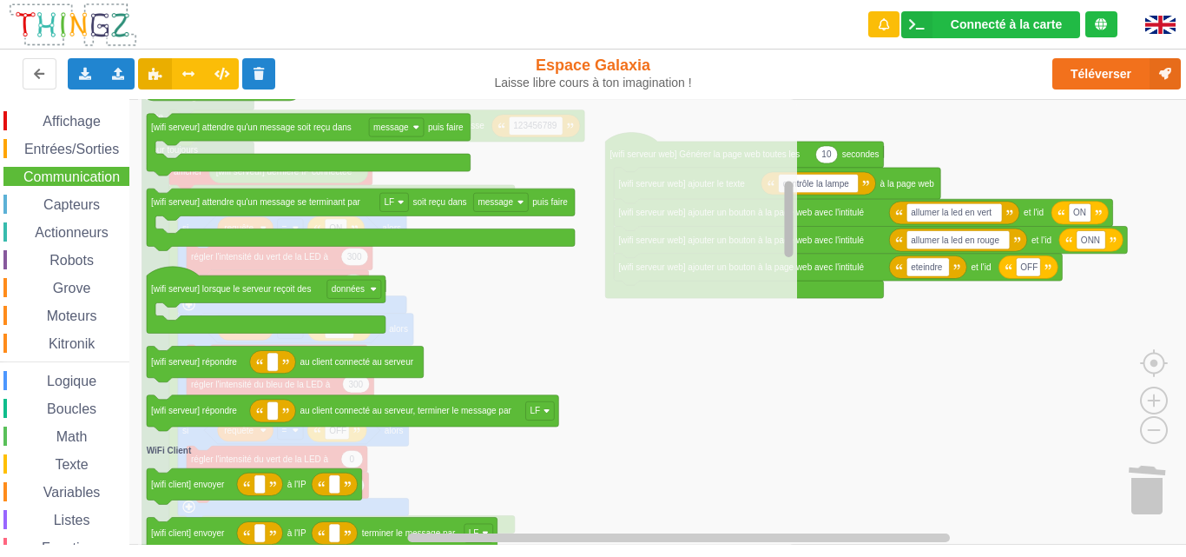
click at [764, 233] on div "Affichage Entrées/Sorties Communication Capteurs Actionneurs Robots Grove Moteu…" at bounding box center [599, 321] width 1198 height 445
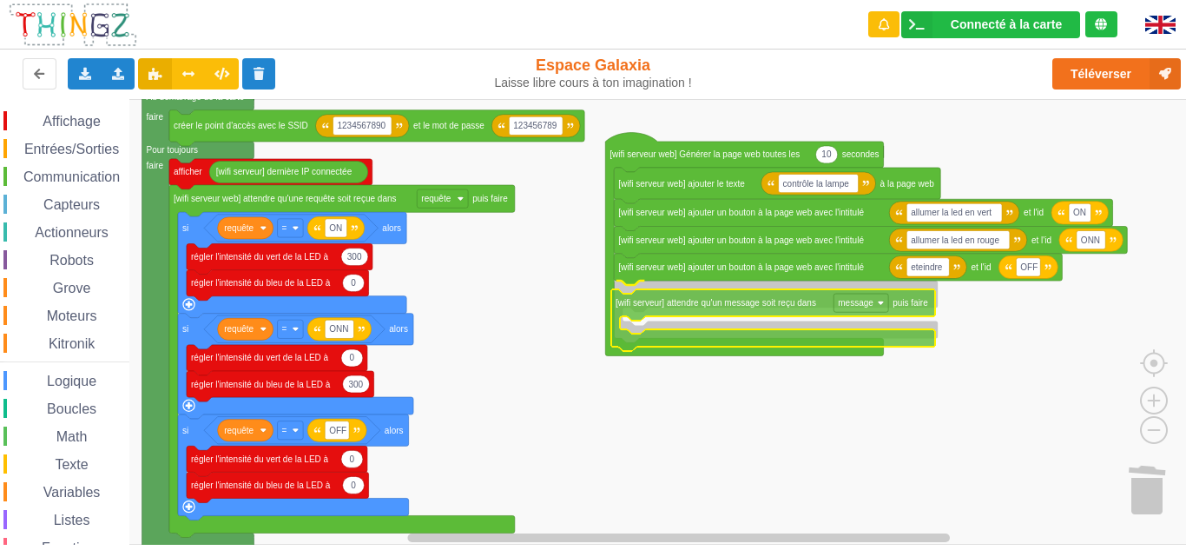
click at [756, 303] on div "Affichage Entrées/Sorties Communication Capteurs Actionneurs Robots Grove Moteu…" at bounding box center [599, 321] width 1198 height 445
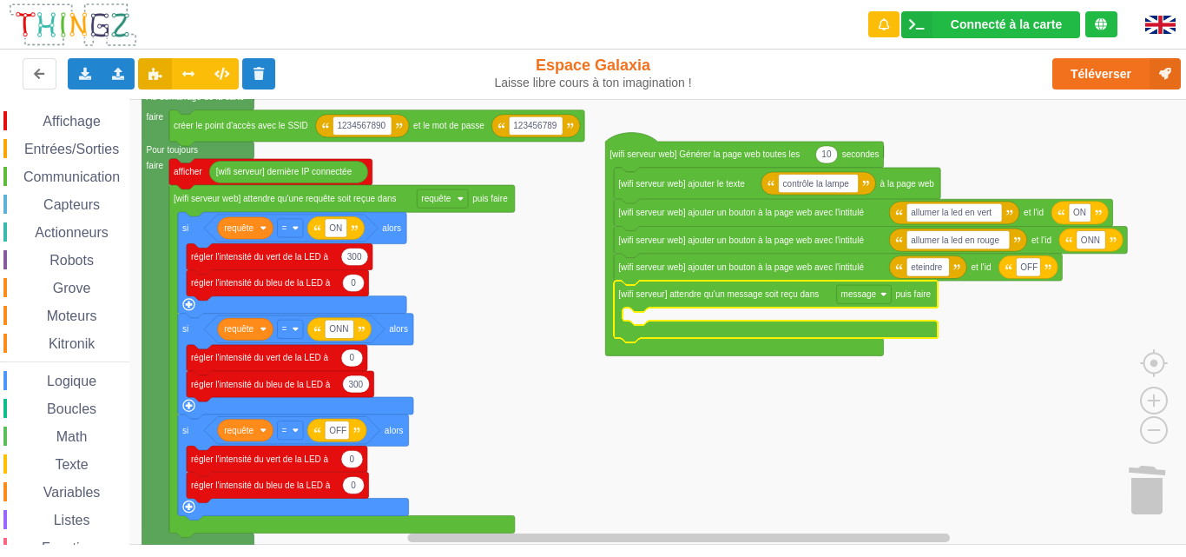
click at [79, 373] on span "Logique" at bounding box center [71, 380] width 55 height 15
click at [59, 382] on span "Logique" at bounding box center [71, 380] width 55 height 15
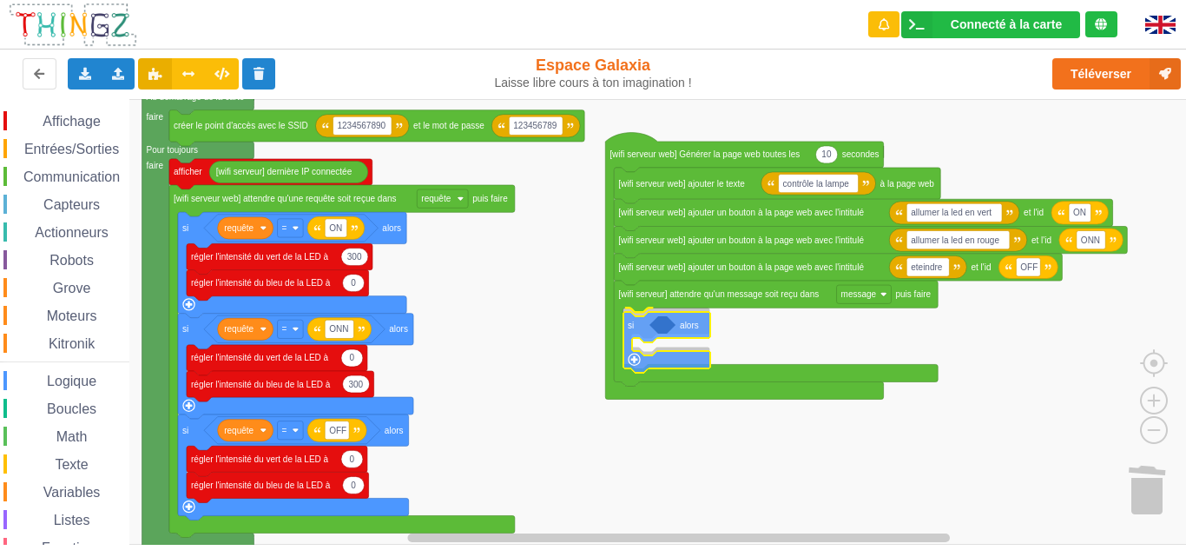
click at [638, 326] on div "Affichage Entrées/Sorties Communication Capteurs Actionneurs Robots Grove Moteu…" at bounding box center [599, 321] width 1198 height 445
click at [41, 379] on span "Espace de travail de Blocky" at bounding box center [37, 381] width 14 height 14
click at [657, 331] on div "Affichage Entrées/Sorties Communication Capteurs Actionneurs Robots Grove Moteu…" at bounding box center [599, 321] width 1198 height 445
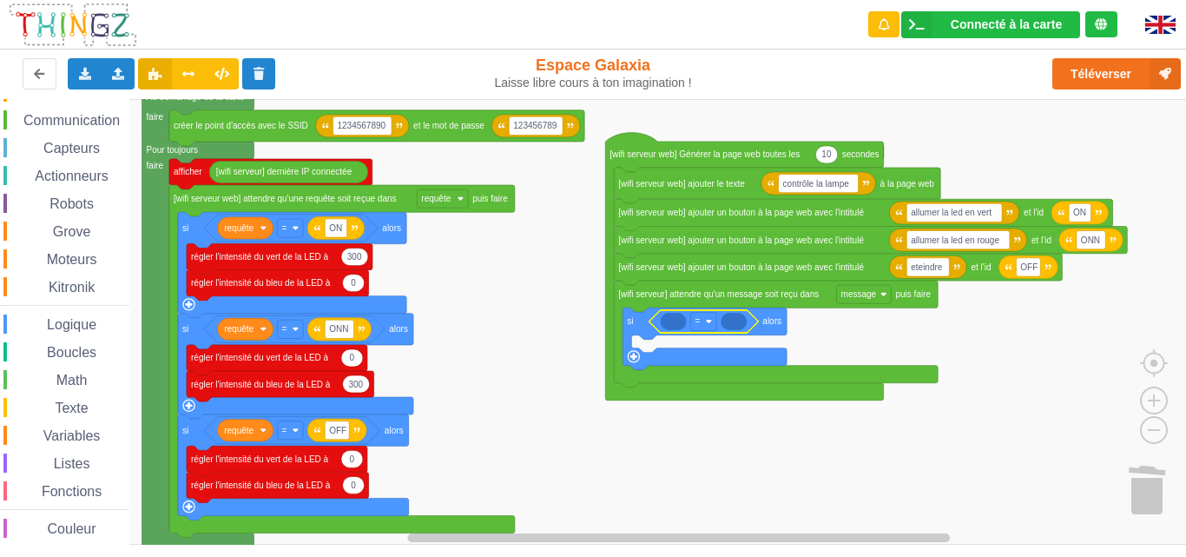
scroll to position [67, 0]
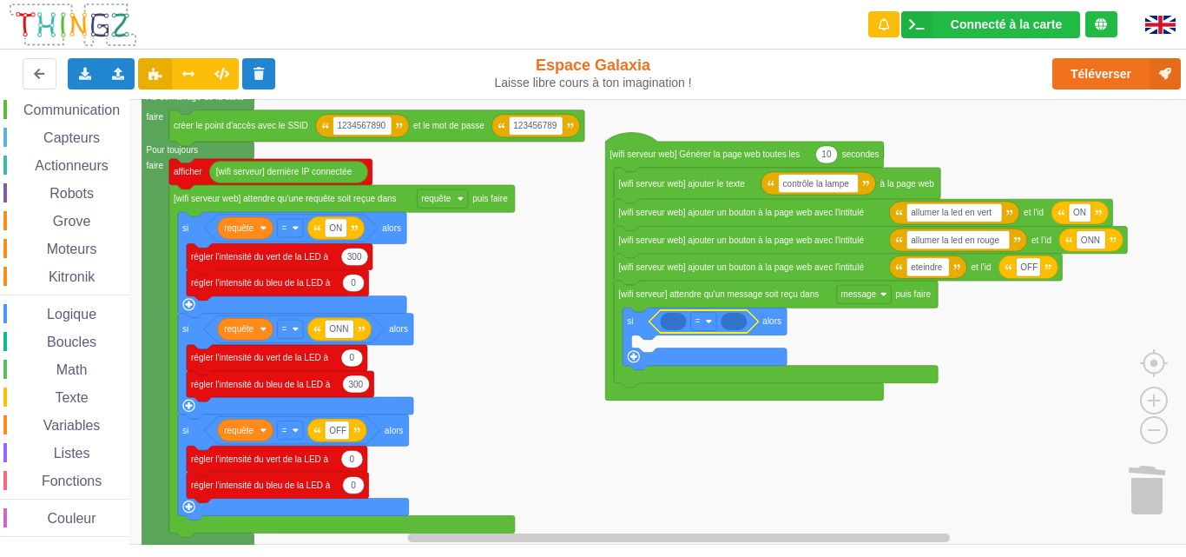
click at [76, 420] on span "Variables" at bounding box center [72, 425] width 63 height 15
click at [691, 320] on div "Affichage Entrées/Sorties Communication Capteurs Actionneurs Robots Grove Moteu…" at bounding box center [599, 321] width 1198 height 445
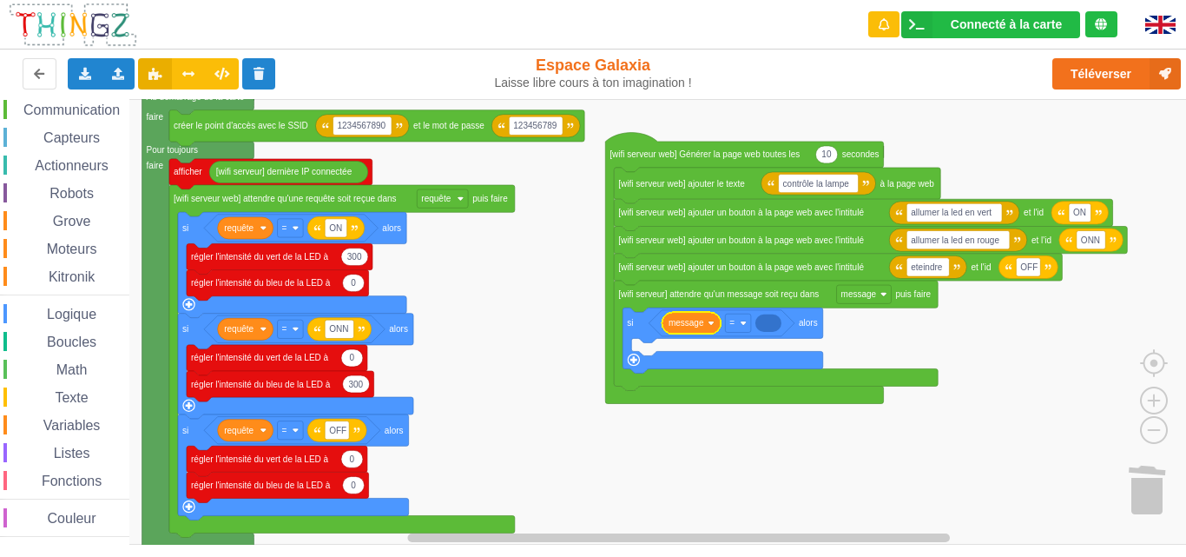
click at [68, 388] on div "Texte" at bounding box center [66, 396] width 126 height 19
click at [763, 329] on div "Affichage Entrées/Sorties Communication Capteurs Actionneurs Robots Grove Moteu…" at bounding box center [599, 321] width 1198 height 445
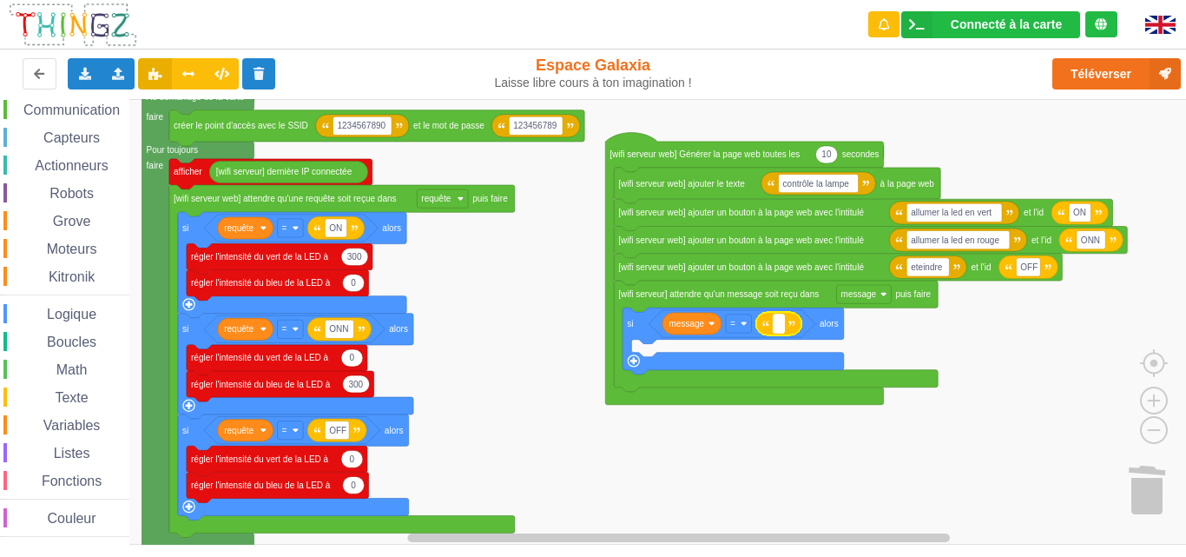
click at [782, 329] on rect "Espace de travail de Blocky" at bounding box center [779, 323] width 11 height 18
type input "sa marche"
click at [977, 349] on rect "Espace de travail de Blocky" at bounding box center [599, 321] width 1198 height 445
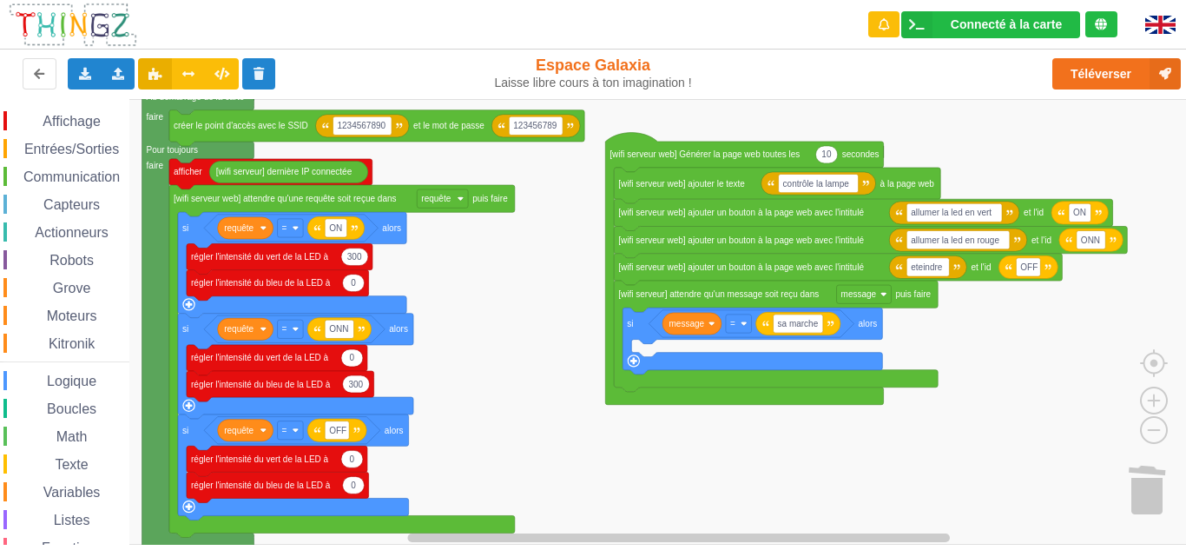
click at [108, 122] on div "Affichage" at bounding box center [66, 120] width 126 height 19
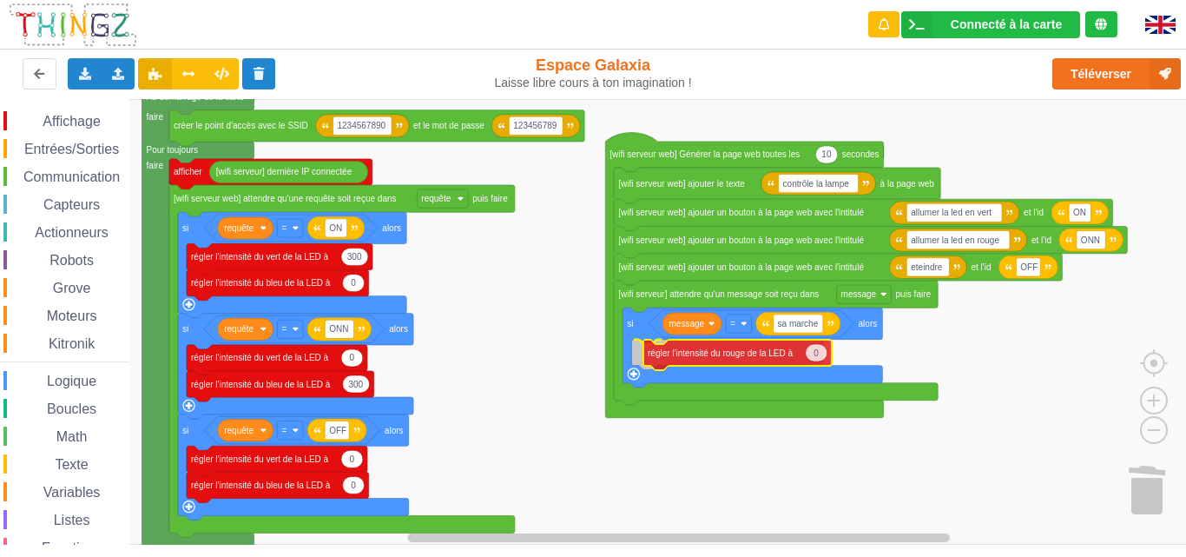
click at [704, 365] on div "Affichage Entrées/Sorties Communication Capteurs Actionneurs Robots Grove Moteu…" at bounding box center [599, 321] width 1198 height 445
click at [806, 354] on text "0" at bounding box center [804, 352] width 5 height 10
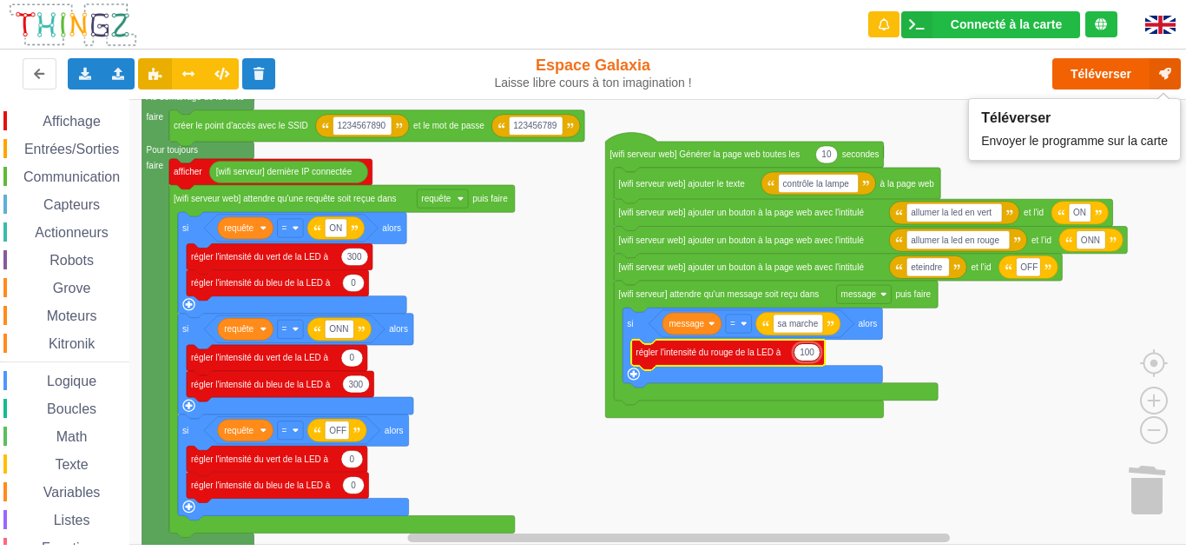
type input "100"
click at [1108, 59] on button "Téléverser" at bounding box center [1117, 73] width 129 height 31
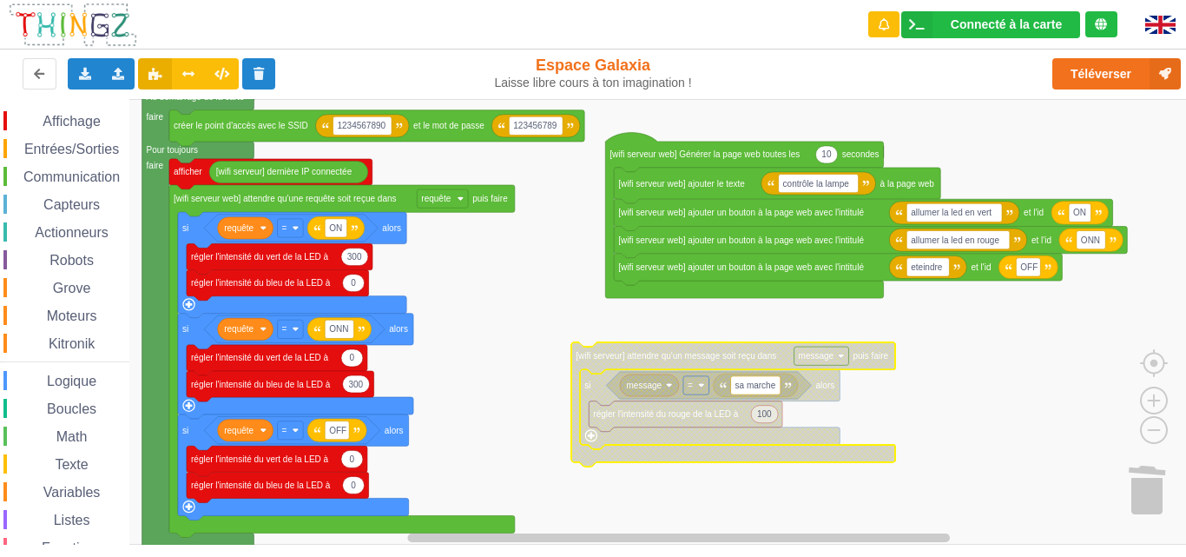
click at [55, 175] on span "Communication" at bounding box center [72, 176] width 102 height 15
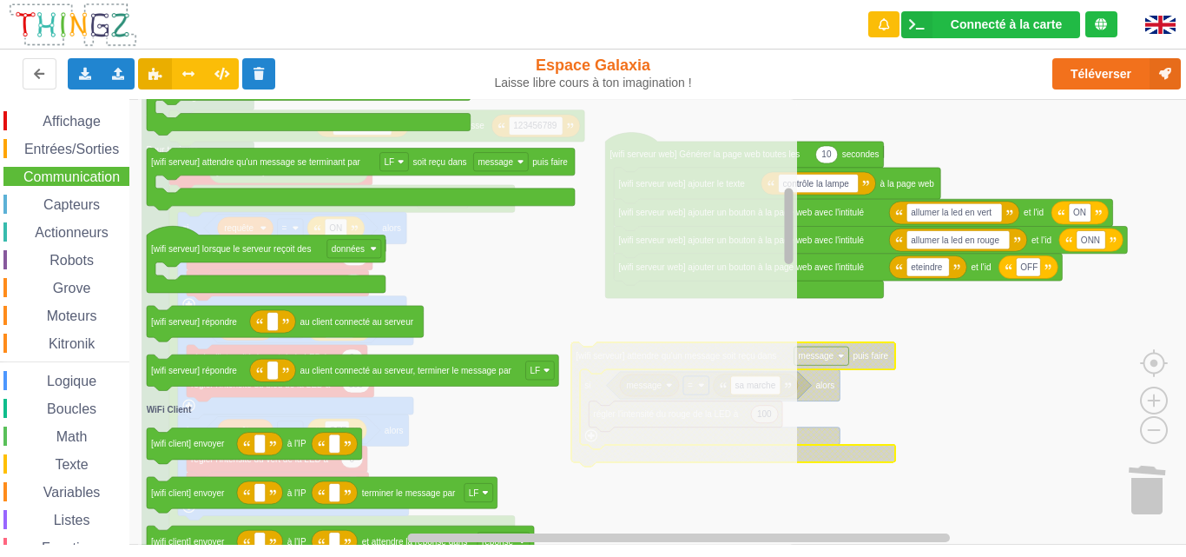
click at [755, 223] on div "Affichage Entrées/Sorties Communication Capteurs Actionneurs Robots Grove Moteu…" at bounding box center [599, 321] width 1198 height 445
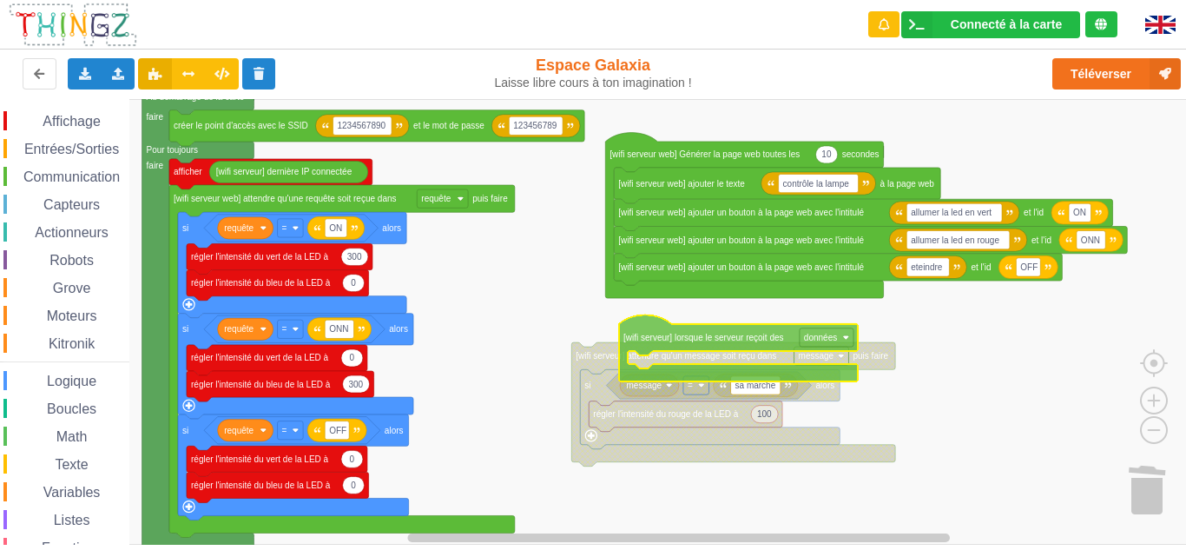
click at [736, 339] on div "Affichage Entrées/Sorties Communication Capteurs Actionneurs Robots Grove Moteu…" at bounding box center [599, 321] width 1198 height 445
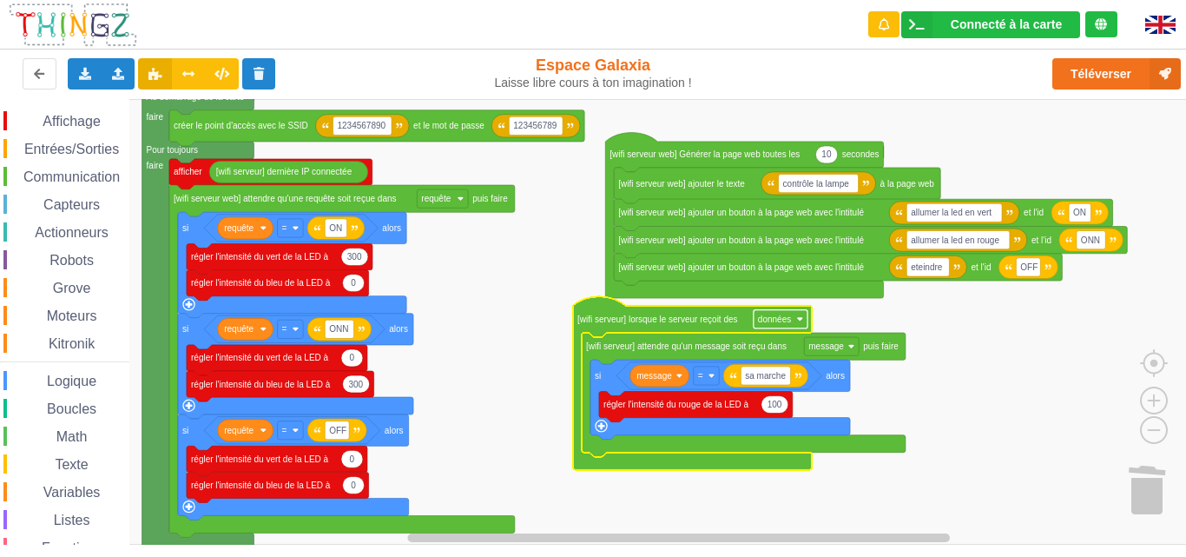
click at [783, 321] on text "données" at bounding box center [774, 319] width 33 height 10
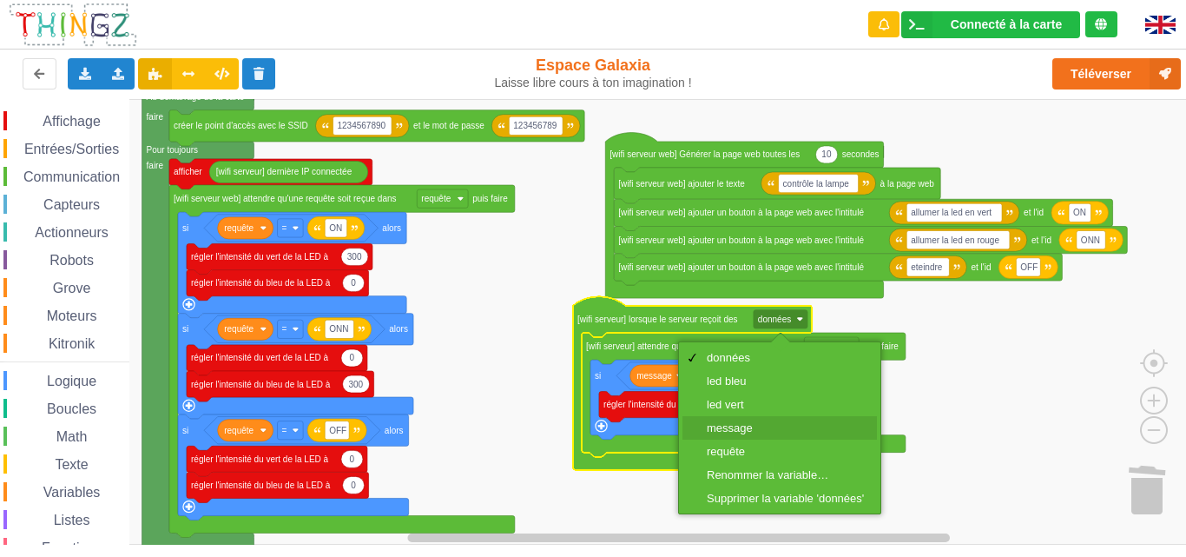
click at [736, 422] on div "message" at bounding box center [785, 427] width 157 height 13
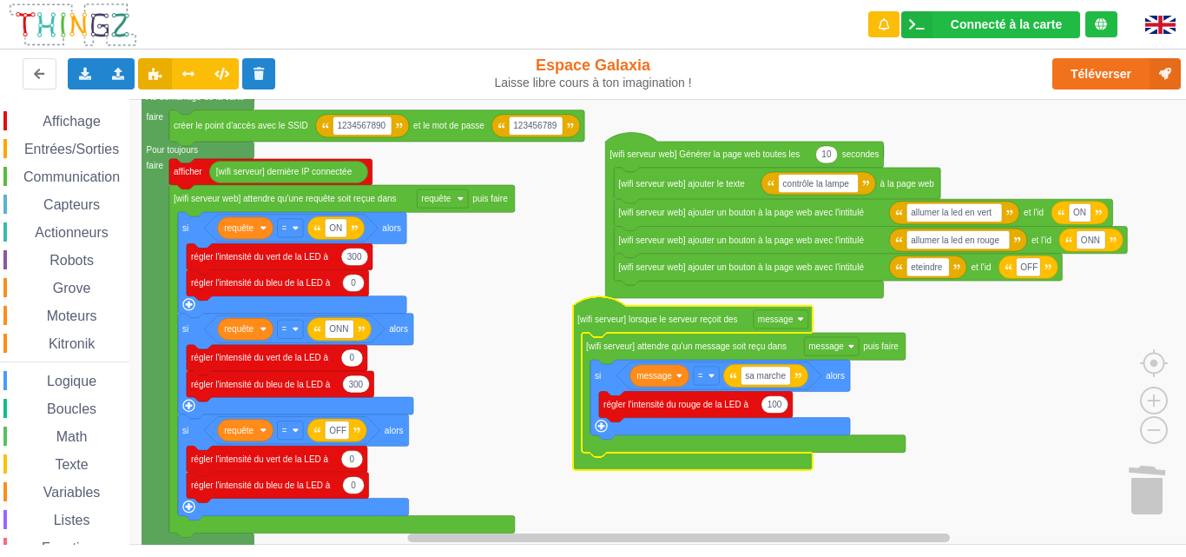
click at [983, 346] on rect "Espace de travail de Blocky" at bounding box center [599, 321] width 1198 height 445
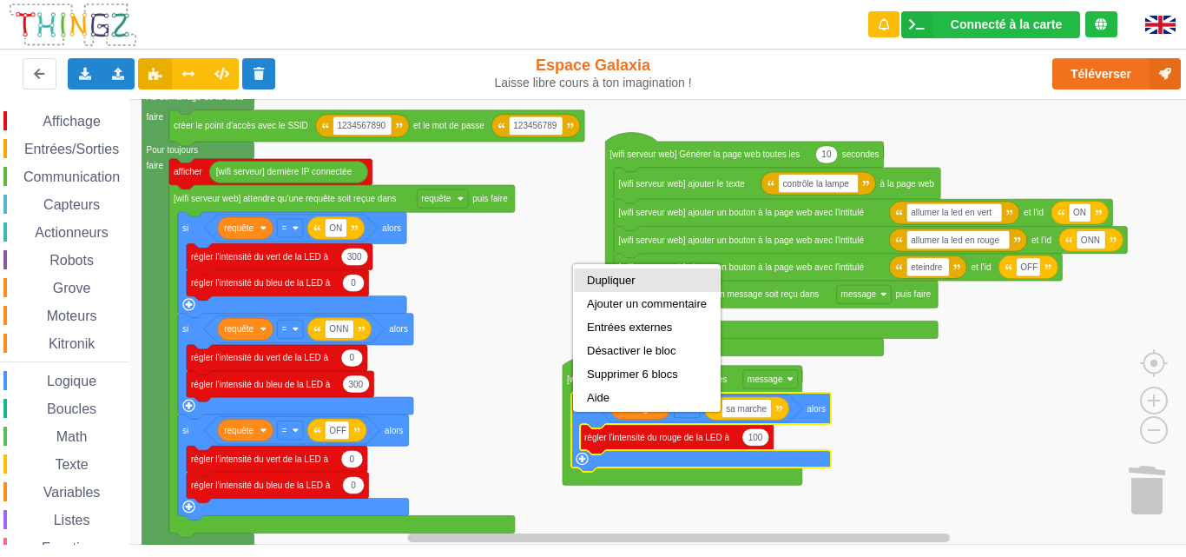
click at [612, 282] on div "Dupliquer" at bounding box center [647, 280] width 120 height 13
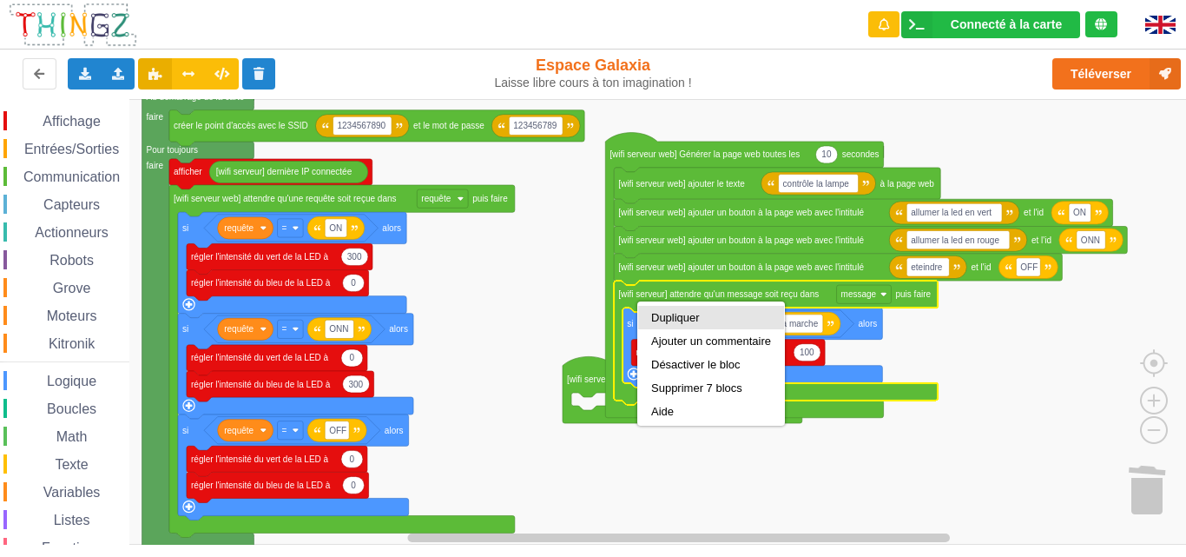
click at [649, 324] on div "Dupliquer" at bounding box center [711, 317] width 146 height 23
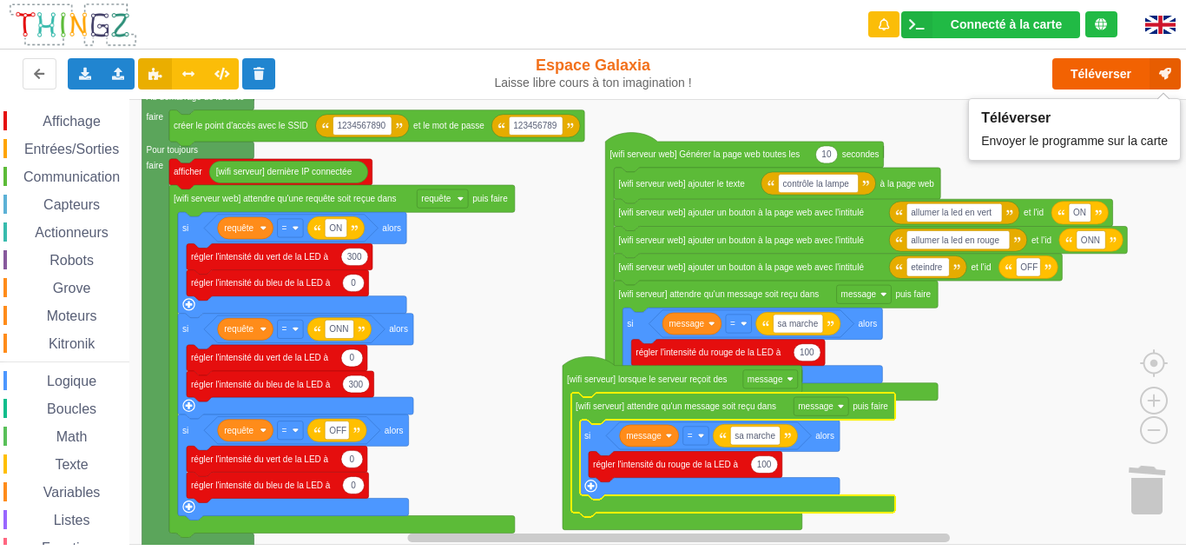
click at [1106, 67] on button "Téléverser" at bounding box center [1117, 73] width 129 height 31
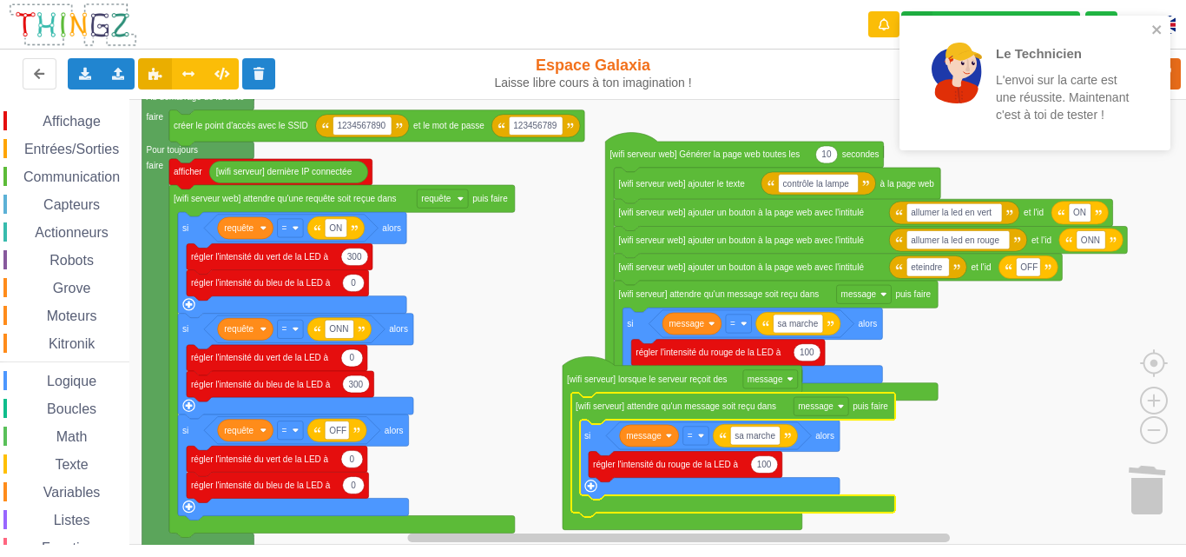
click at [1164, 241] on rect "Espace de travail de Blocky" at bounding box center [599, 321] width 1198 height 445
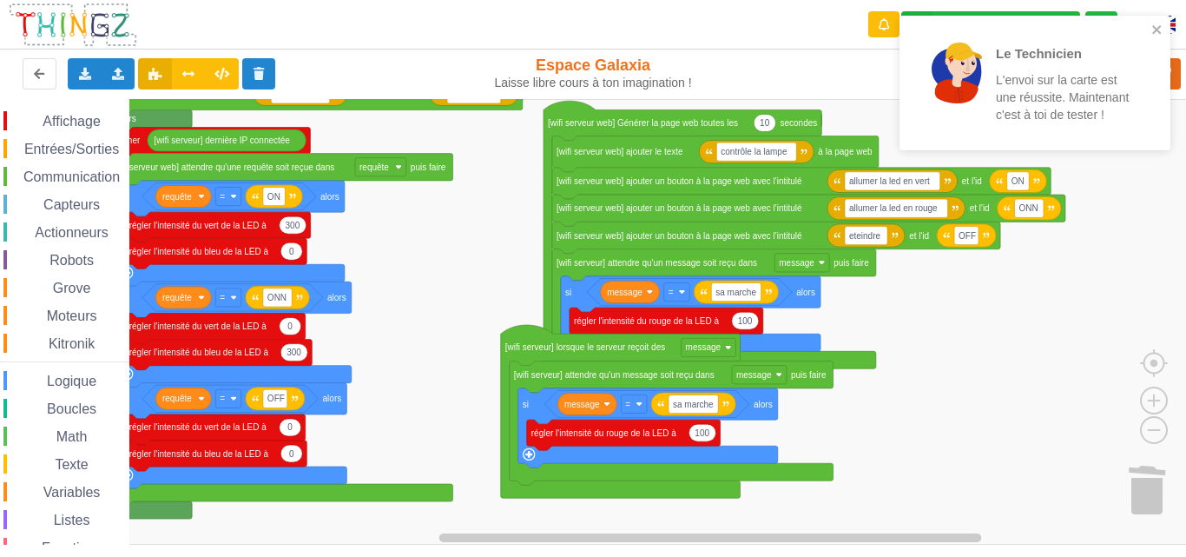
click at [907, 314] on div "Affichage Entrées/Sorties Communication Capteurs Actionneurs Robots Grove Moteu…" at bounding box center [599, 321] width 1198 height 445
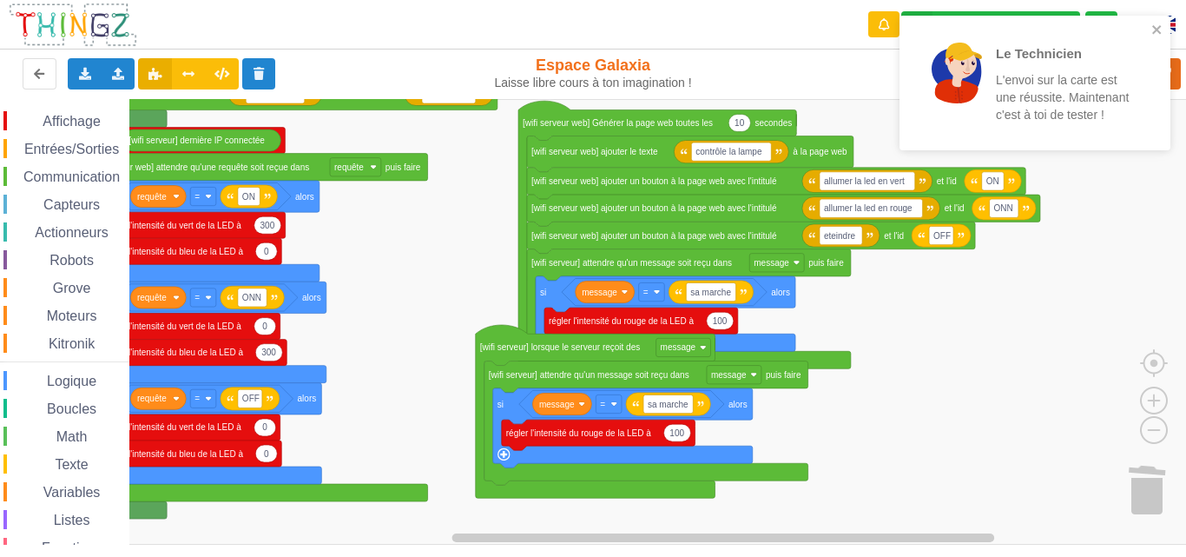
click at [881, 314] on div "Affichage Entrées/Sorties Communication Capteurs Actionneurs Robots Grove Moteu…" at bounding box center [599, 321] width 1198 height 445
click at [490, 349] on text "[wifi serveur] lorsque le serveur reçoit des" at bounding box center [560, 347] width 161 height 10
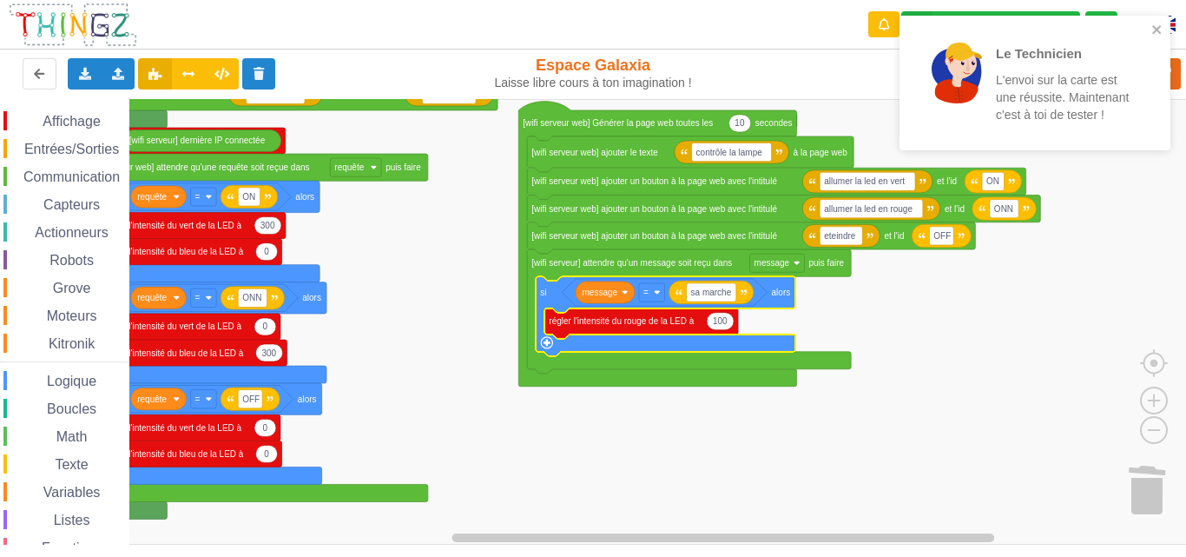
click at [552, 296] on icon "Espace de travail de Blocky" at bounding box center [666, 315] width 260 height 79
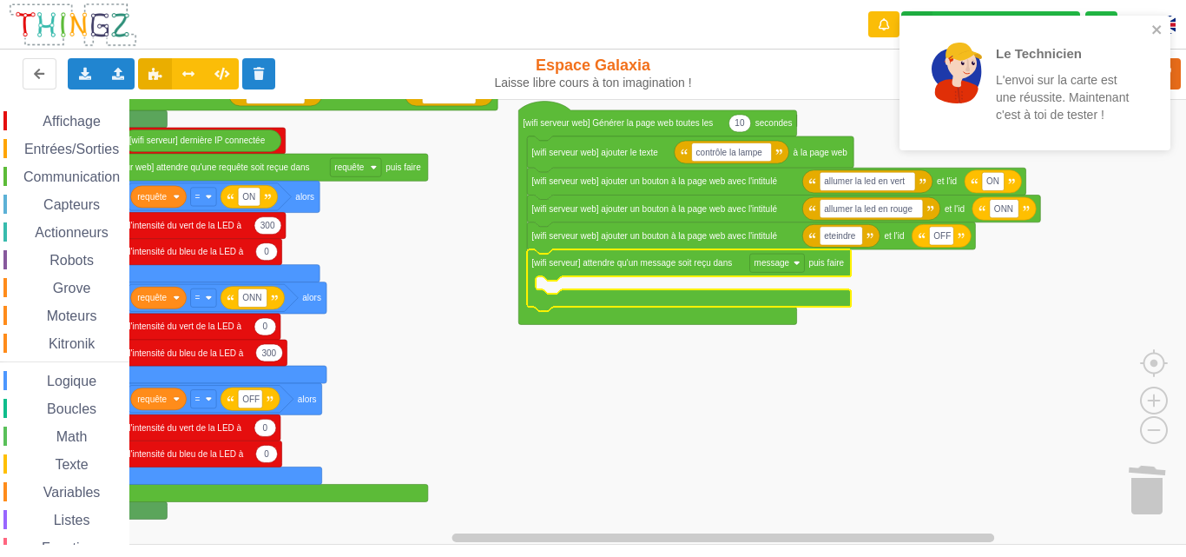
click at [554, 272] on icon "Espace de travail de Blocky" at bounding box center [689, 280] width 324 height 62
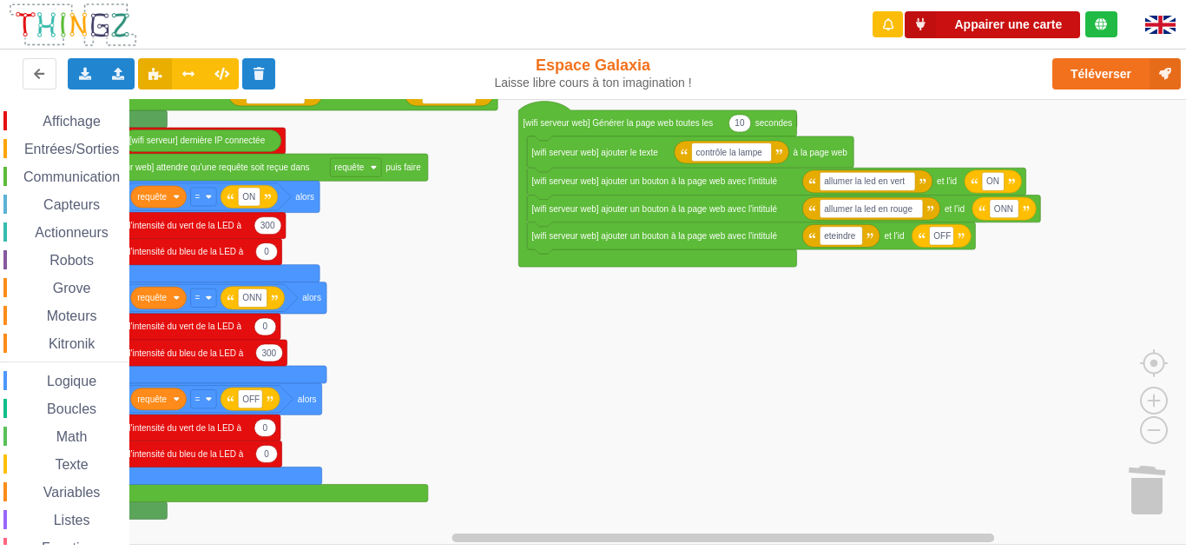
click at [1012, 25] on button "Appairer une carte" at bounding box center [992, 24] width 175 height 27
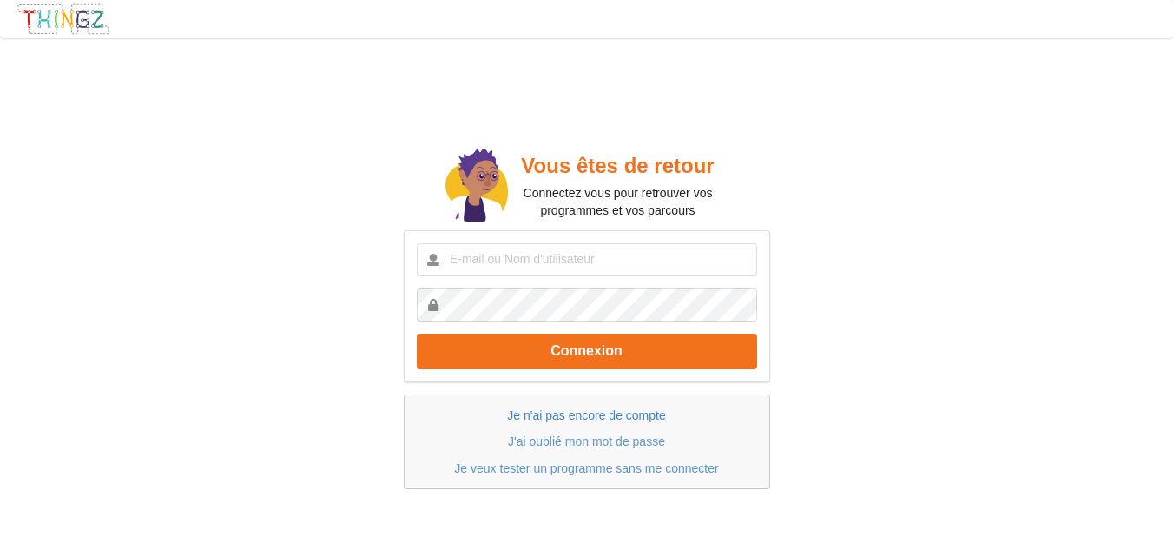
click at [530, 413] on link "Je n'ai pas encore de compte" at bounding box center [586, 415] width 158 height 14
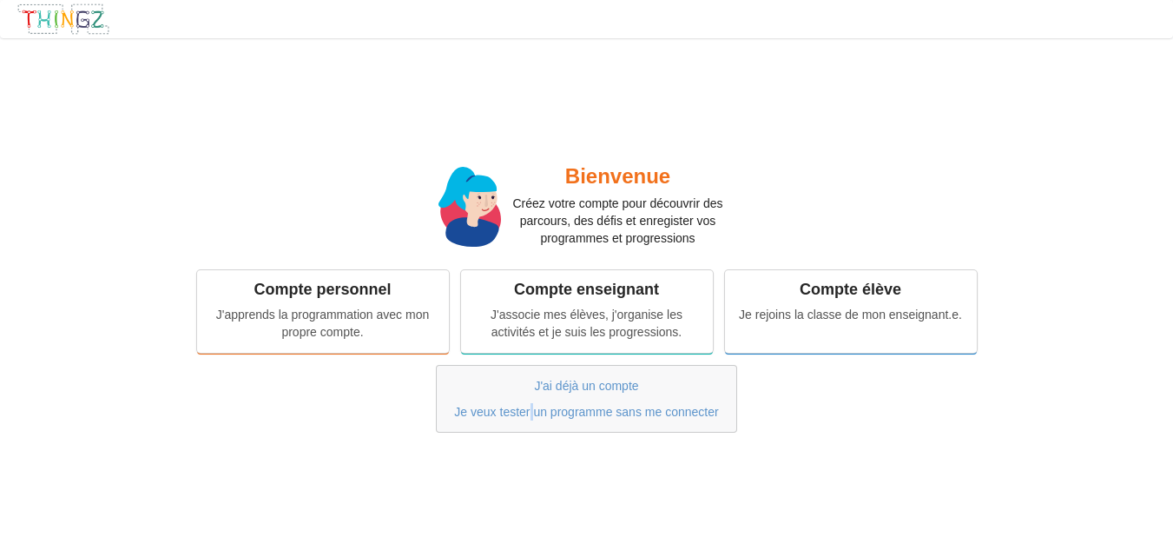
click at [530, 413] on link "Je veux tester un programme sans me connecter" at bounding box center [586, 412] width 264 height 14
click at [249, 313] on div "J'apprends la programmation avec mon propre compte." at bounding box center [323, 320] width 228 height 35
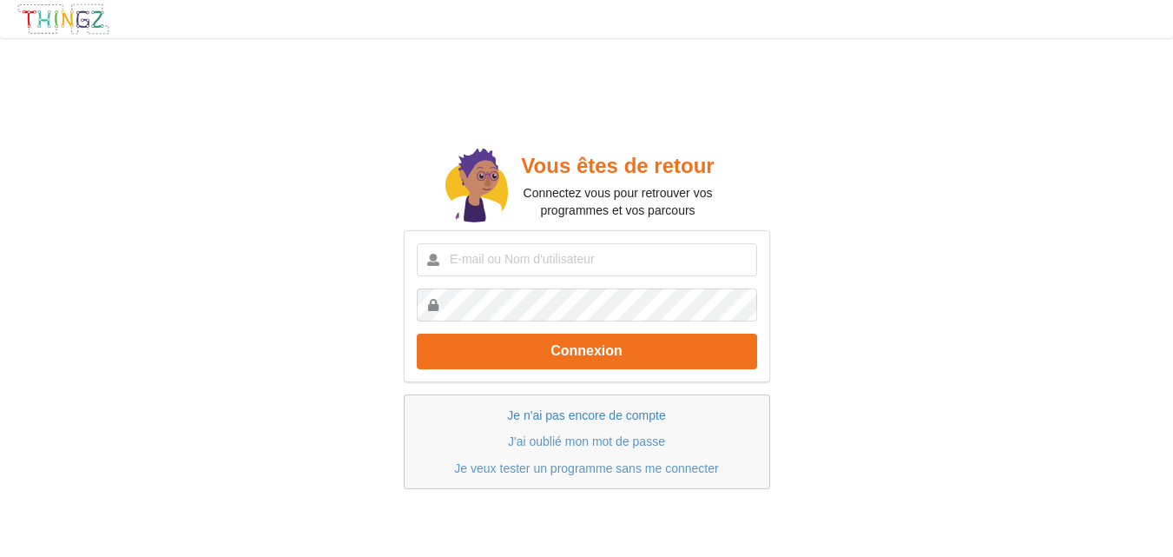
click at [606, 419] on link "Je n'ai pas encore de compte" at bounding box center [586, 415] width 158 height 14
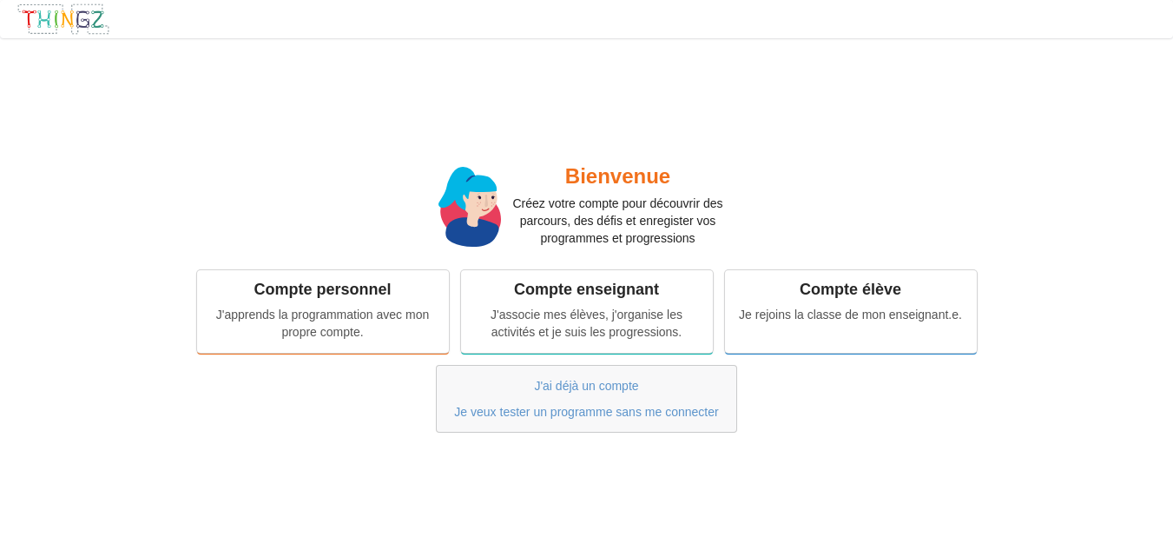
click at [606, 419] on link "Je veux tester un programme sans me connecter" at bounding box center [586, 412] width 264 height 14
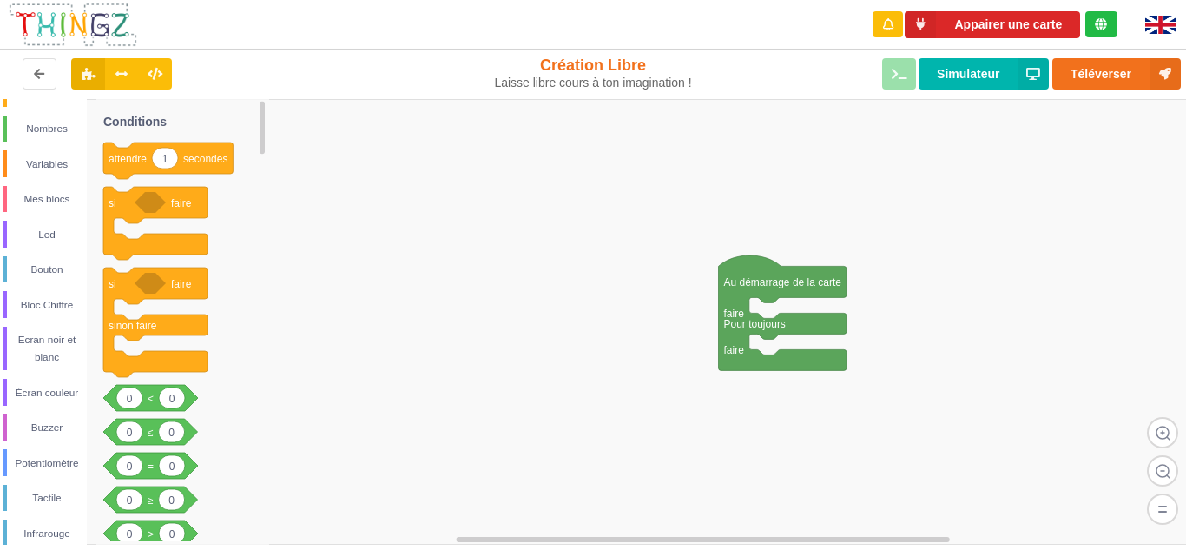
scroll to position [67, 0]
click at [62, 242] on div "Led" at bounding box center [44, 229] width 83 height 27
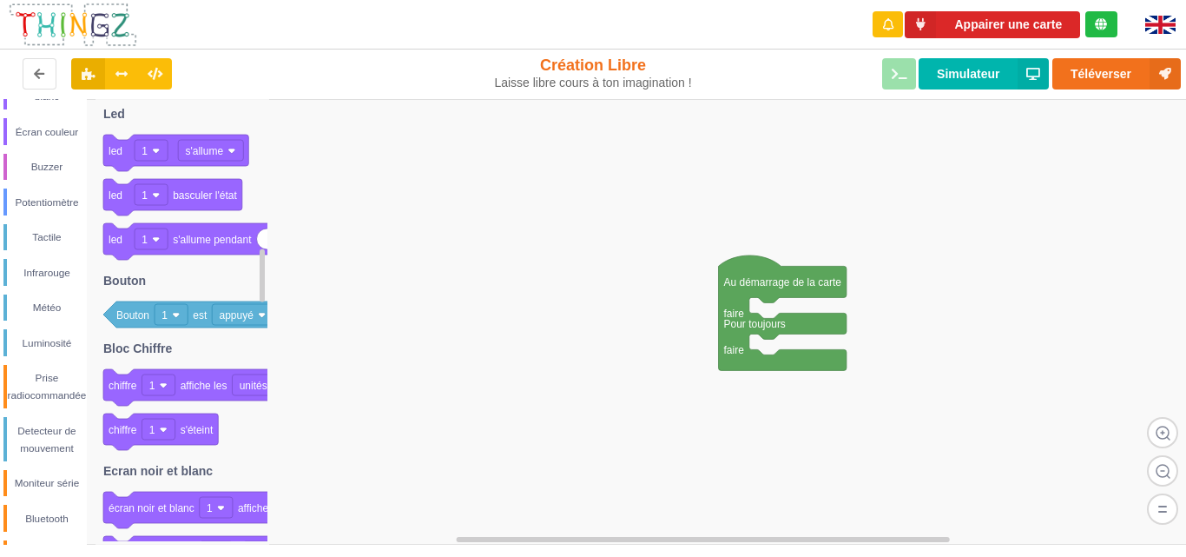
scroll to position [343, 0]
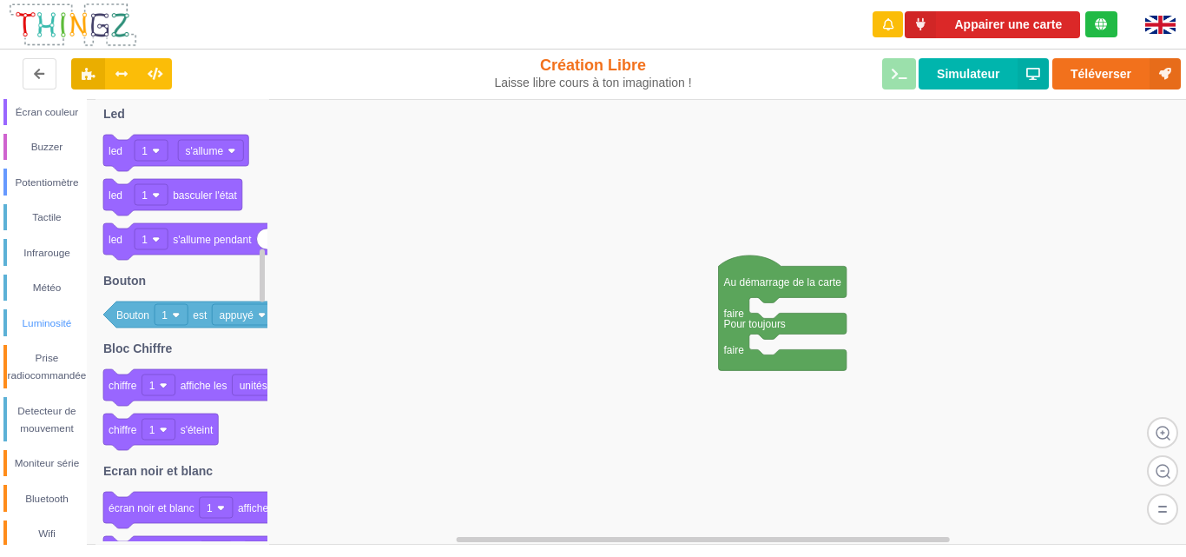
click at [65, 319] on div "Luminosité" at bounding box center [47, 322] width 80 height 17
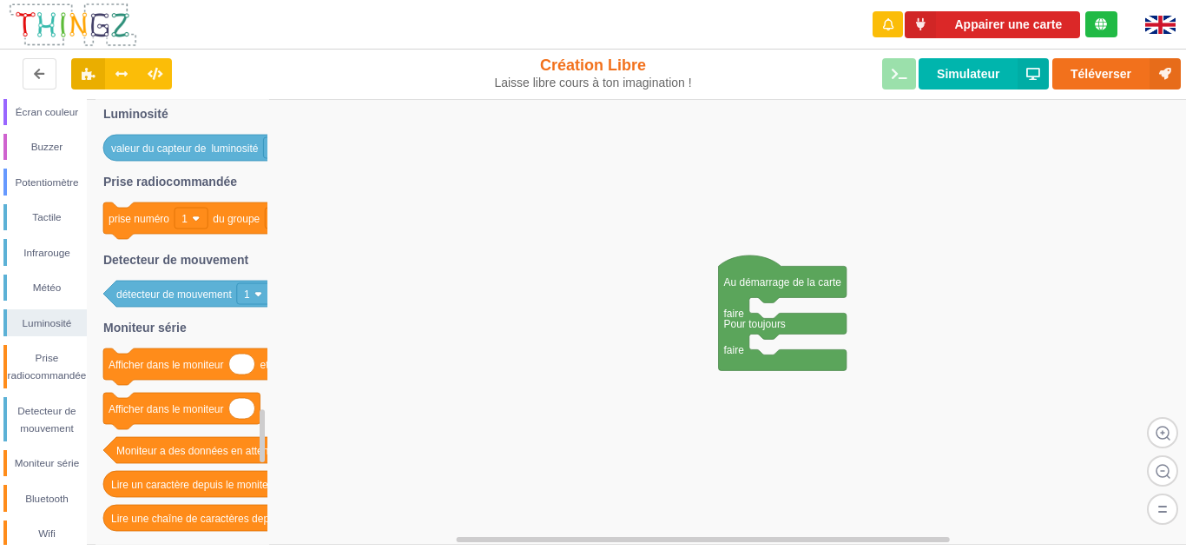
scroll to position [353, 0]
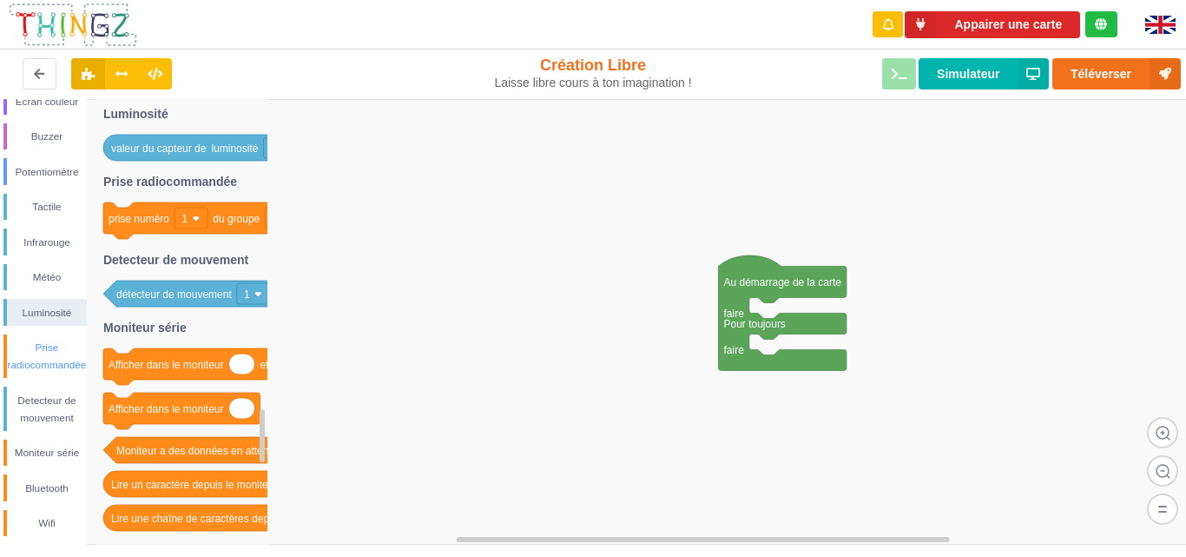
click at [81, 363] on div "Prise radiocommandée" at bounding box center [47, 356] width 80 height 35
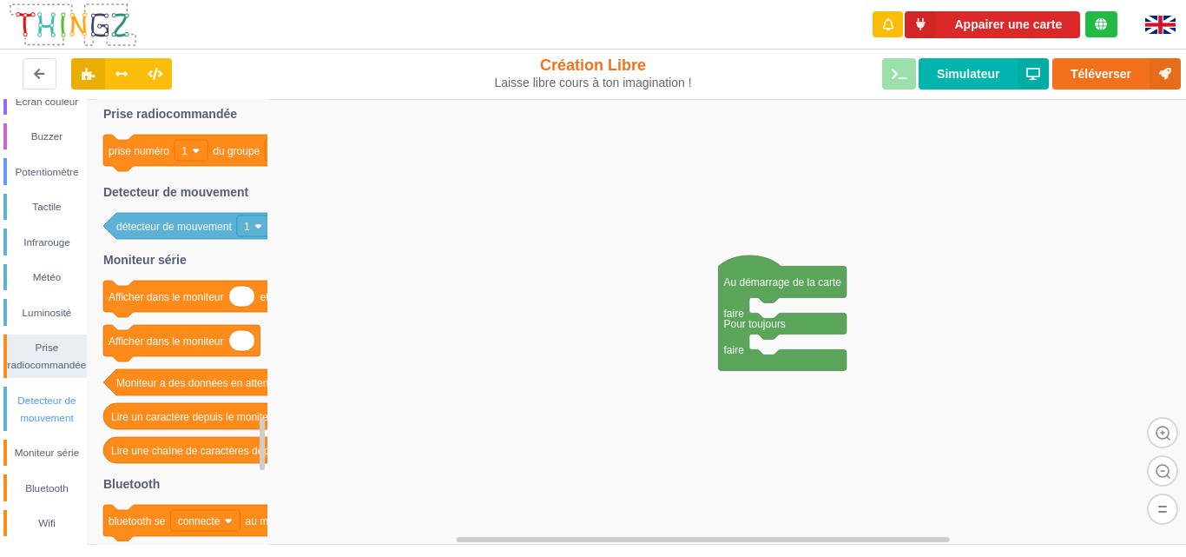
click at [76, 423] on div "Detecteur de mouvement" at bounding box center [47, 409] width 80 height 35
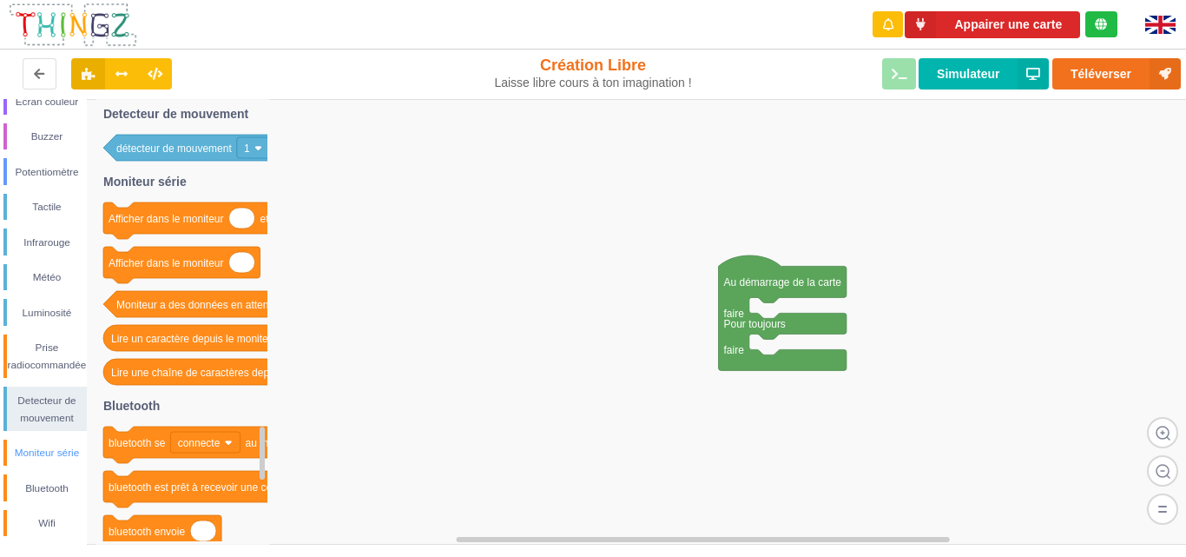
click at [72, 450] on div "Moniteur série" at bounding box center [47, 452] width 80 height 17
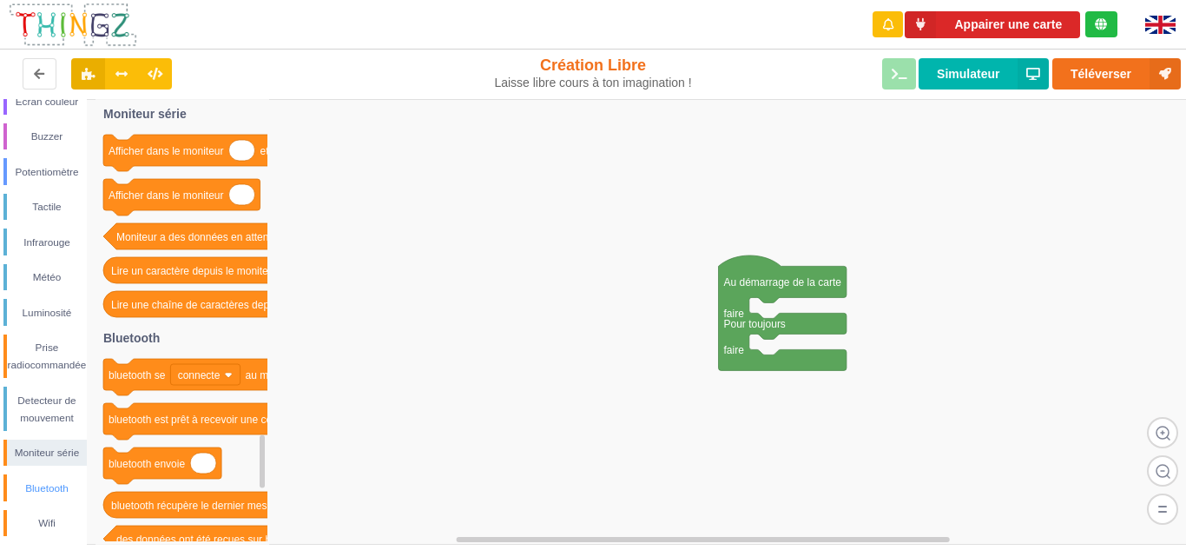
click at [70, 487] on div "Bluetooth" at bounding box center [47, 487] width 80 height 17
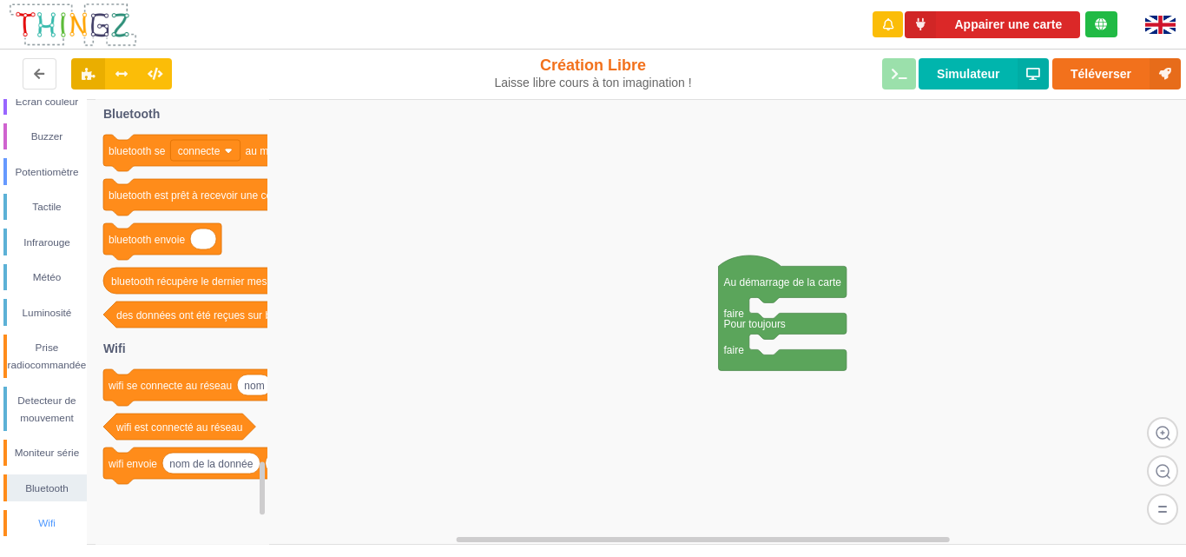
click at [62, 521] on div "Wifi" at bounding box center [47, 522] width 80 height 17
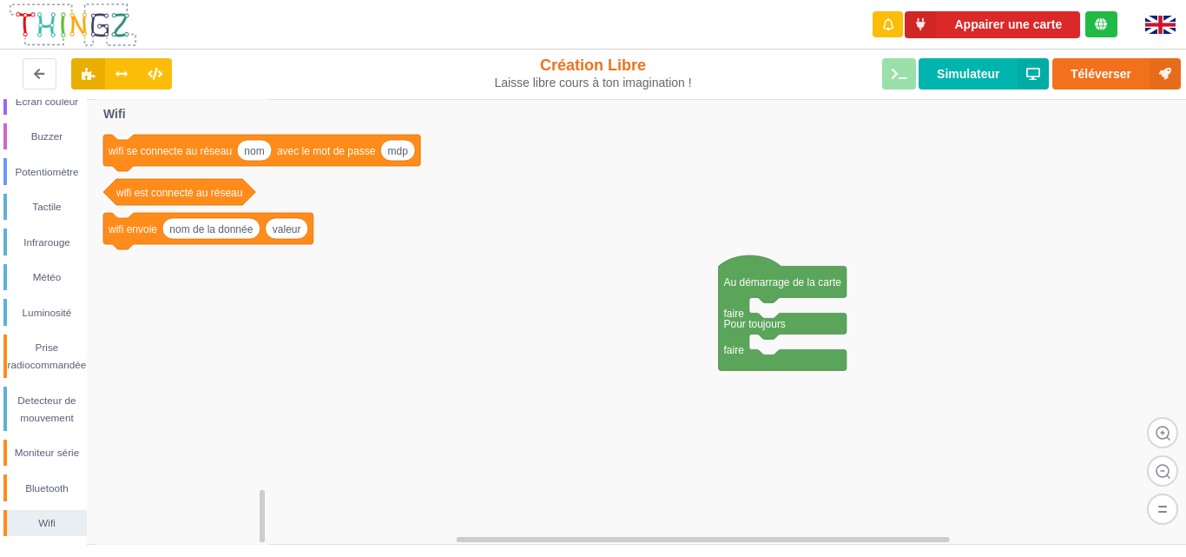
drag, startPoint x: 97, startPoint y: 355, endPoint x: 108, endPoint y: 269, distance: 86.6
click at [108, 269] on icon at bounding box center [183, 321] width 174 height 445
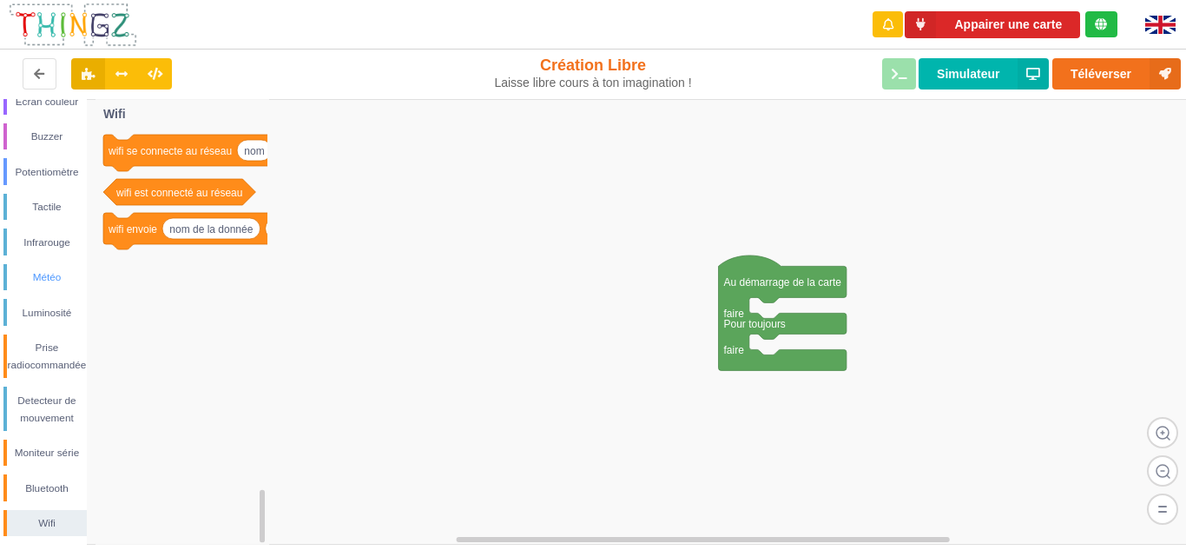
click at [62, 278] on div "Météo" at bounding box center [47, 276] width 80 height 17
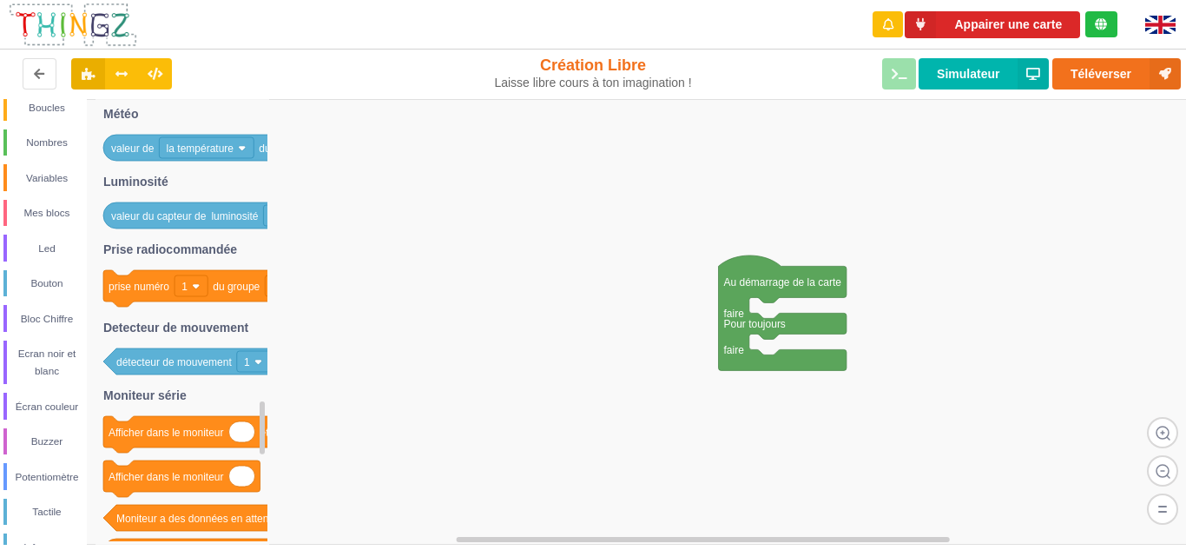
scroll to position [0, 0]
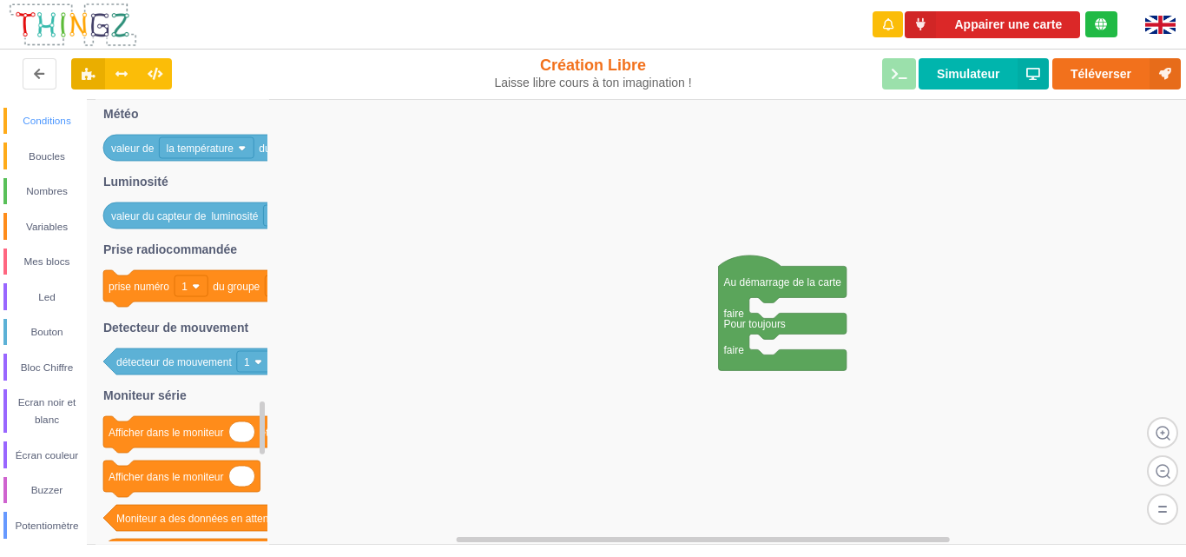
click at [60, 129] on div "Conditions" at bounding box center [47, 120] width 80 height 17
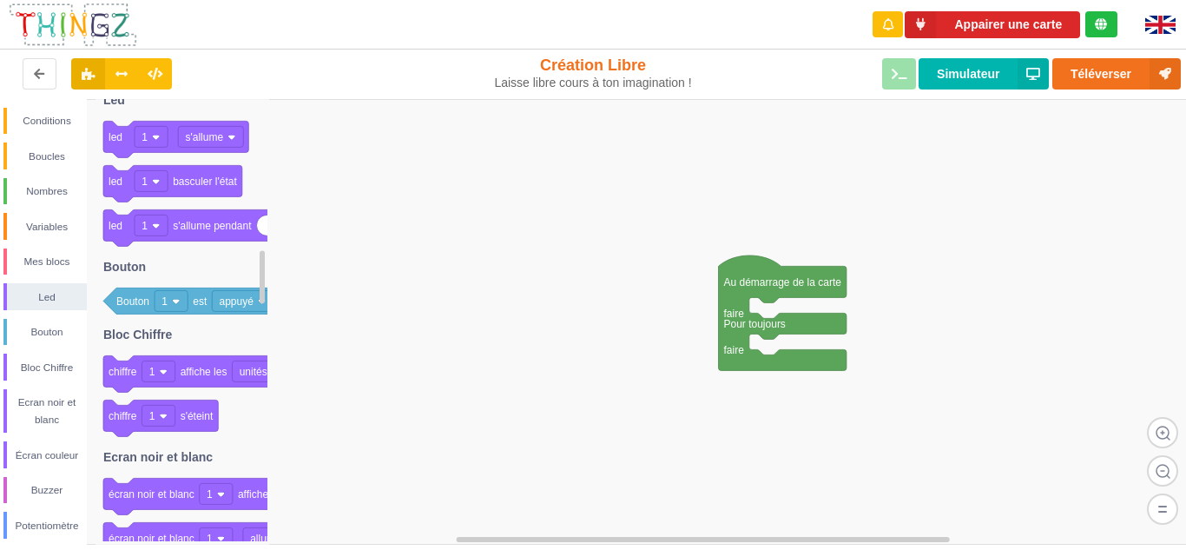
drag, startPoint x: 262, startPoint y: 142, endPoint x: 292, endPoint y: 287, distance: 148.0
click at [292, 287] on div "Conditions Boucles Nombres Variables Mes blocs Led Bouton Bloc Chiffre Ecran no…" at bounding box center [599, 321] width 1198 height 445
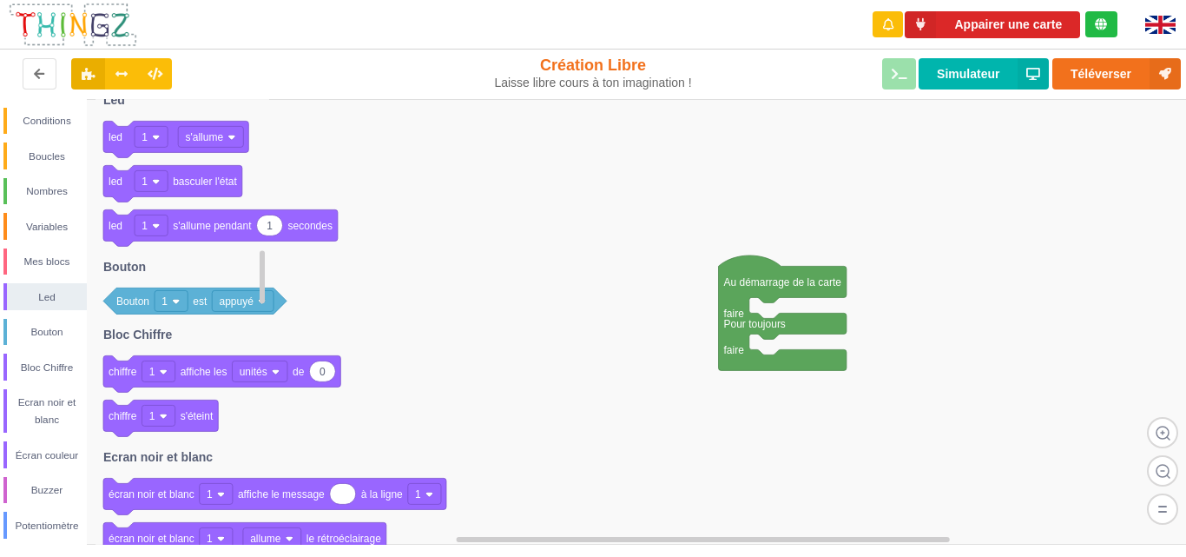
click at [143, 140] on text "1" at bounding box center [145, 137] width 6 height 12
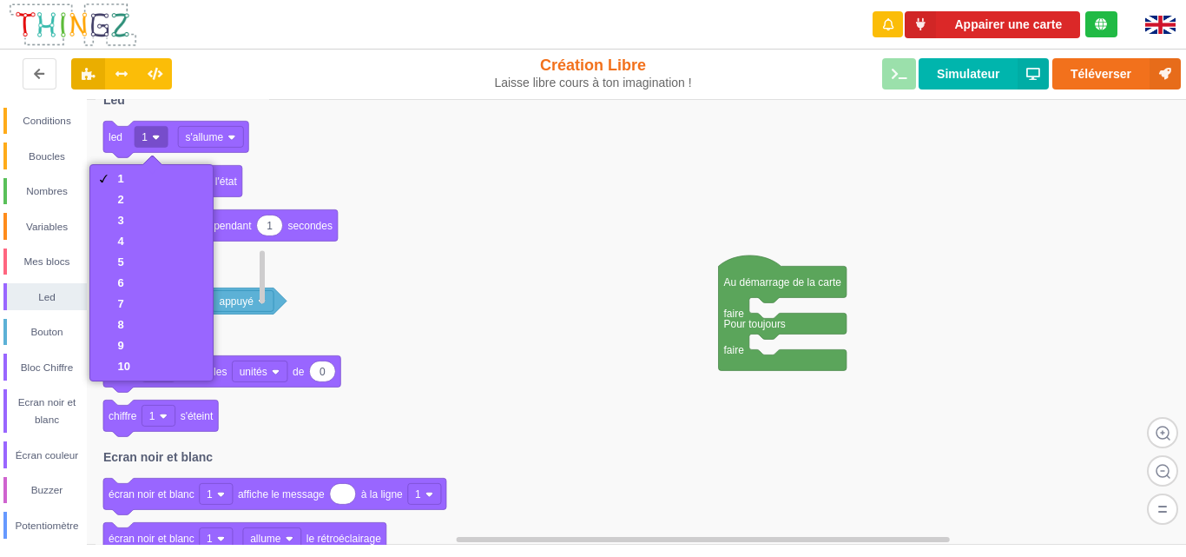
click at [143, 140] on text "1" at bounding box center [145, 137] width 6 height 12
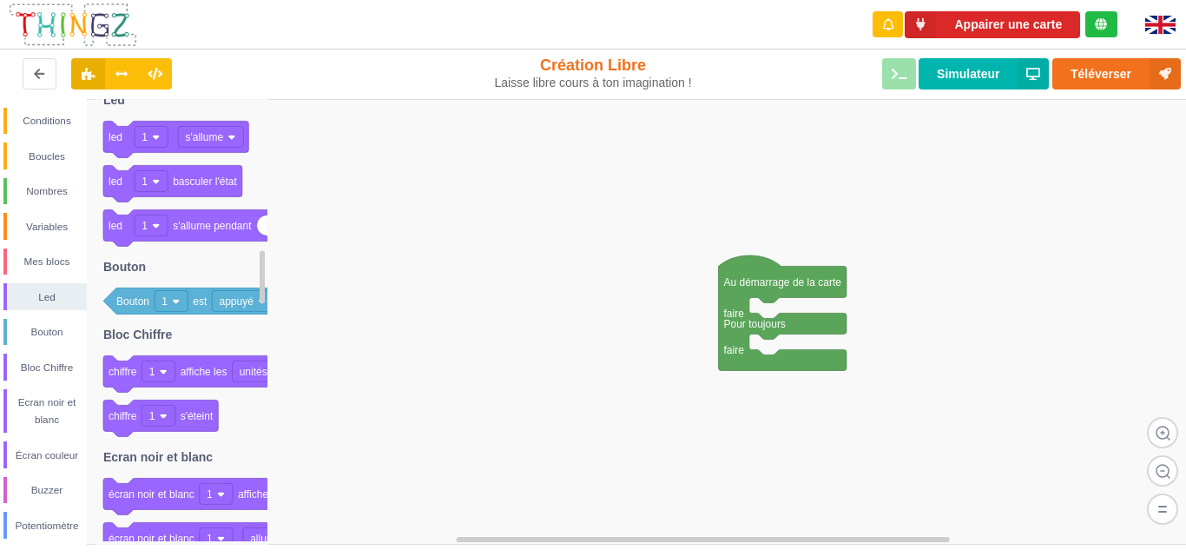
click at [328, 168] on rect at bounding box center [599, 321] width 1198 height 445
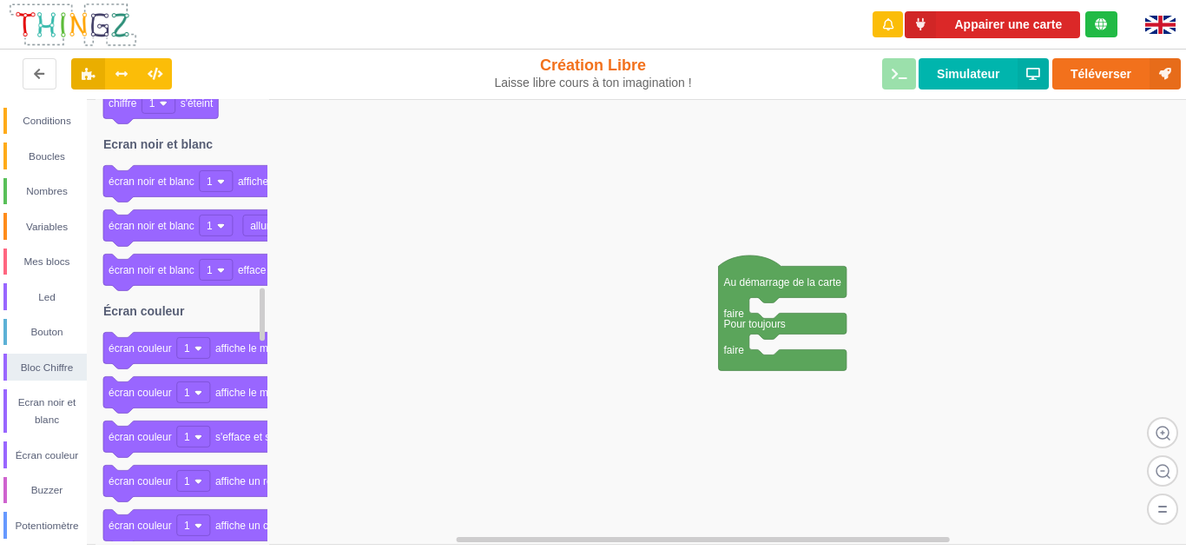
drag, startPoint x: 264, startPoint y: 257, endPoint x: 261, endPoint y: 294, distance: 37.5
click at [261, 294] on rect at bounding box center [262, 313] width 5 height 53
click at [960, 71] on button "Simulateur" at bounding box center [984, 73] width 130 height 31
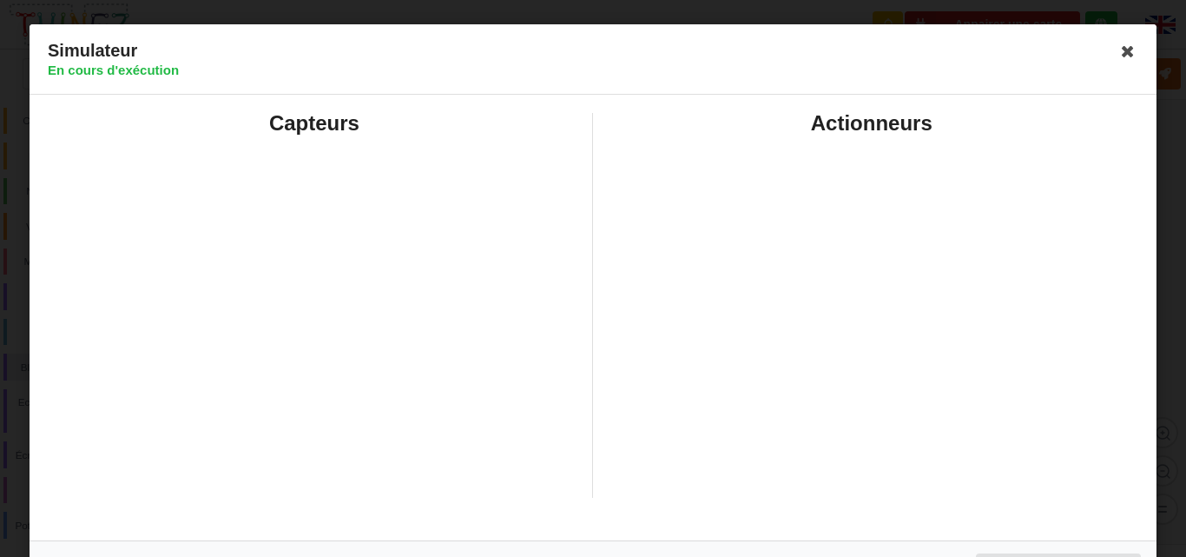
click at [183, 406] on div "Capteurs" at bounding box center [315, 305] width 558 height 385
click at [861, 246] on div "Actionneurs" at bounding box center [872, 305] width 558 height 385
click at [202, 278] on div "Capteurs" at bounding box center [315, 305] width 558 height 385
click at [990, 254] on div "Actionneurs" at bounding box center [872, 305] width 558 height 385
click at [366, 254] on div "Capteurs" at bounding box center [315, 305] width 558 height 385
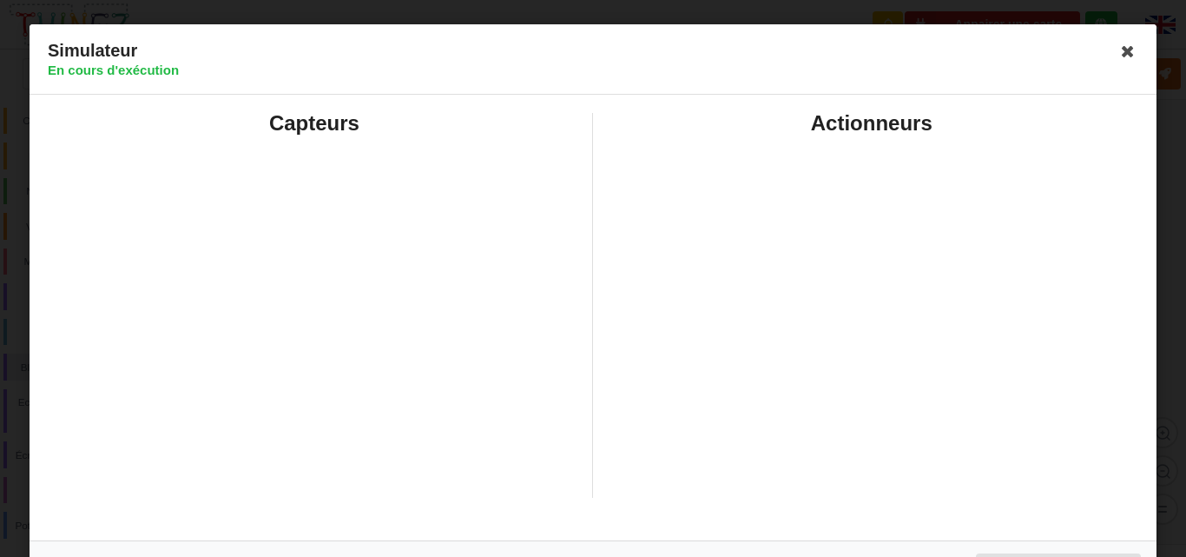
click at [966, 231] on div "Actionneurs" at bounding box center [872, 305] width 558 height 385
drag, startPoint x: 966, startPoint y: 231, endPoint x: 517, endPoint y: 228, distance: 449.0
click at [533, 223] on div "Capteurs Actionneurs" at bounding box center [593, 305] width 1115 height 409
click at [865, 238] on div "Actionneurs" at bounding box center [872, 305] width 558 height 385
click at [1123, 41] on icon at bounding box center [1128, 51] width 28 height 28
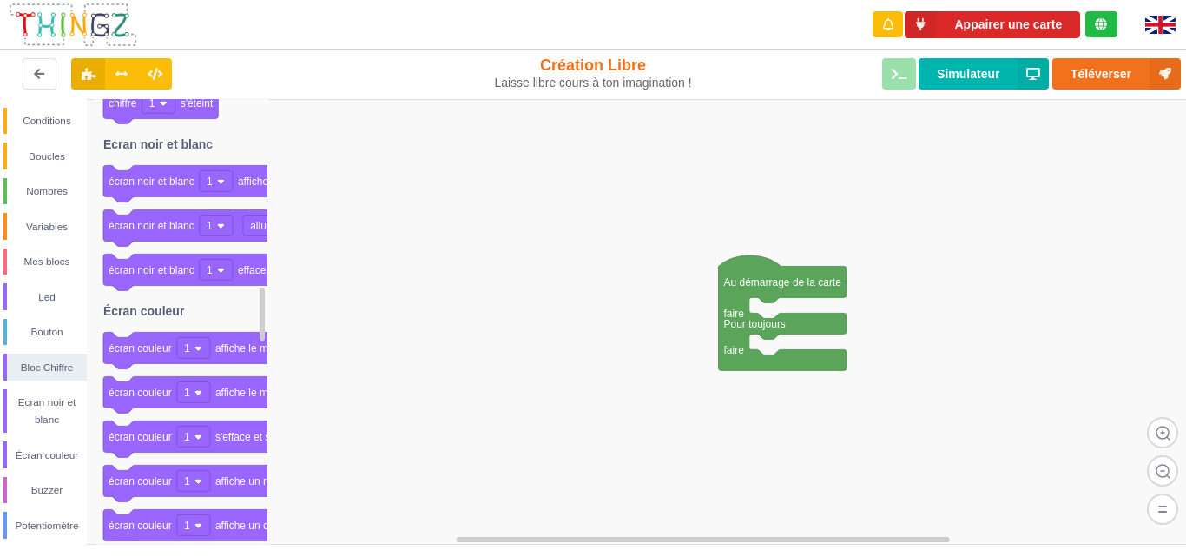
click at [899, 63] on div "Téléverser Simulateur" at bounding box center [949, 74] width 487 height 56
click at [899, 65] on div "Téléverser Simulateur" at bounding box center [949, 74] width 487 height 56
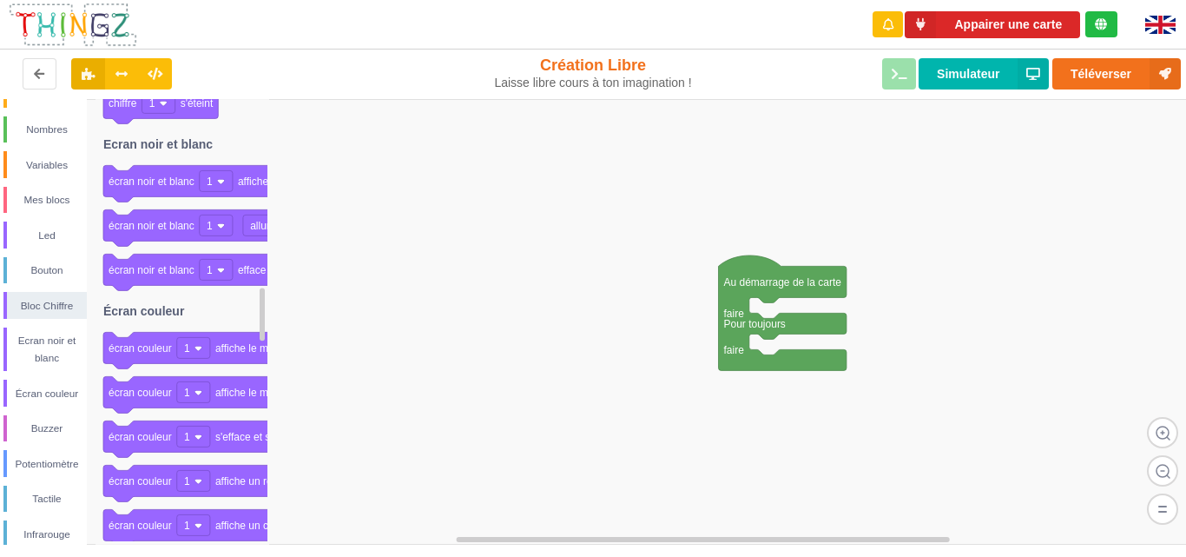
scroll to position [69, 0]
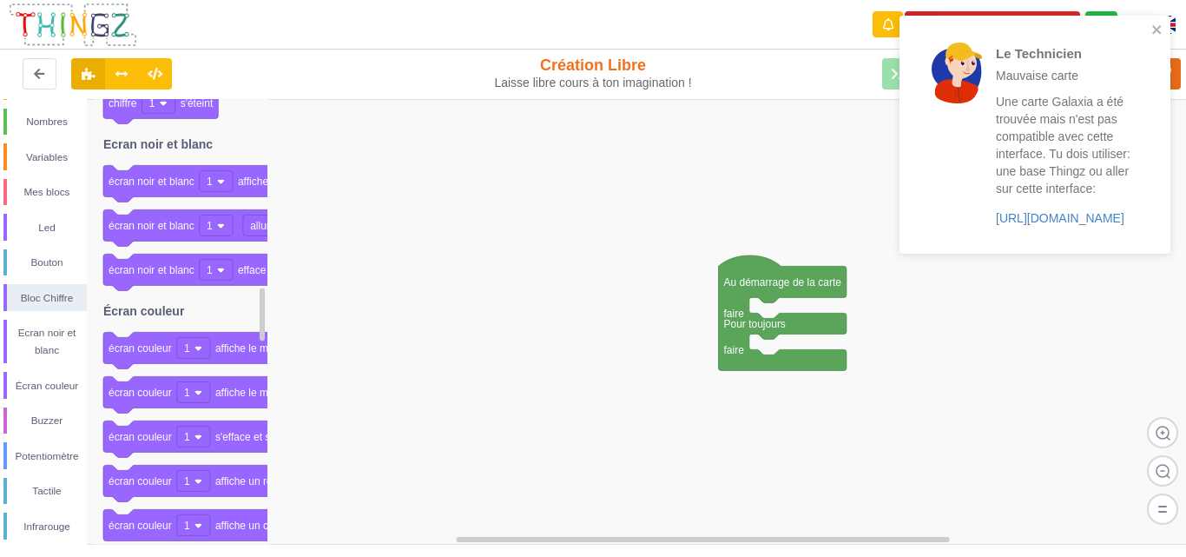
click at [1077, 208] on div "Une carte Galaxia a été trouvée mais n'est pas compatible avec cette interface.…" at bounding box center [1063, 160] width 135 height 134
